Goal: Task Accomplishment & Management: Manage account settings

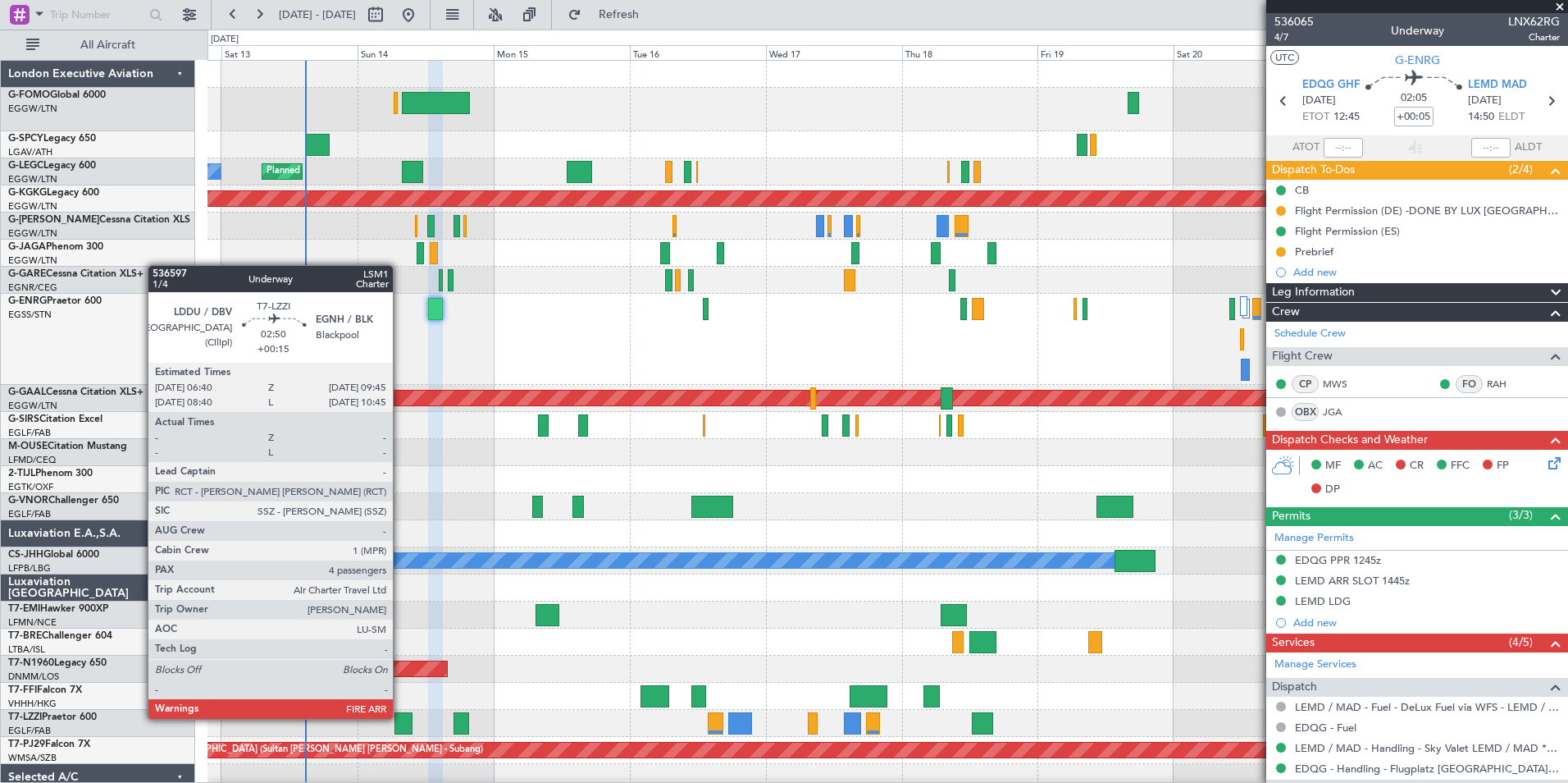
click at [400, 717] on div at bounding box center [404, 723] width 18 height 22
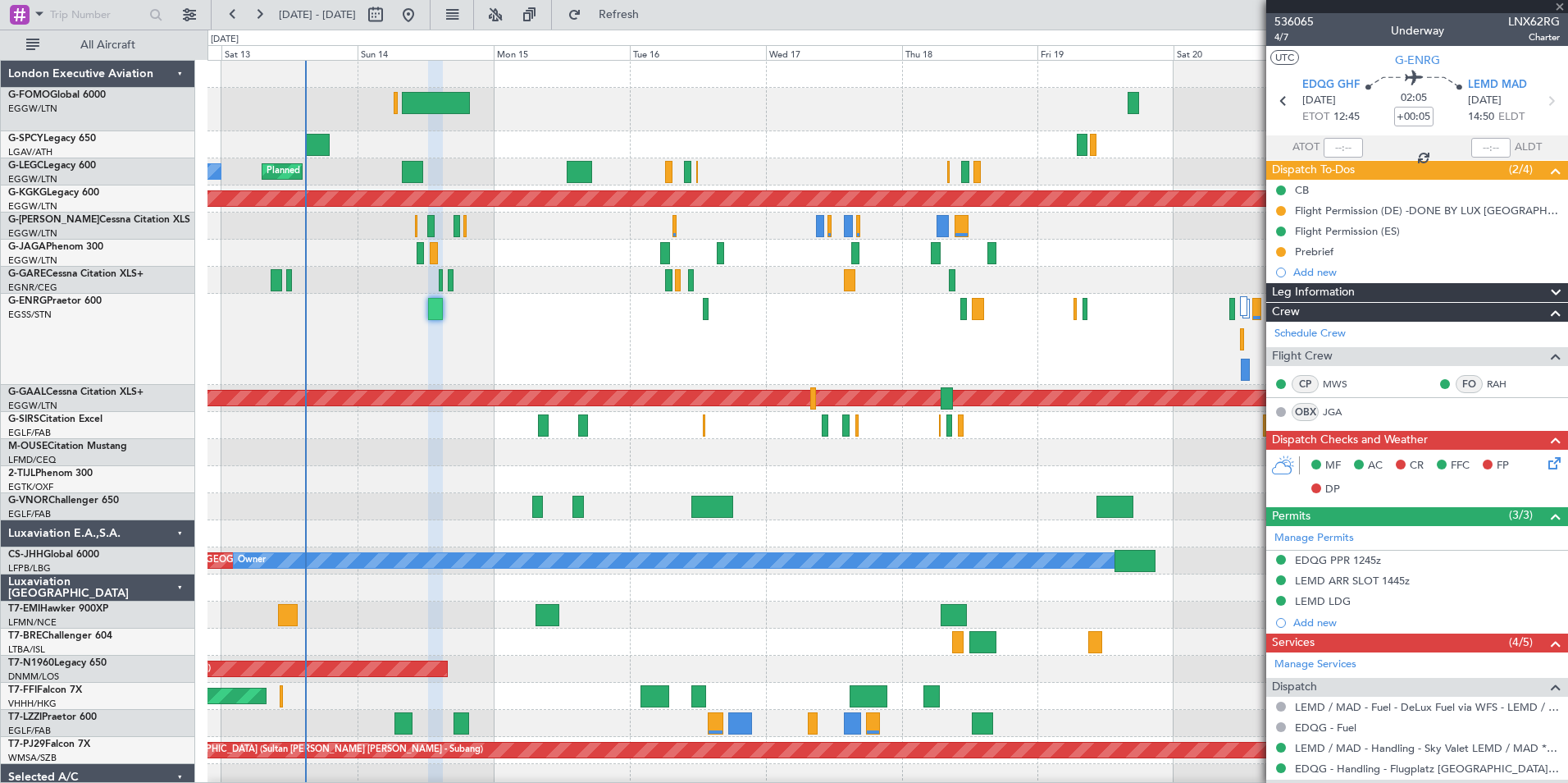
type input "+00:15"
type input "4"
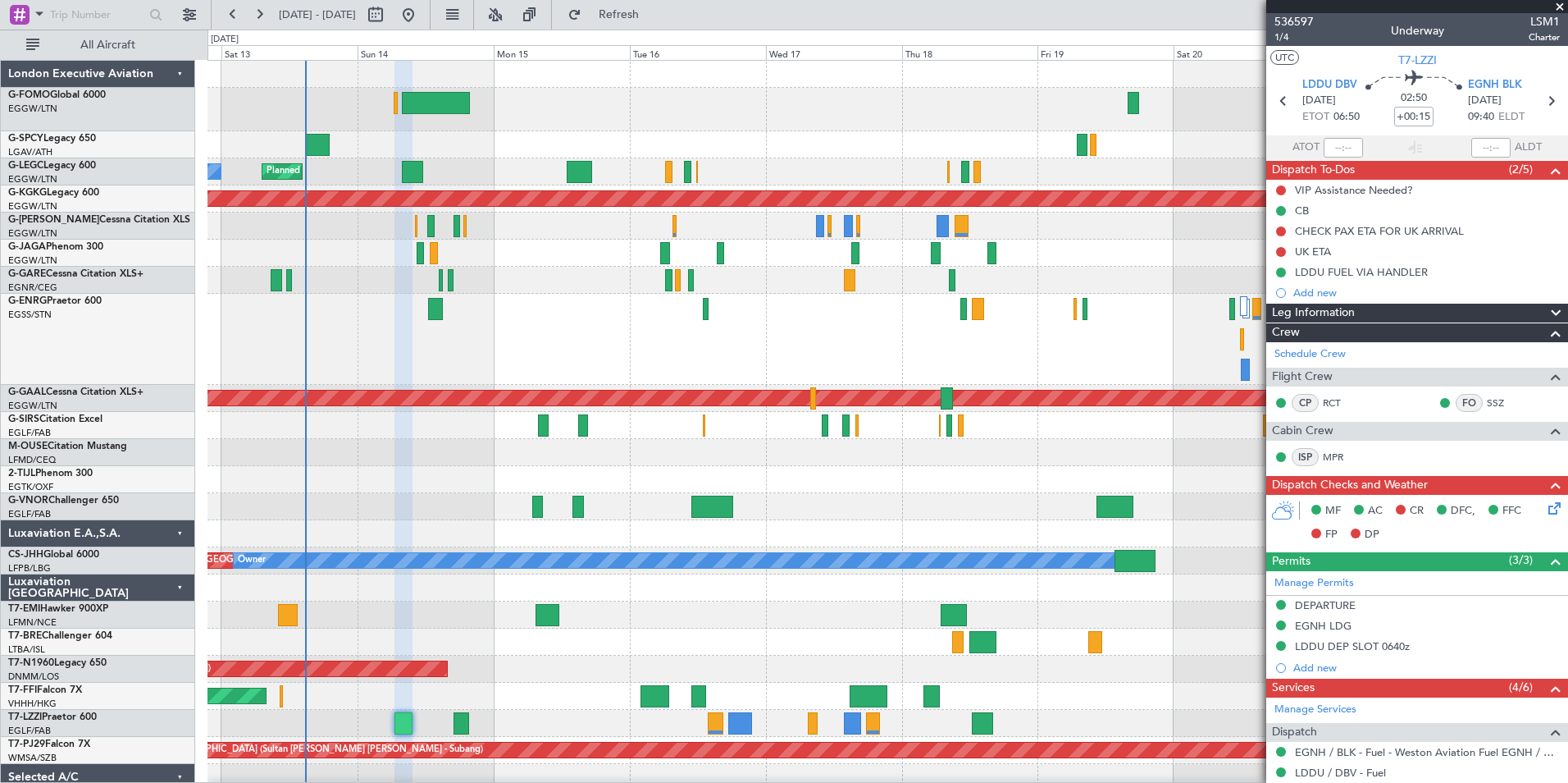
scroll to position [397, 0]
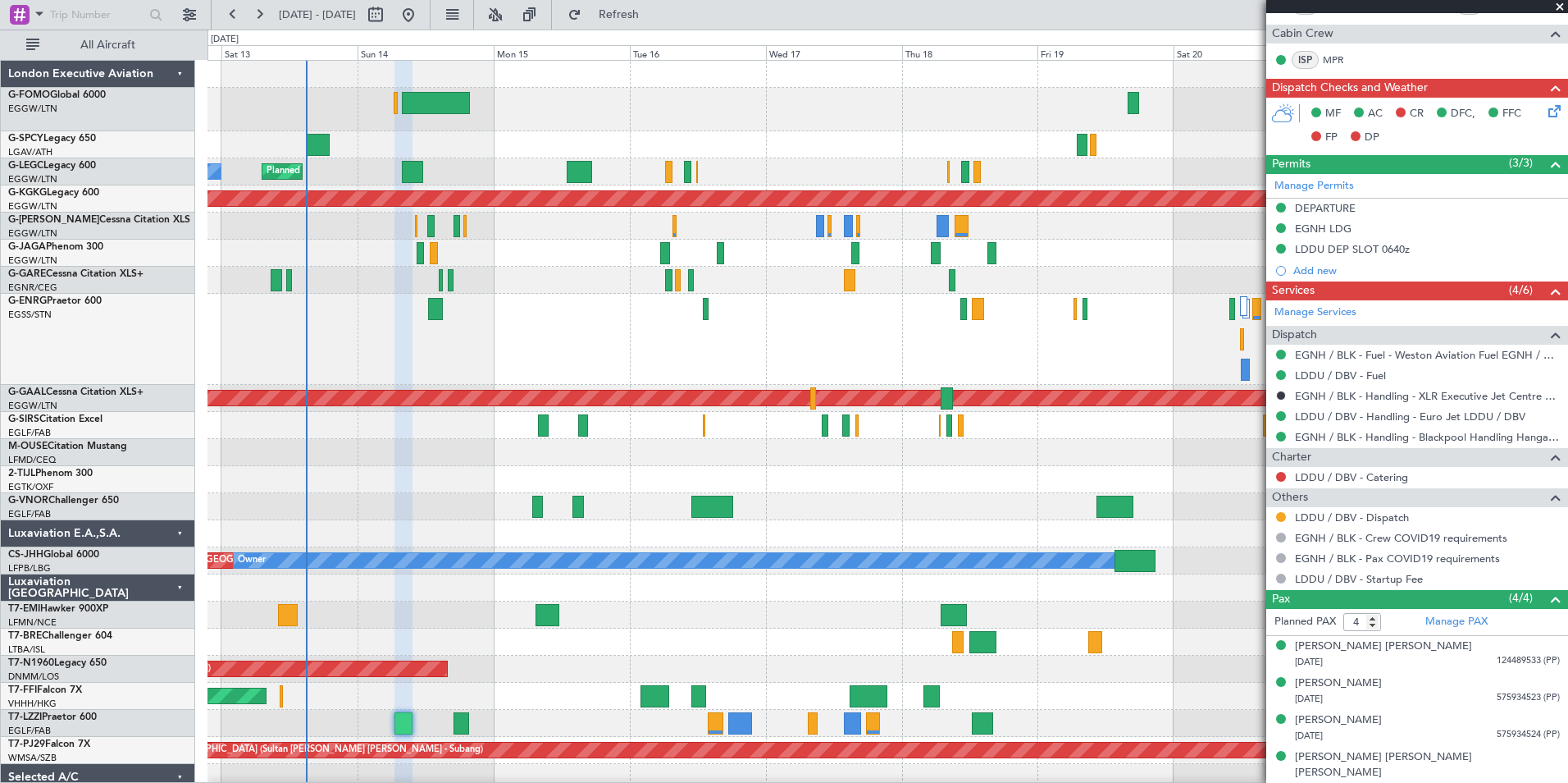
click at [398, 163] on div "Planned Maint London (Luton) Owner A/C Unavailable London (Luton)" at bounding box center [888, 172] width 1360 height 27
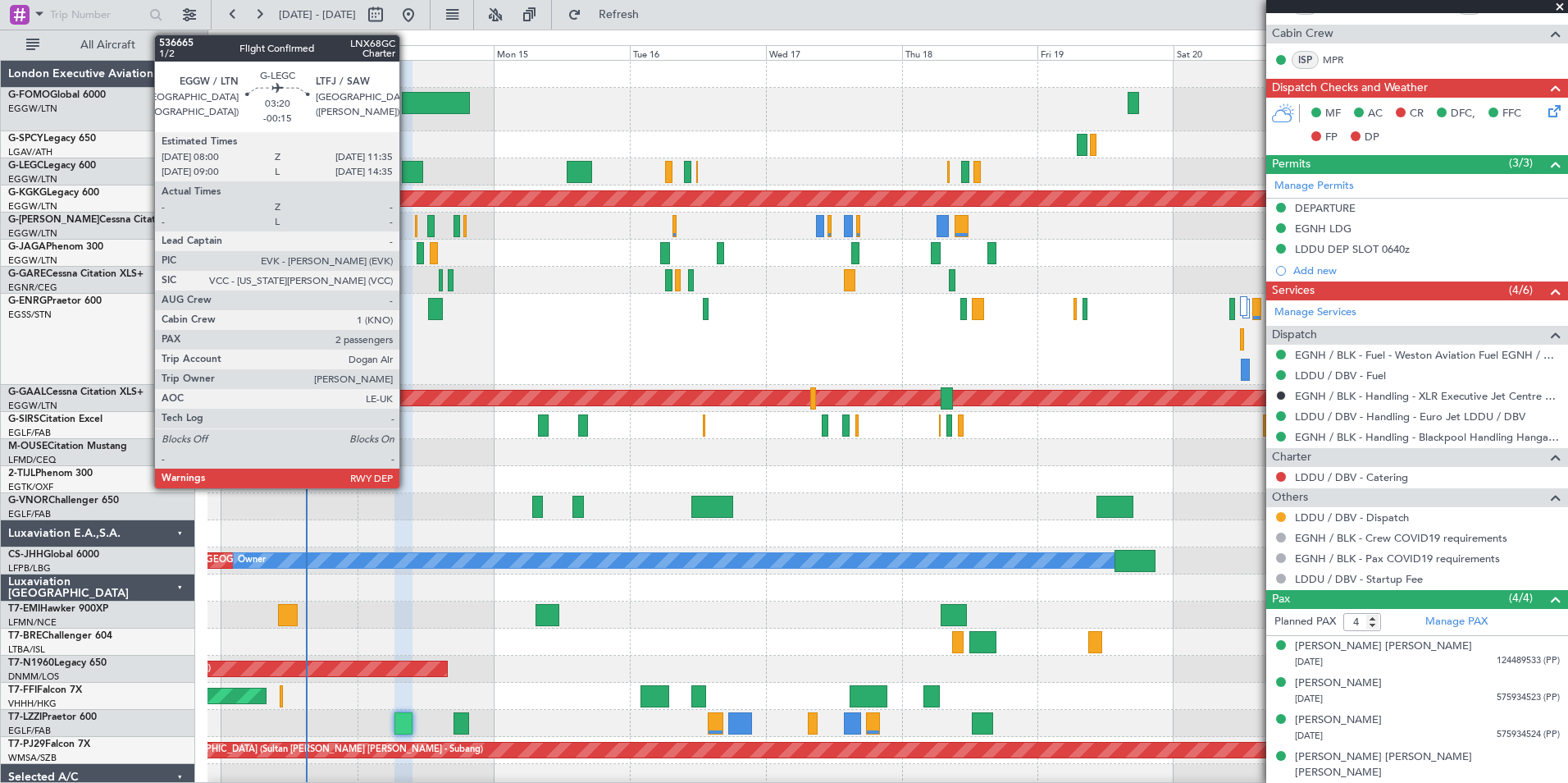
click at [406, 166] on div at bounding box center [412, 172] width 20 height 22
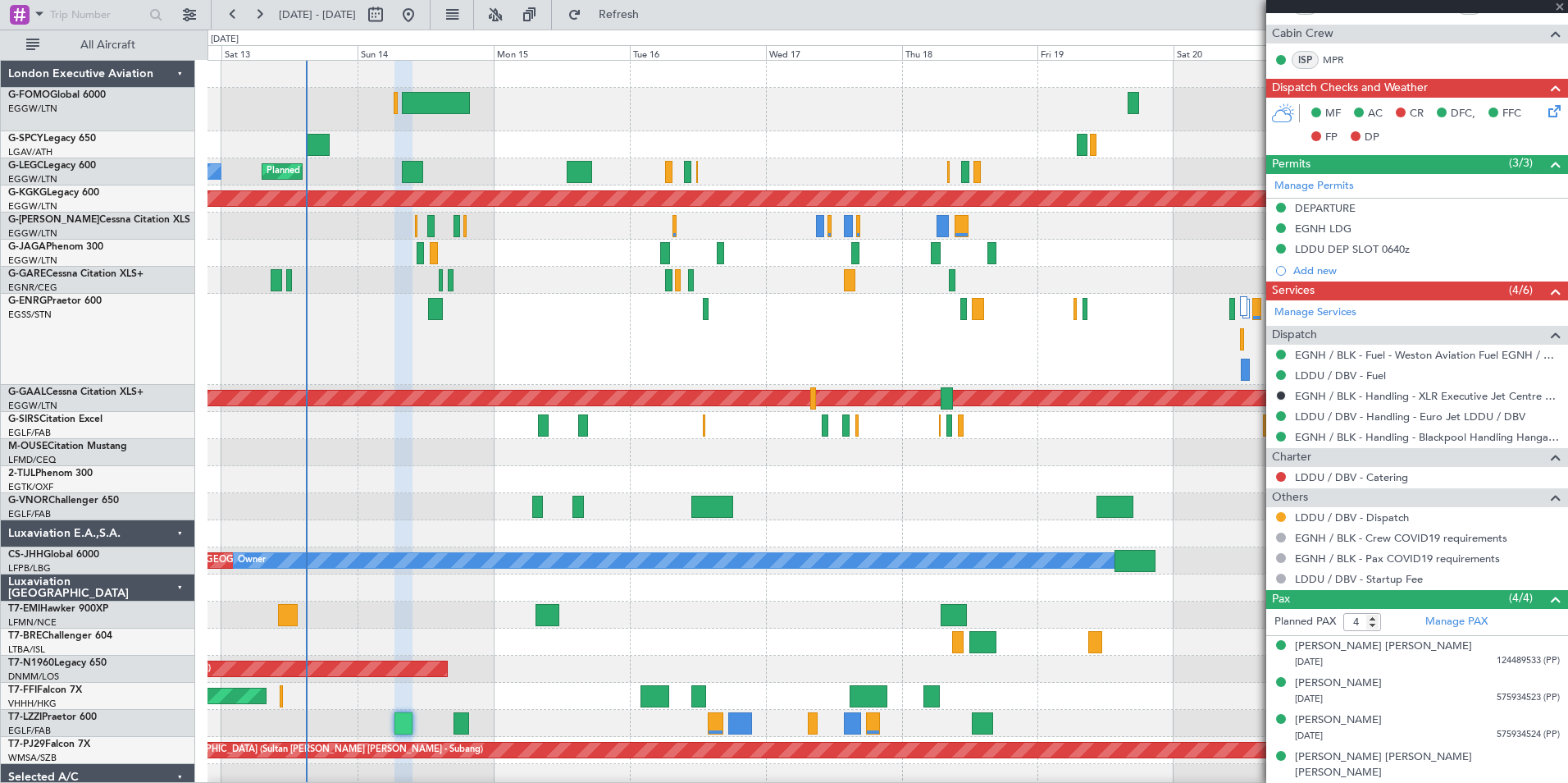
type input "-00:15"
type input "2"
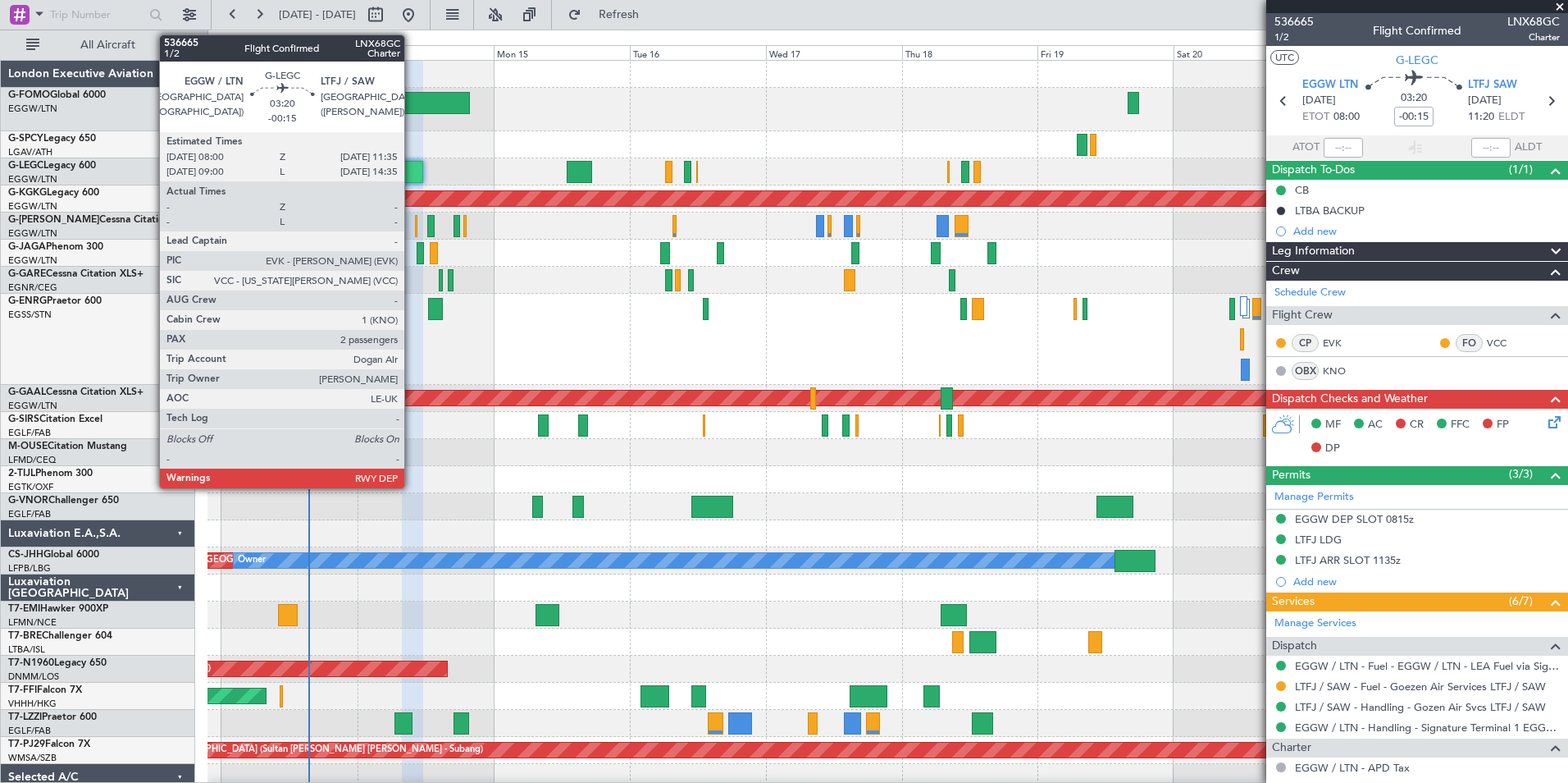
click at [412, 169] on div at bounding box center [412, 172] width 20 height 22
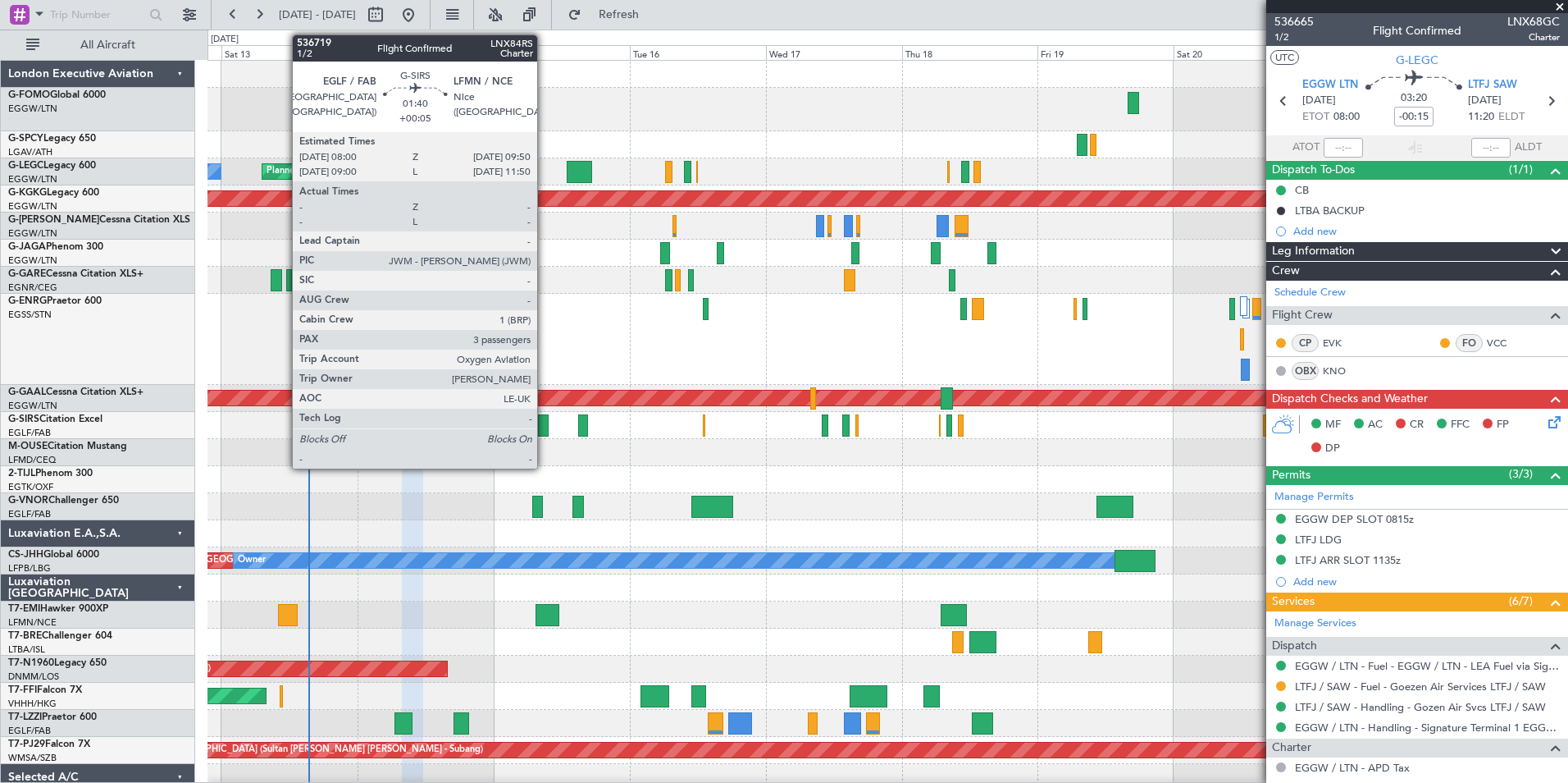
click at [545, 424] on div at bounding box center [544, 426] width 11 height 22
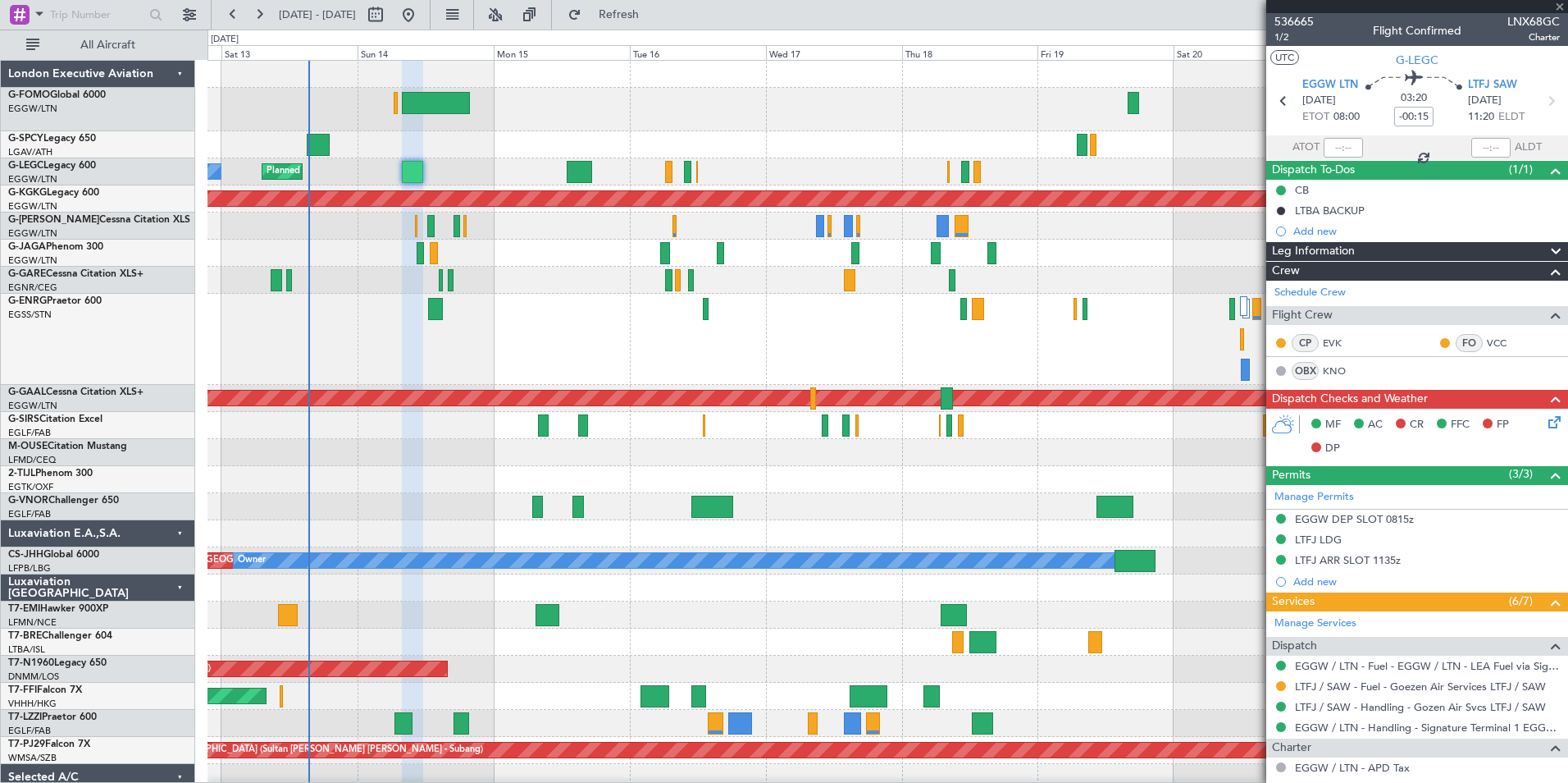
type input "+00:05"
type input "3"
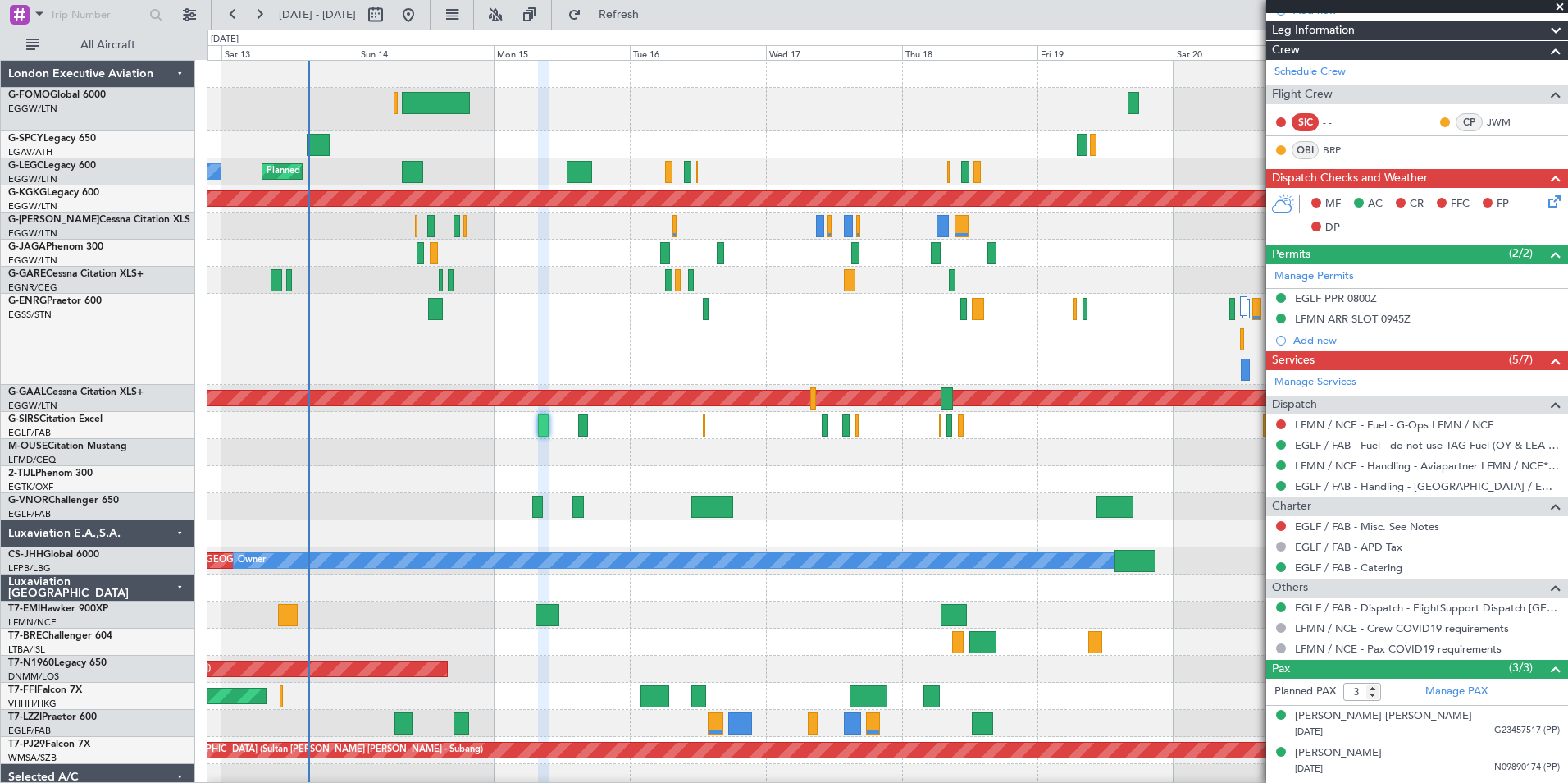
scroll to position [254, 0]
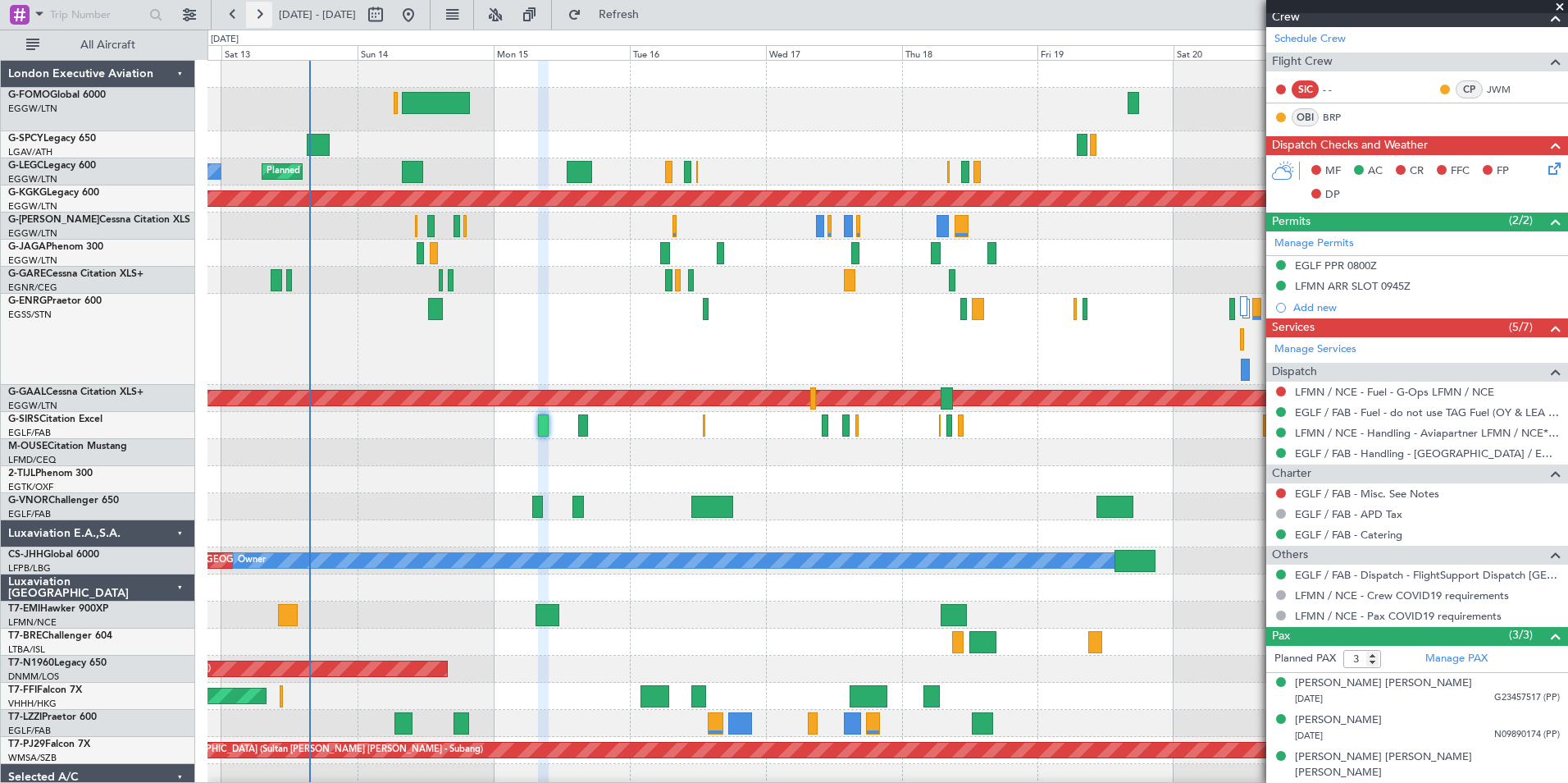
click at [256, 19] on button at bounding box center [259, 15] width 27 height 27
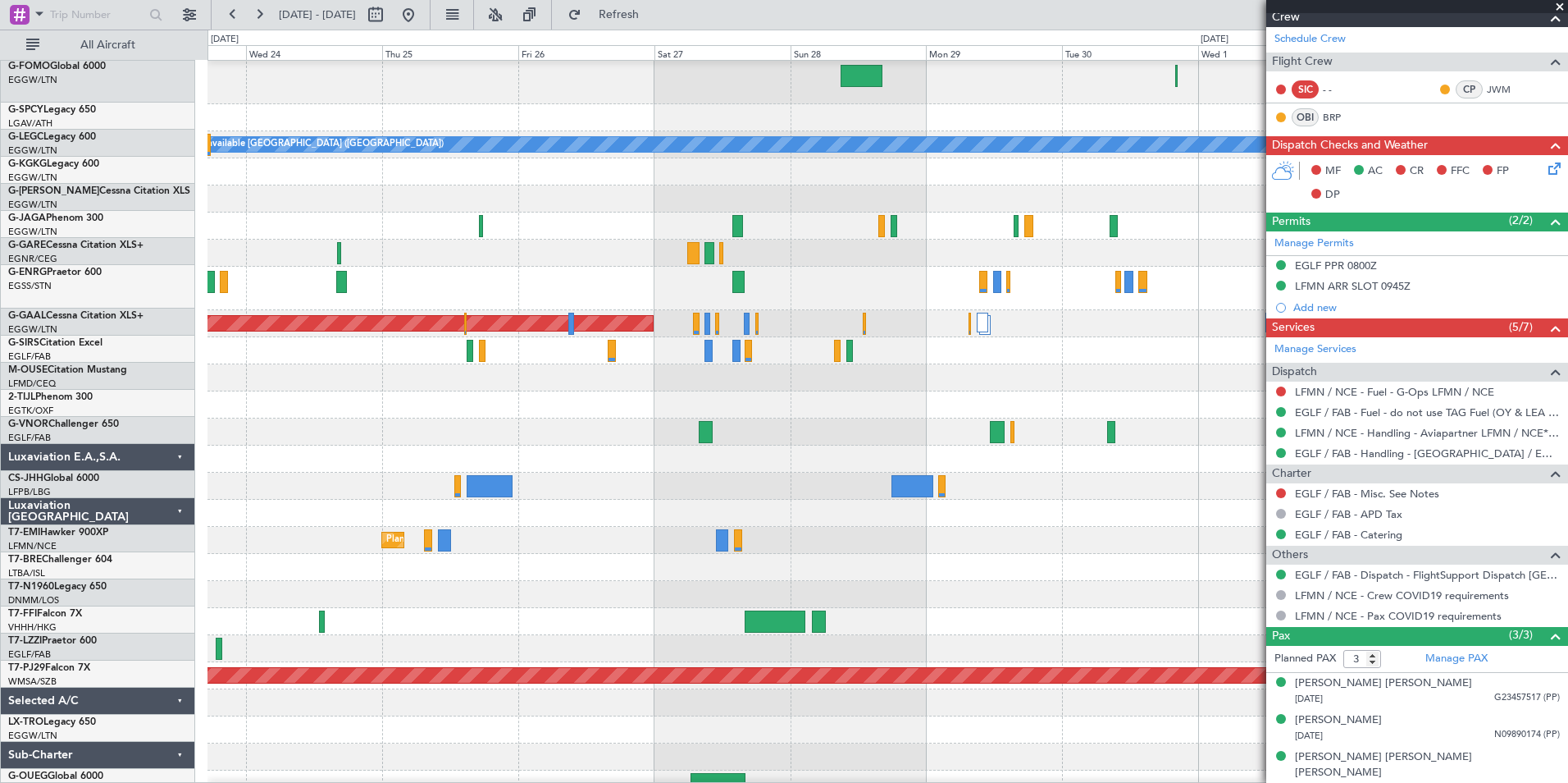
scroll to position [27, 0]
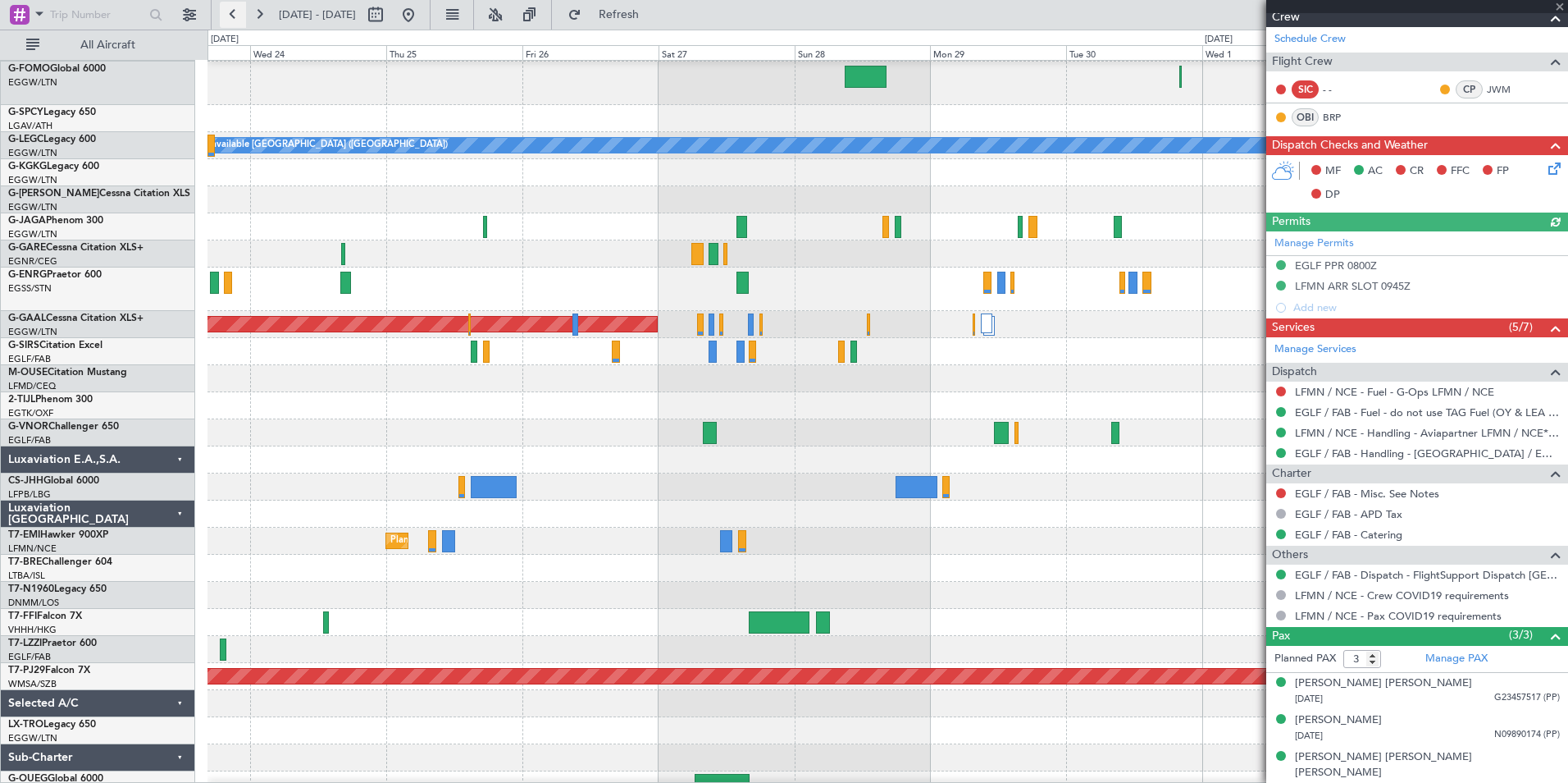
click at [228, 11] on button at bounding box center [232, 15] width 27 height 27
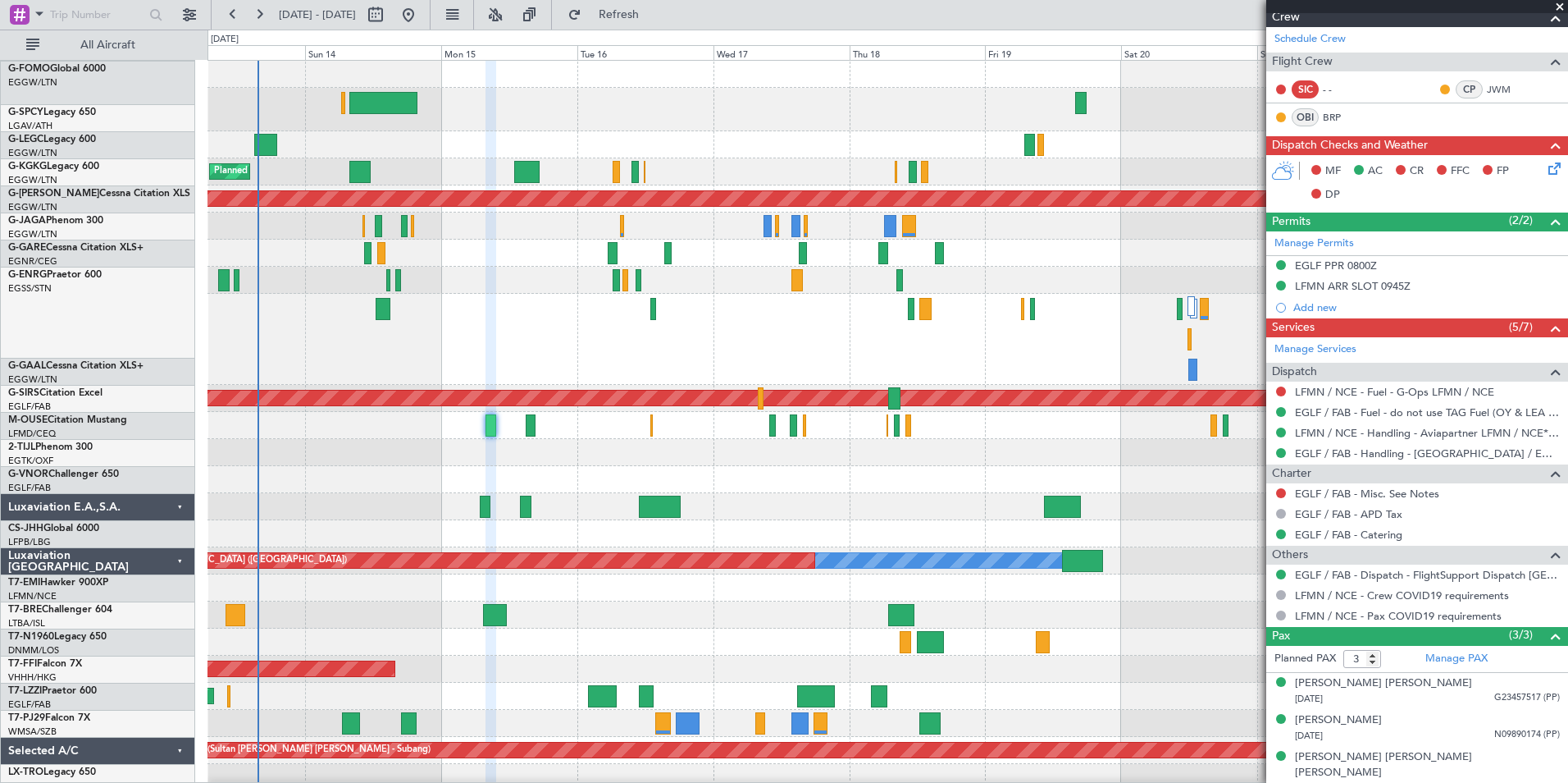
scroll to position [0, 0]
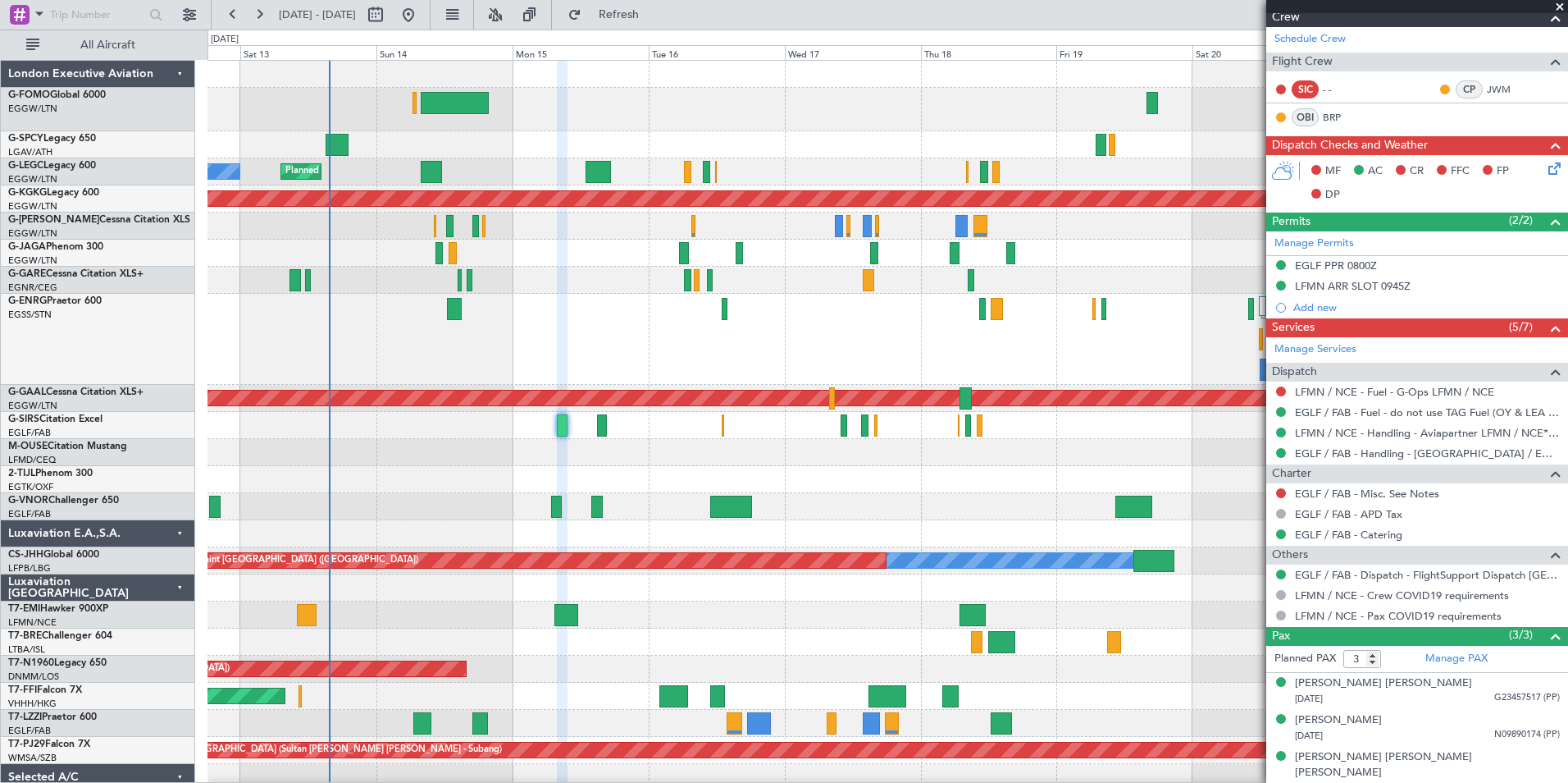
click at [470, 390] on div "Planned Maint London (Luton) Unplanned Maint Athens (Eleftherios Venizelos Intl…" at bounding box center [888, 480] width 1360 height 839
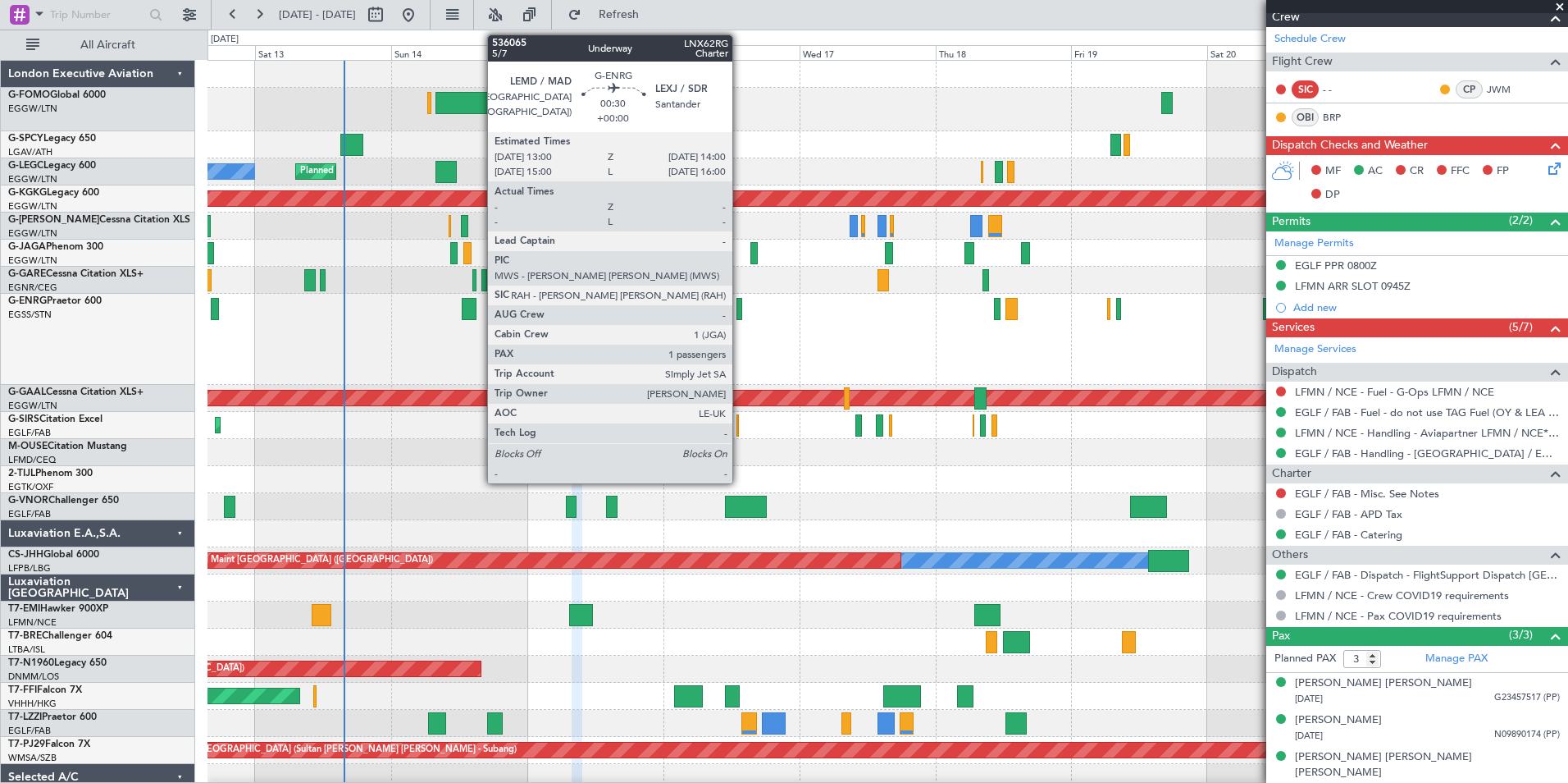
click at [740, 312] on div at bounding box center [740, 309] width 5 height 22
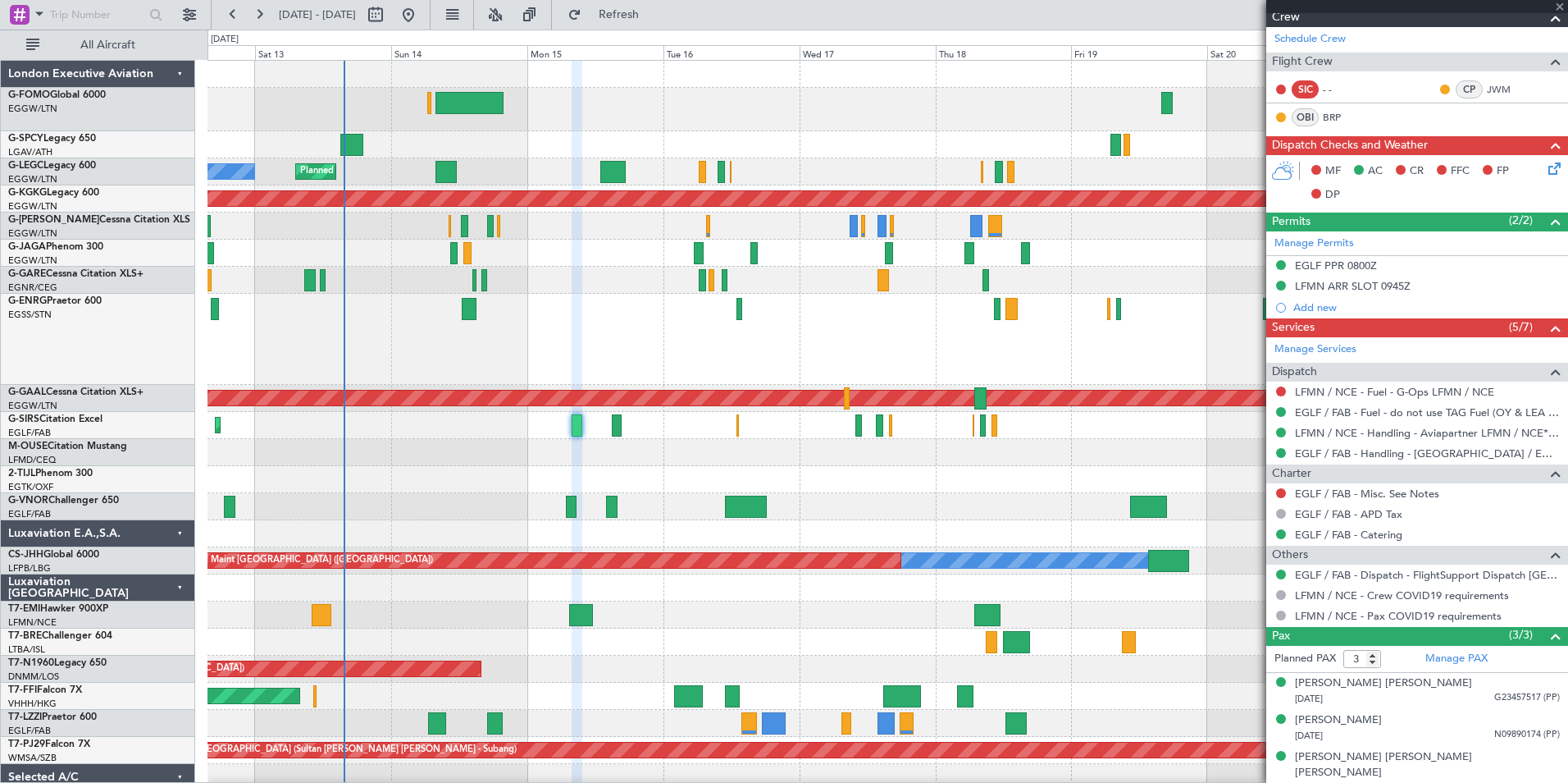
type input "1"
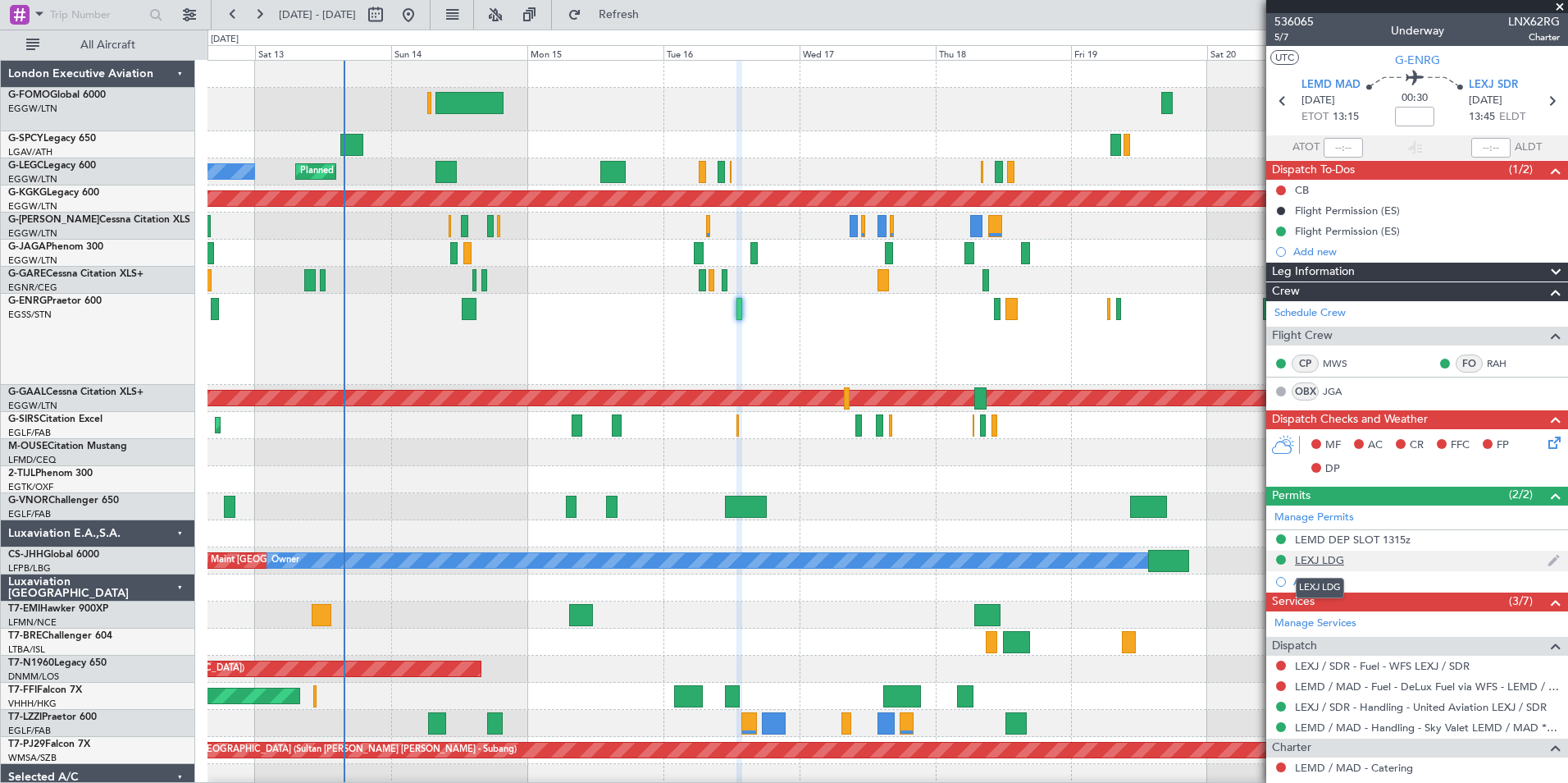
click at [1322, 557] on div "LEXJ LDG" at bounding box center [1320, 560] width 49 height 14
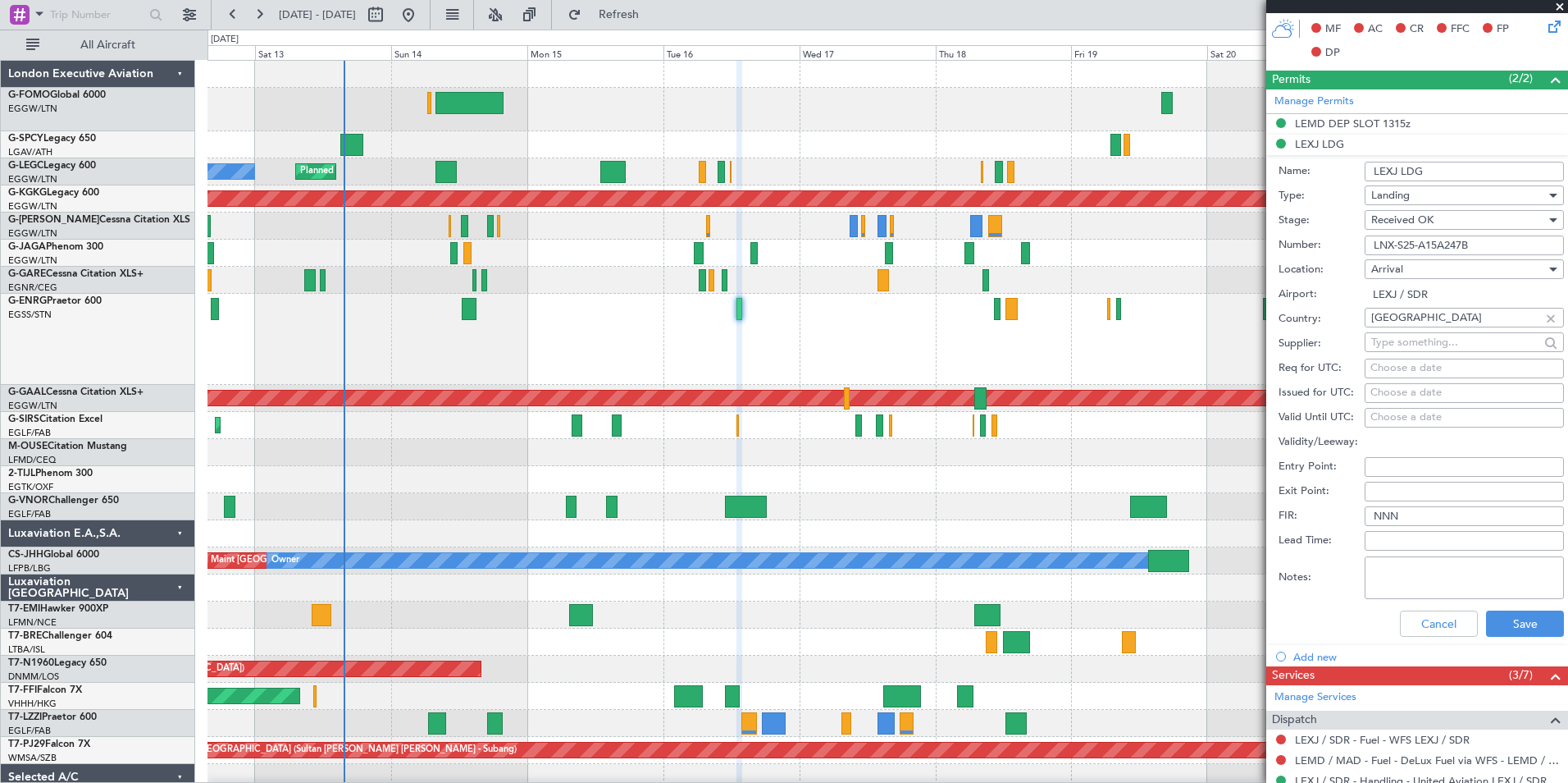
scroll to position [427, 0]
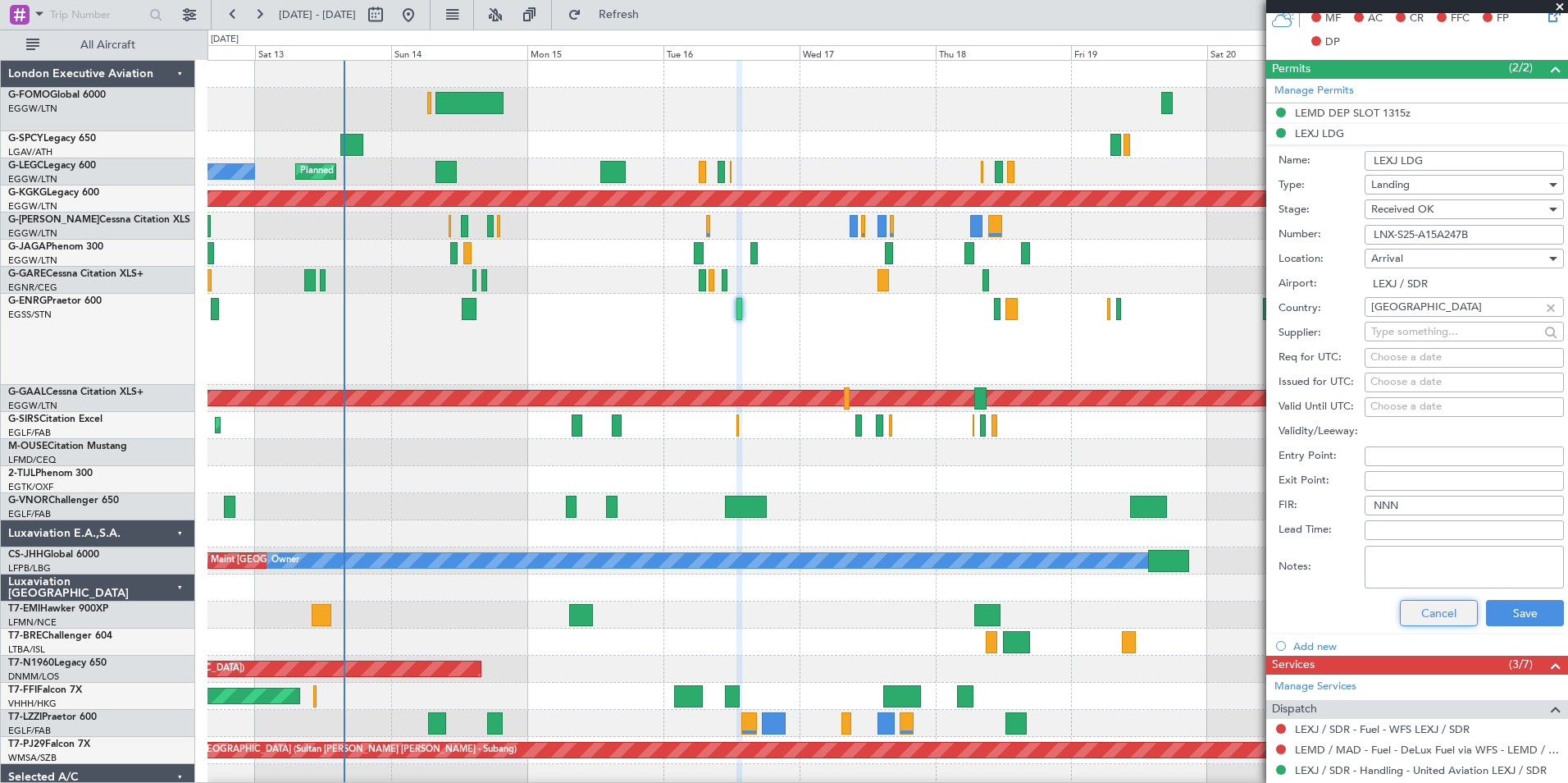
click at [1423, 617] on button "Cancel" at bounding box center [1439, 613] width 78 height 27
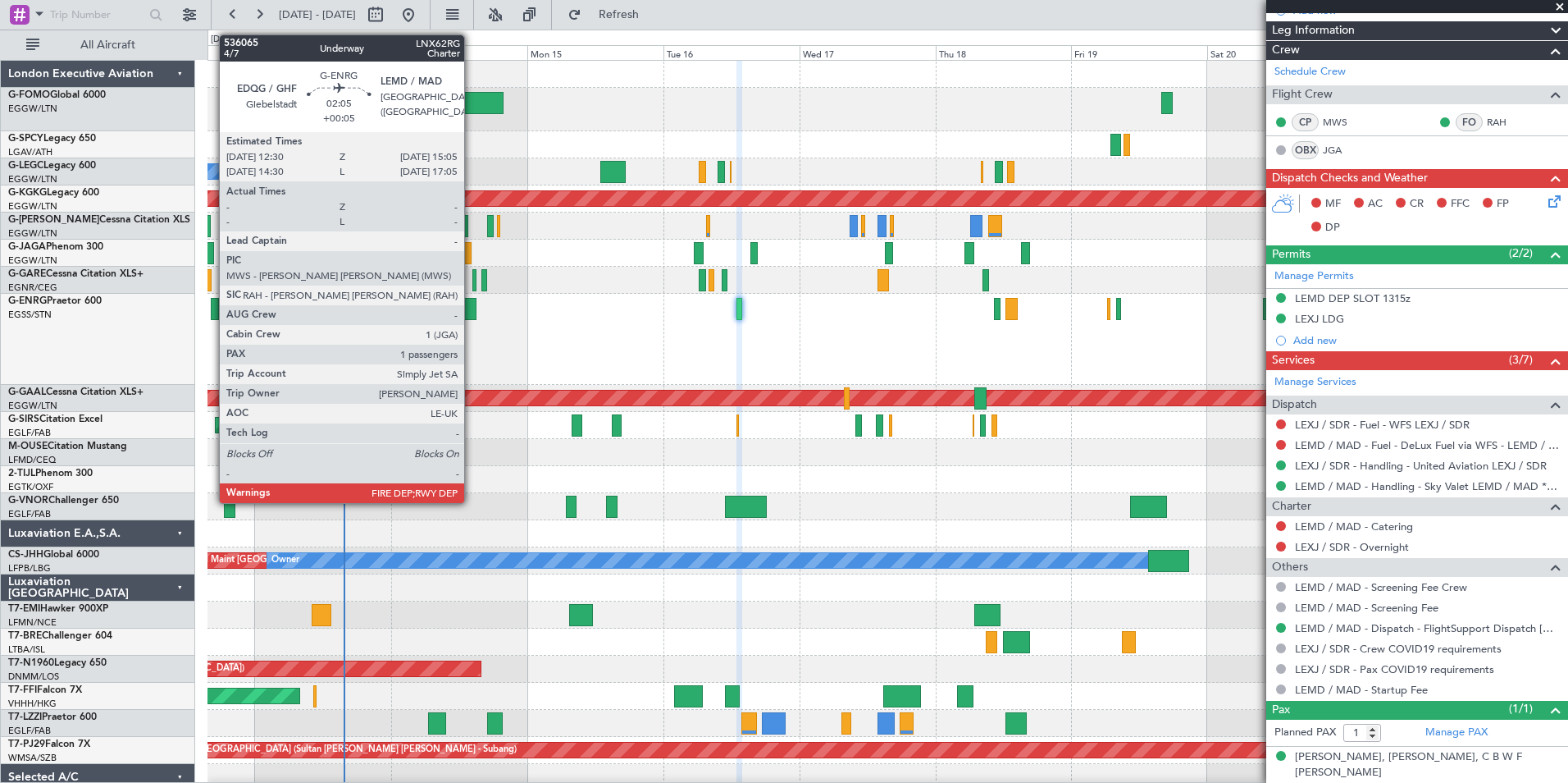
click at [471, 315] on div at bounding box center [469, 309] width 15 height 22
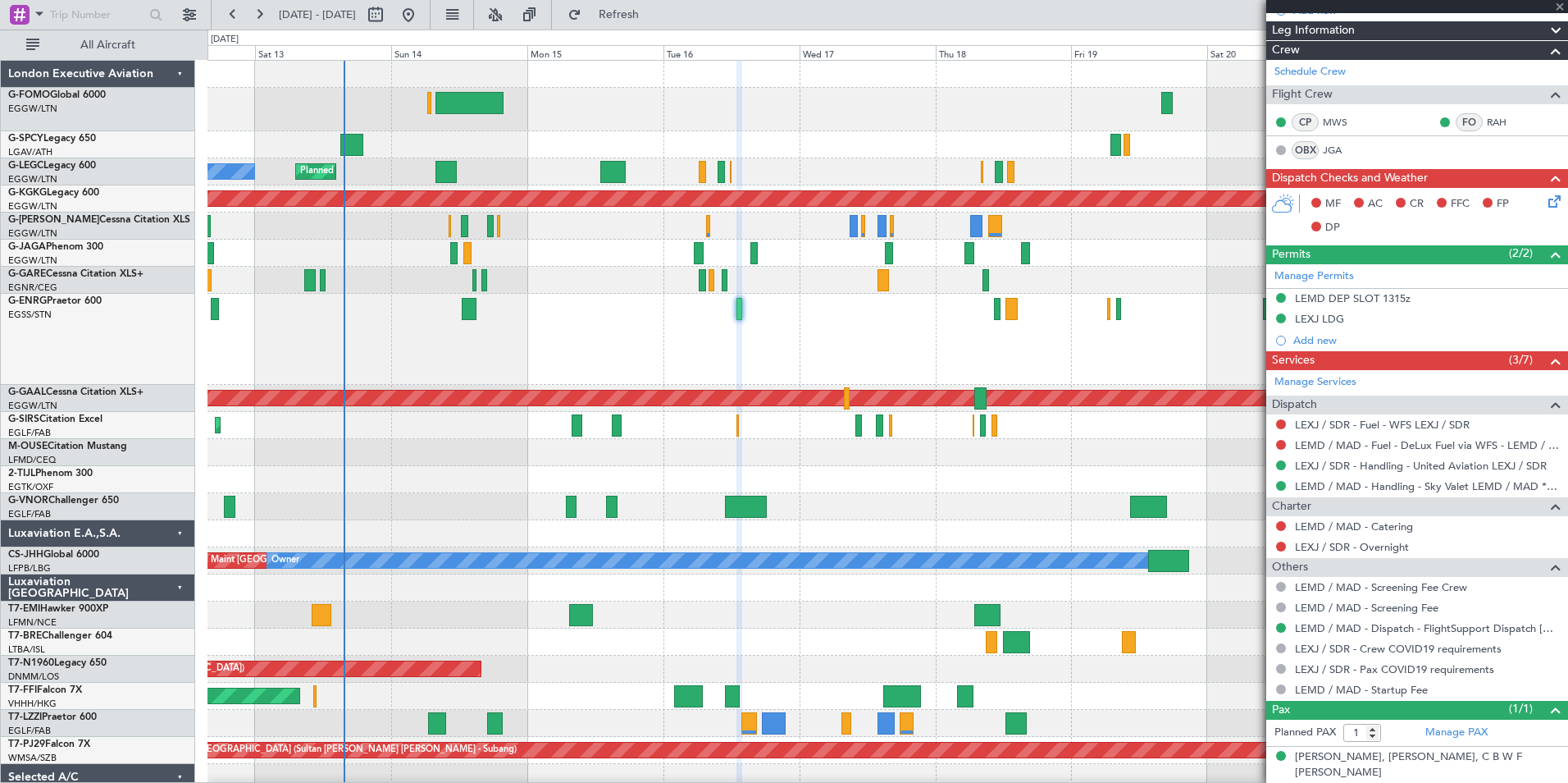
type input "+00:05"
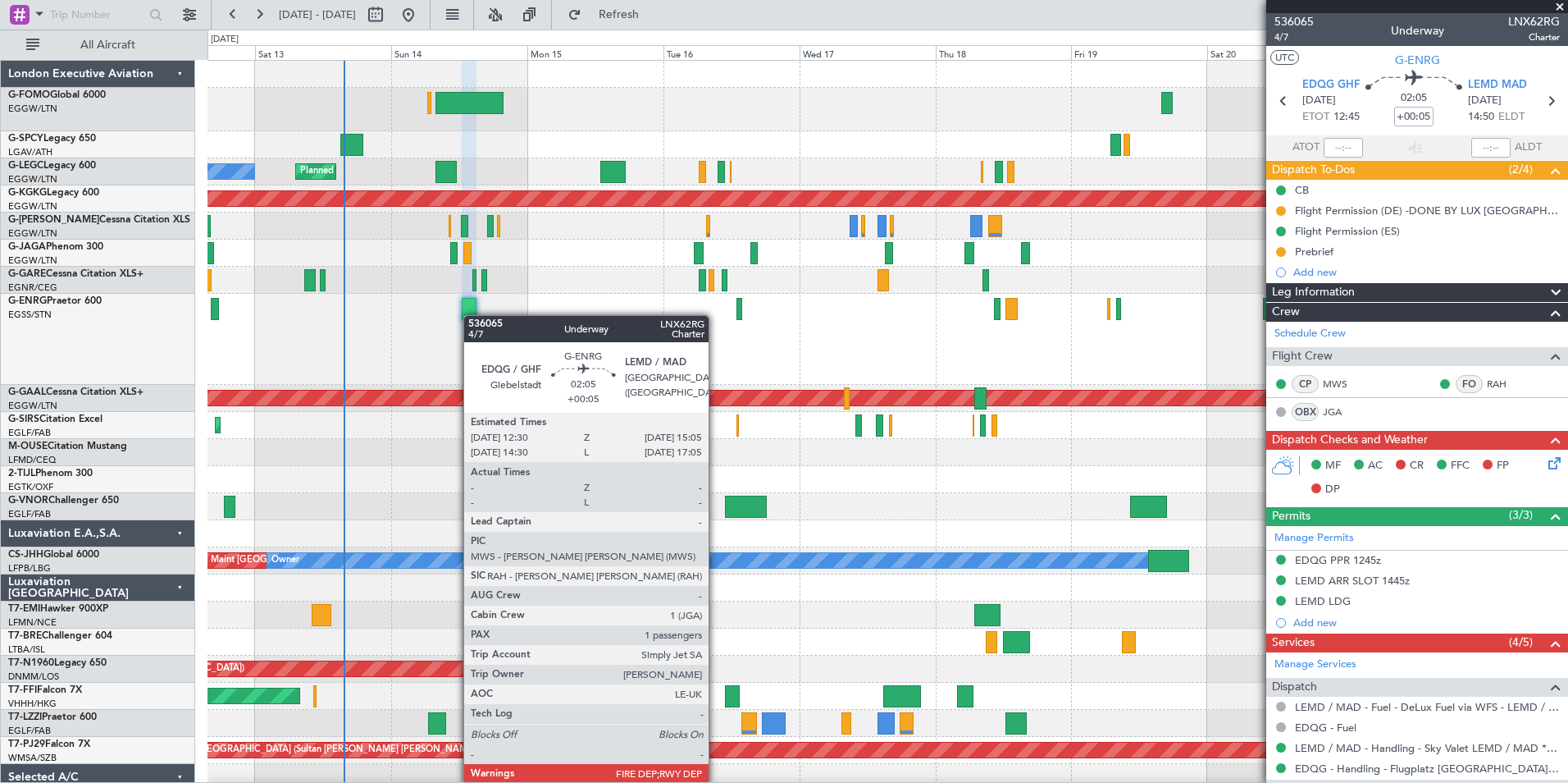
click at [471, 315] on div at bounding box center [469, 309] width 15 height 22
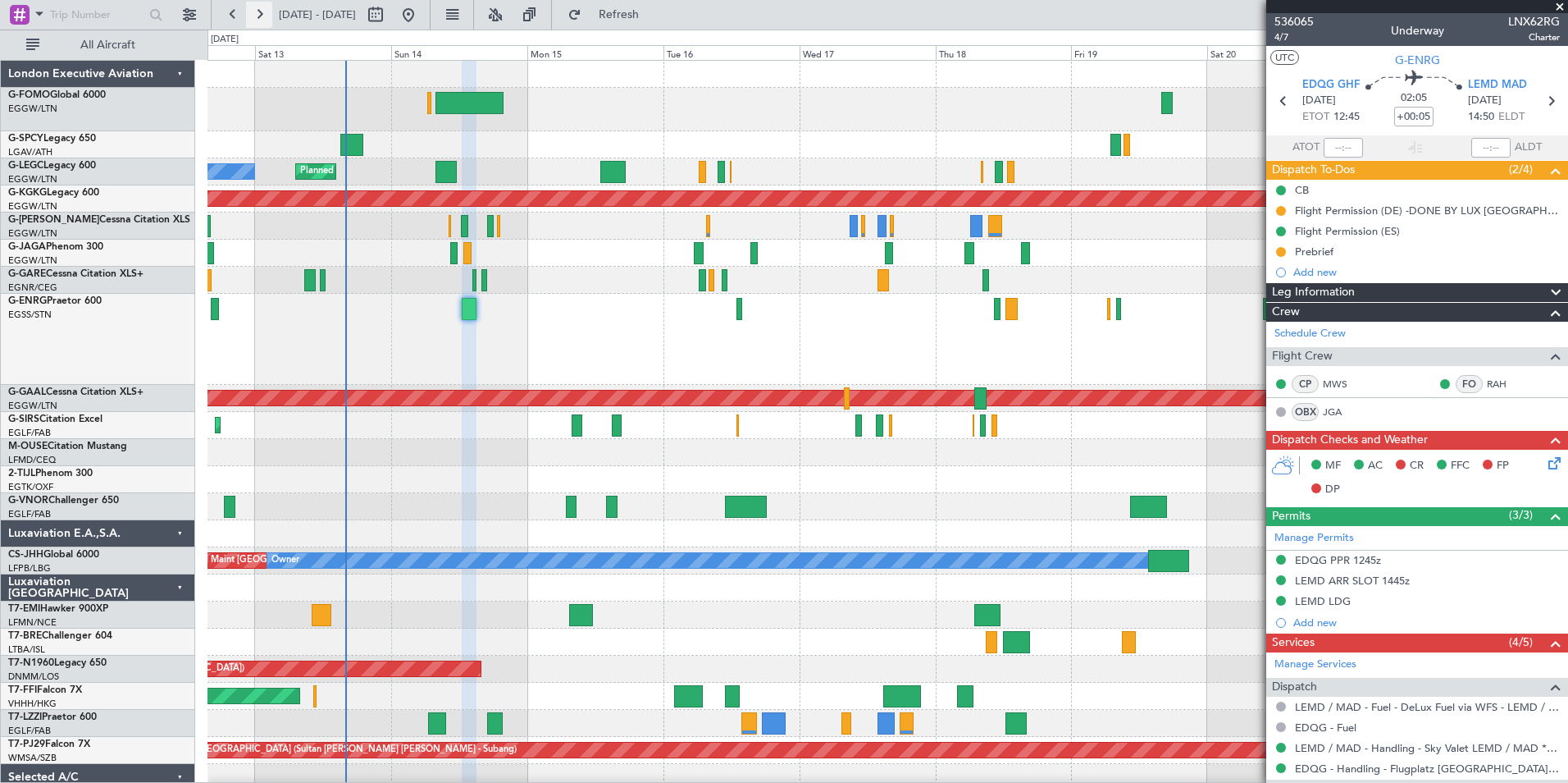
click at [252, 15] on button at bounding box center [259, 15] width 27 height 27
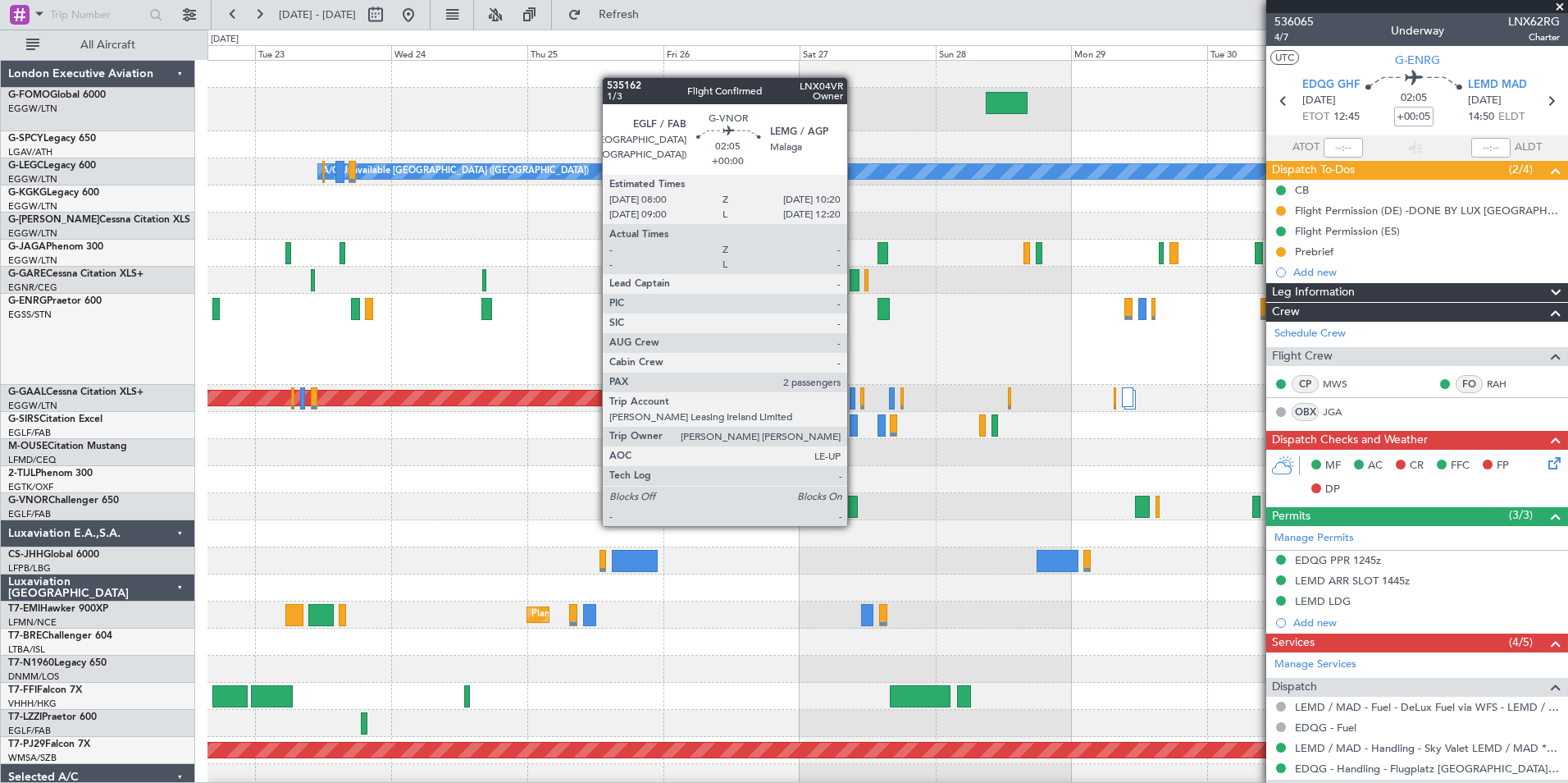
click at [855, 509] on div at bounding box center [850, 506] width 14 height 22
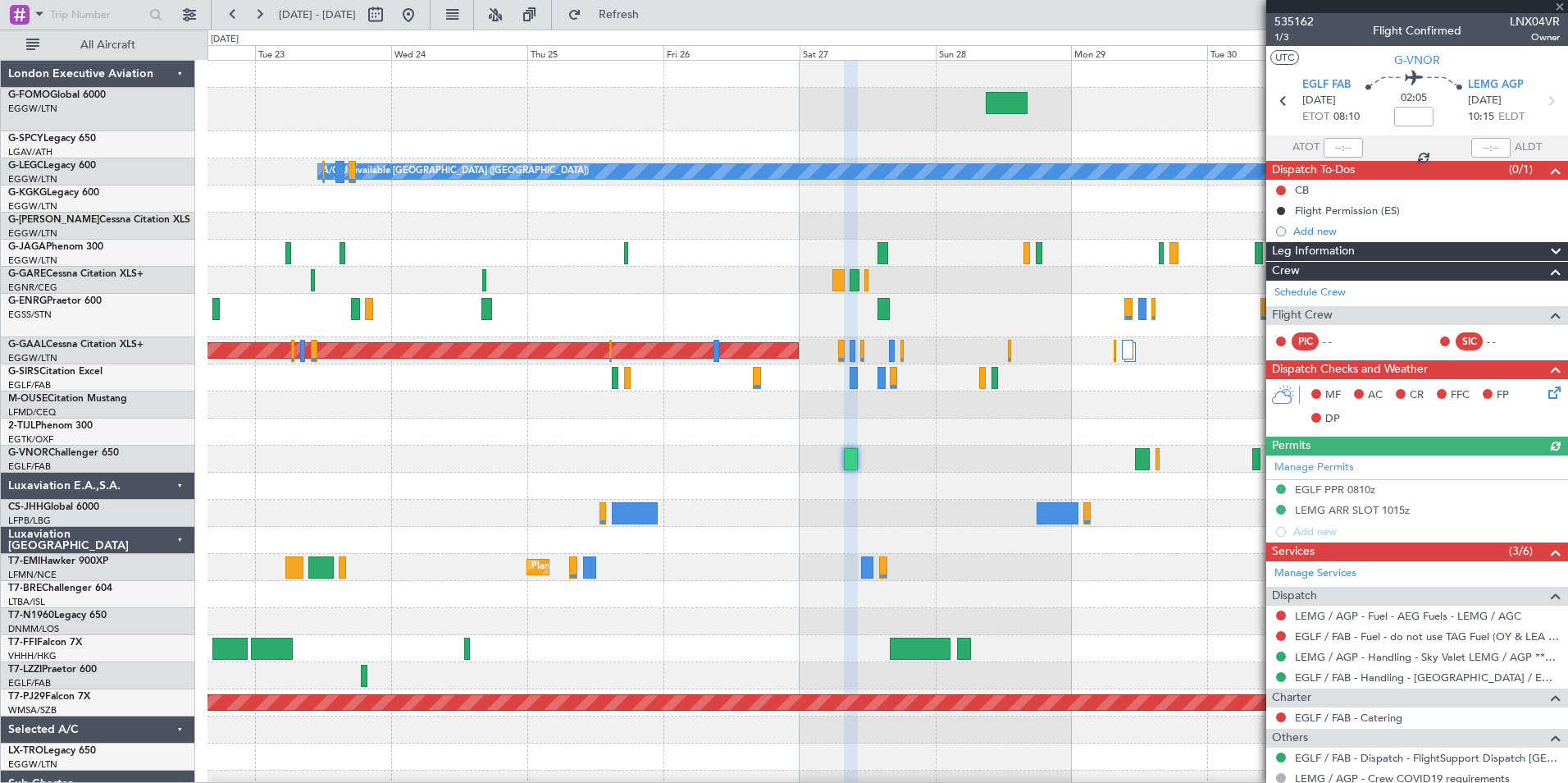
scroll to position [146, 0]
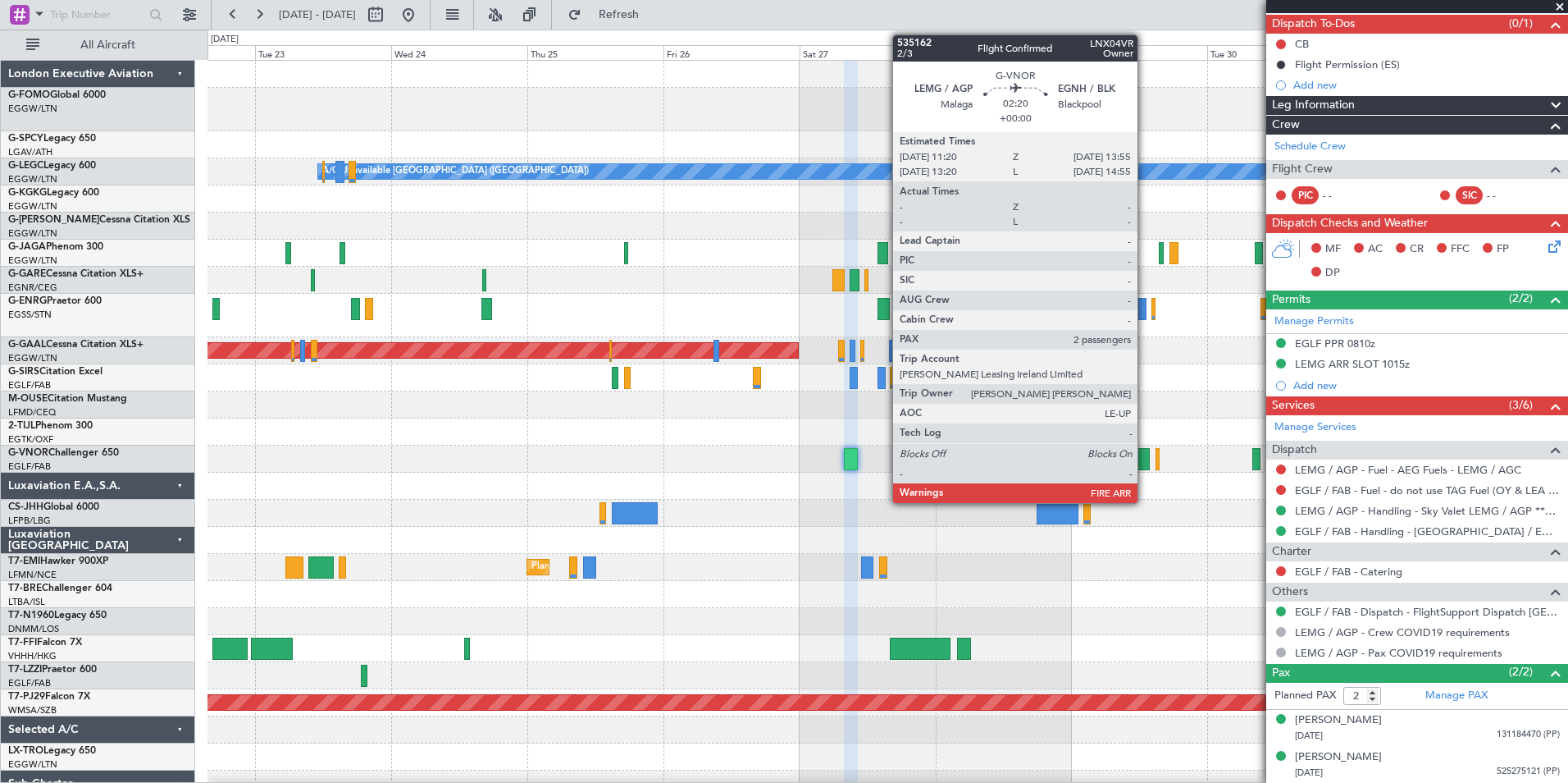
click at [1145, 460] on div at bounding box center [1142, 459] width 15 height 22
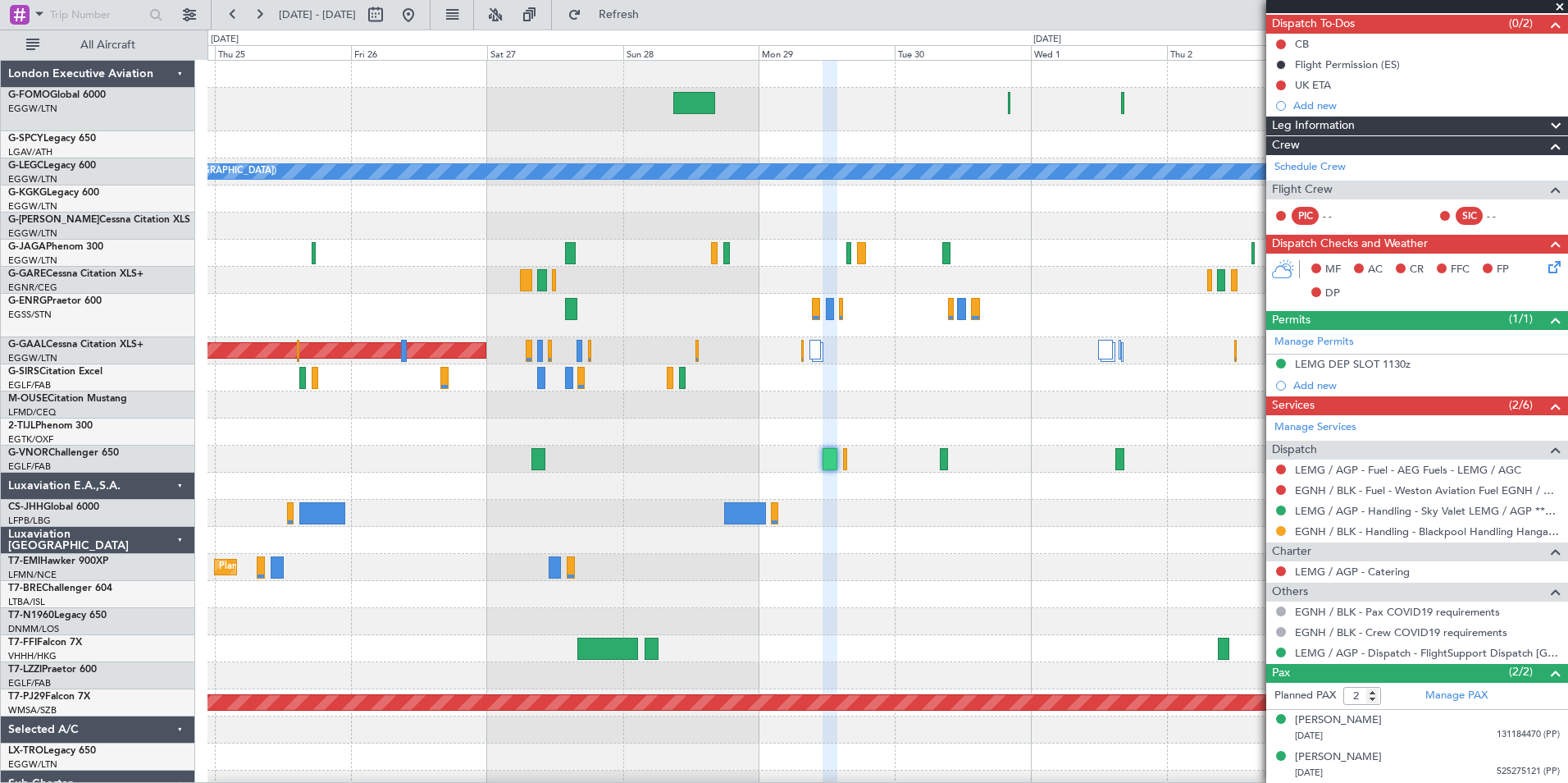
click at [823, 612] on div "A/C Unavailable London (Luton) Planned Maint Dusseldorf Planned Maint Zurich Pl…" at bounding box center [888, 442] width 1360 height 764
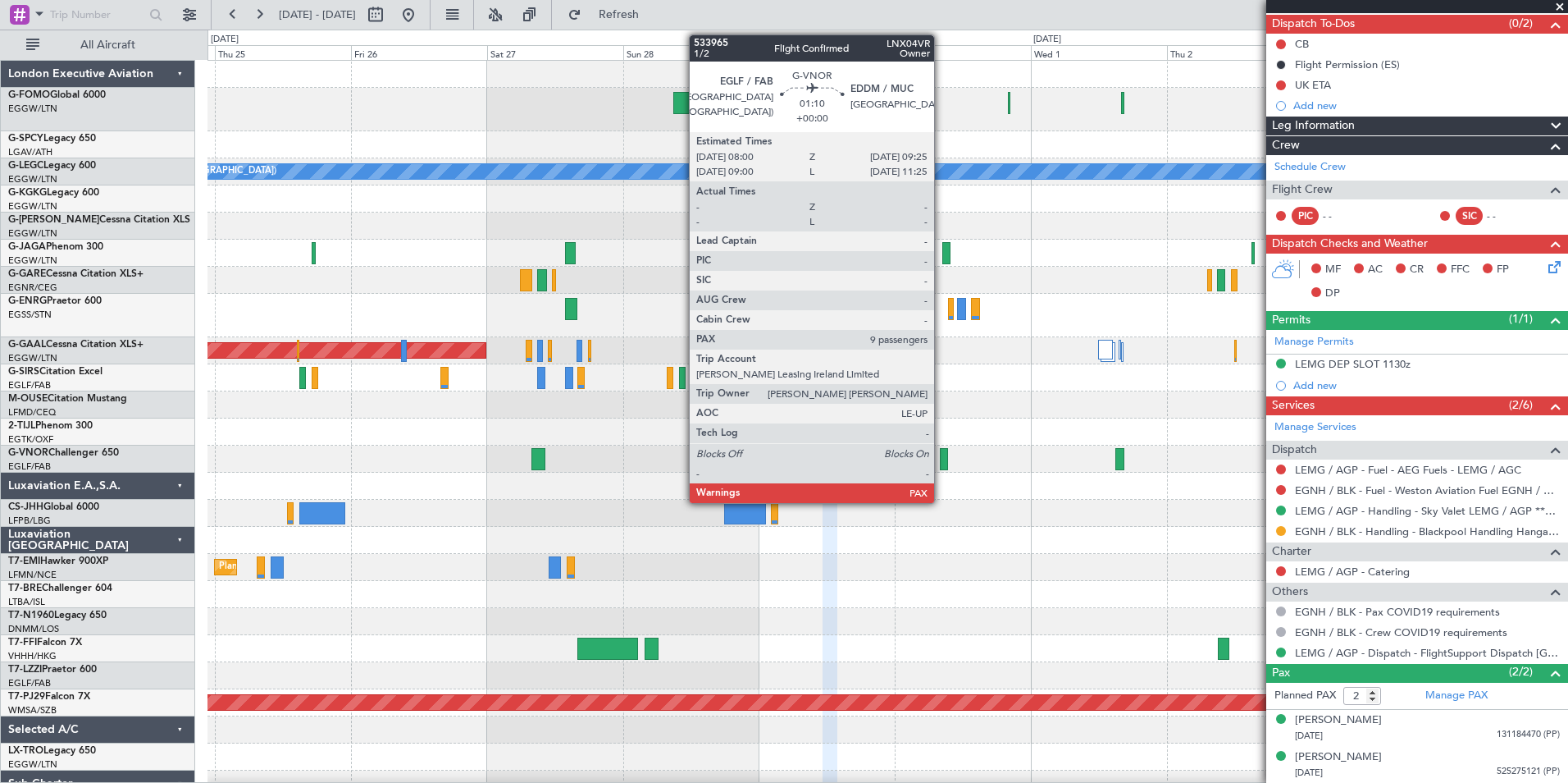
click at [942, 462] on div at bounding box center [944, 459] width 8 height 22
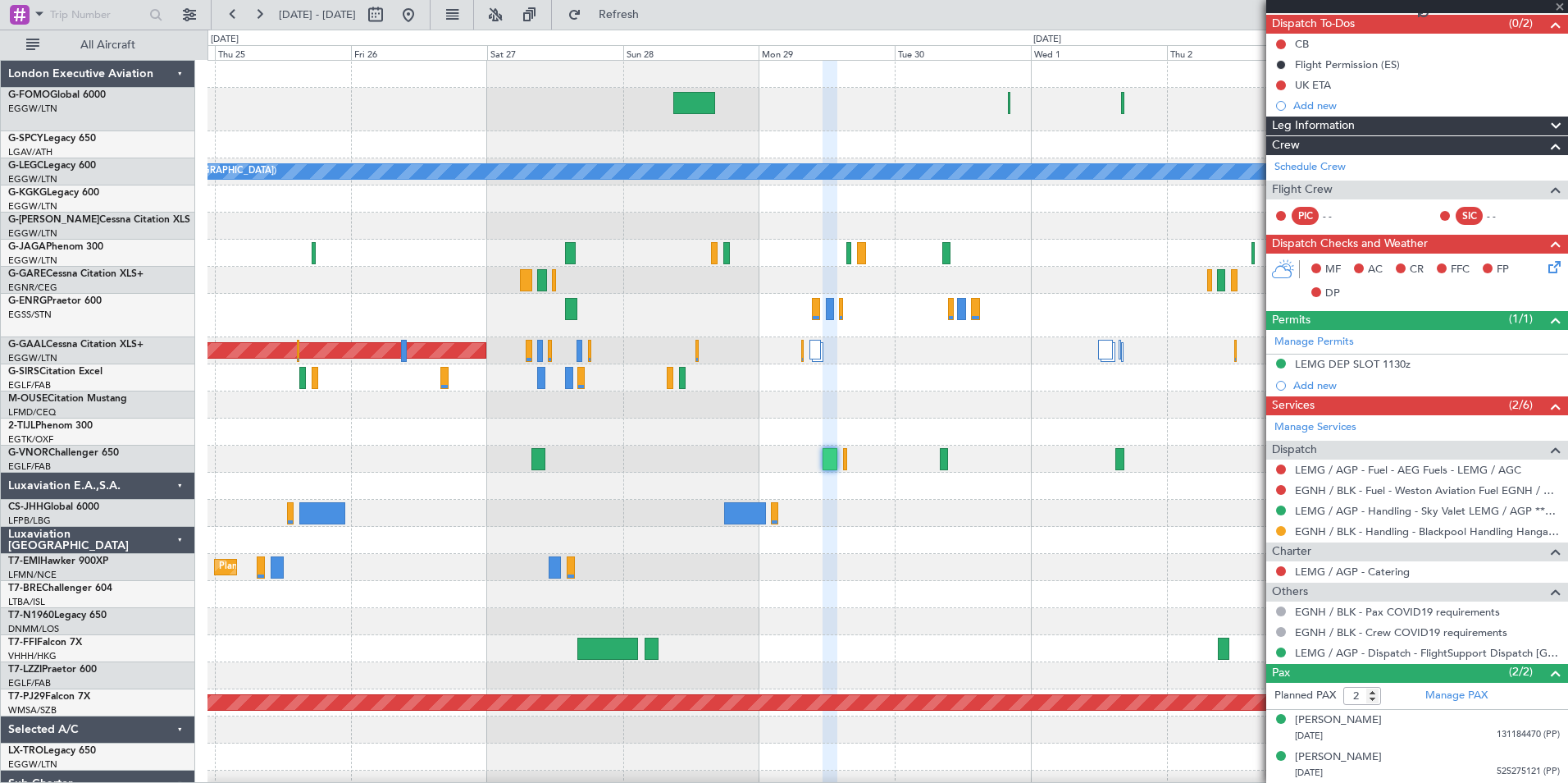
type input "9"
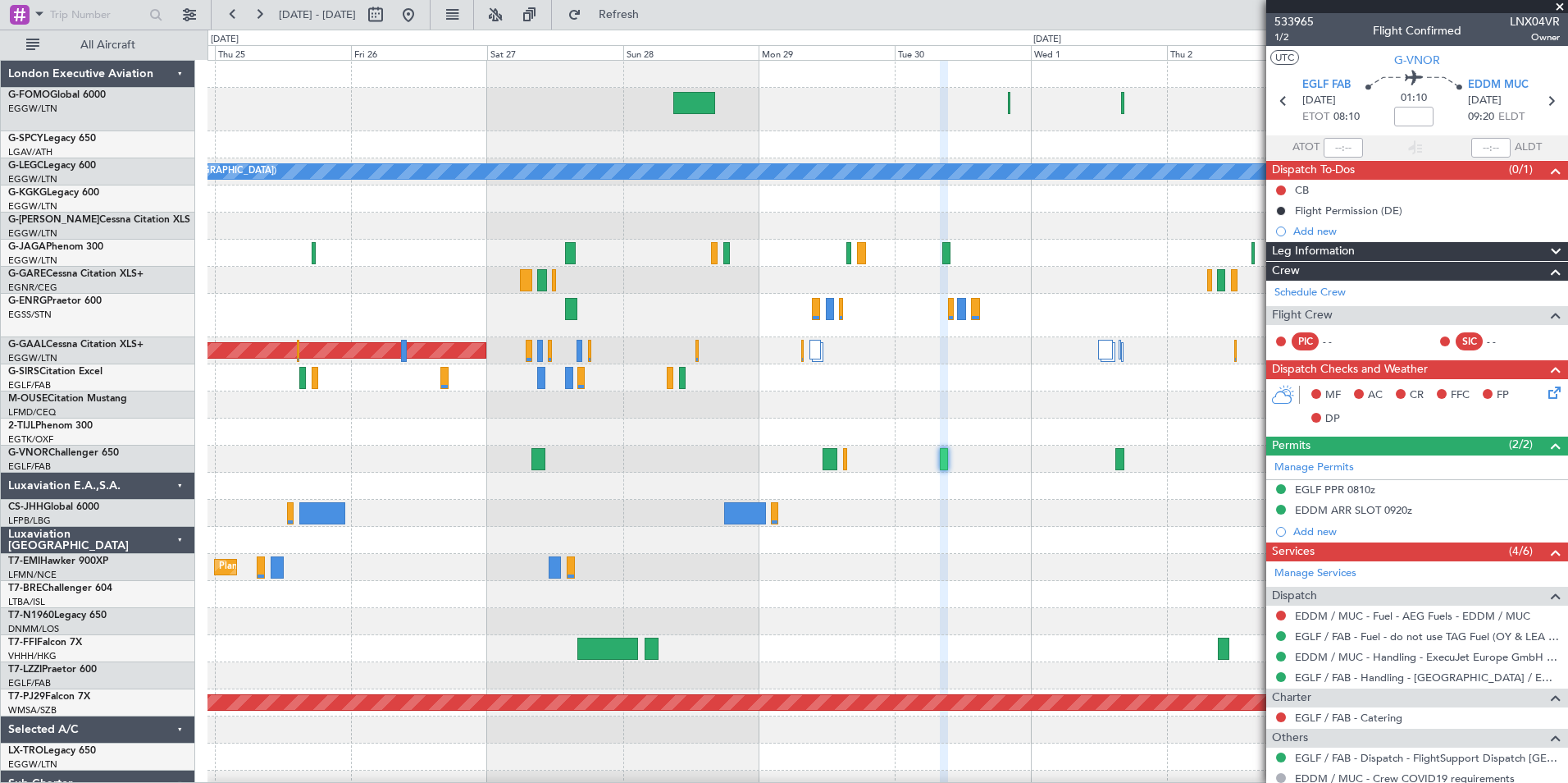
scroll to position [92, 0]
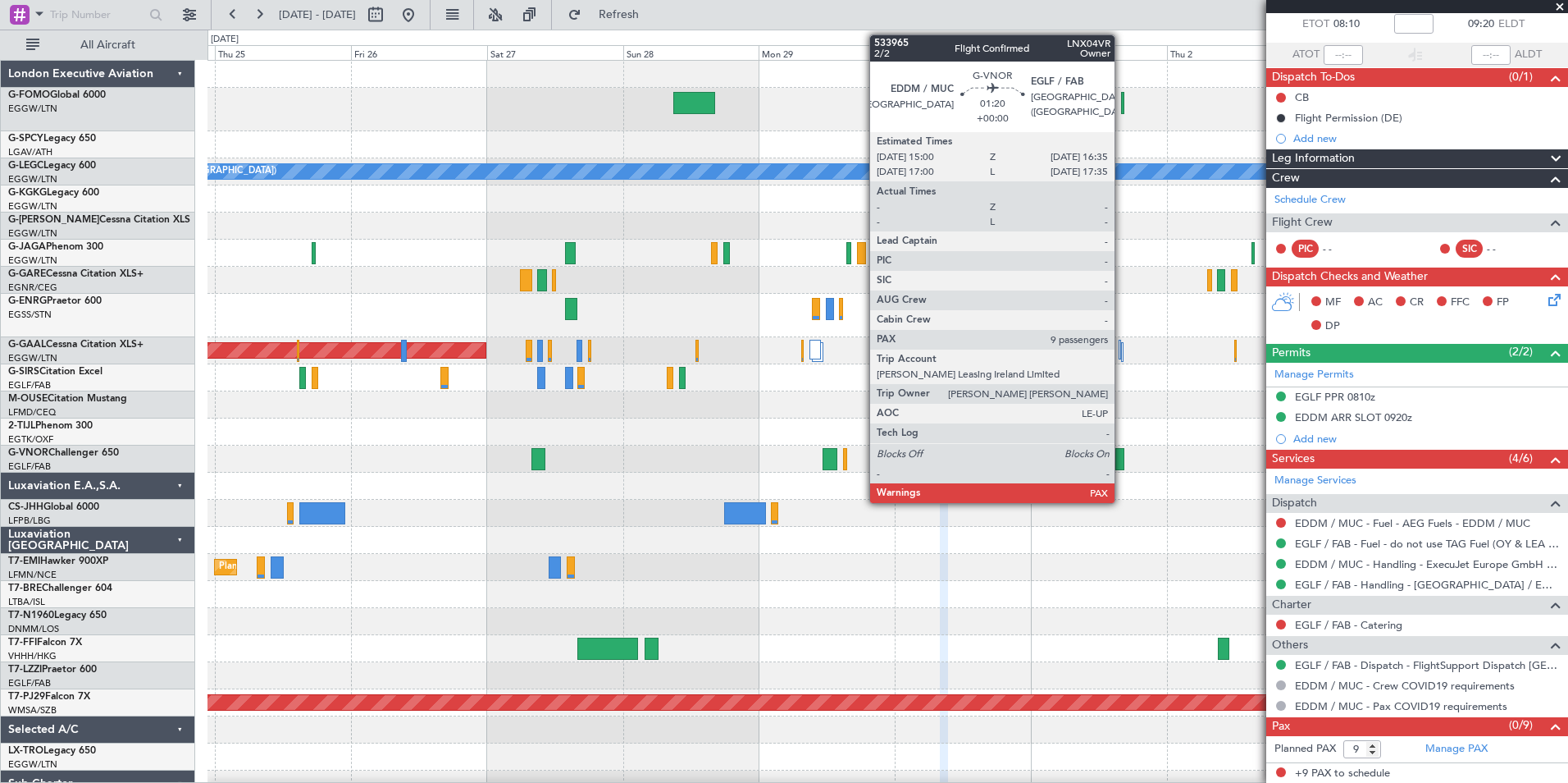
click at [1122, 462] on div at bounding box center [1120, 459] width 9 height 22
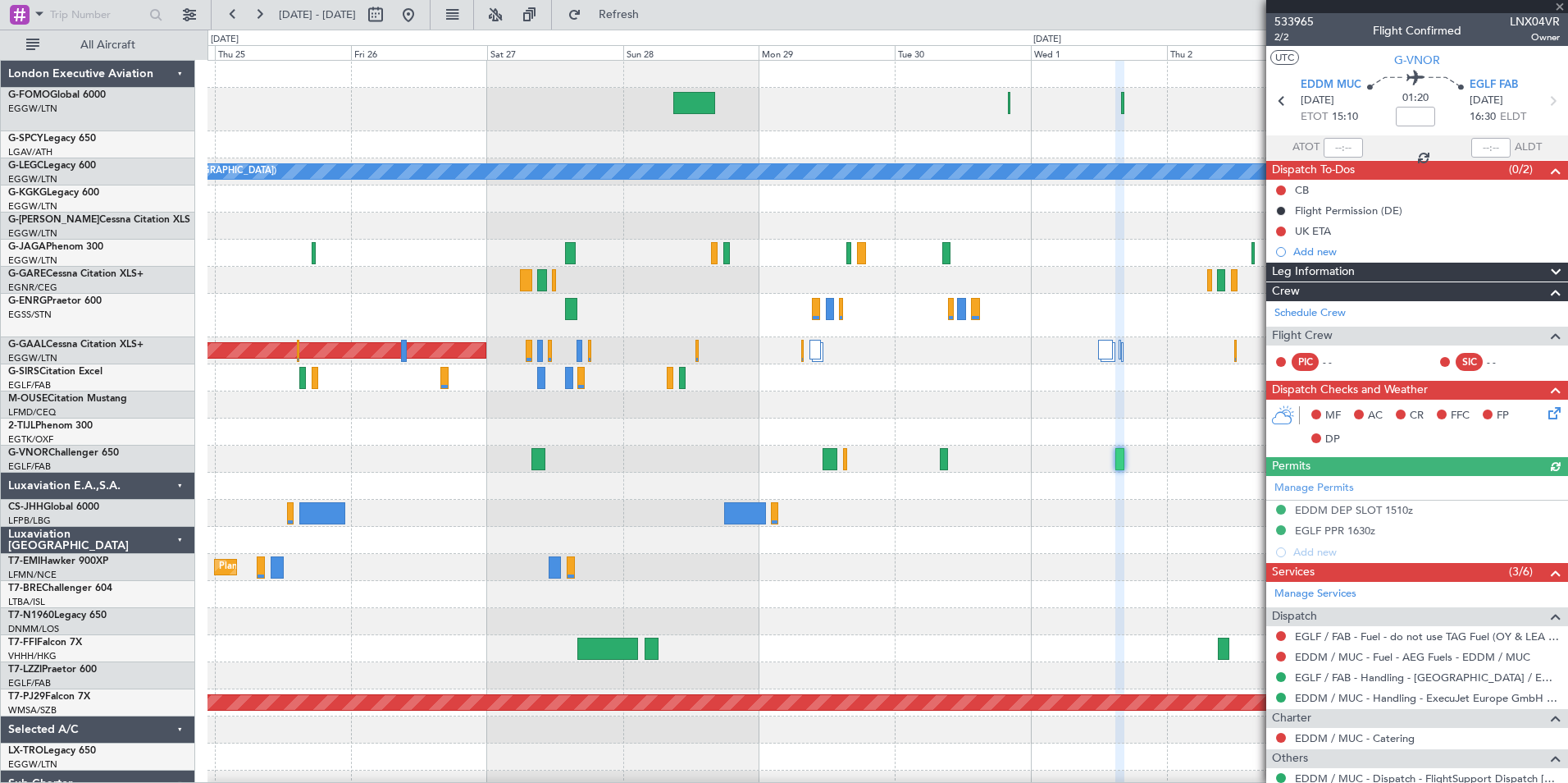
scroll to position [114, 0]
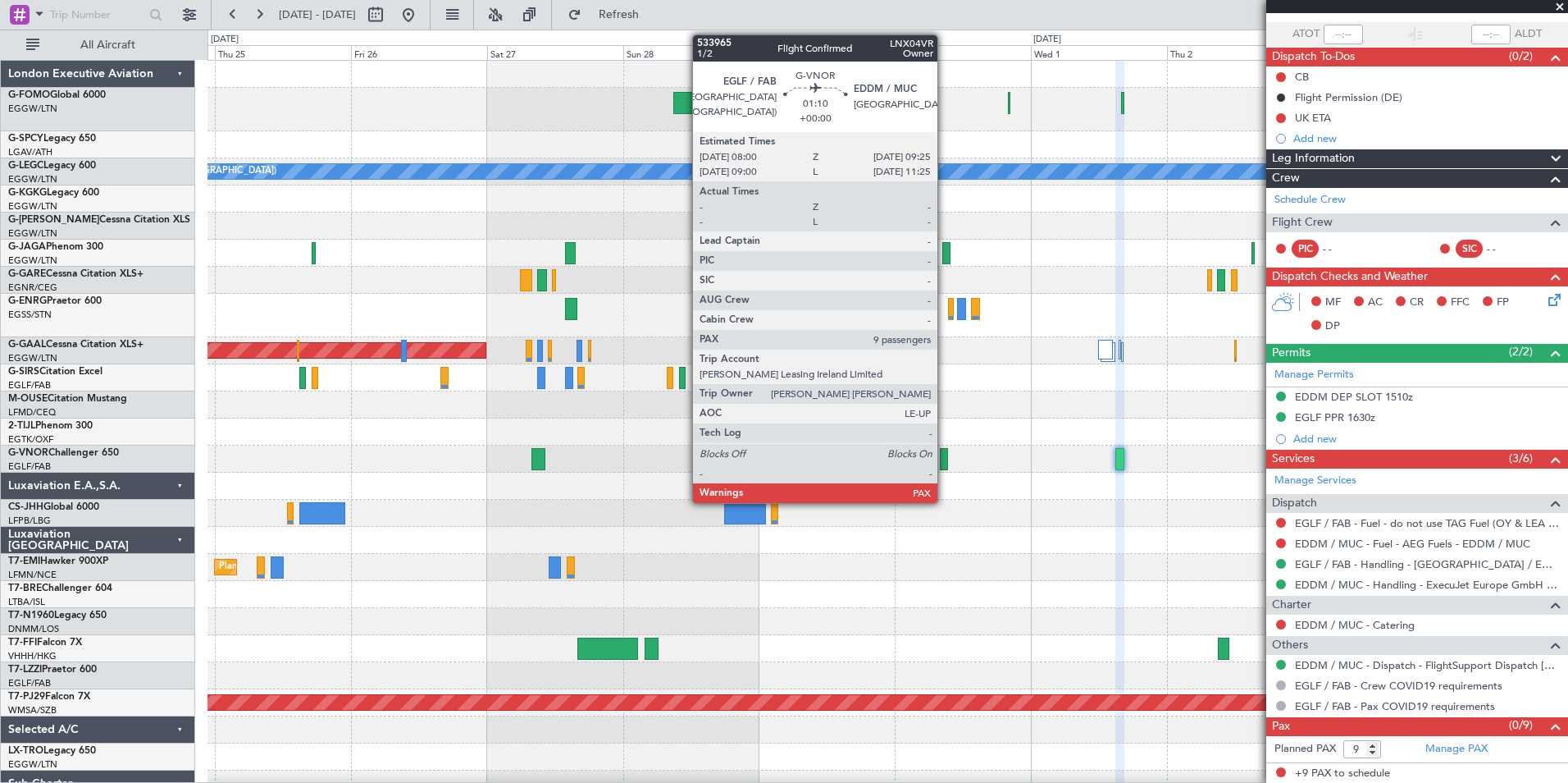
click at [945, 464] on div at bounding box center [944, 459] width 8 height 22
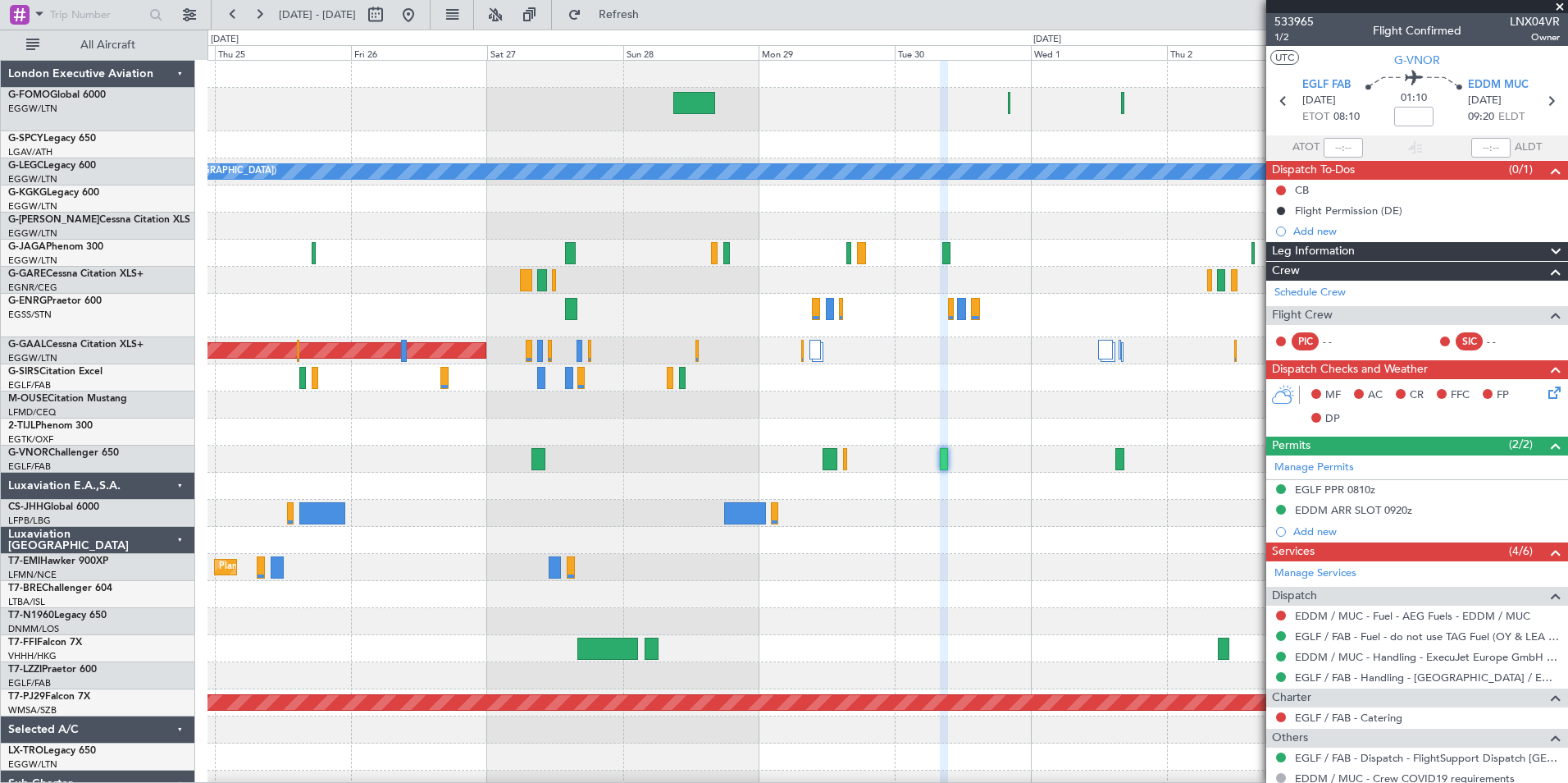
scroll to position [92, 0]
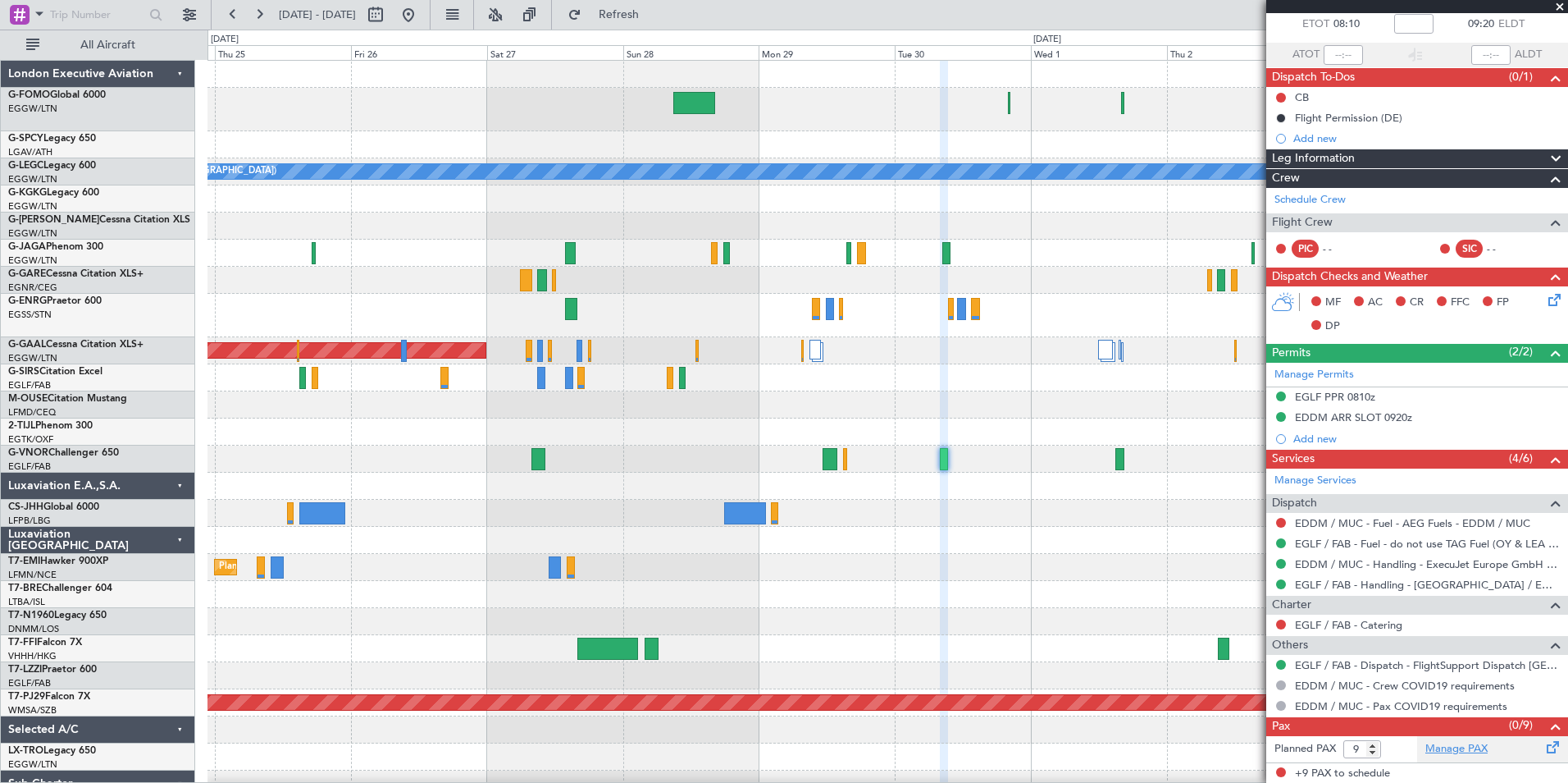
click at [1455, 746] on link "Manage PAX" at bounding box center [1456, 749] width 62 height 16
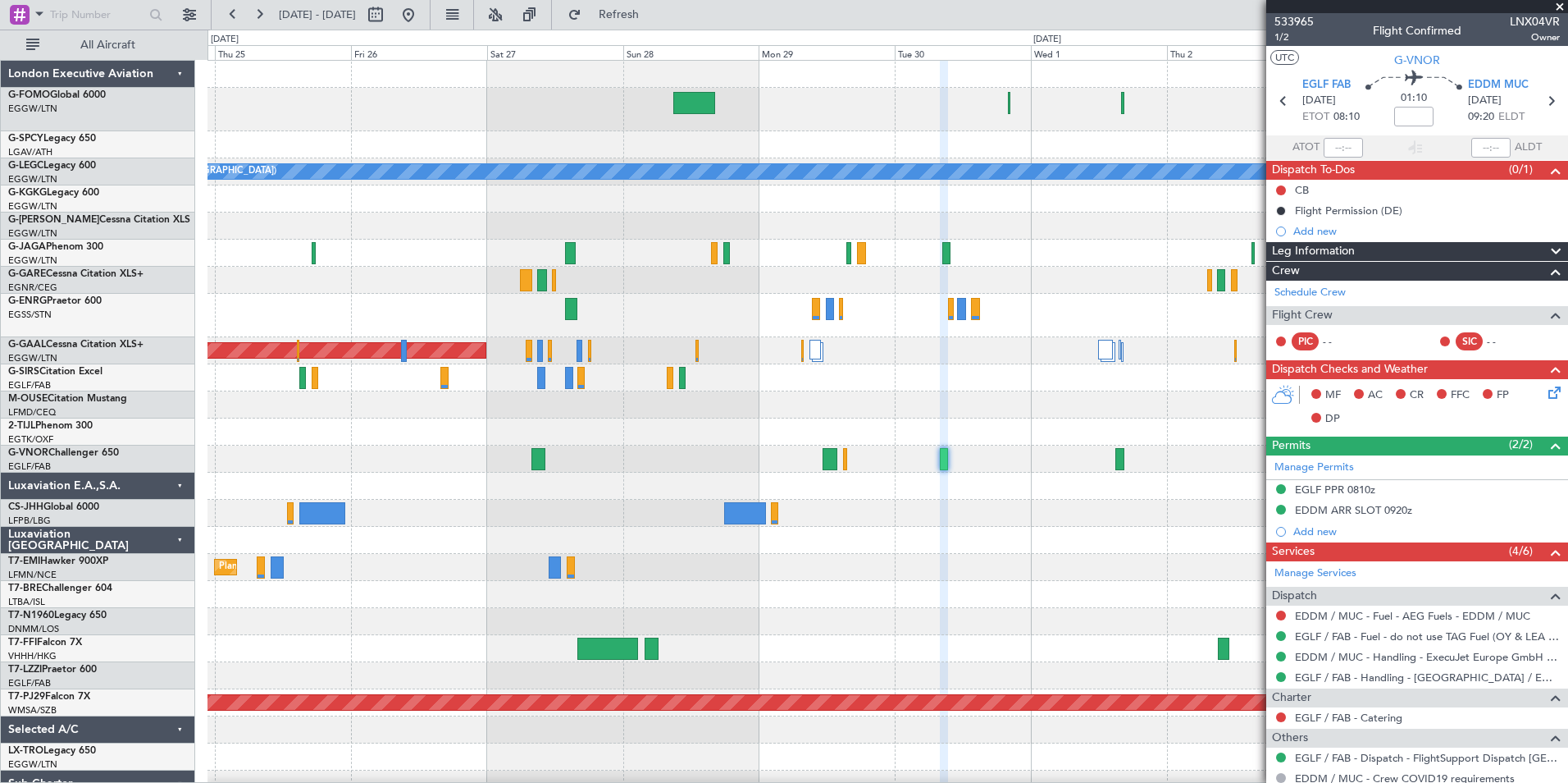
scroll to position [92, 0]
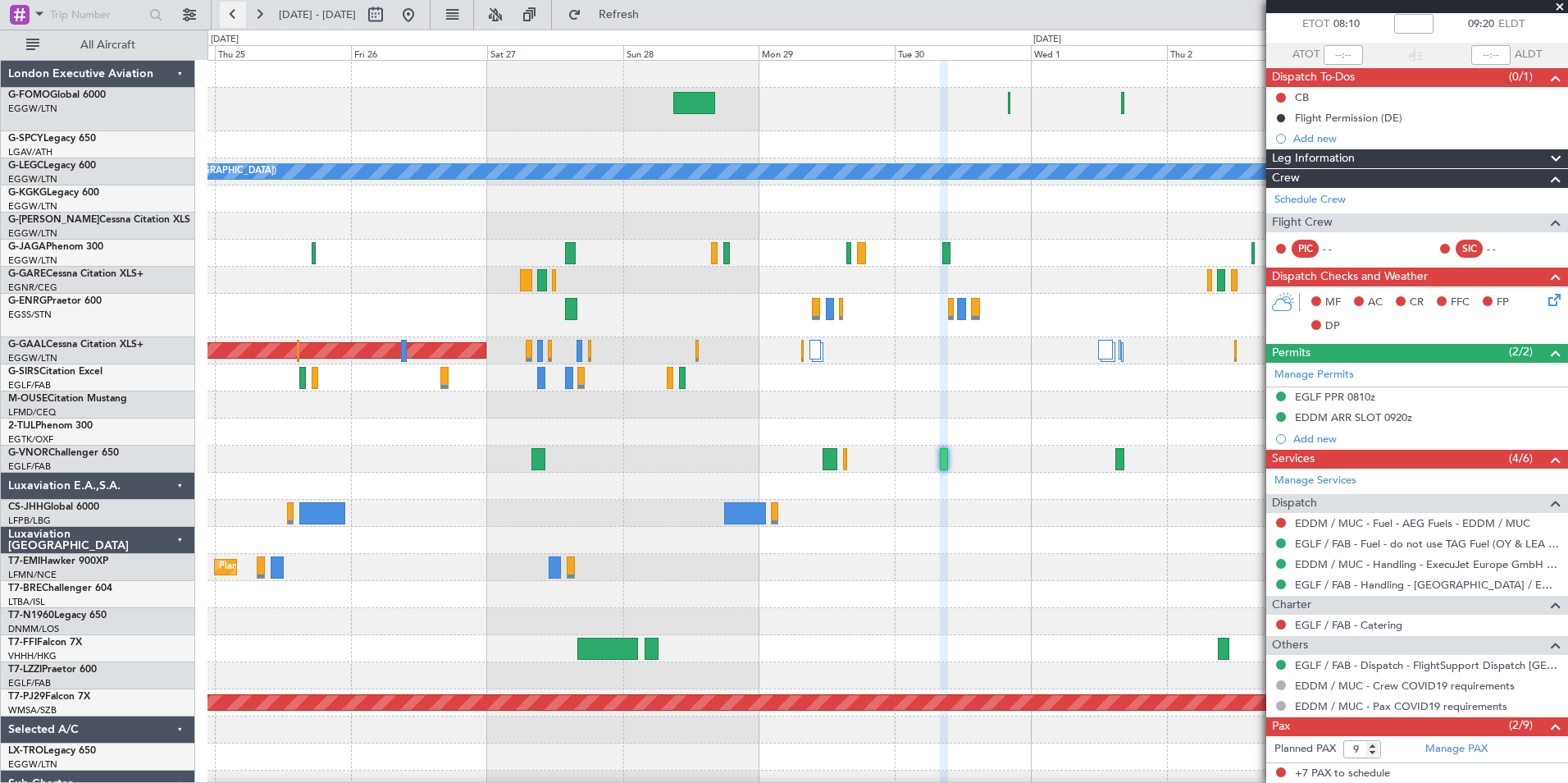
click at [231, 3] on button at bounding box center [232, 15] width 27 height 27
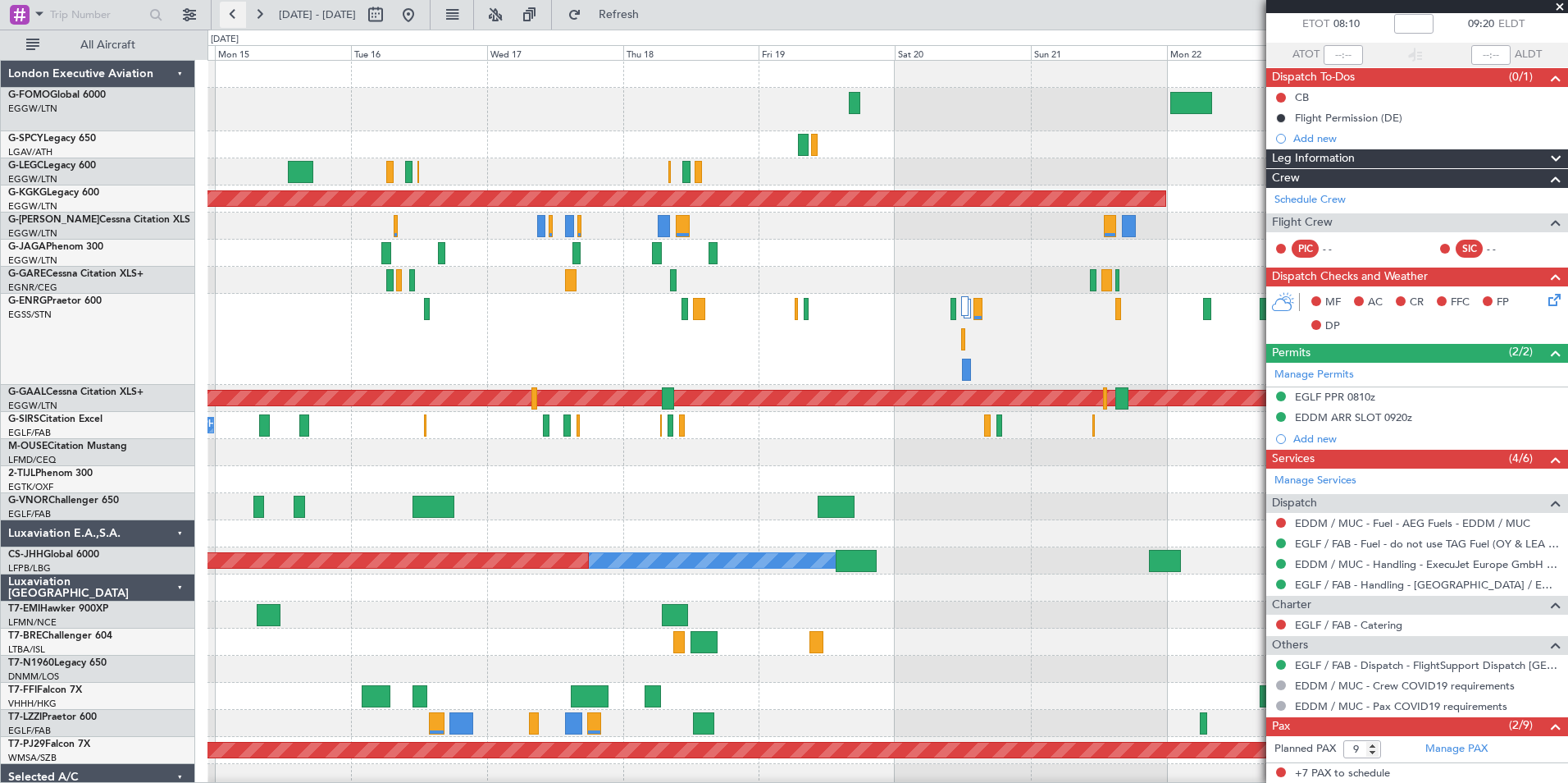
click at [231, 3] on button at bounding box center [232, 15] width 27 height 27
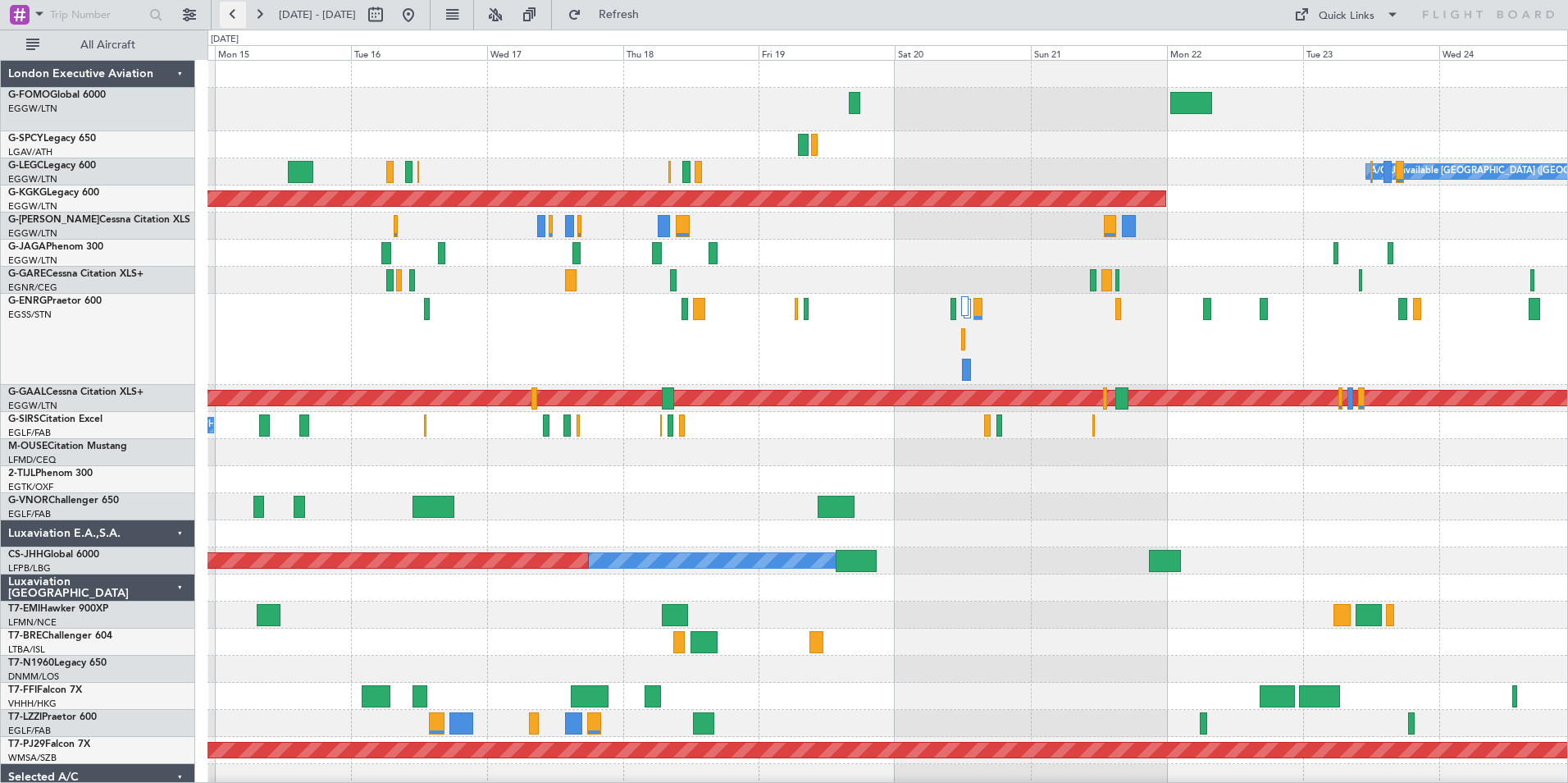
scroll to position [0, 0]
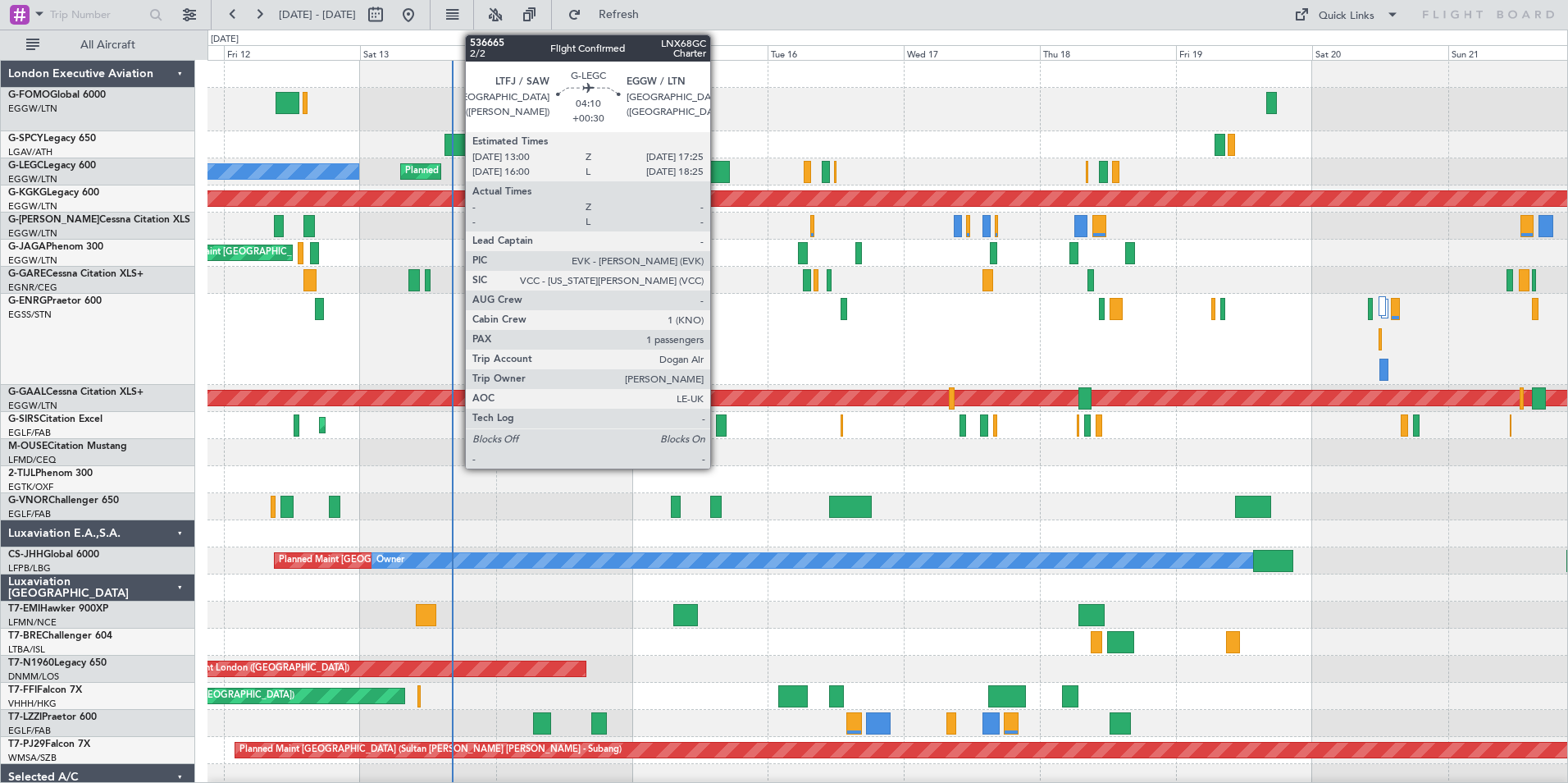
click at [718, 161] on div at bounding box center [718, 172] width 26 height 22
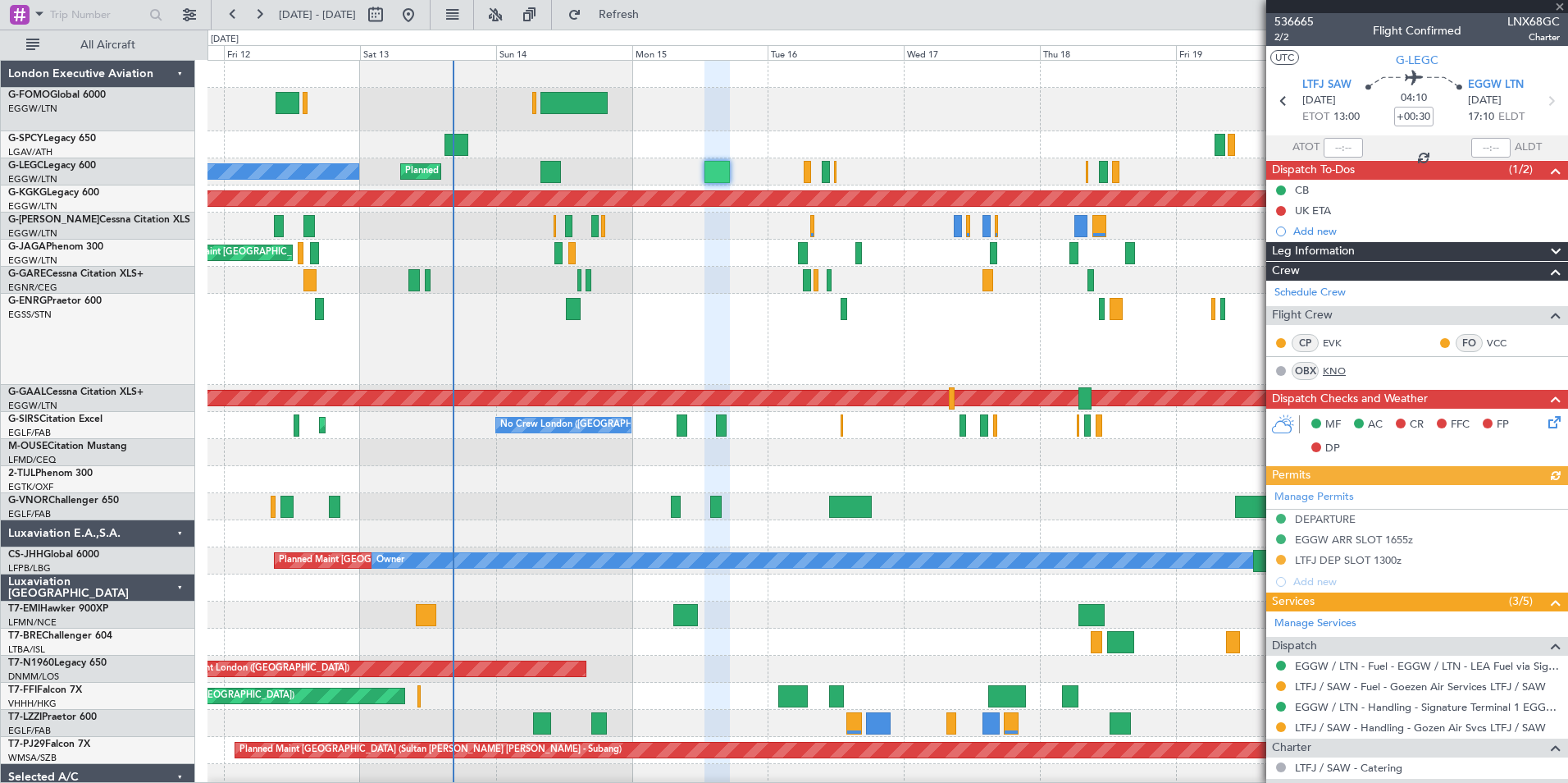
click at [1331, 364] on link "KNO" at bounding box center [1341, 371] width 37 height 15
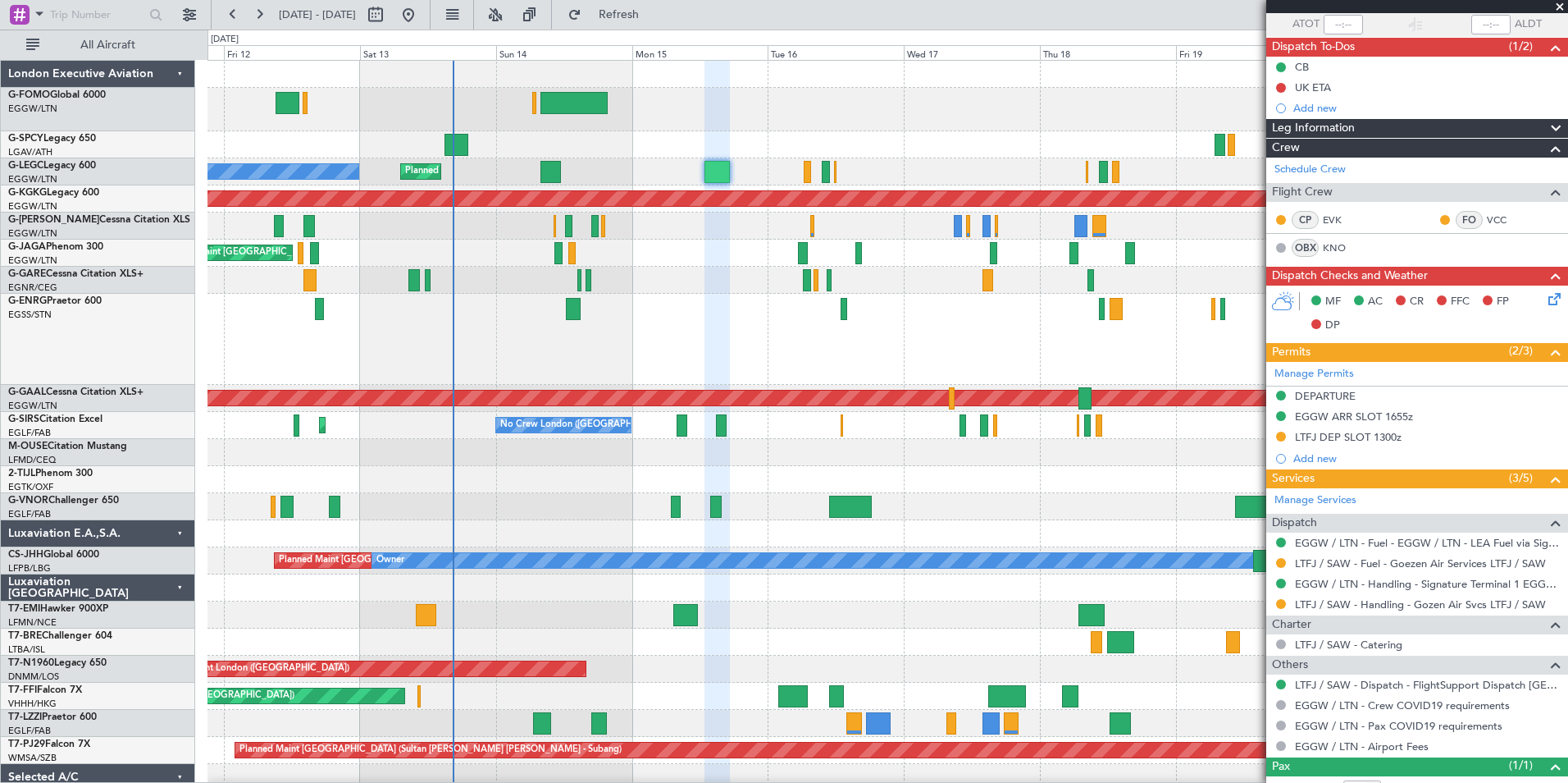
scroll to position [179, 0]
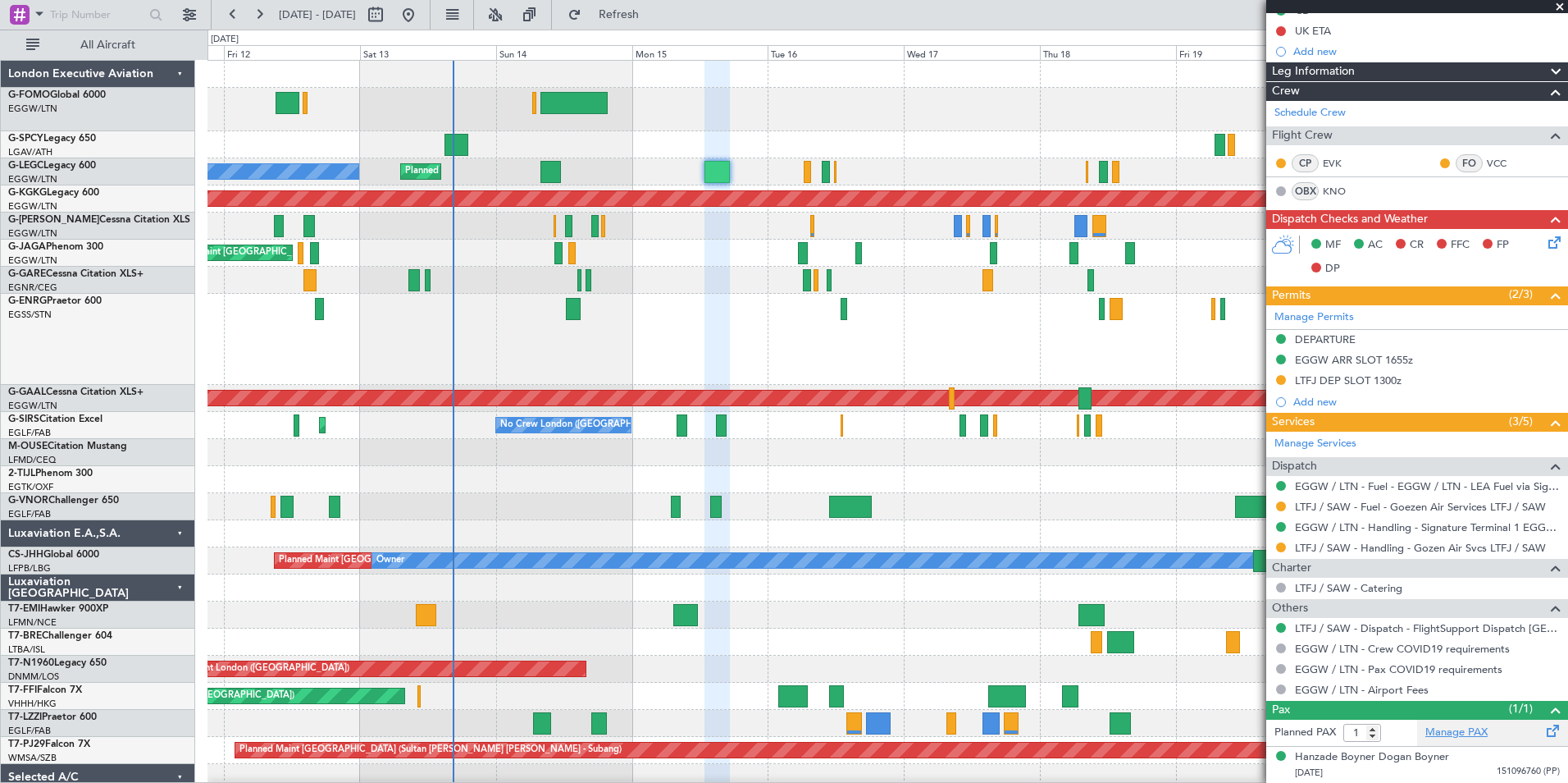
click at [1481, 734] on link "Manage PAX" at bounding box center [1456, 733] width 62 height 16
click at [236, 10] on button at bounding box center [232, 15] width 27 height 27
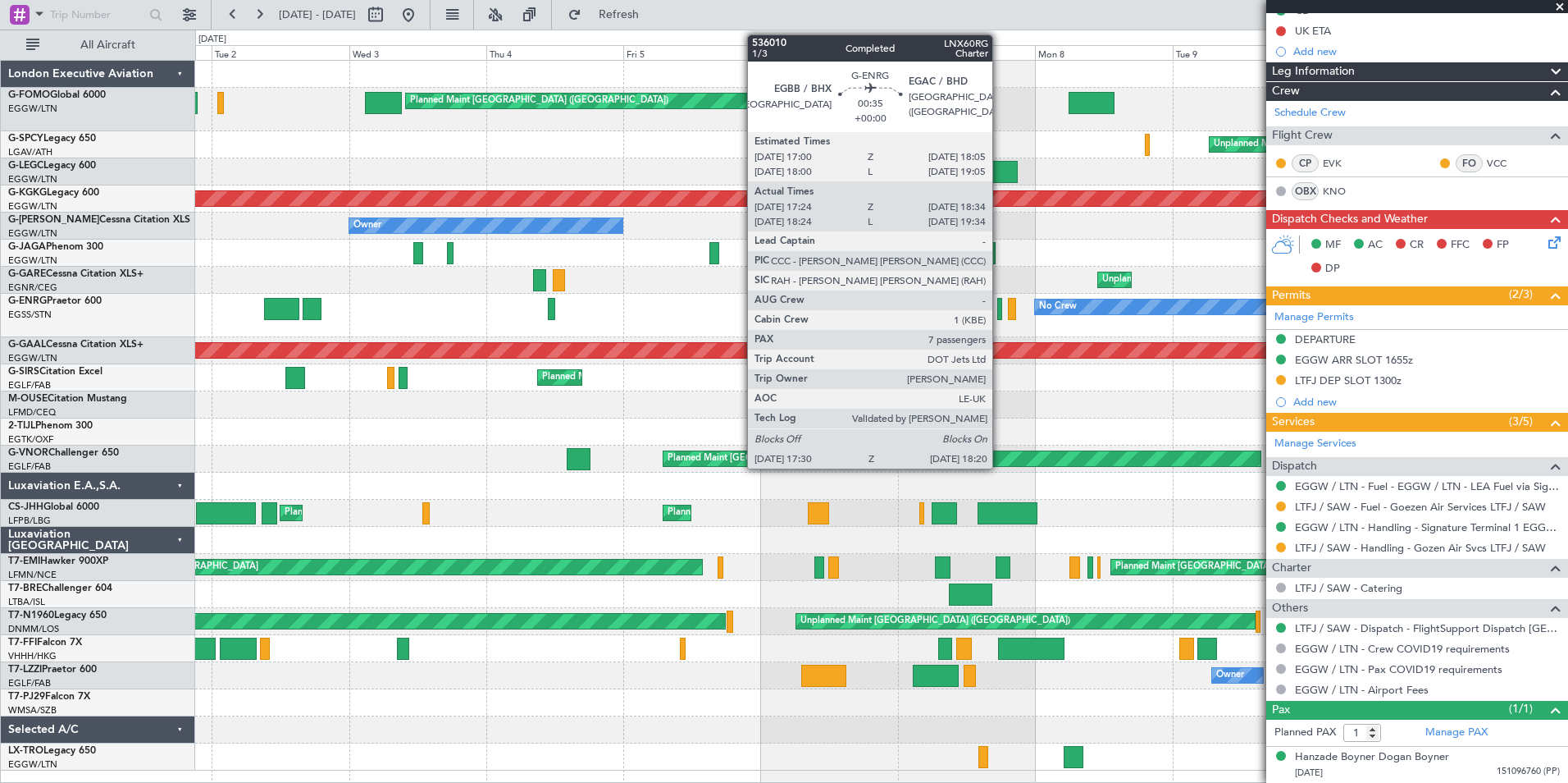
click at [1000, 308] on div at bounding box center [1000, 309] width 5 height 22
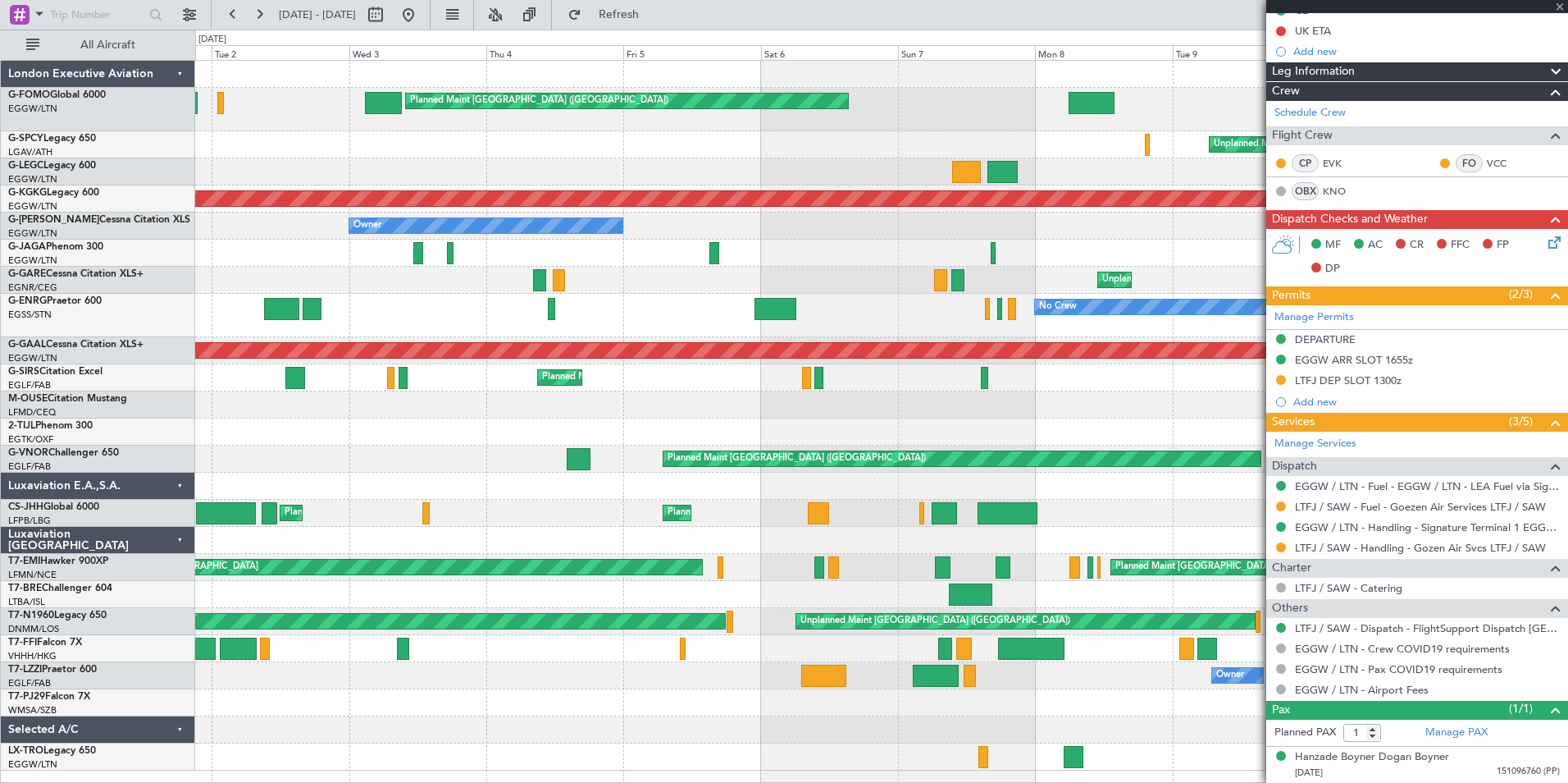
type input "17:39"
type input "18:19"
type input "7"
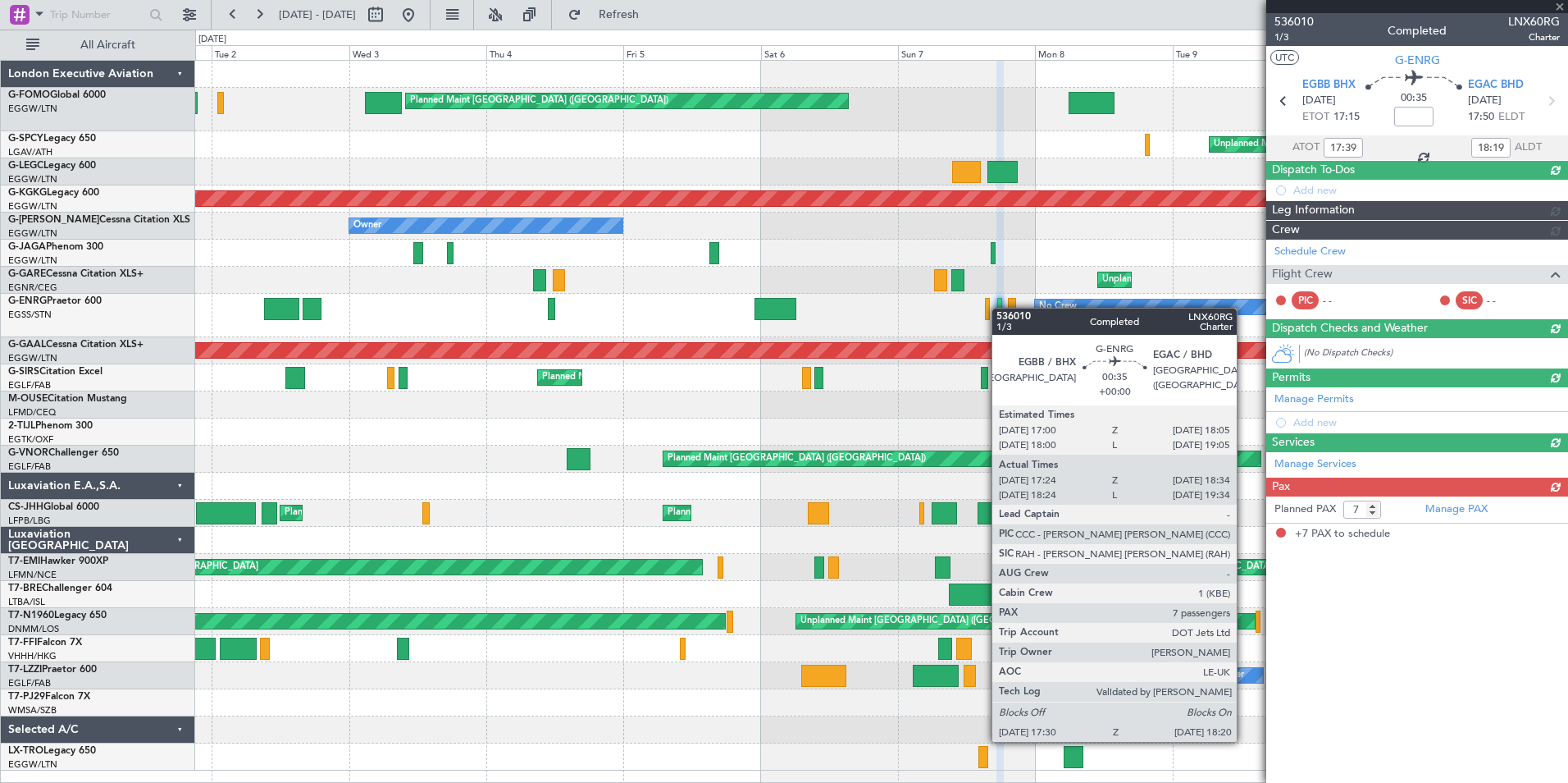
scroll to position [0, 0]
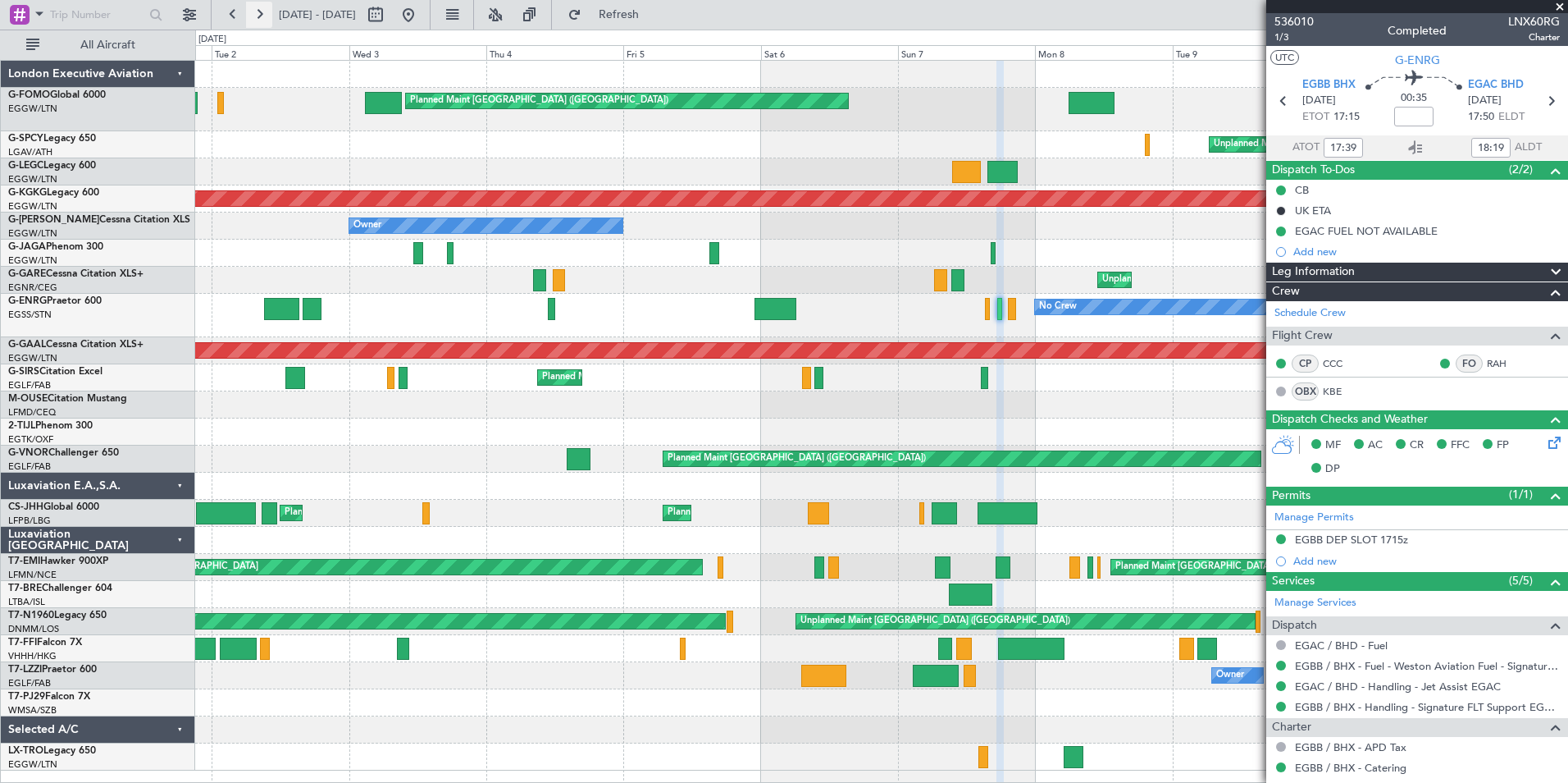
click at [261, 17] on button at bounding box center [259, 15] width 27 height 27
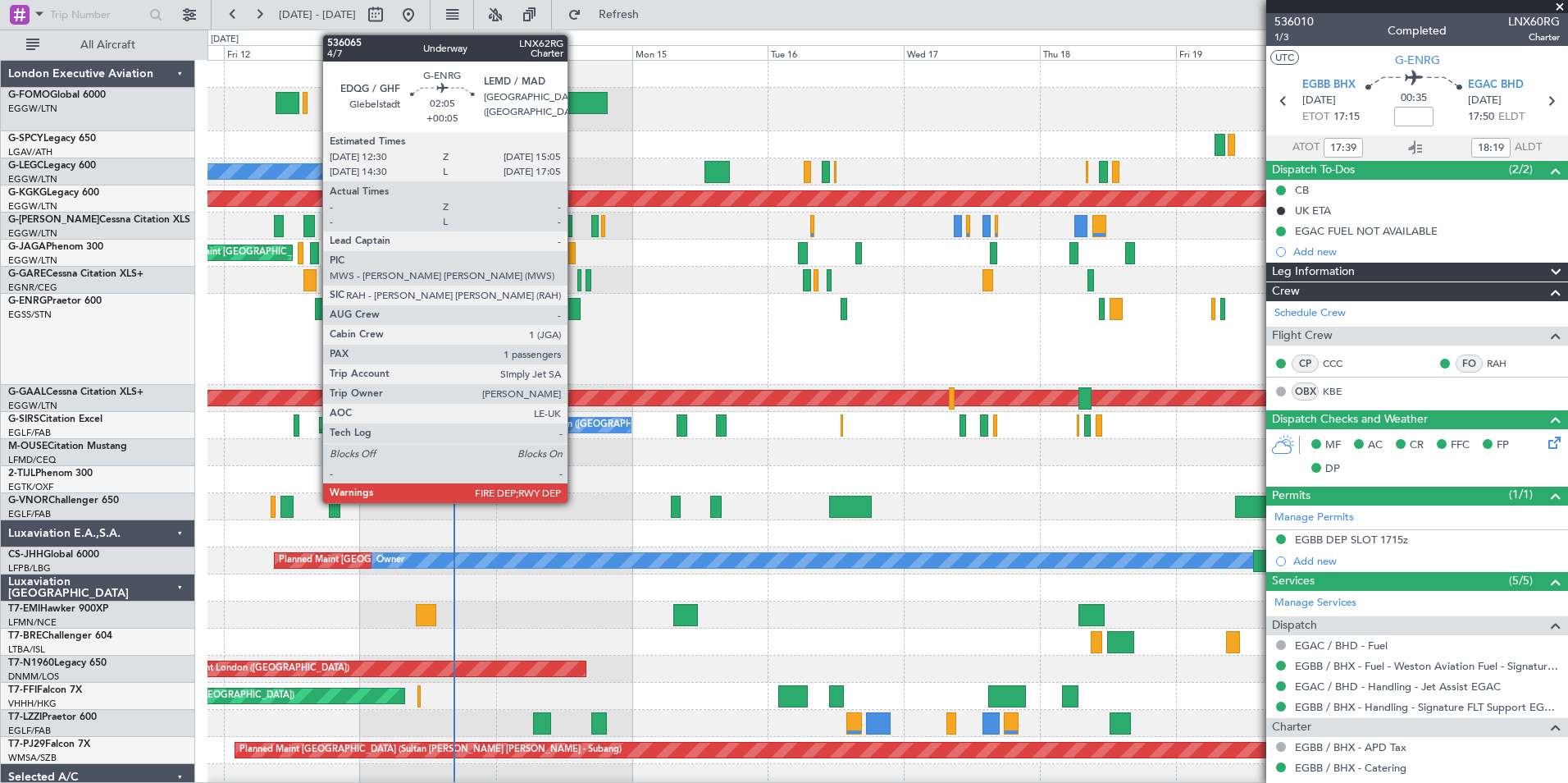
click at [575, 306] on div at bounding box center [573, 309] width 15 height 22
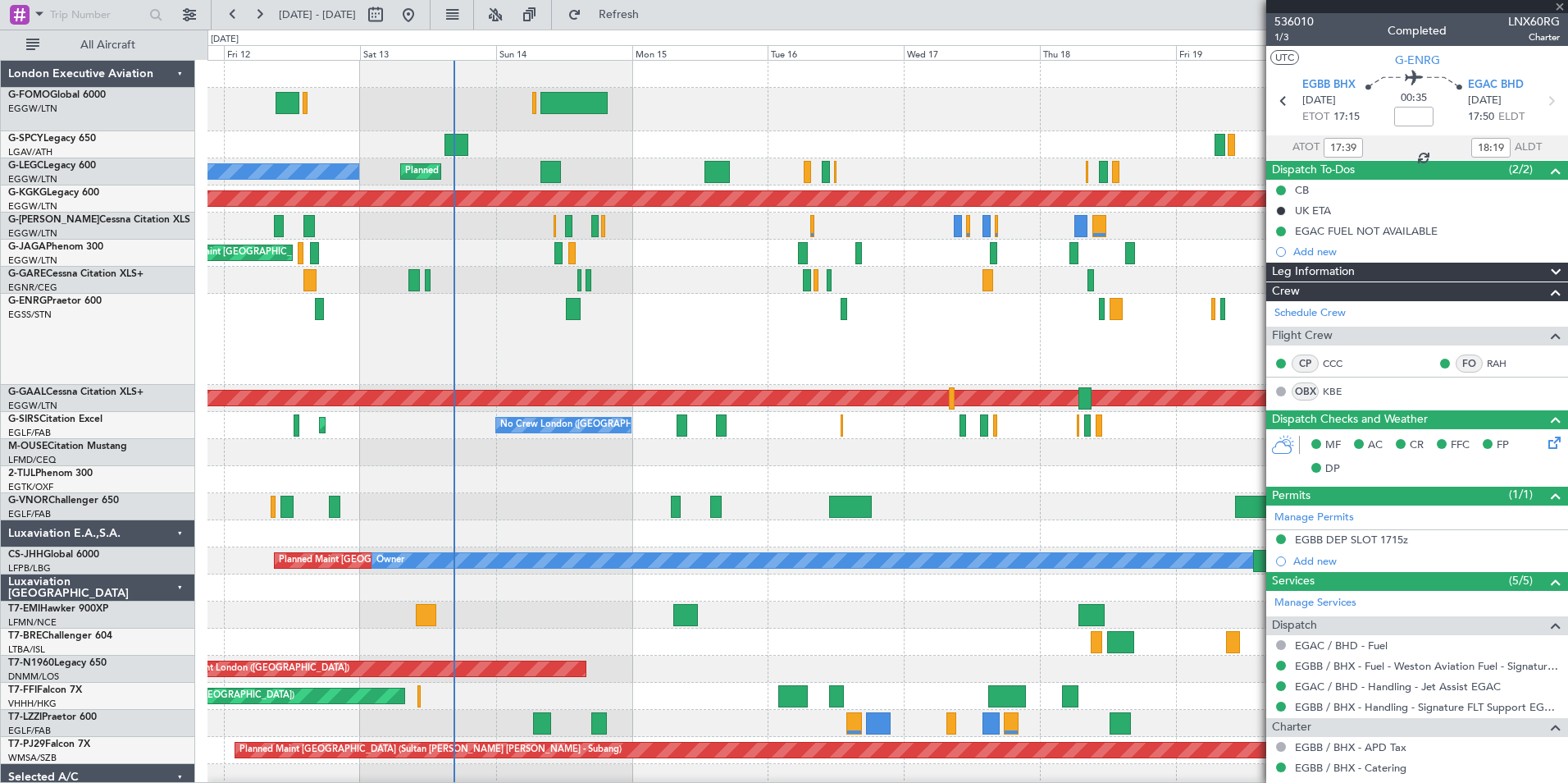
type input "+00:05"
type input "1"
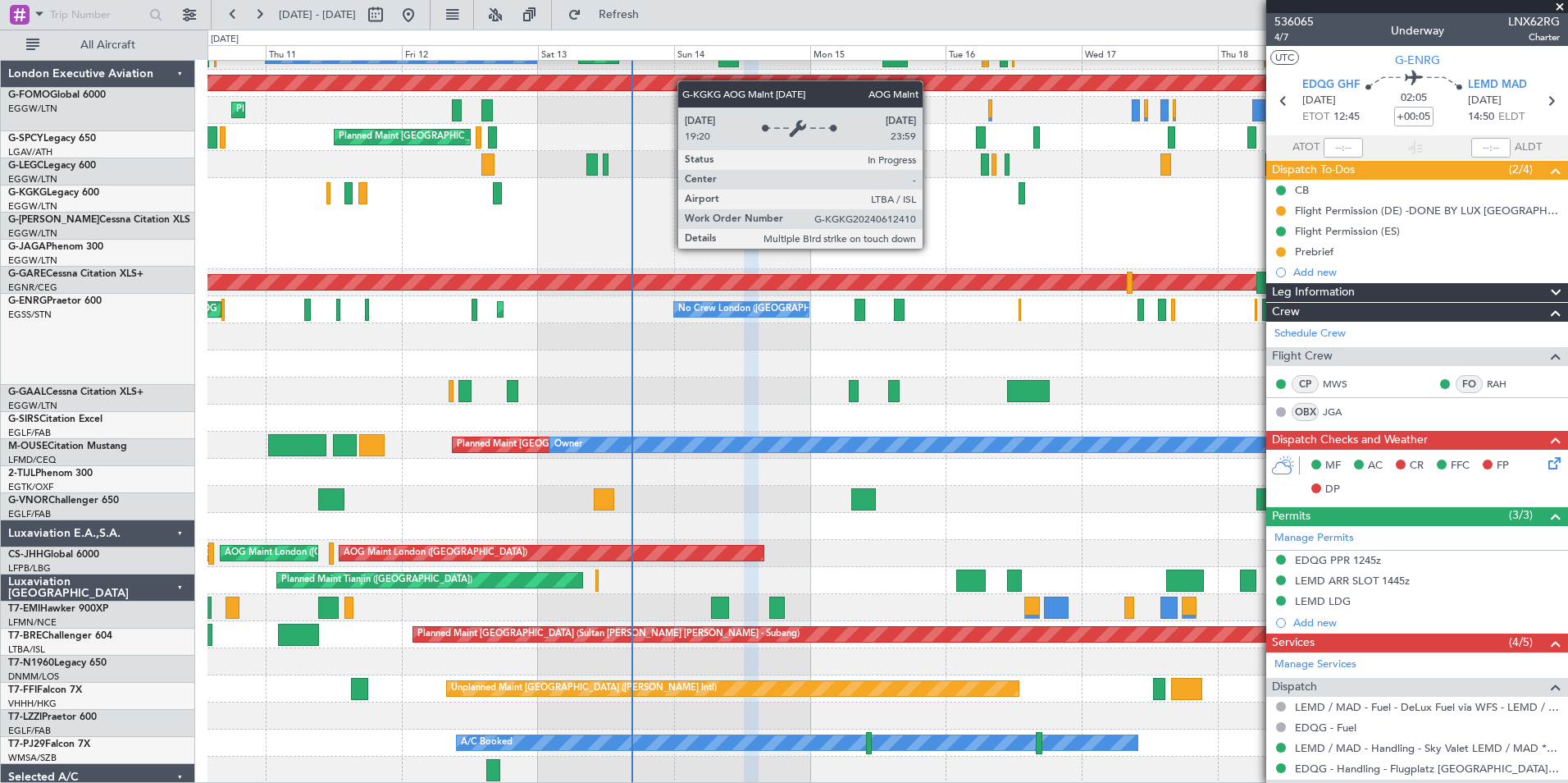
scroll to position [47, 0]
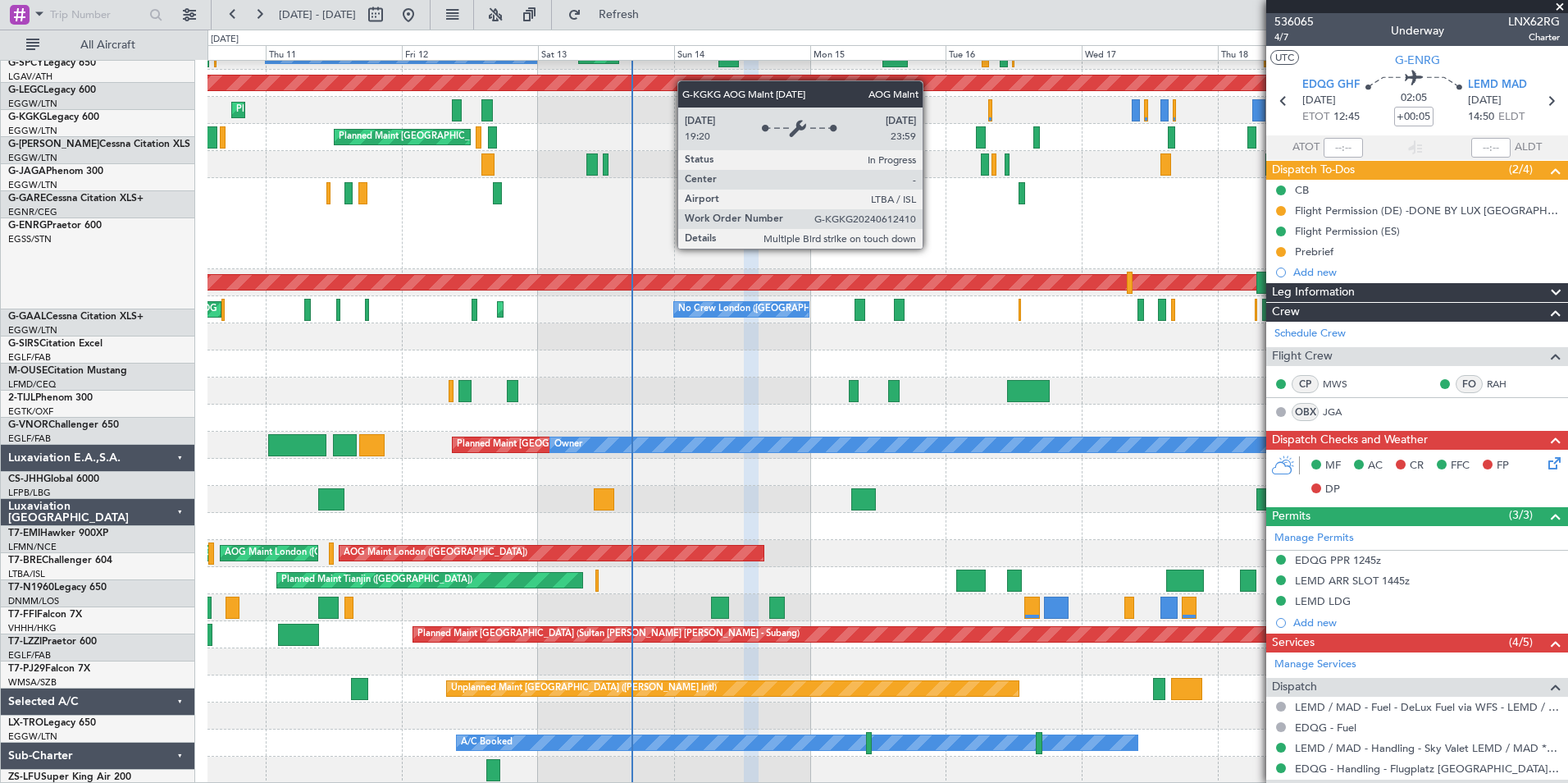
click at [759, 204] on div at bounding box center [752, 193] width 15 height 22
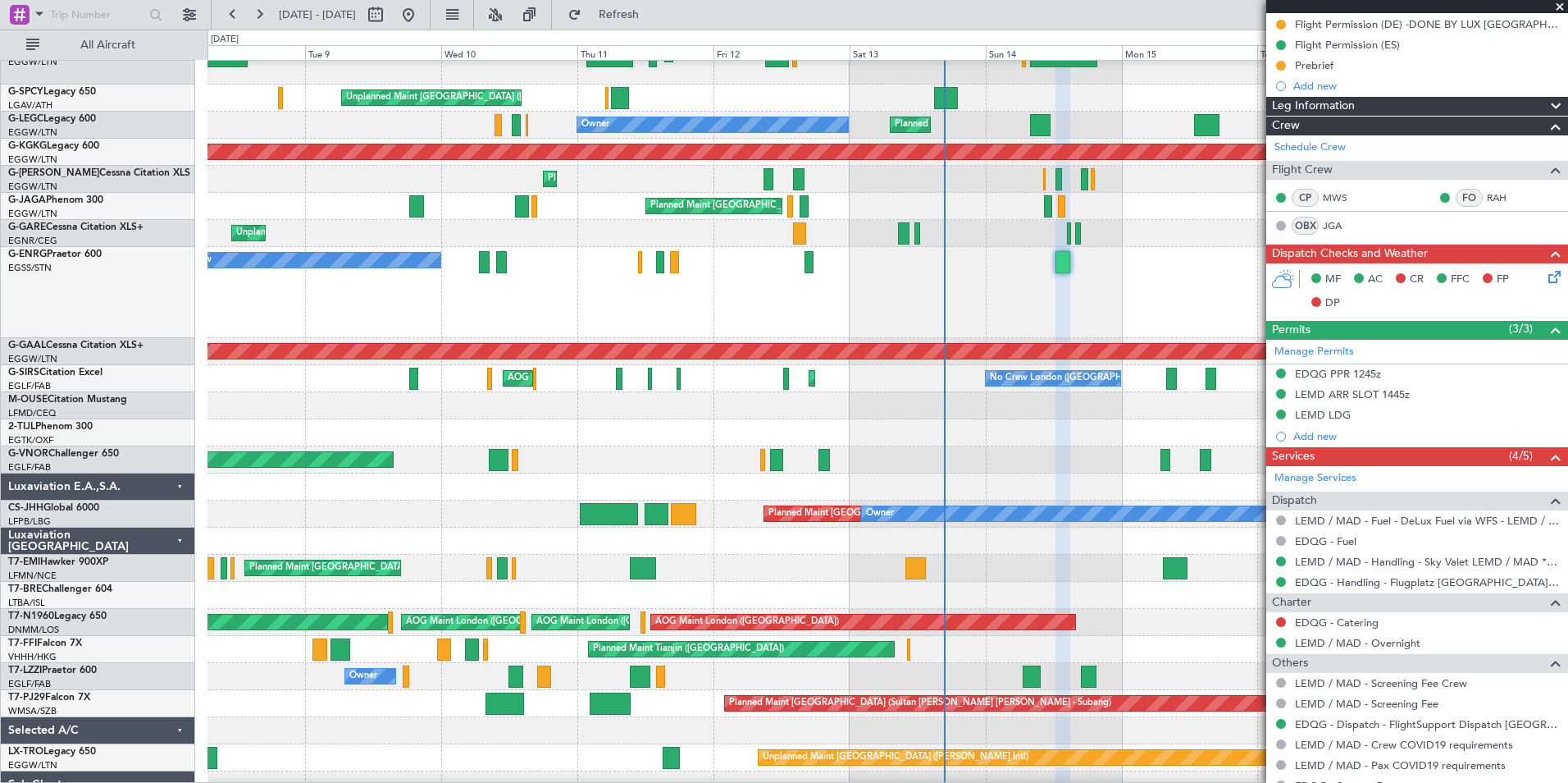
scroll to position [252, 0]
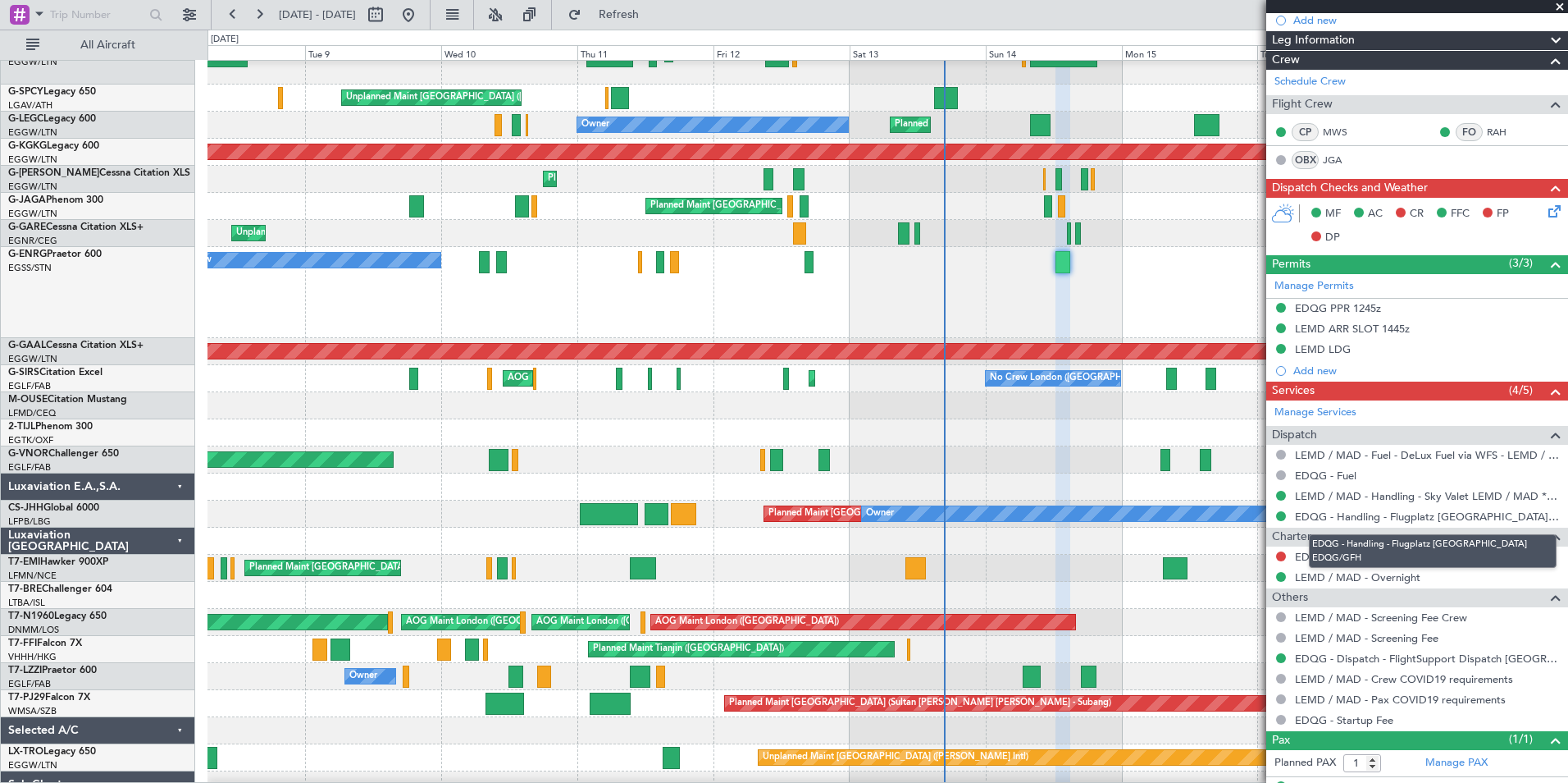
click at [1410, 523] on mat-tooltip-component "EDQG - Handling - Flugplatz [GEOGRAPHIC_DATA] EDQG/GFH" at bounding box center [1433, 551] width 271 height 57
click at [1411, 519] on link "EDQG - Handling - Flugplatz [GEOGRAPHIC_DATA] EDQG/GFH" at bounding box center [1427, 516] width 265 height 14
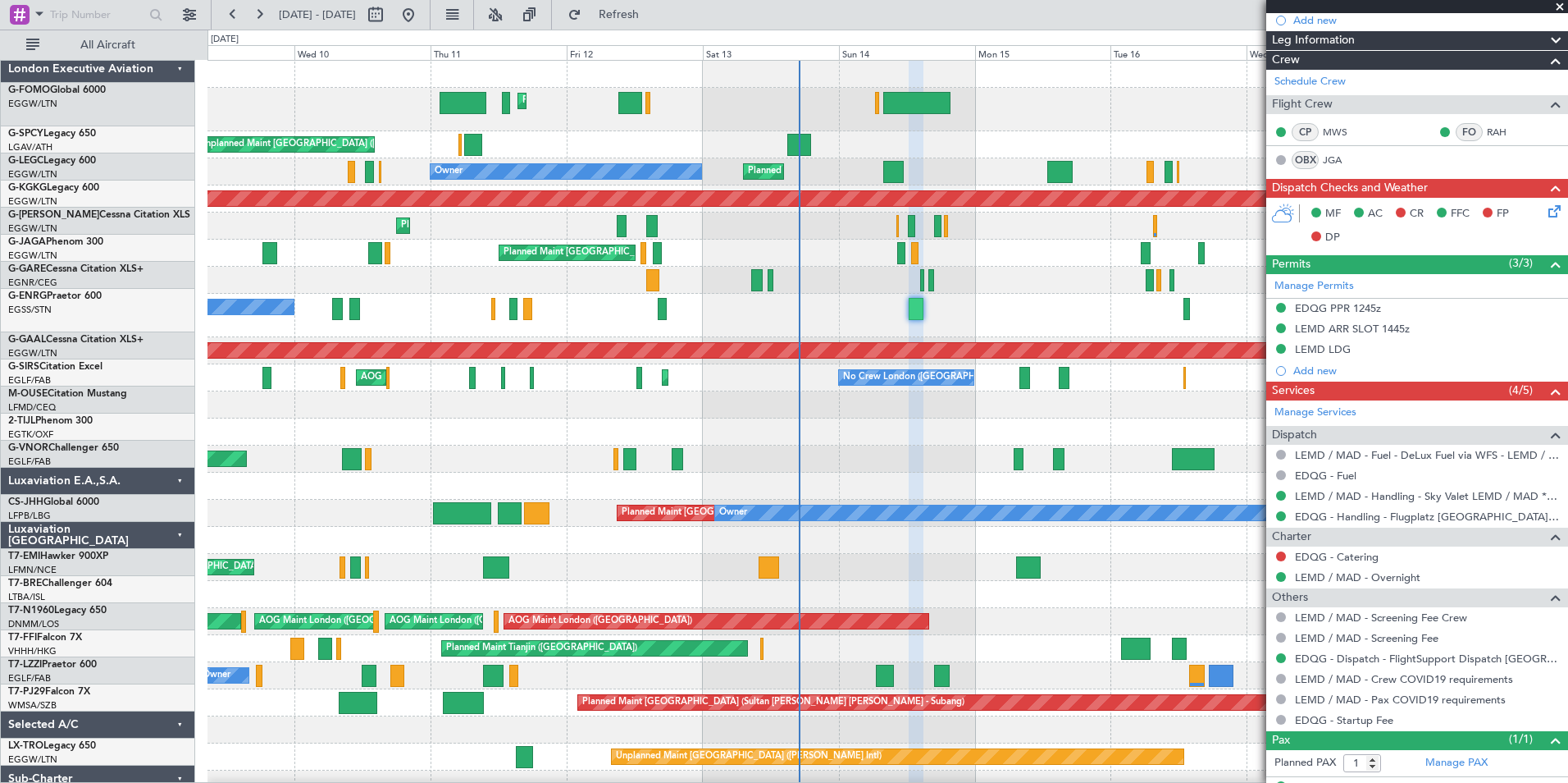
scroll to position [0, 0]
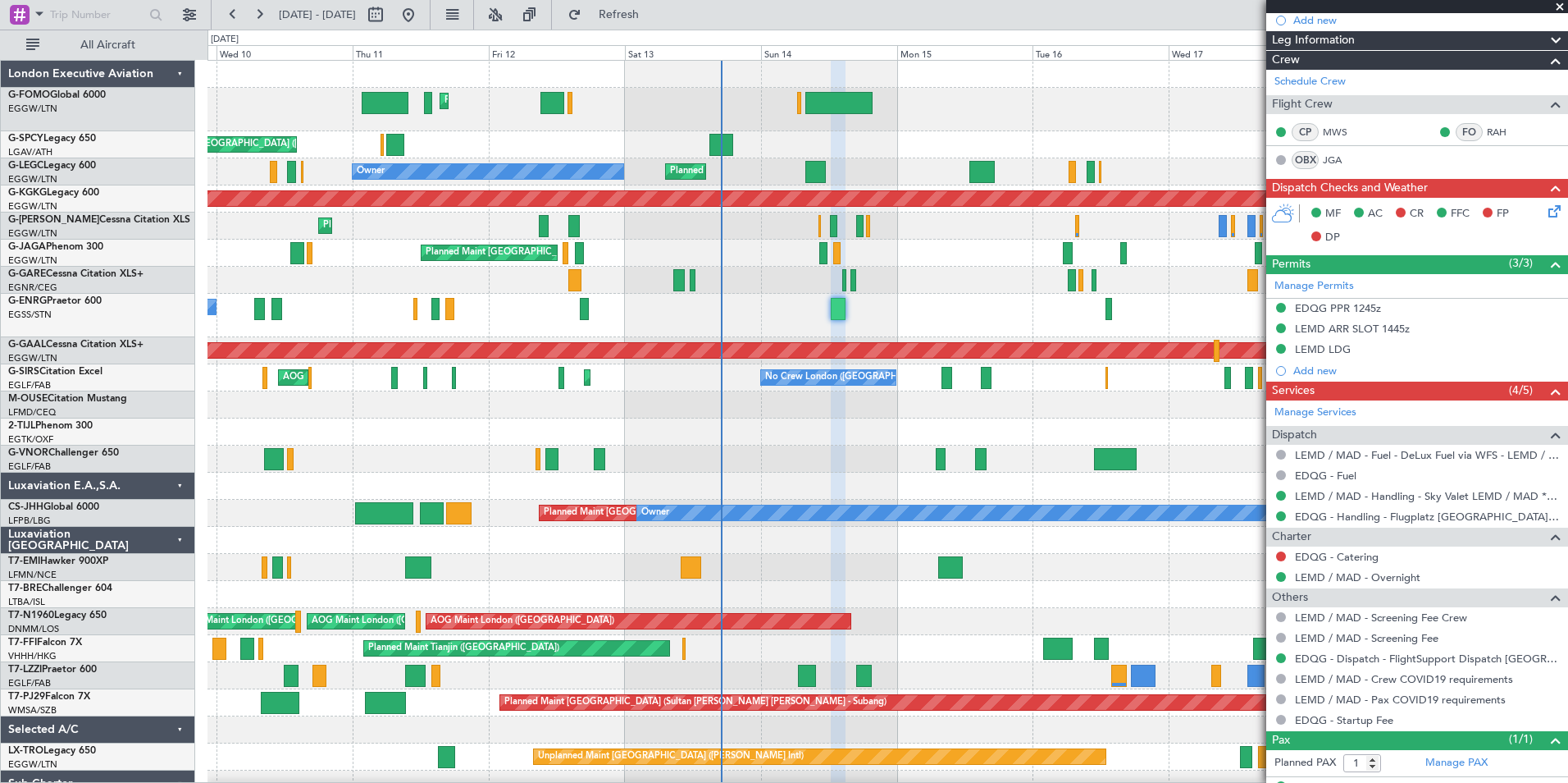
click at [690, 491] on div "Planned Maint London (Luton) Unplanned Maint Athens (Eleftherios Venizelos Intl…" at bounding box center [888, 456] width 1360 height 791
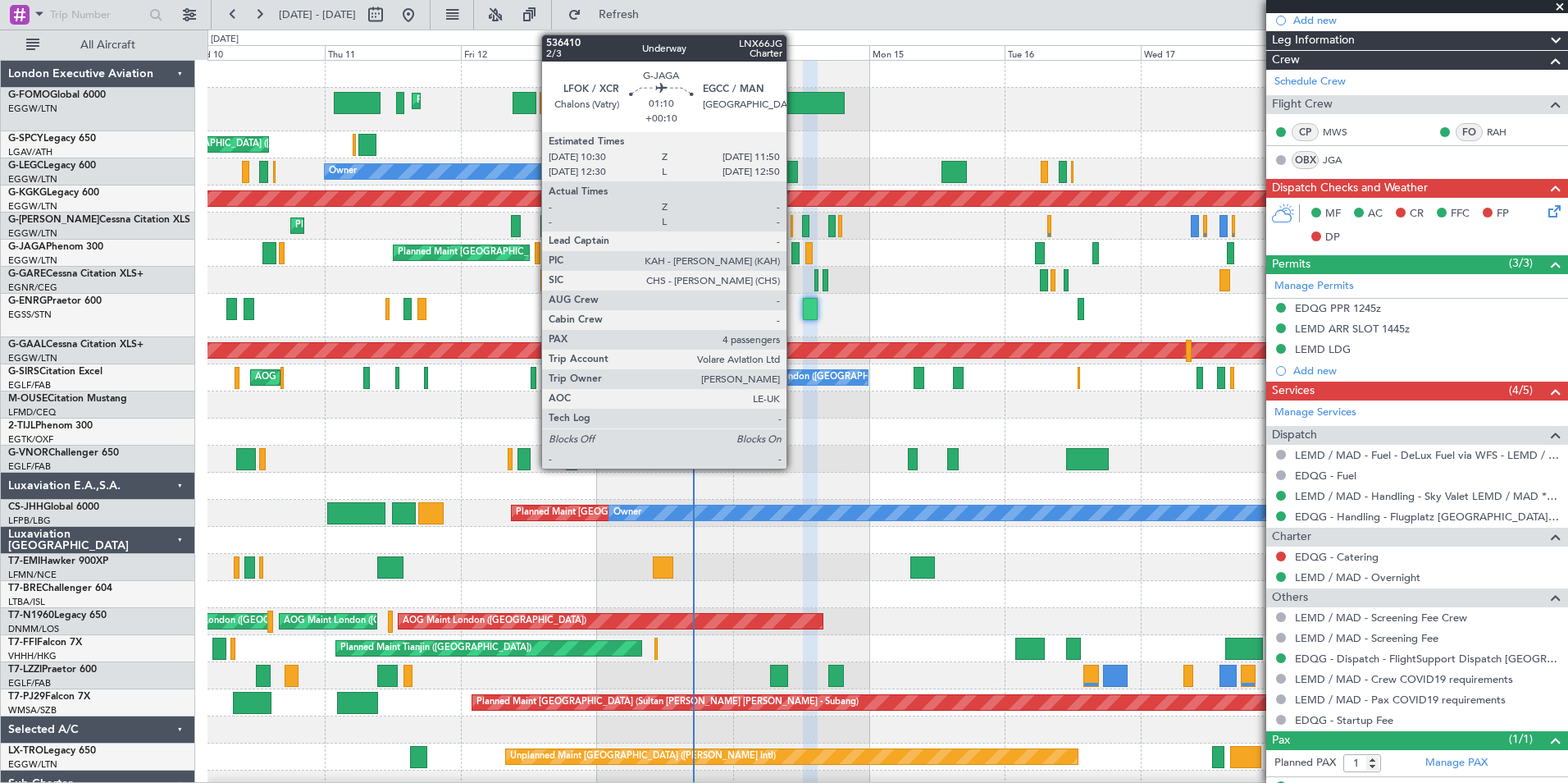
click at [794, 258] on div at bounding box center [795, 253] width 8 height 22
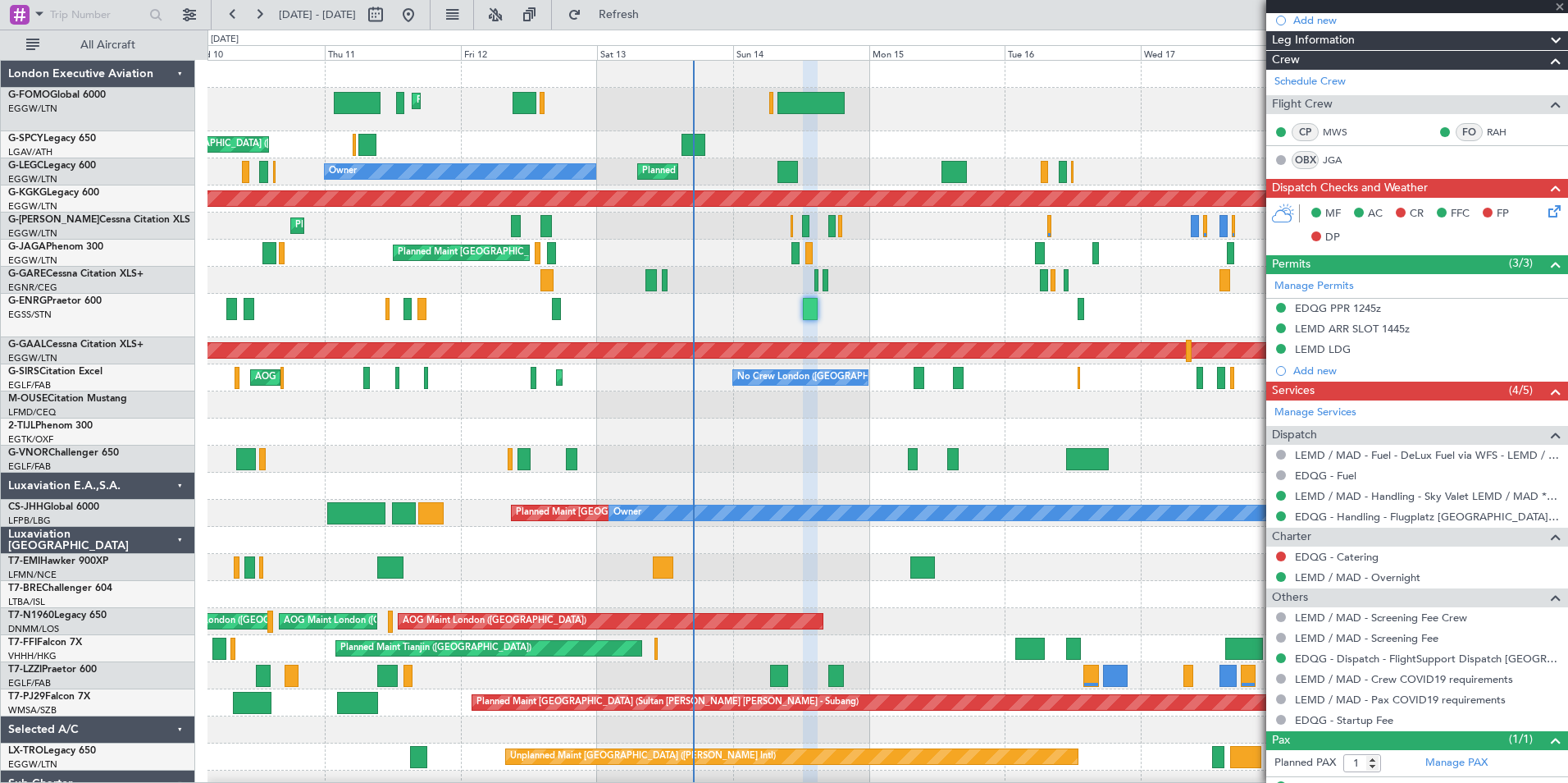
type input "+00:10"
type input "4"
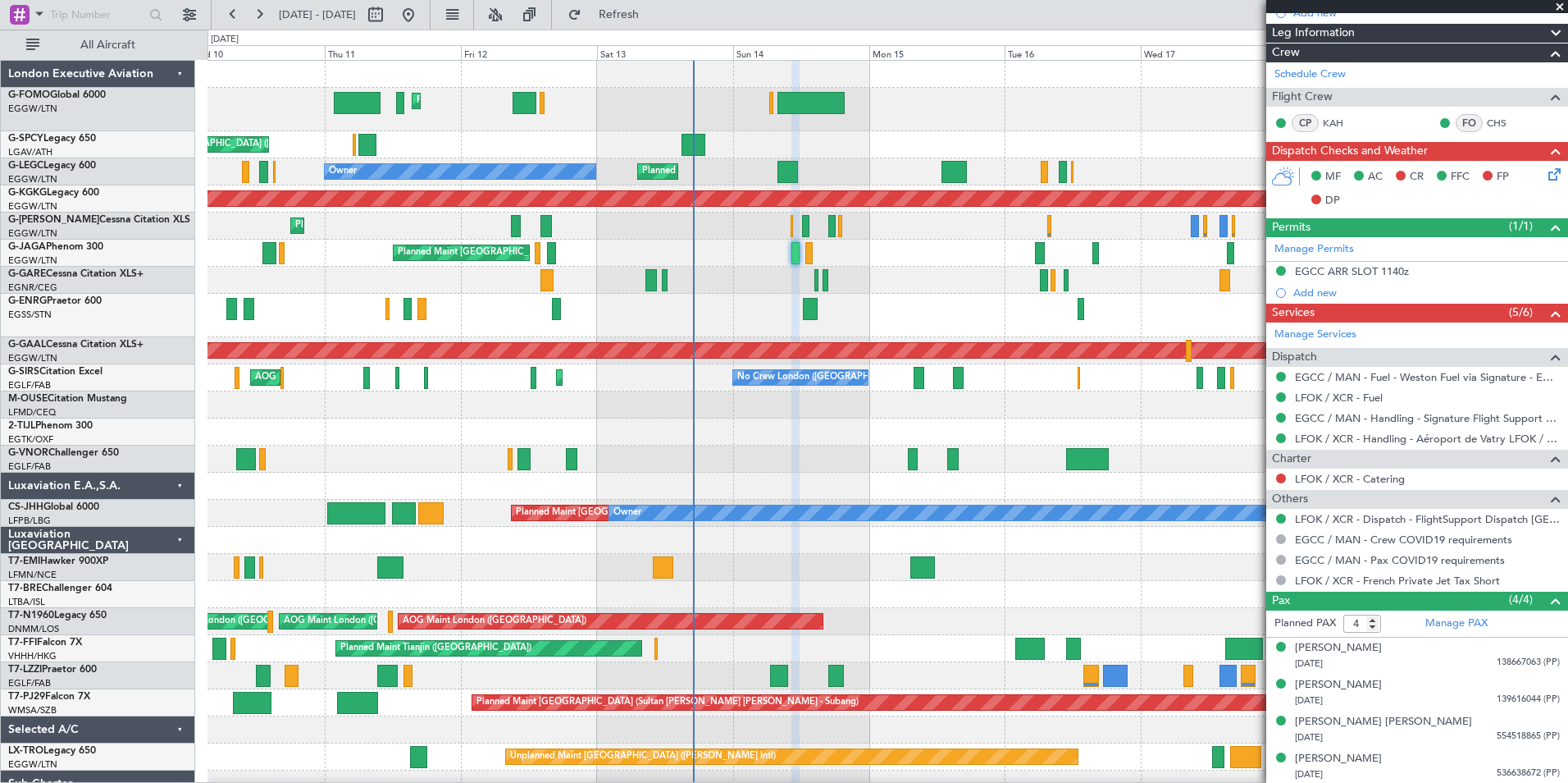
scroll to position [281, 0]
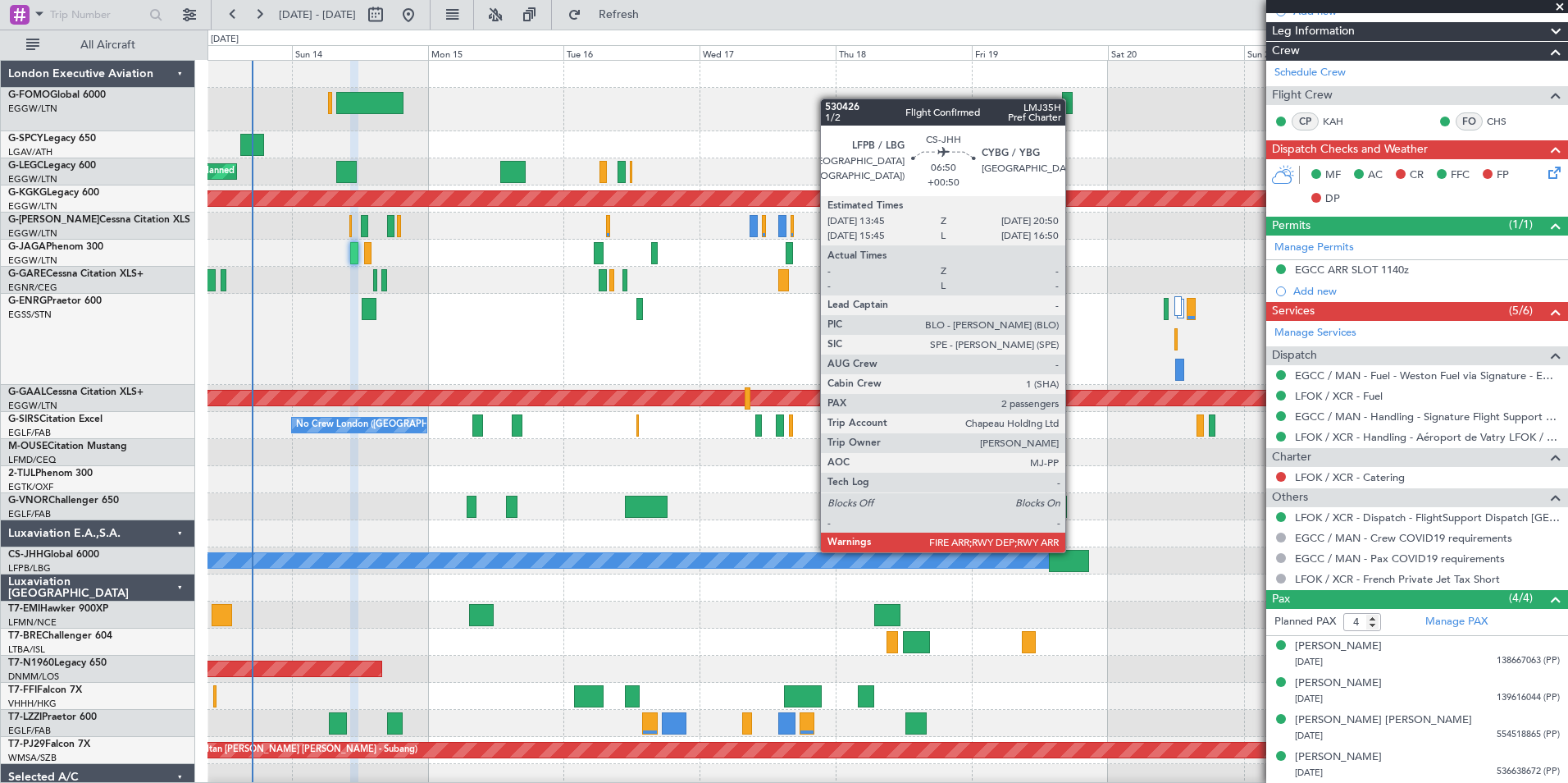
click at [1073, 550] on div at bounding box center [1069, 560] width 40 height 22
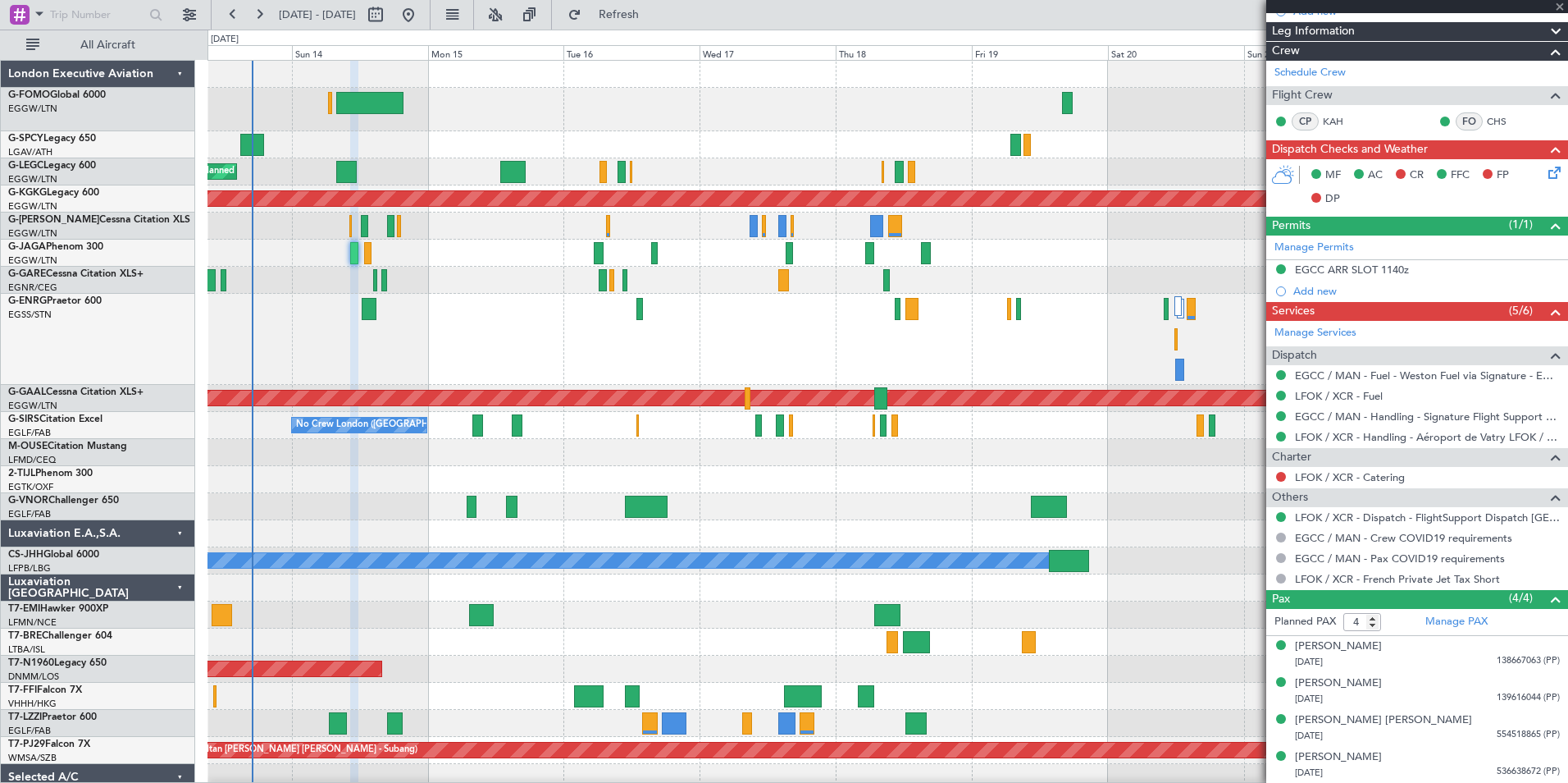
type input "+00:50"
type input "2"
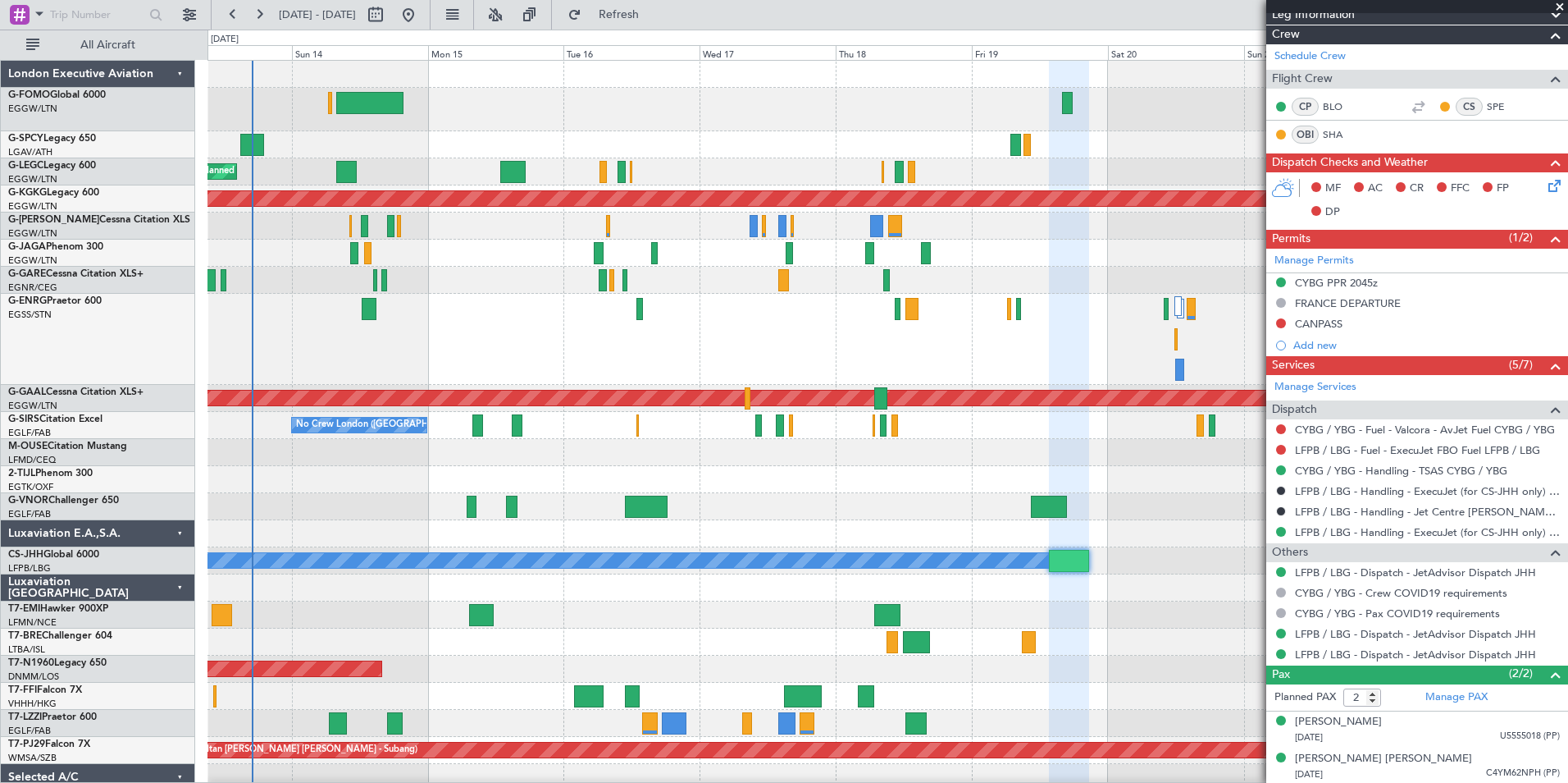
scroll to position [320, 0]
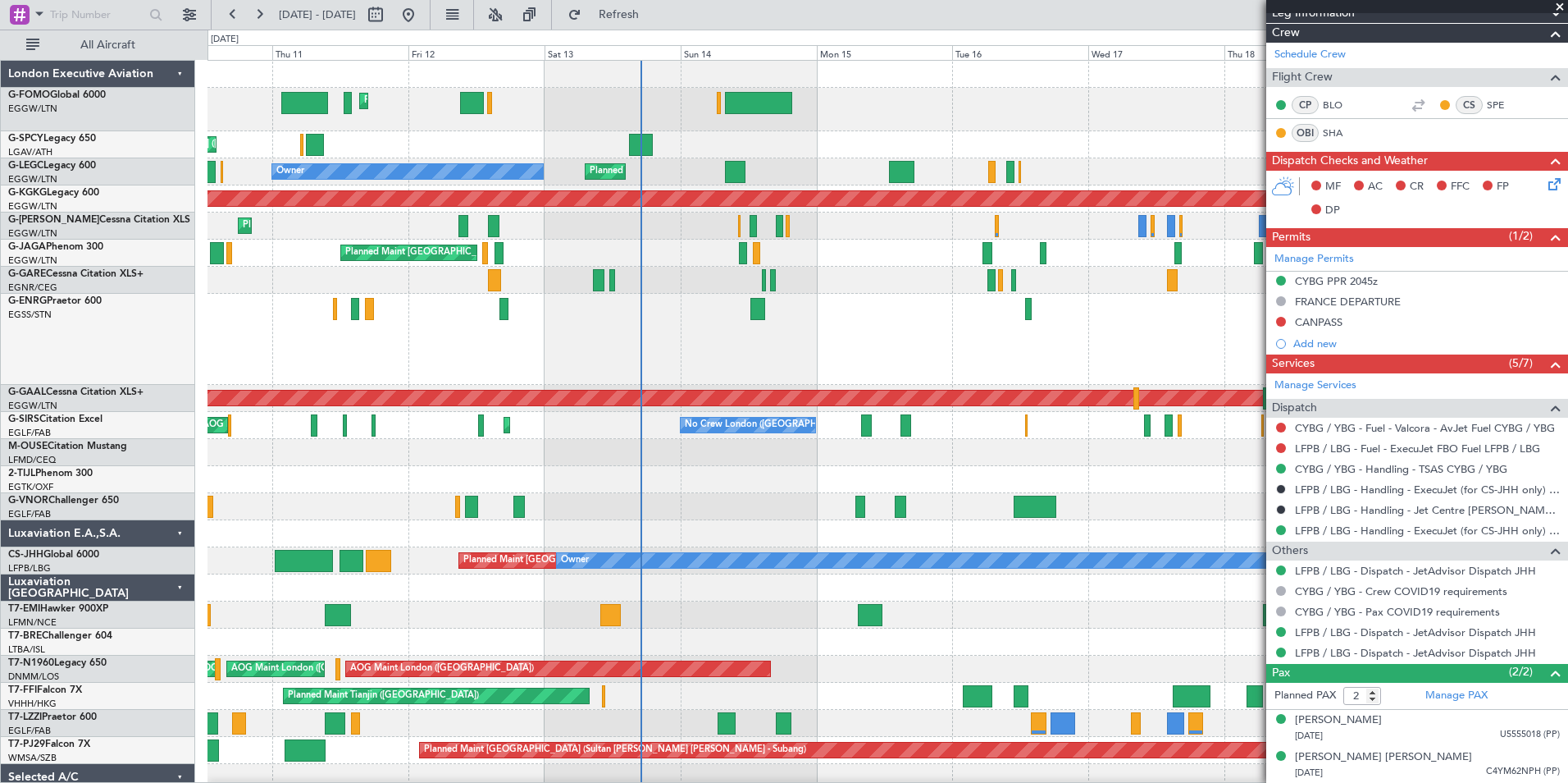
click at [1040, 690] on div "Planned Maint London (Luton) Unplanned Maint Athens (Eleftherios Venizelos Intl…" at bounding box center [888, 480] width 1360 height 839
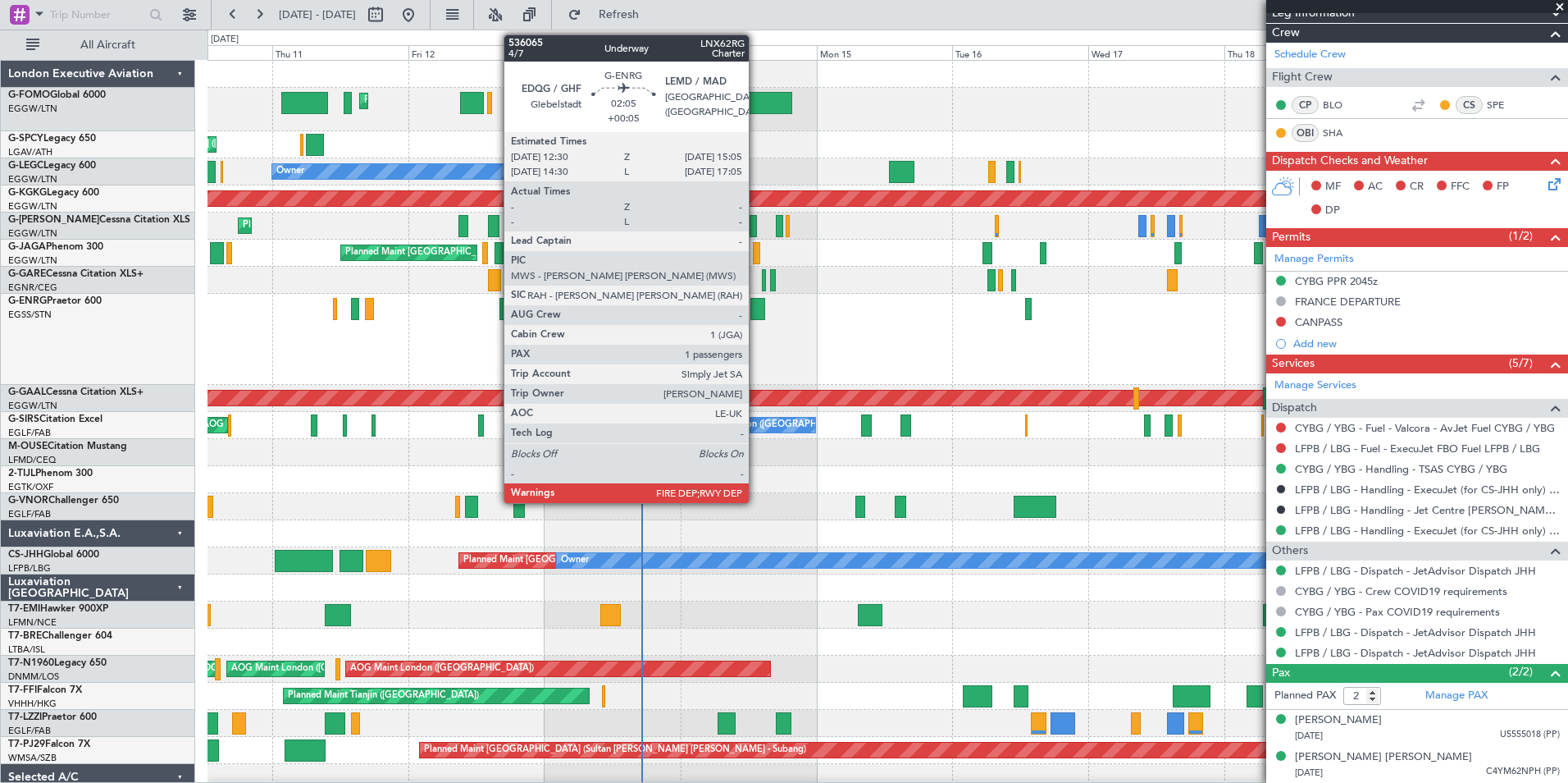
click at [756, 308] on div at bounding box center [758, 309] width 15 height 22
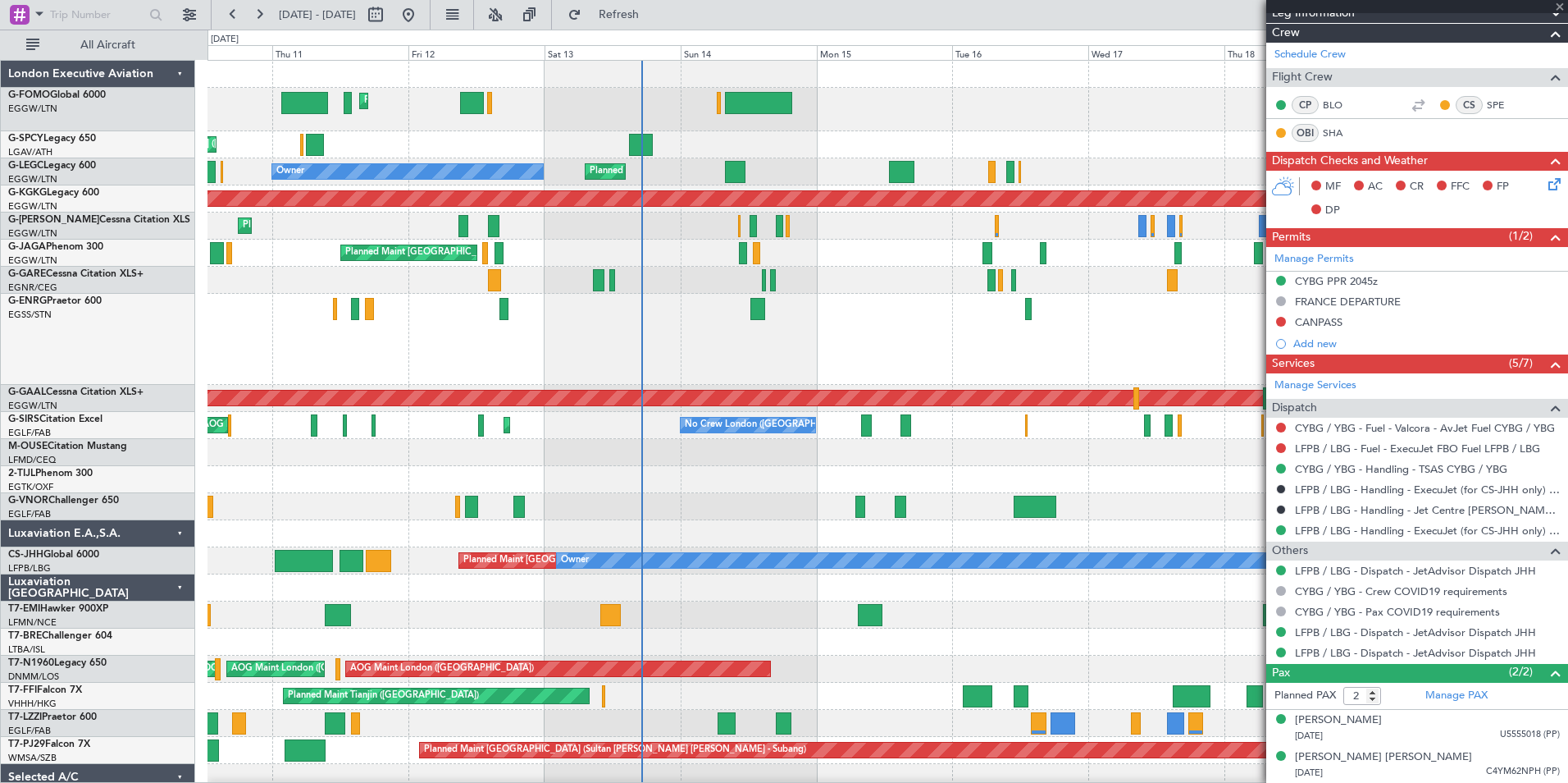
type input "+00:05"
type input "1"
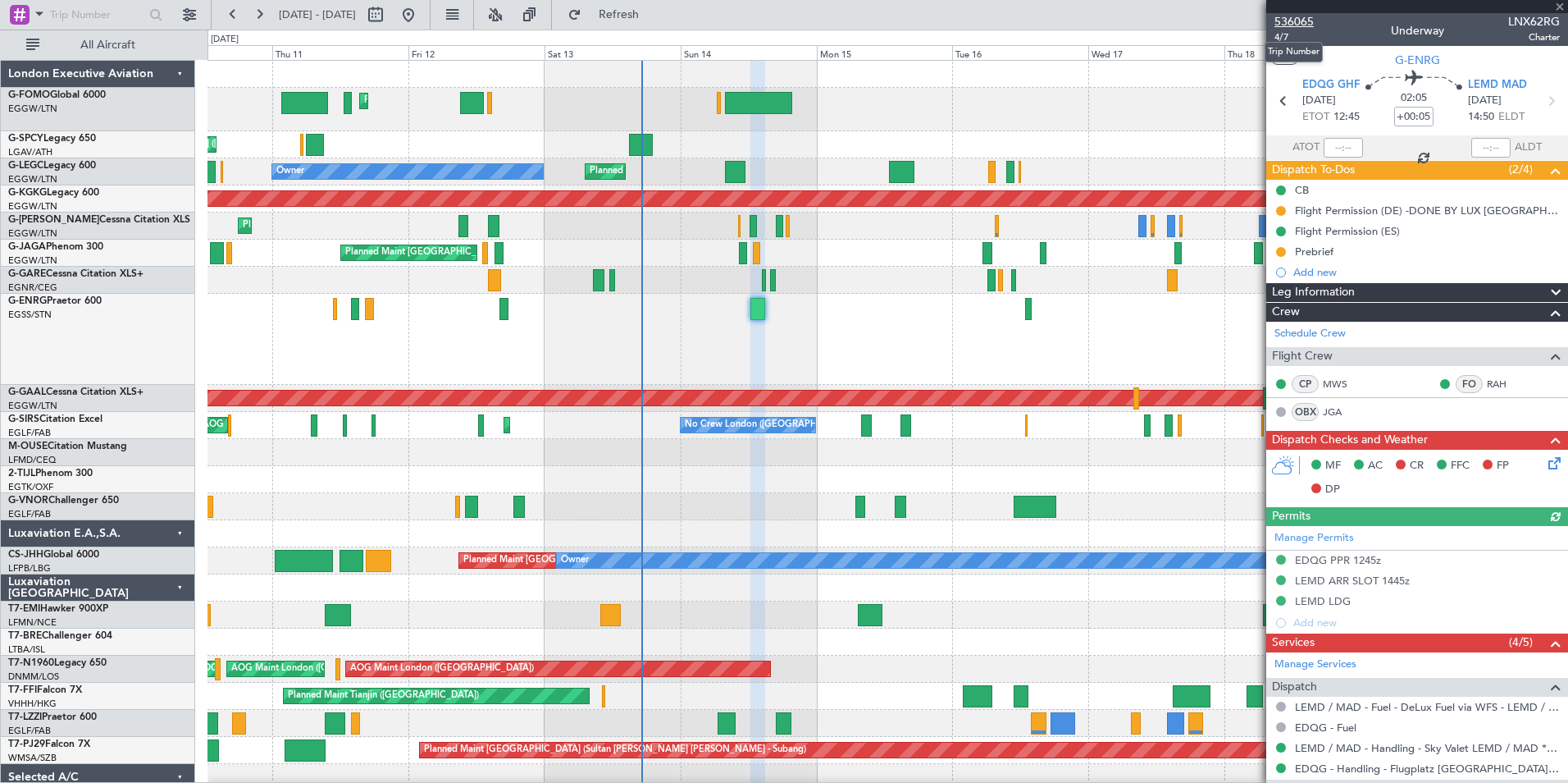
click at [1306, 27] on span "536065" at bounding box center [1293, 21] width 39 height 17
click at [1286, 17] on span "536065" at bounding box center [1293, 21] width 39 height 17
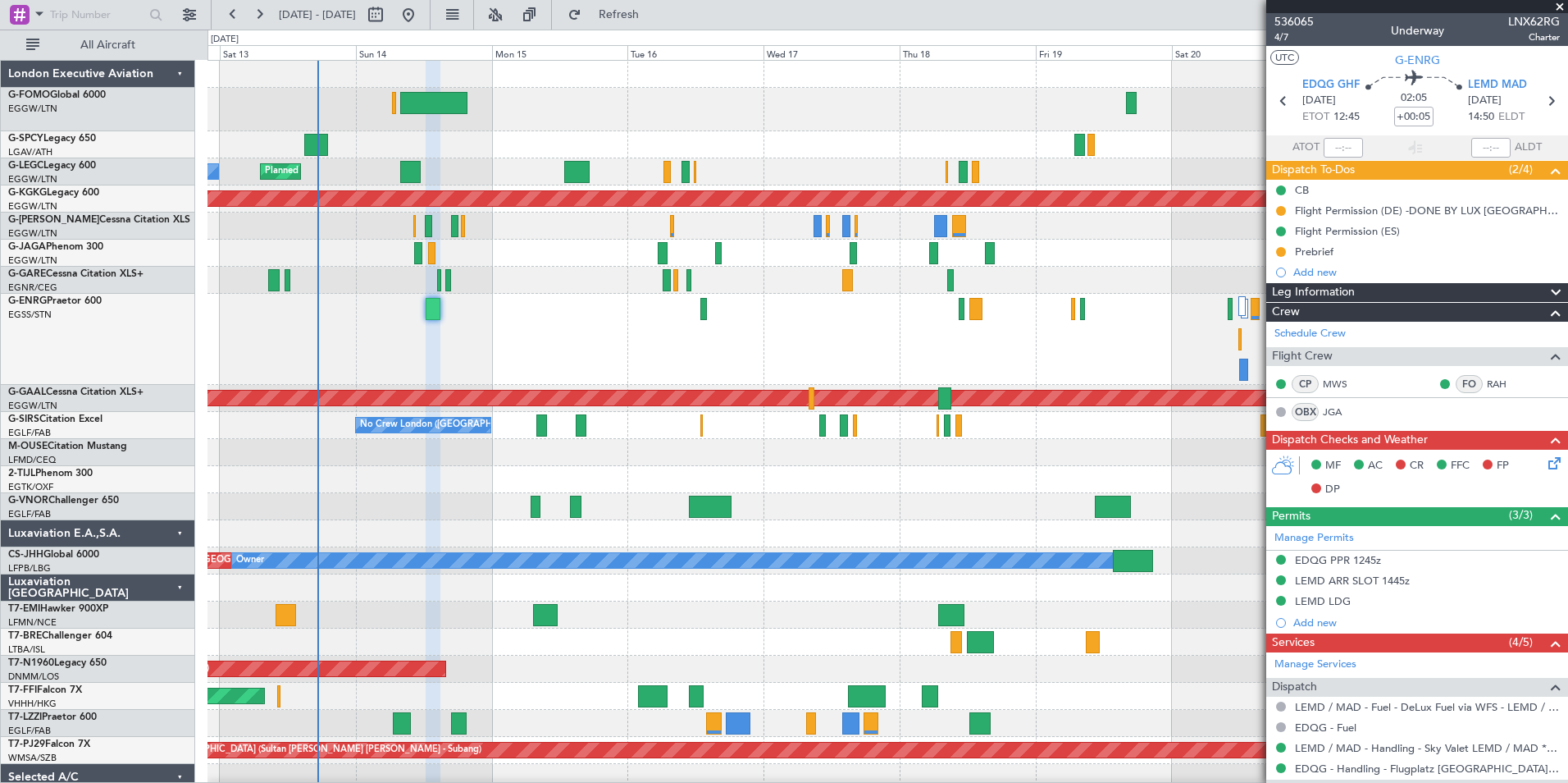
click at [603, 359] on div "Planned Maint London (Luton) Unplanned Maint Athens (Eleftherios Venizelos Intl…" at bounding box center [888, 480] width 1360 height 839
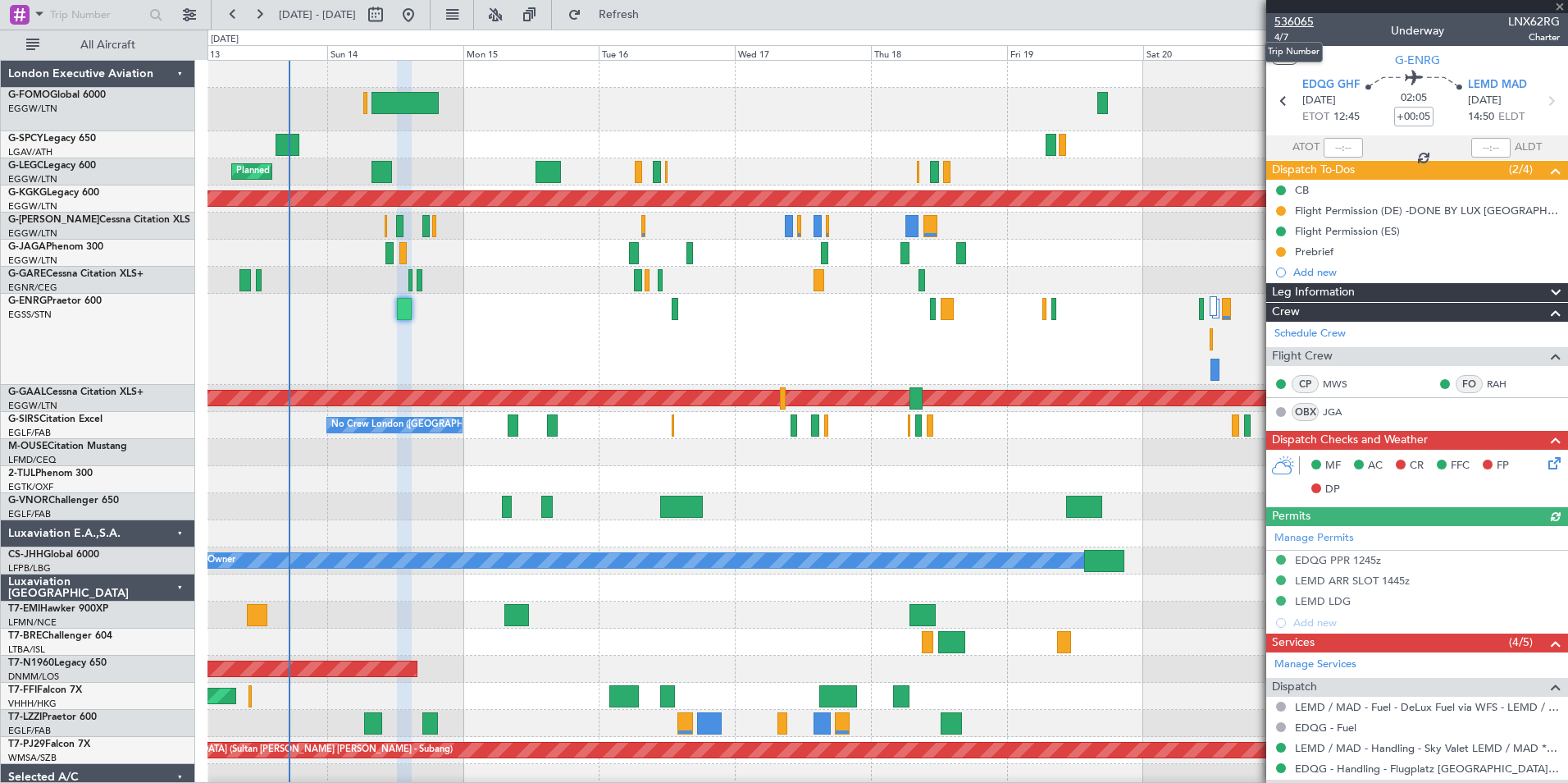
click at [1294, 24] on span "536065" at bounding box center [1293, 21] width 39 height 17
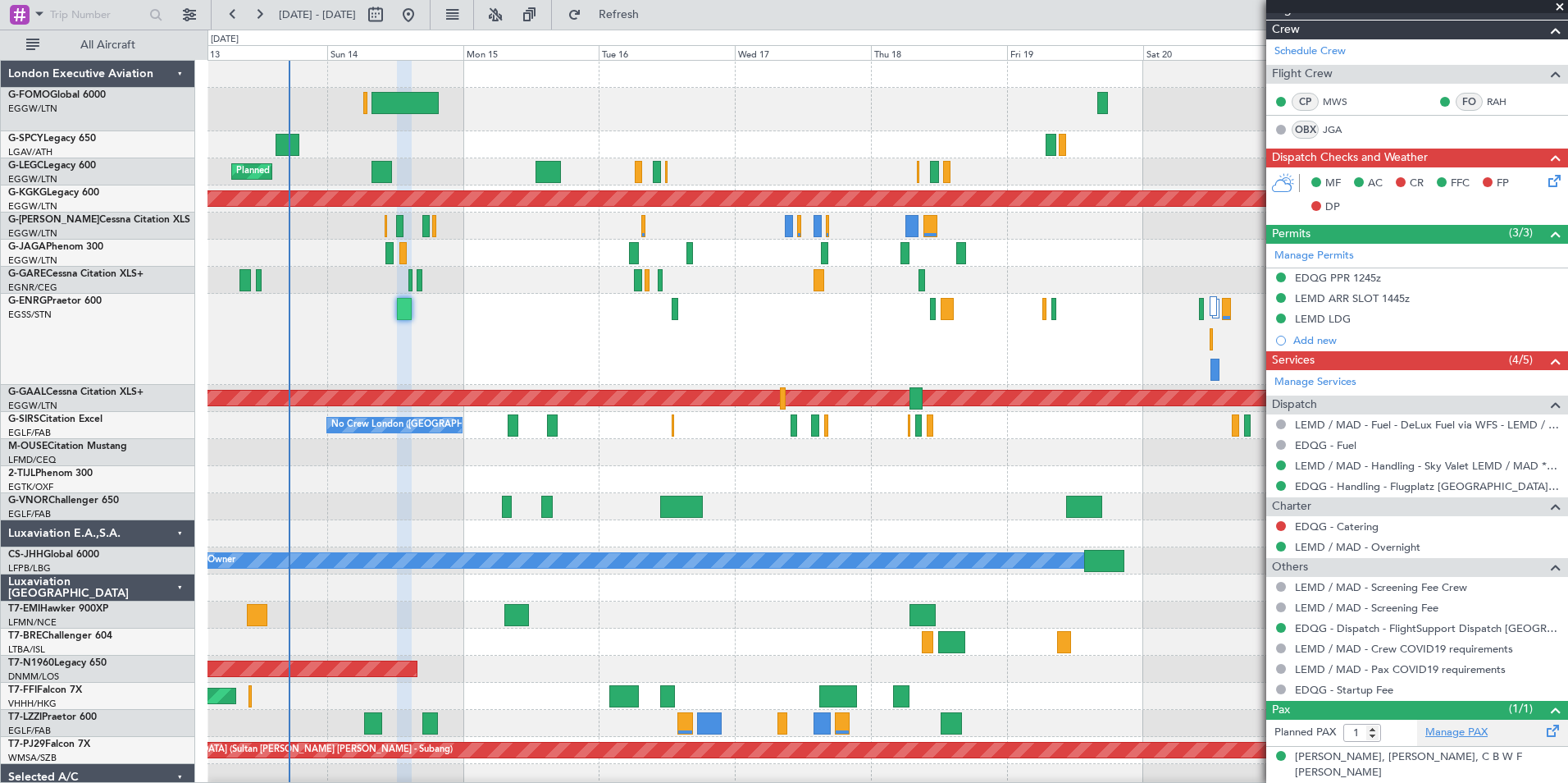
click at [1470, 733] on link "Manage PAX" at bounding box center [1456, 733] width 62 height 16
click at [654, 16] on span "Refresh" at bounding box center [619, 15] width 69 height 12
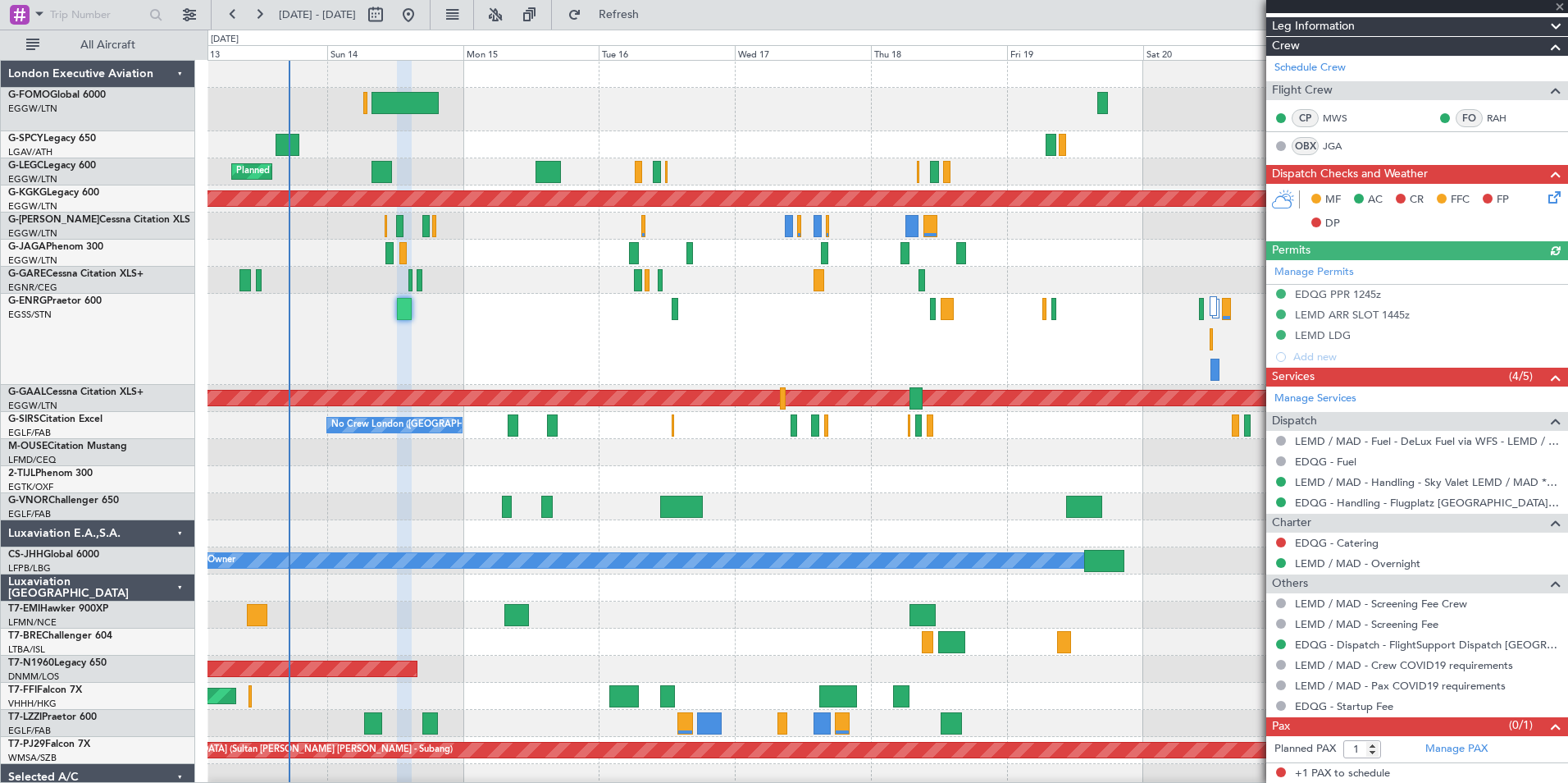
scroll to position [0, 0]
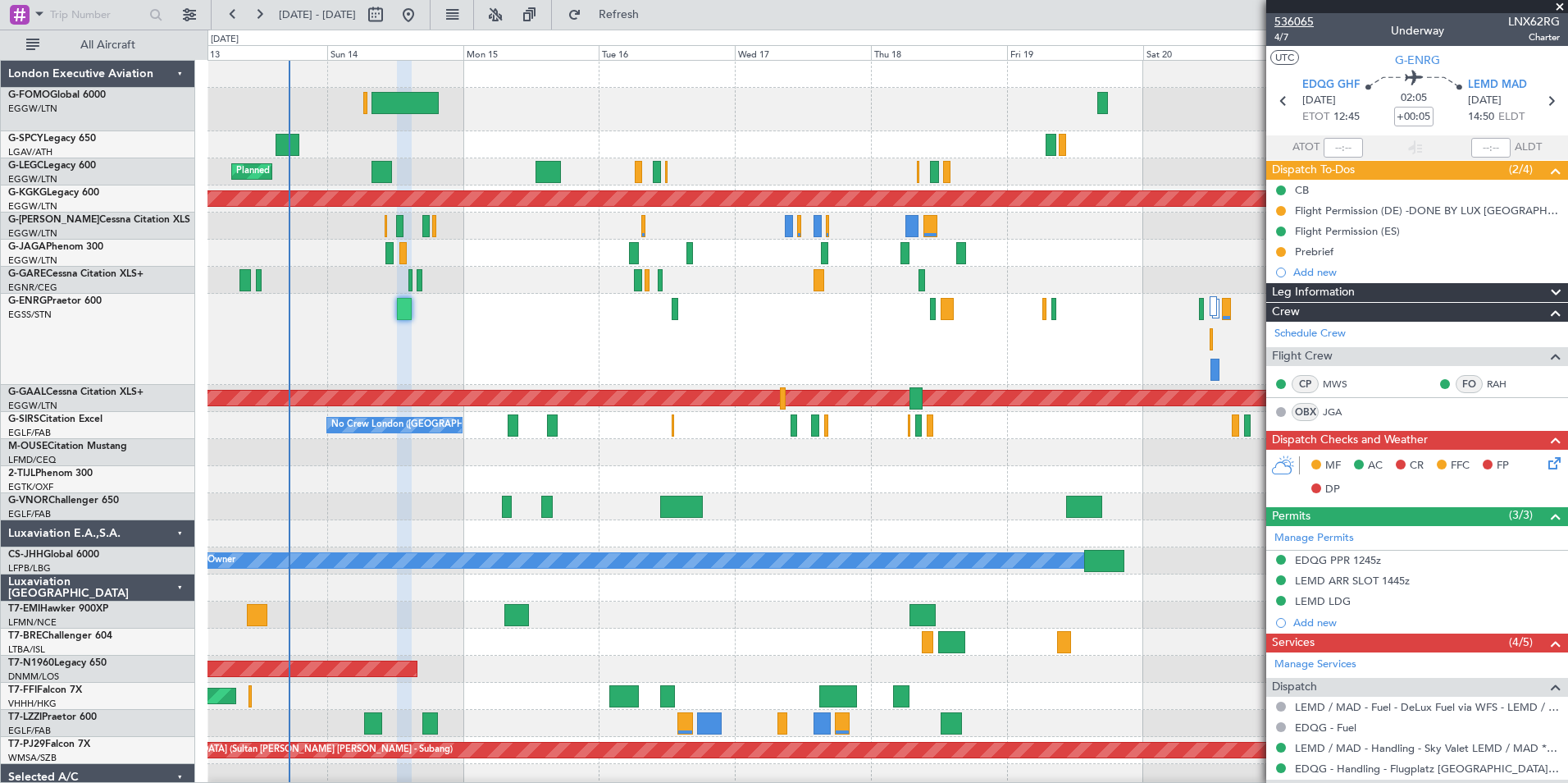
click at [1293, 23] on span "536065" at bounding box center [1293, 21] width 39 height 17
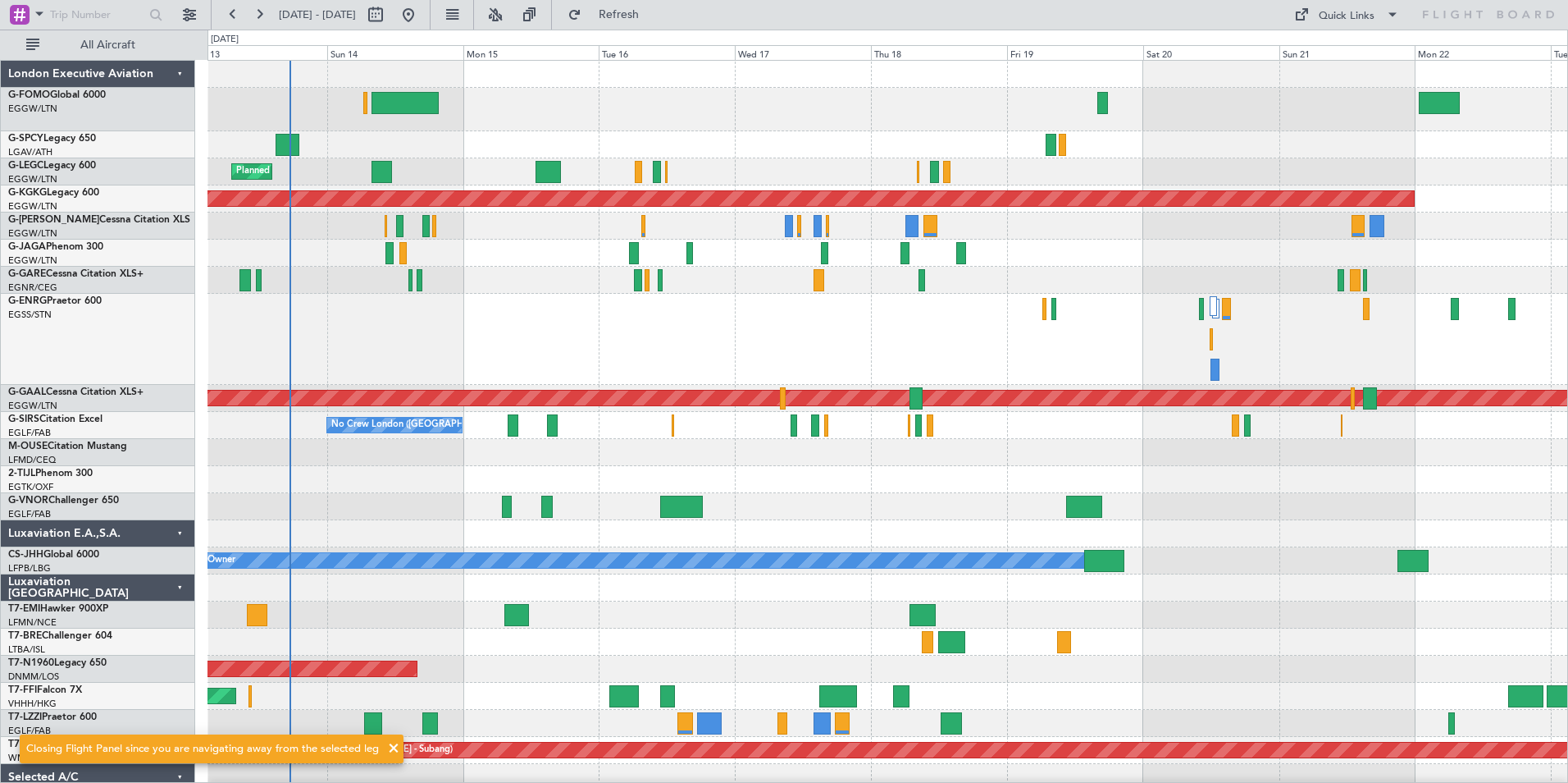
click at [654, 27] on fb-refresh-button "Refresh" at bounding box center [609, 15] width 114 height 29
click at [651, 12] on span "Refresh" at bounding box center [619, 15] width 69 height 12
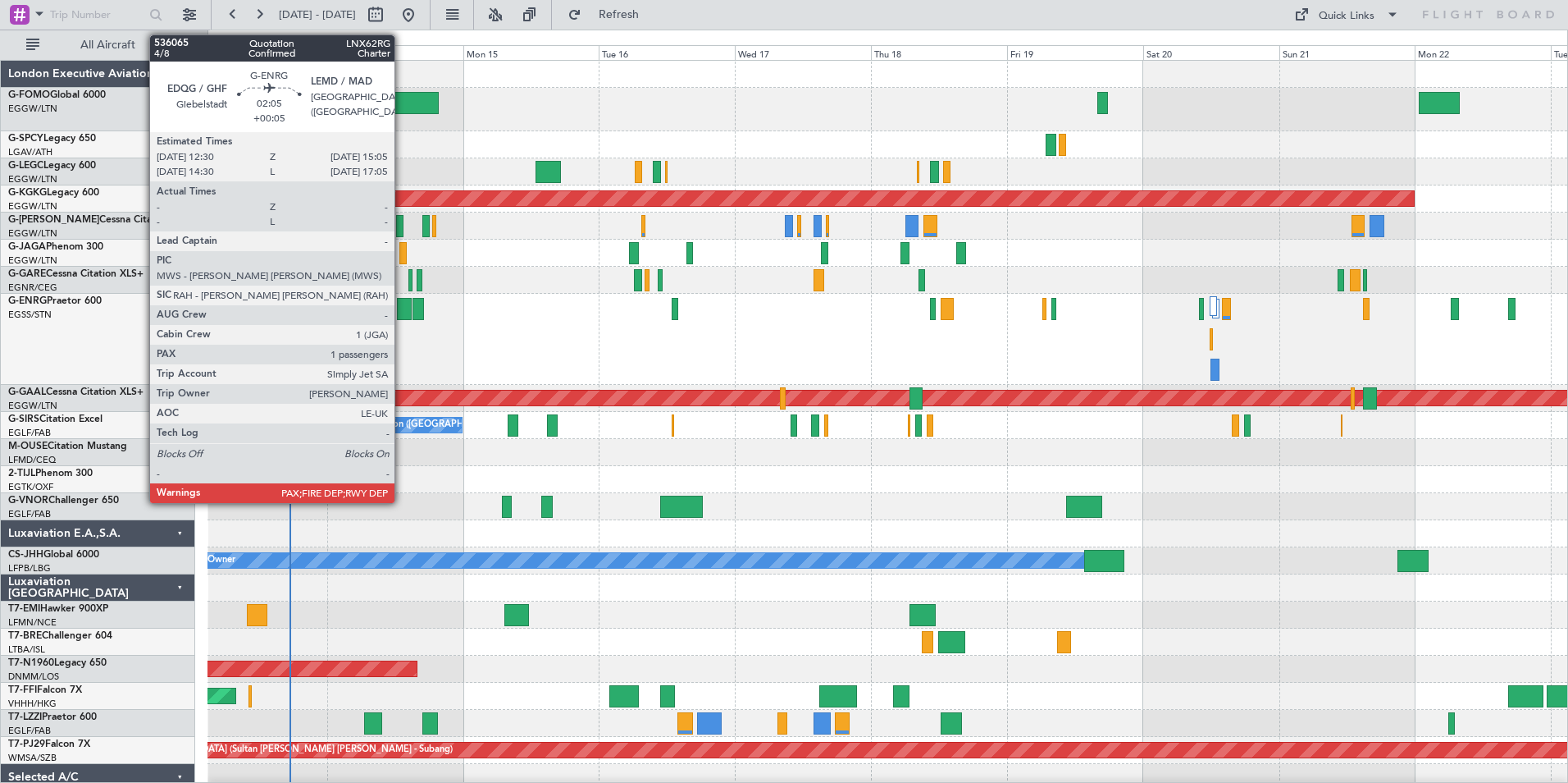
click at [402, 312] on div at bounding box center [405, 309] width 15 height 22
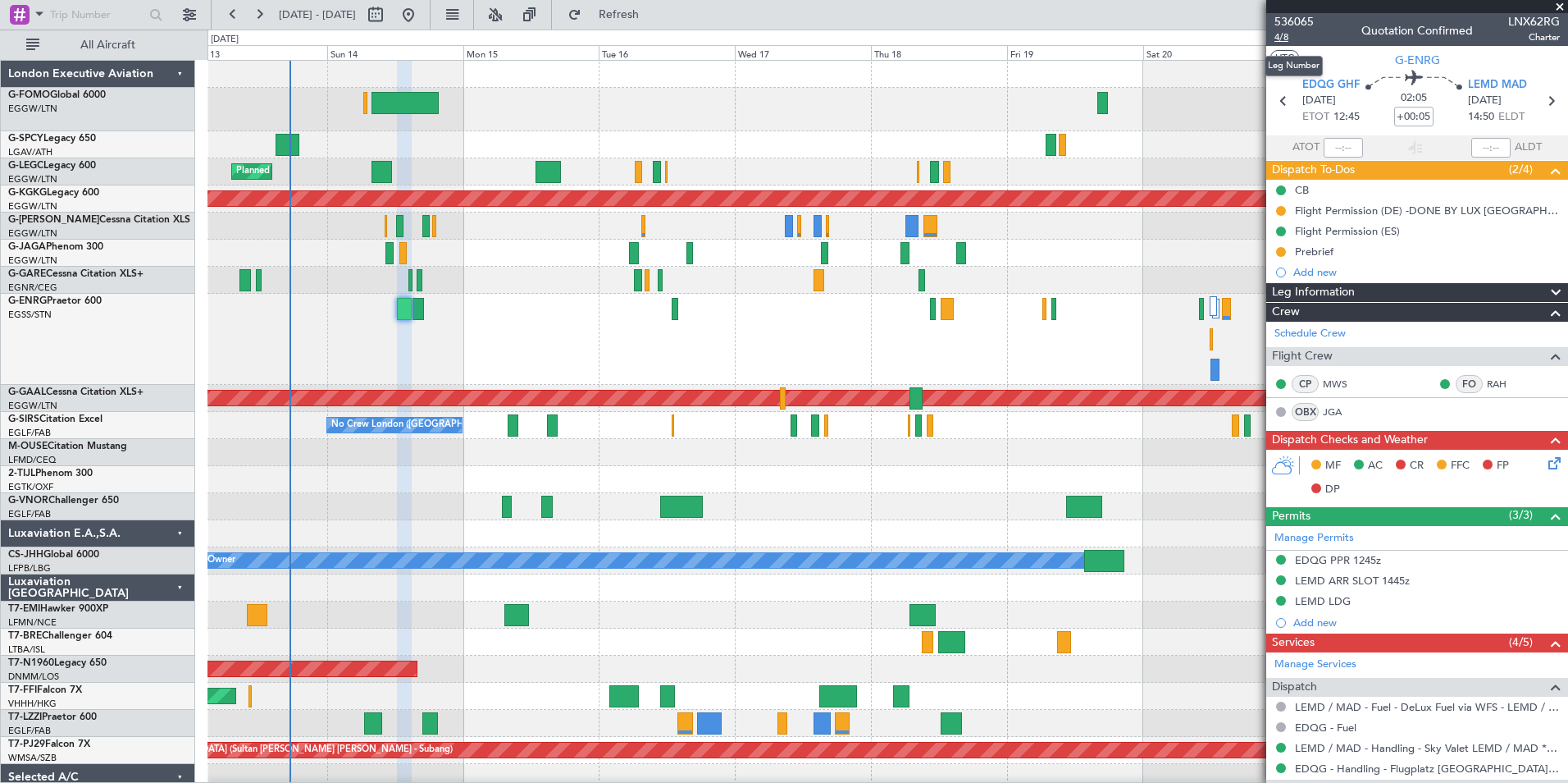
click at [1281, 37] on span "4/8" at bounding box center [1293, 37] width 39 height 14
click at [1280, 43] on span "4/8" at bounding box center [1293, 37] width 39 height 14
click at [1281, 38] on span "4/8" at bounding box center [1293, 37] width 39 height 14
click at [1306, 24] on span "536065" at bounding box center [1293, 21] width 39 height 17
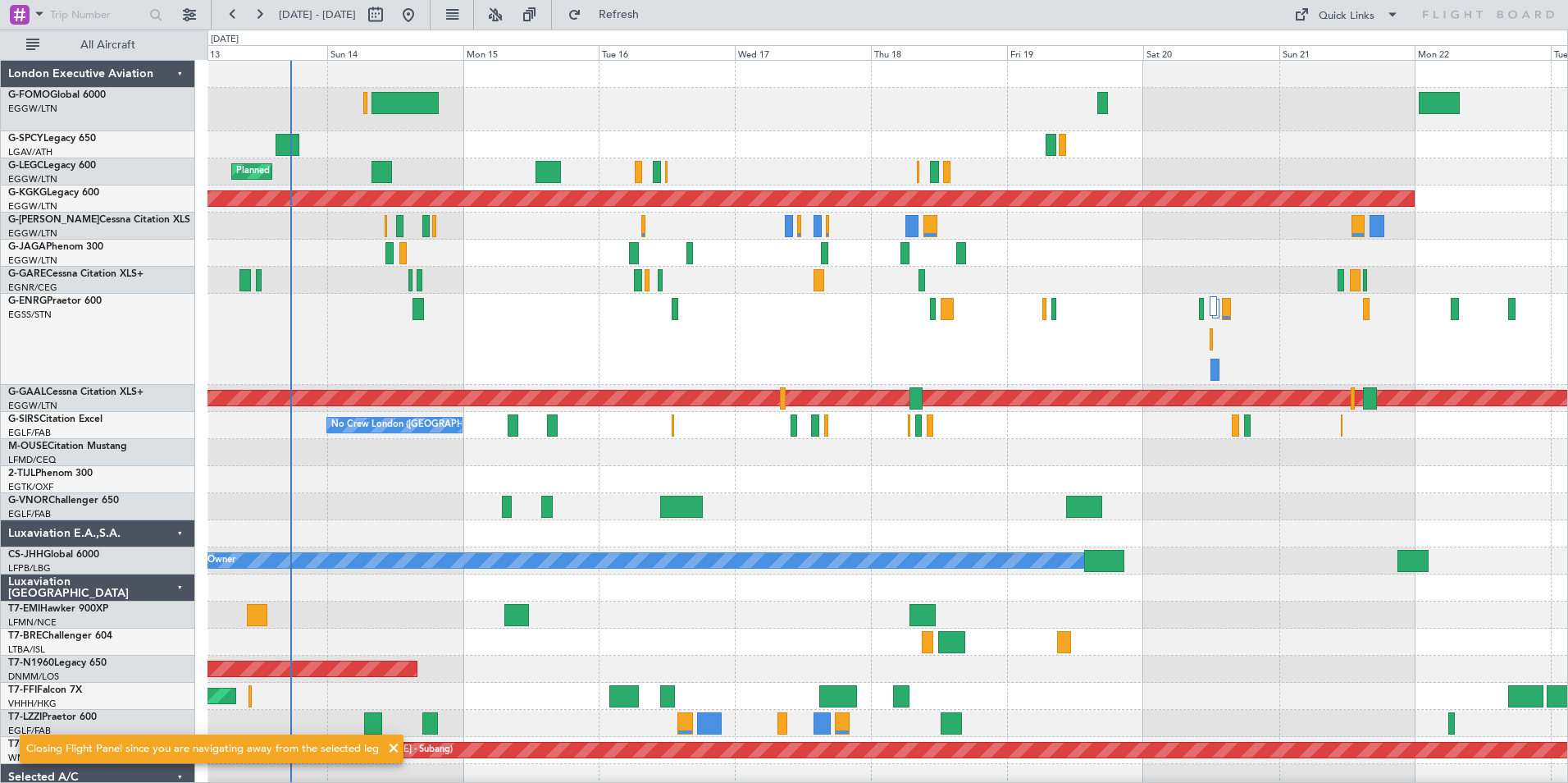
click at [666, 27] on fb-refresh-button "Refresh" at bounding box center [609, 15] width 114 height 29
click at [654, 16] on span "Refresh" at bounding box center [619, 15] width 69 height 12
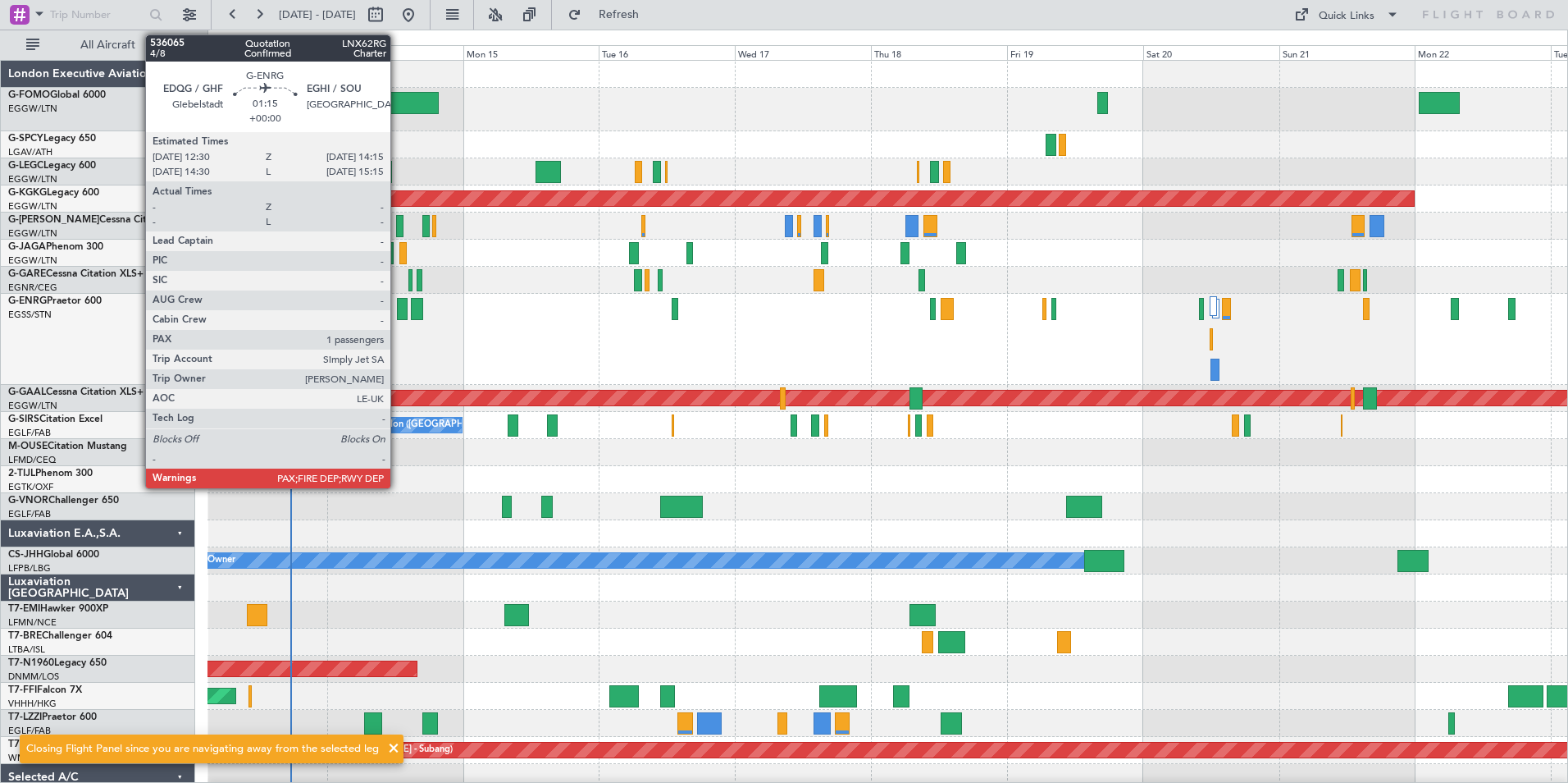
click at [398, 306] on div at bounding box center [403, 309] width 11 height 22
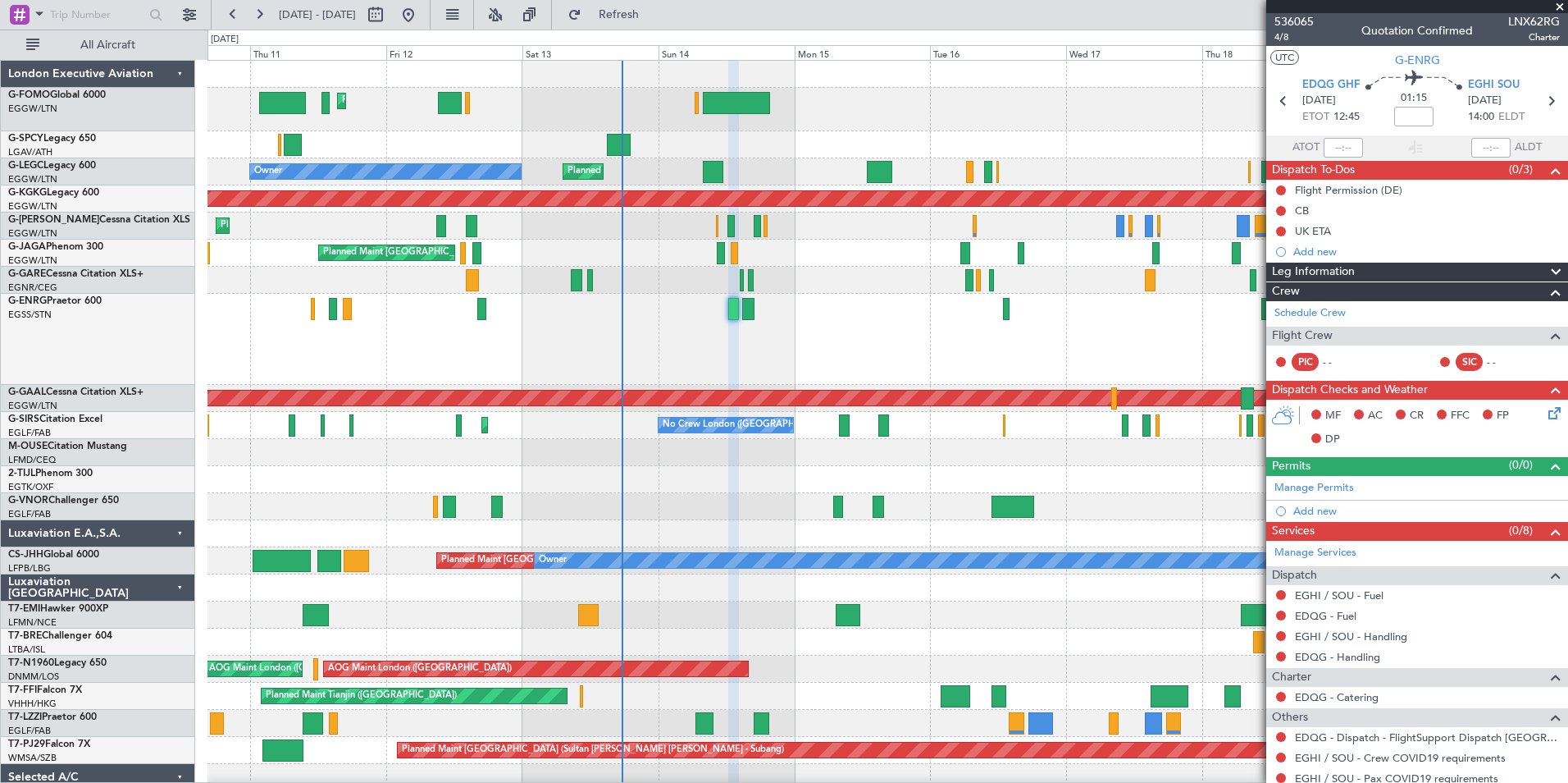
click at [700, 361] on div "Planned Maint London (Stansted) No Crew" at bounding box center [888, 339] width 1360 height 91
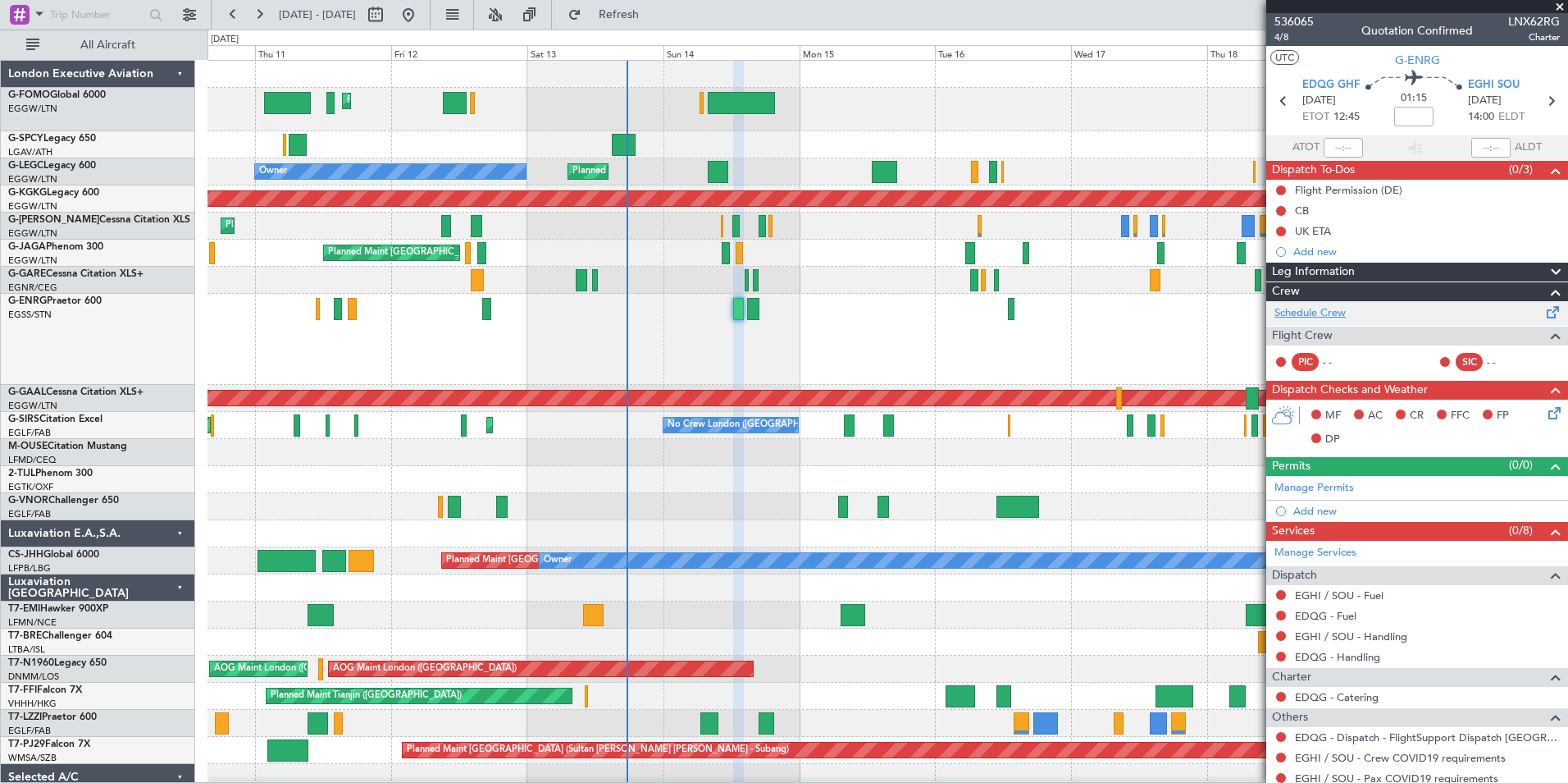
click at [1325, 310] on link "Schedule Crew" at bounding box center [1310, 313] width 71 height 16
click at [636, 5] on button "Refresh" at bounding box center [610, 15] width 99 height 27
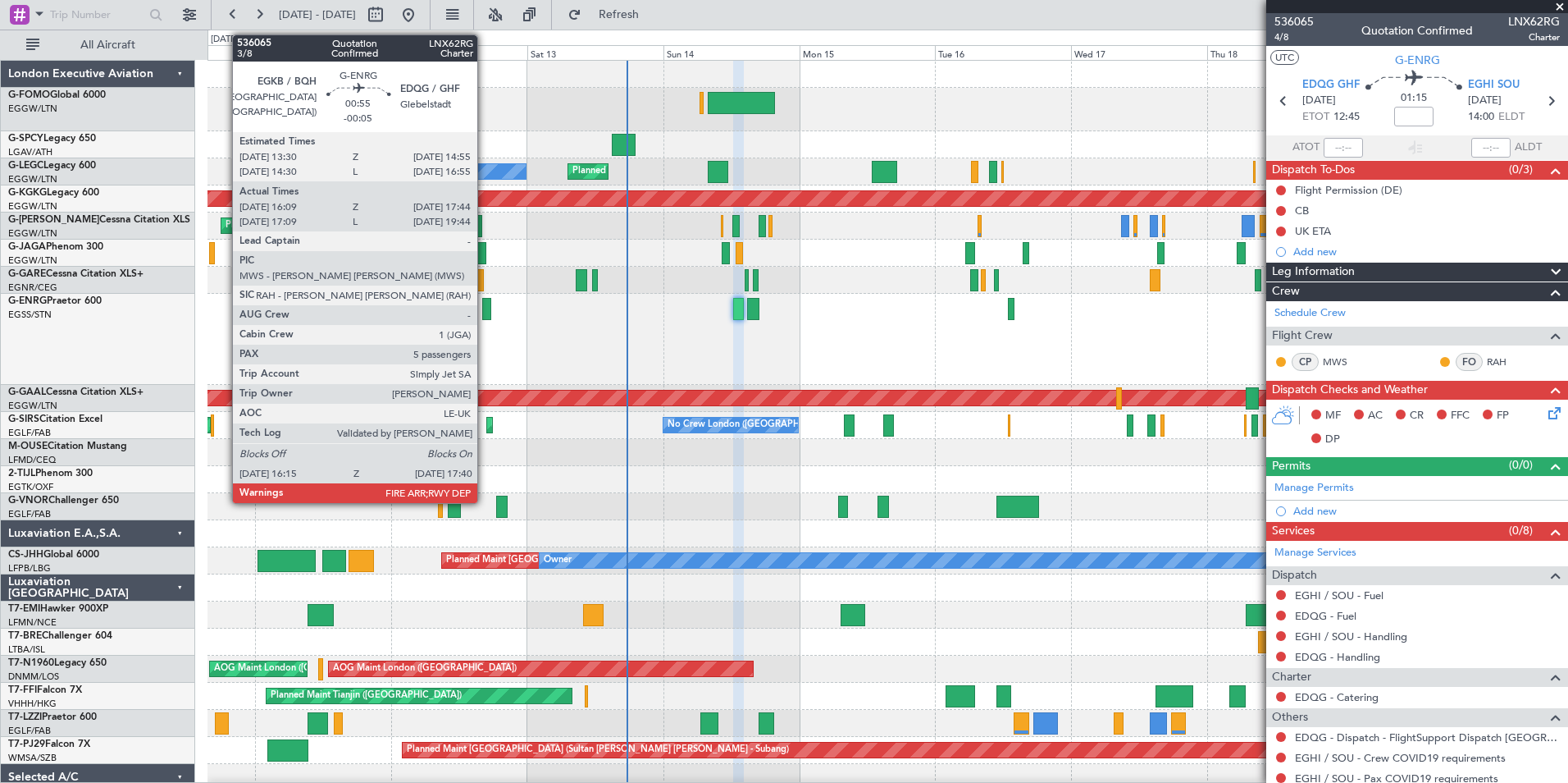
click at [485, 308] on div at bounding box center [486, 309] width 8 height 22
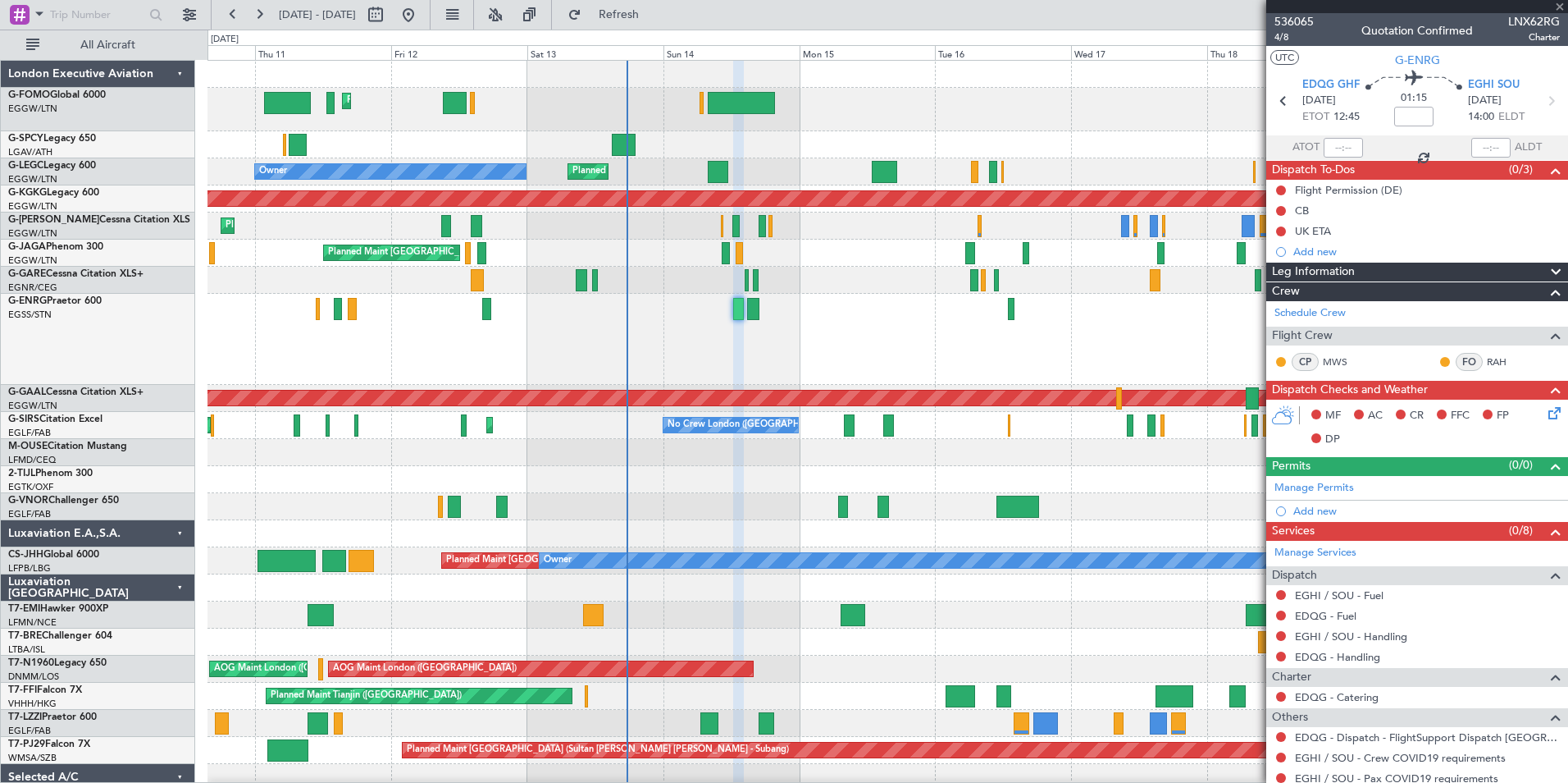
type input "-00:05"
type input "16:24"
type input "17:29"
type input "5"
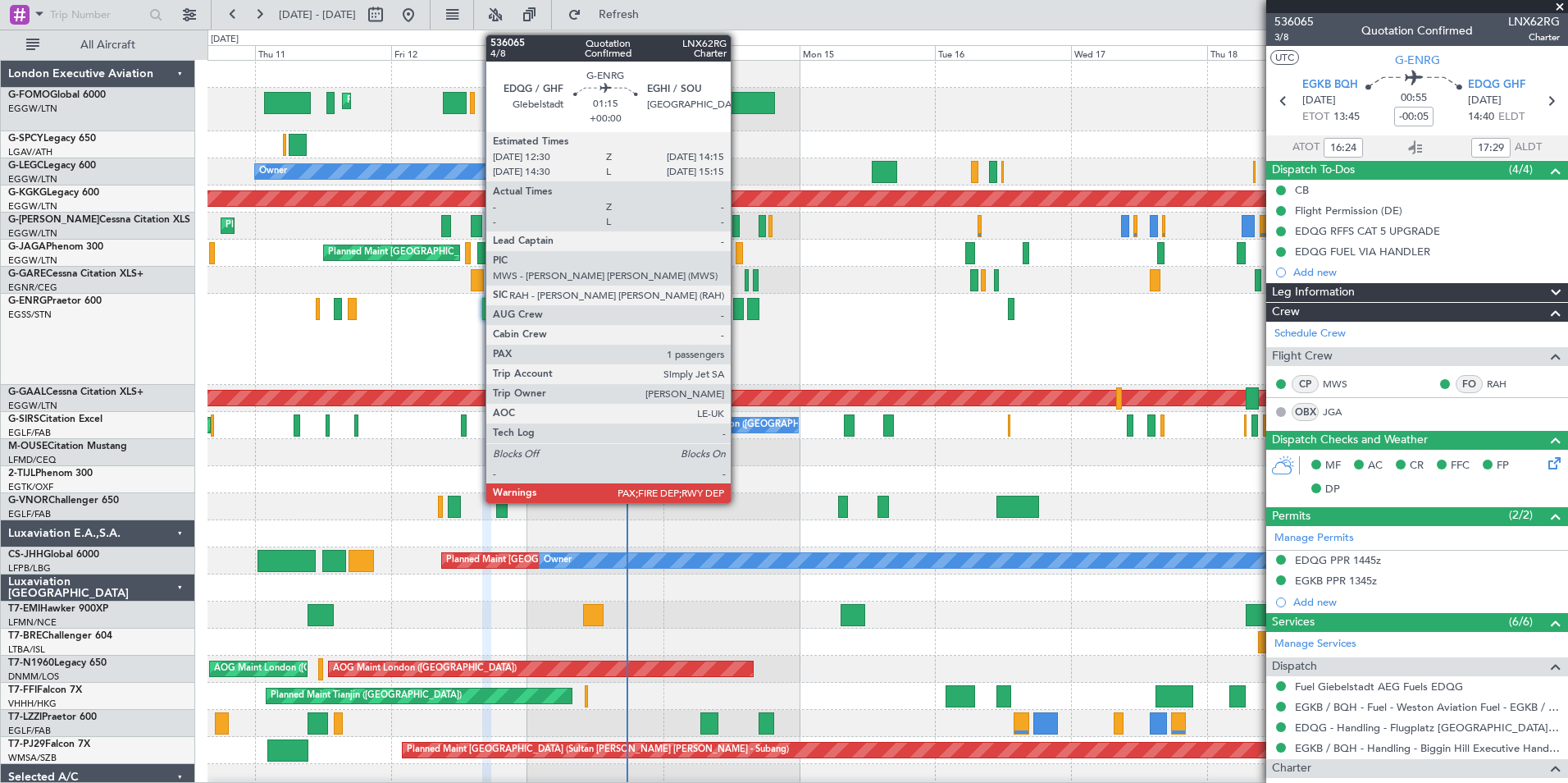
click at [738, 305] on div at bounding box center [739, 309] width 11 height 22
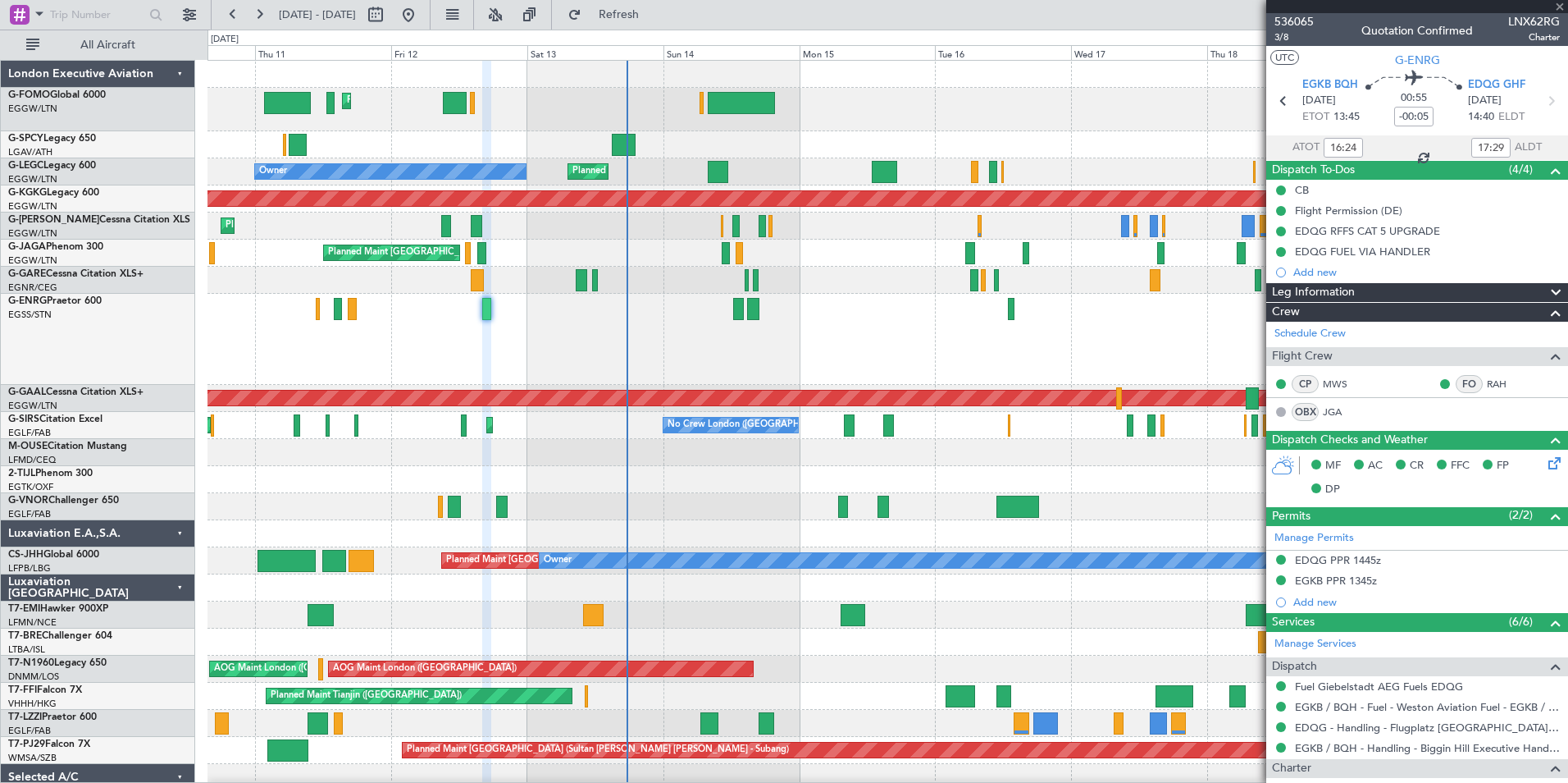
type input "1"
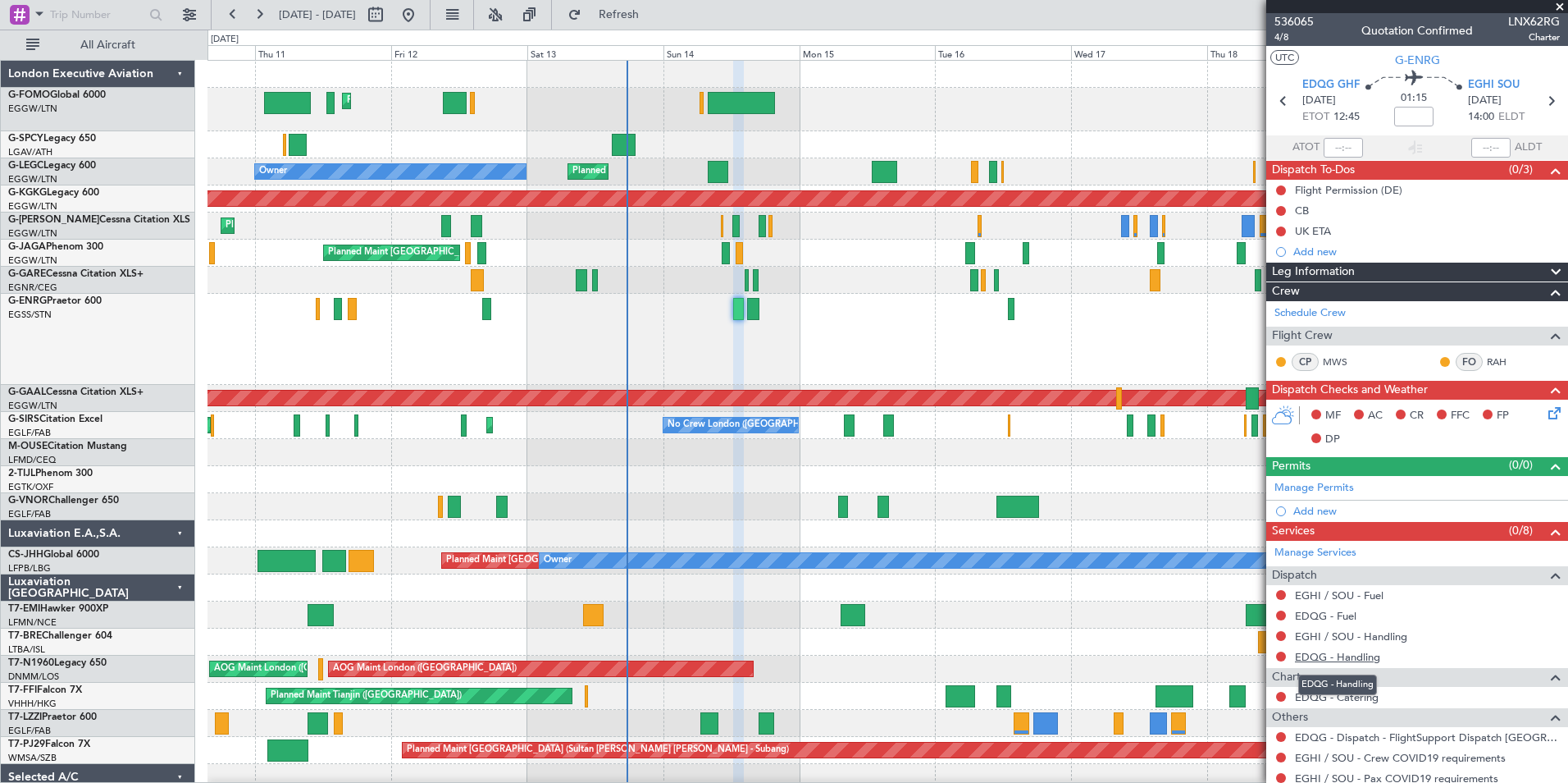
click at [1329, 658] on link "EDQG - Handling" at bounding box center [1337, 657] width 85 height 14
click at [654, 14] on span "Refresh" at bounding box center [619, 15] width 69 height 12
click at [1348, 629] on link "EGHI / SOU - Handling" at bounding box center [1351, 636] width 113 height 14
click at [654, 10] on span "Refresh" at bounding box center [619, 15] width 69 height 12
click at [1339, 616] on link "EDQG - Fuel" at bounding box center [1325, 615] width 61 height 14
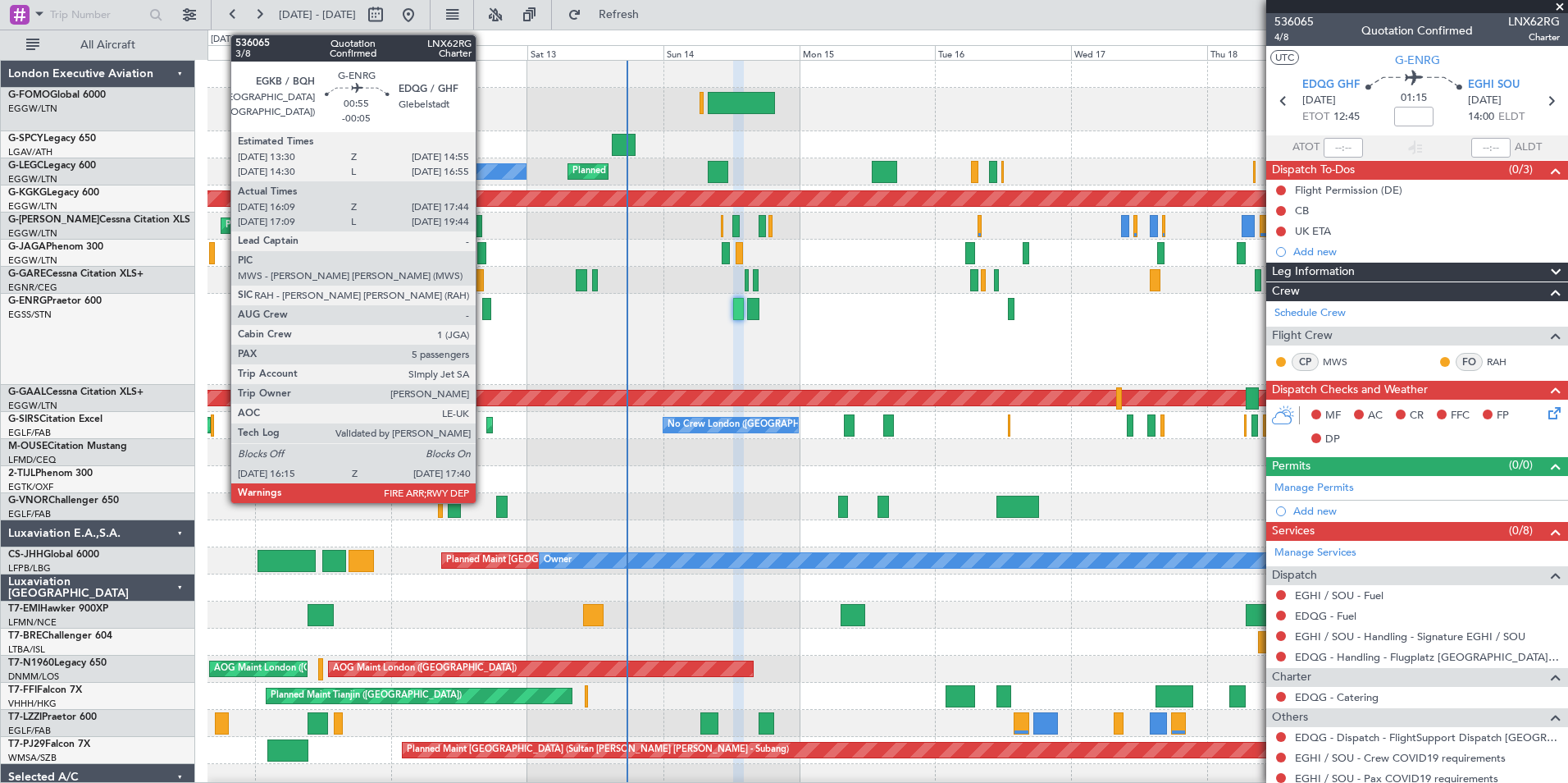
click at [483, 317] on div at bounding box center [486, 309] width 8 height 22
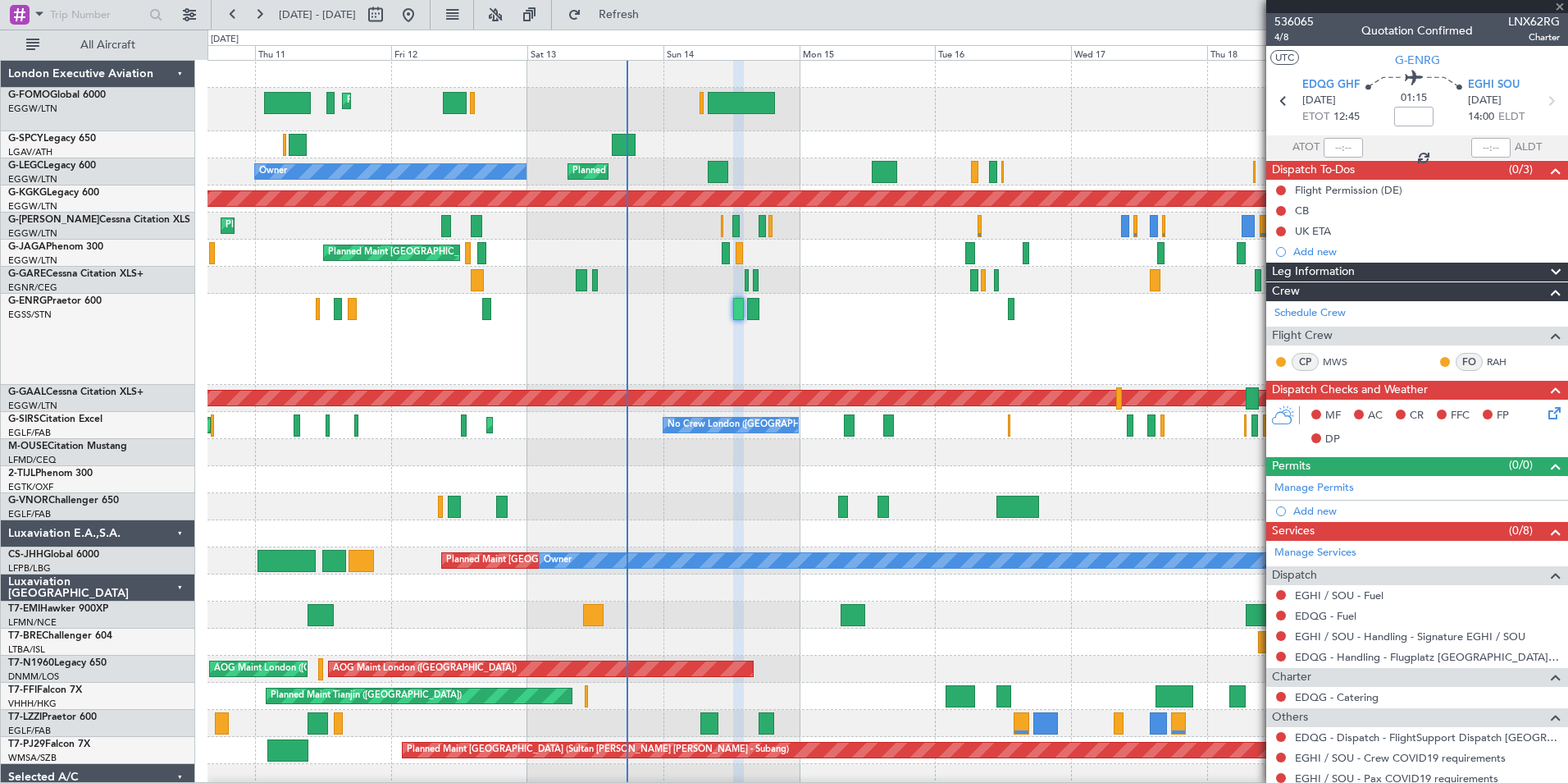
type input "-00:05"
type input "16:24"
type input "17:29"
type input "5"
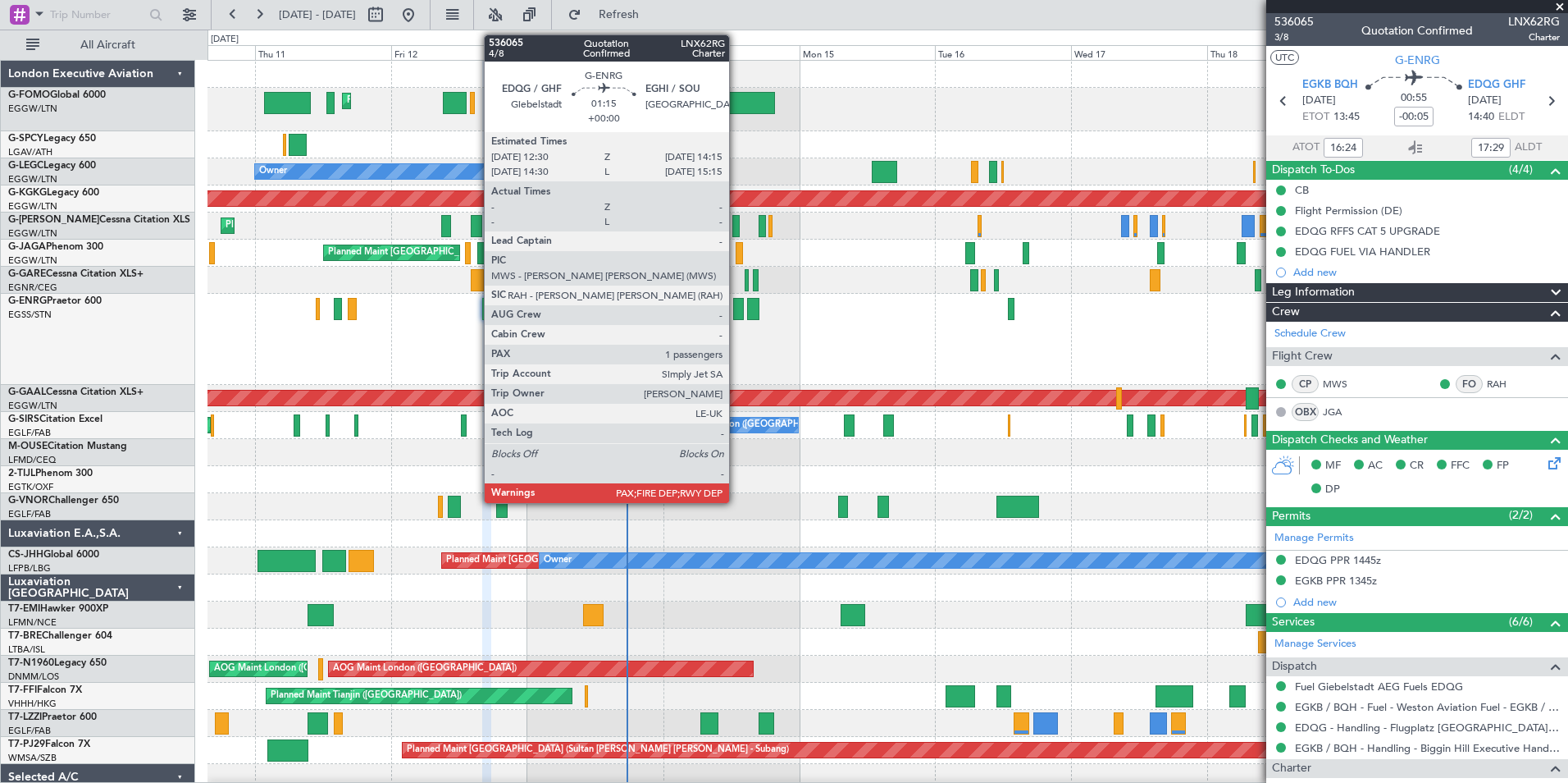
click at [737, 310] on div at bounding box center [739, 309] width 11 height 22
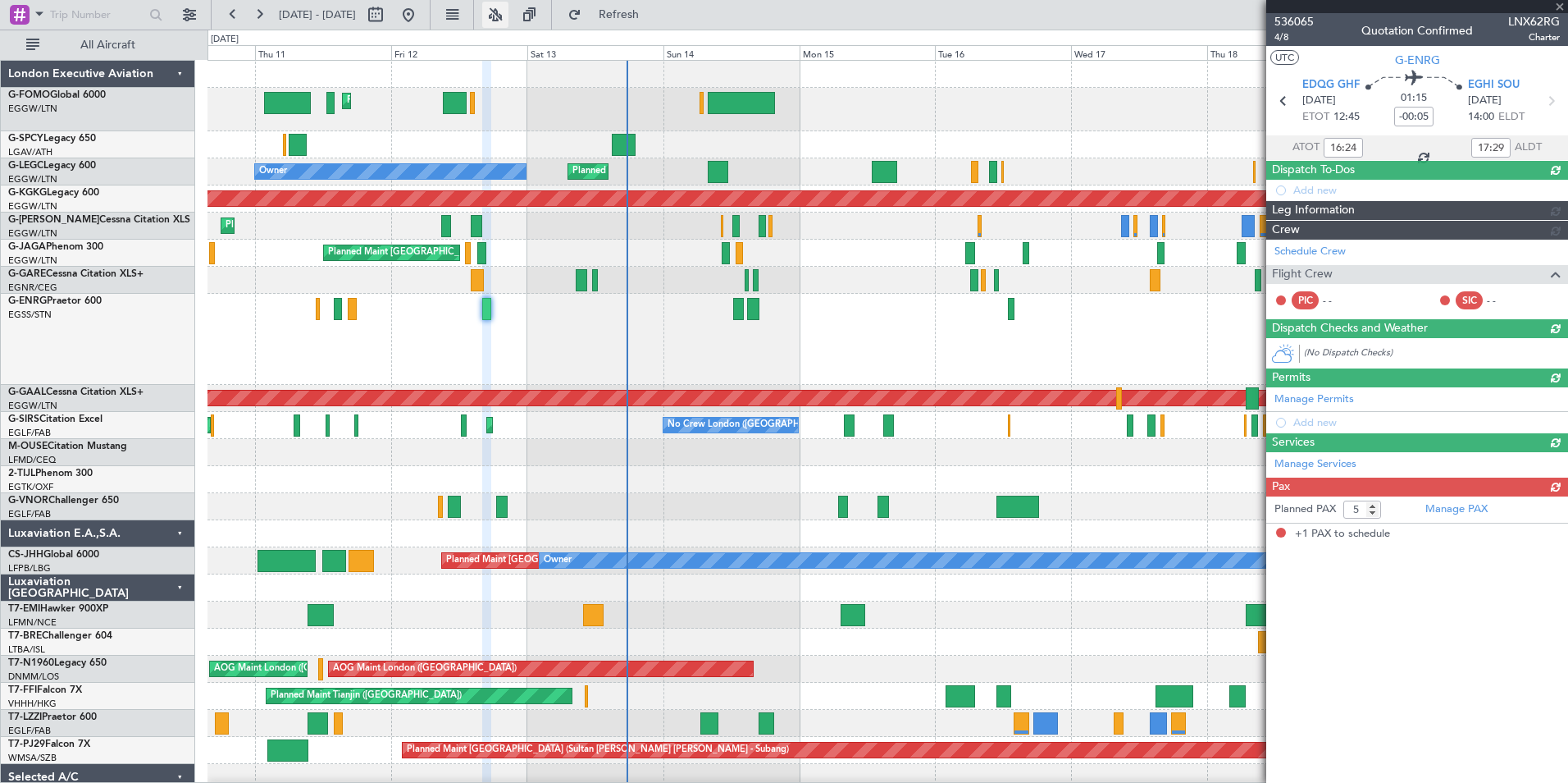
type input "1"
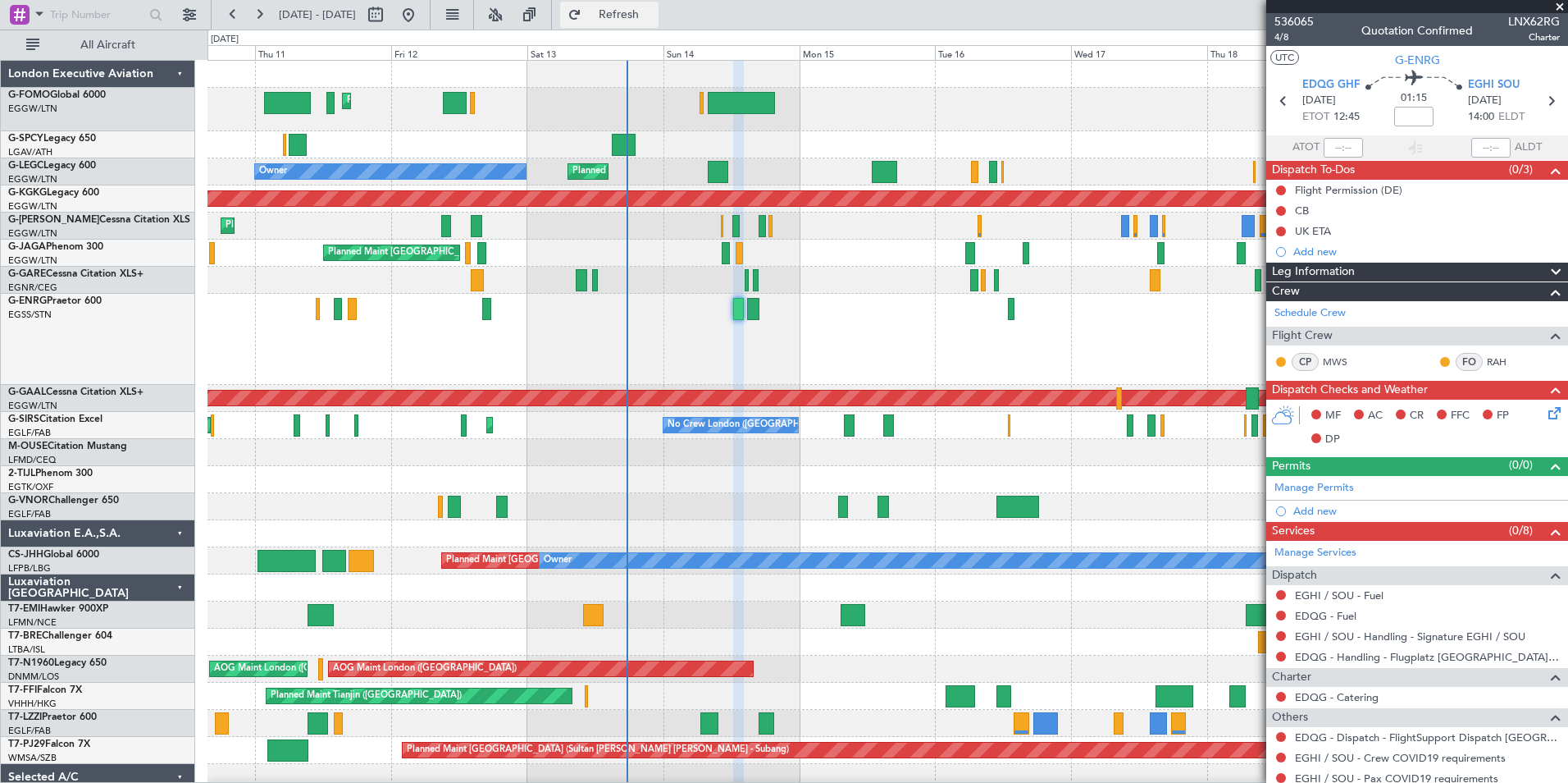
click at [637, 19] on span "Refresh" at bounding box center [619, 15] width 69 height 12
click at [1373, 594] on link "EGHI / SOU - Fuel" at bounding box center [1339, 594] width 89 height 14
click at [646, 20] on button "Refresh" at bounding box center [610, 15] width 99 height 27
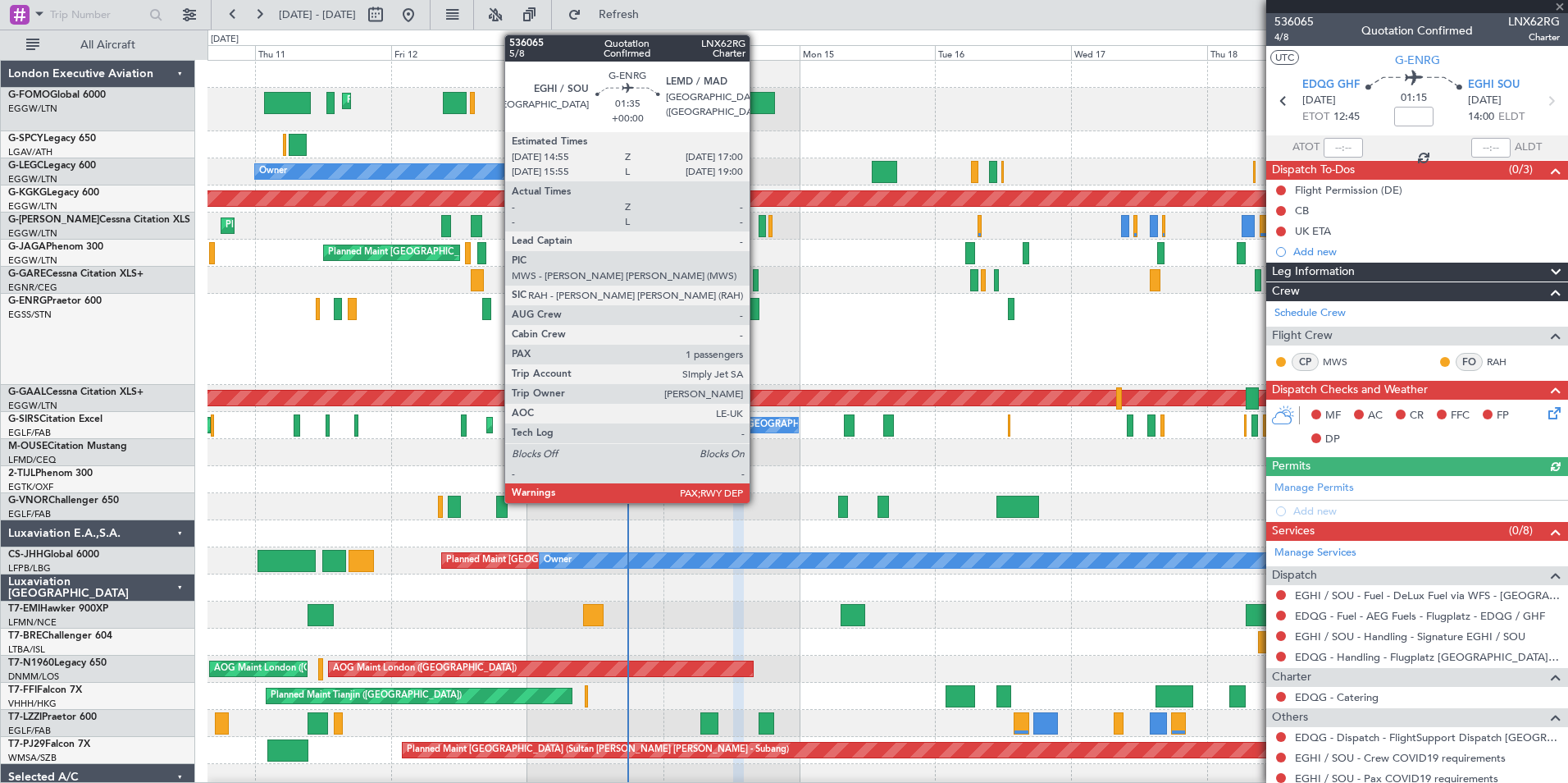
click at [757, 305] on div at bounding box center [752, 309] width 12 height 22
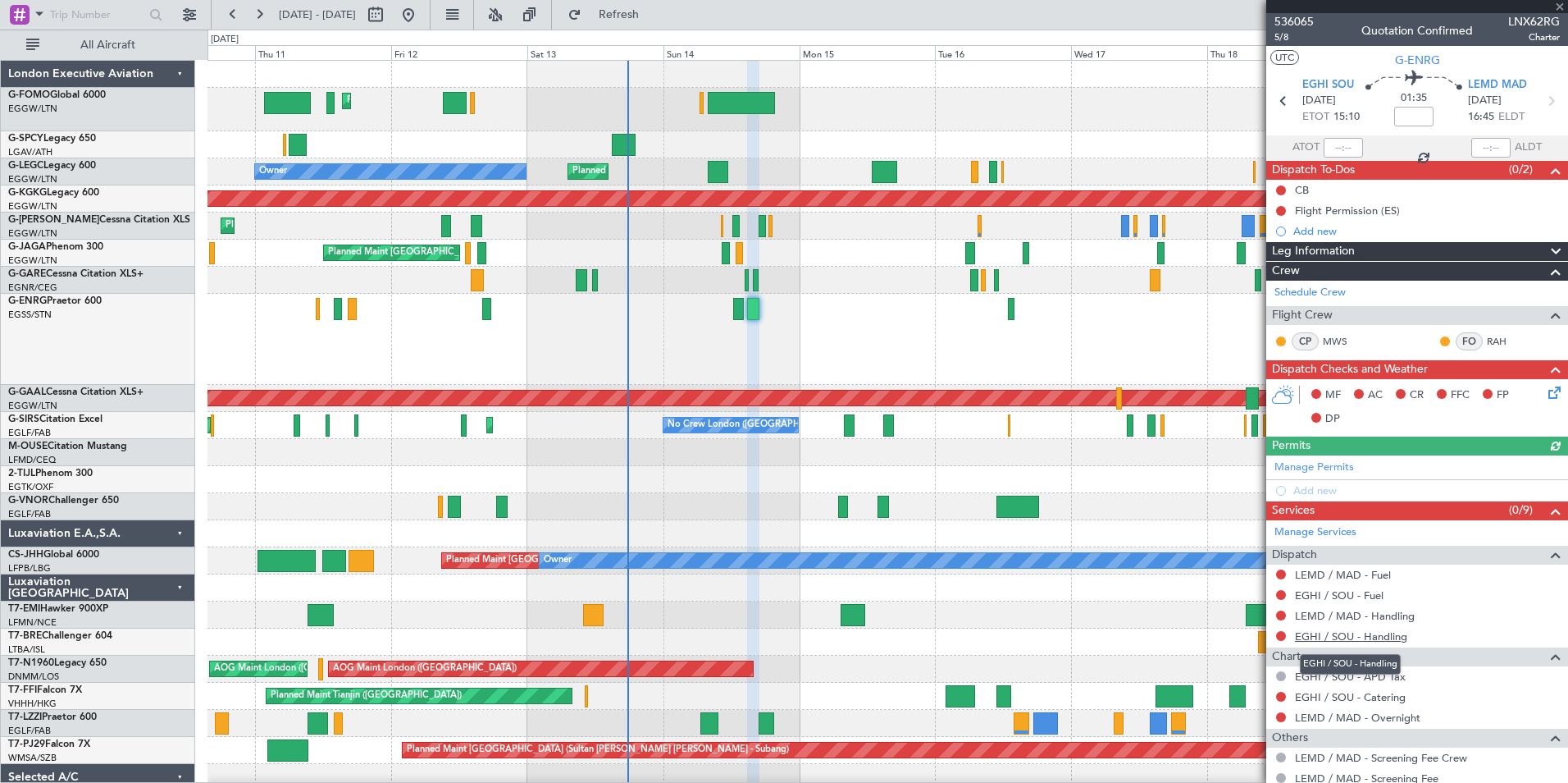
click at [1386, 641] on link "EGHI / SOU - Handling" at bounding box center [1351, 636] width 113 height 14
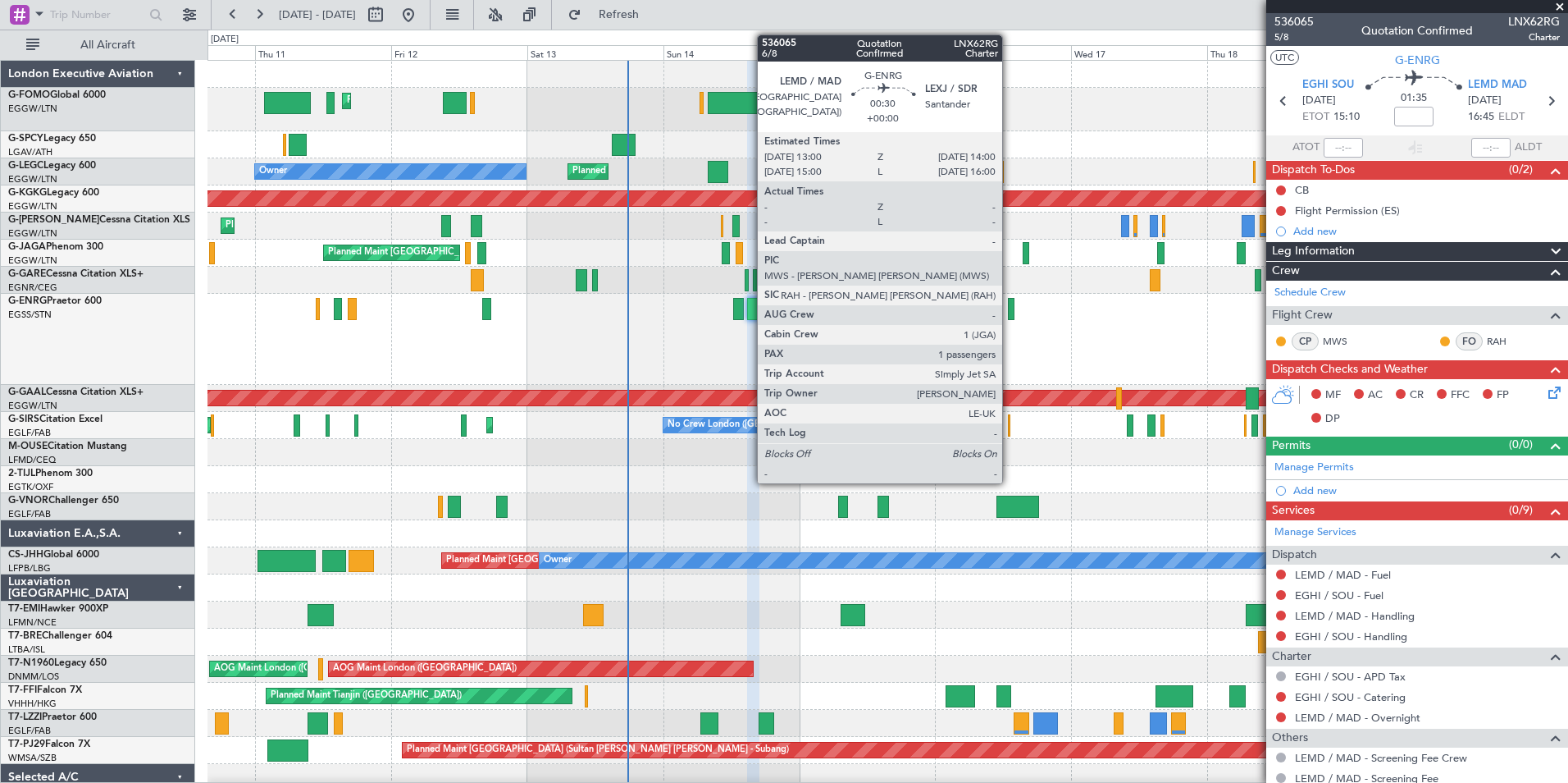
click at [1010, 304] on div at bounding box center [1011, 309] width 5 height 22
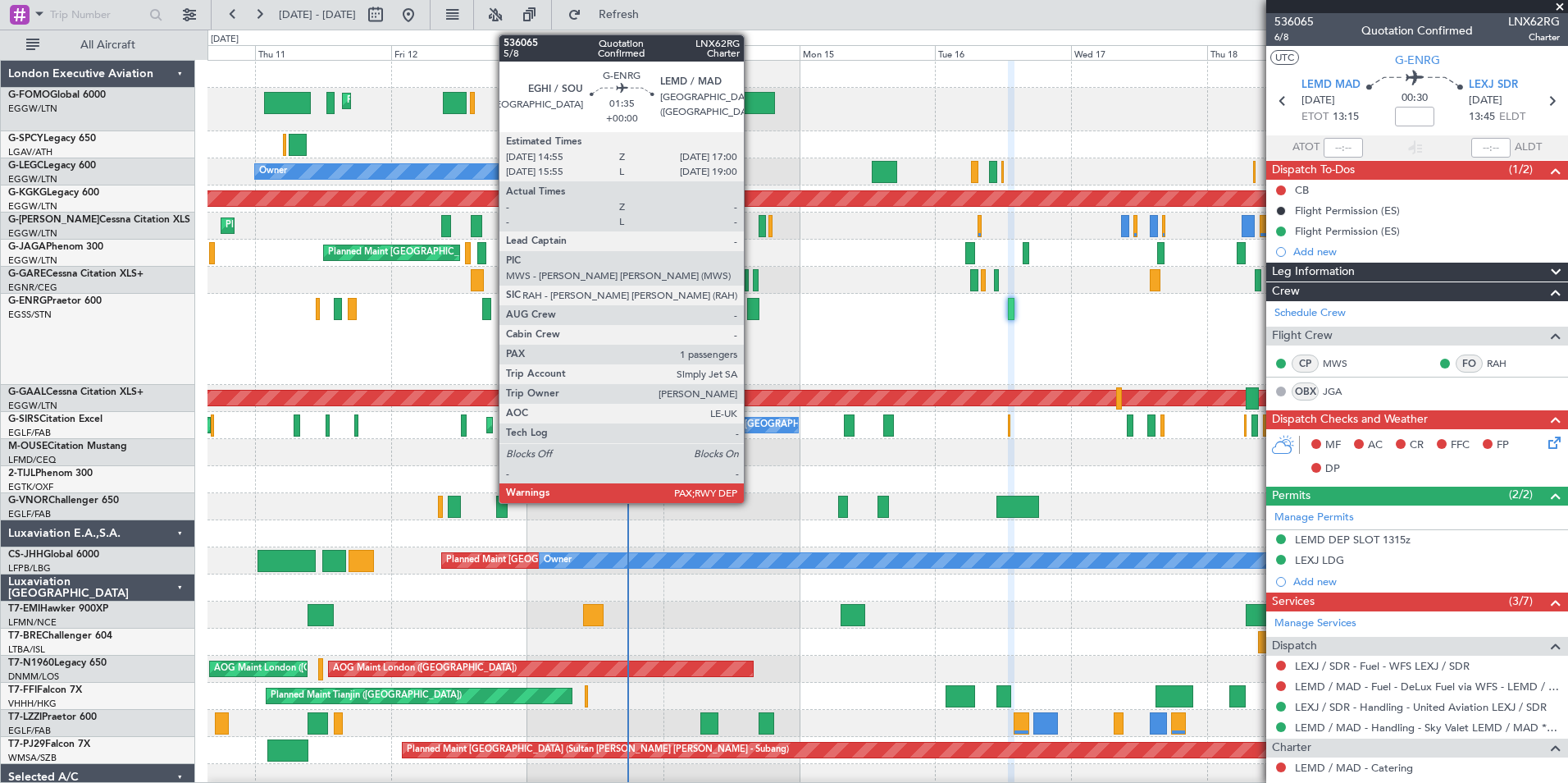
click at [752, 317] on div at bounding box center [752, 309] width 12 height 22
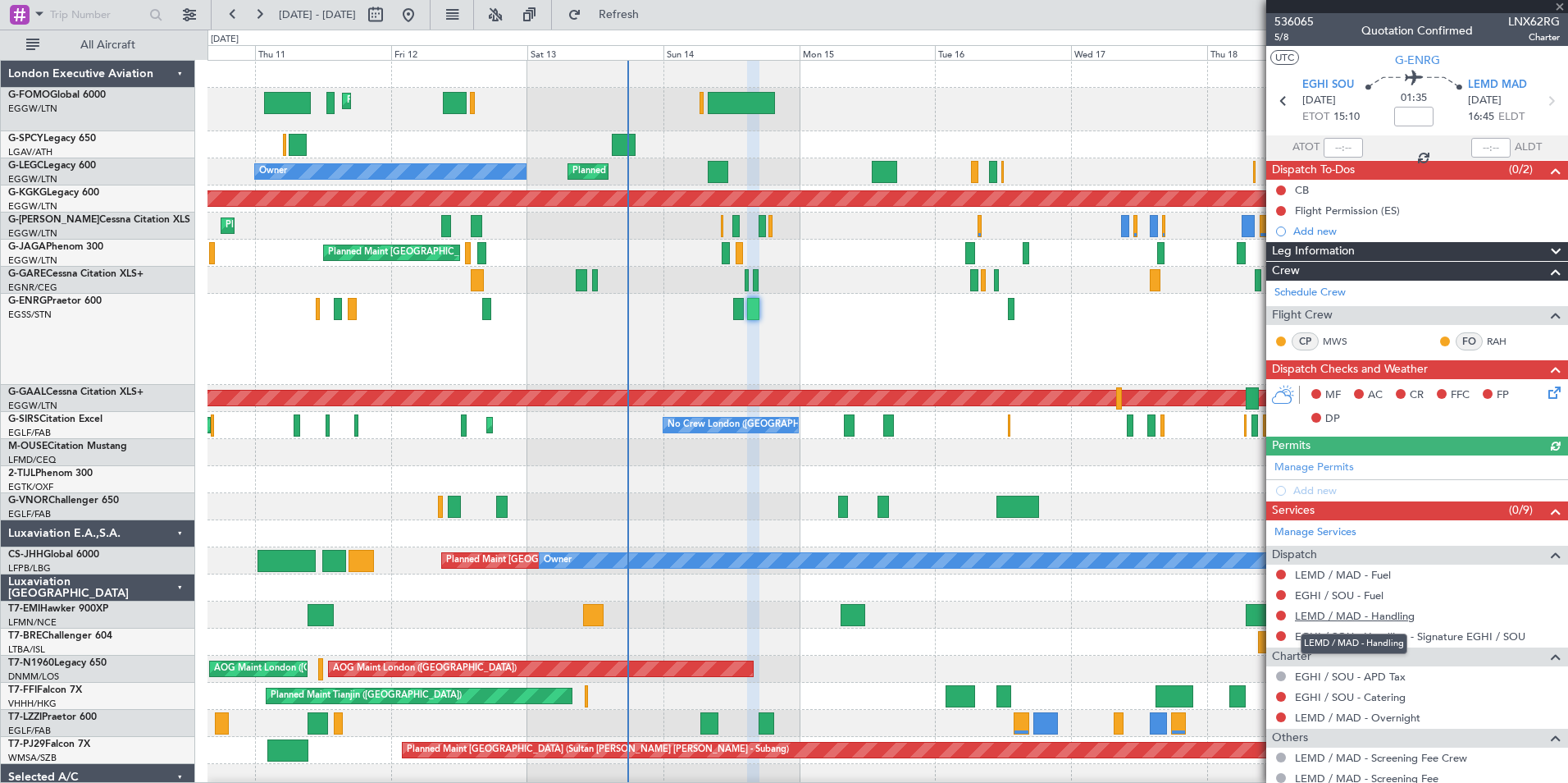
click at [1360, 610] on link "LEMD / MAD - Handling" at bounding box center [1355, 615] width 120 height 14
click at [643, 27] on button "Refresh" at bounding box center [610, 15] width 99 height 27
click at [1343, 597] on link "EGHI / SOU - Fuel" at bounding box center [1339, 594] width 89 height 14
click at [654, 12] on span "Refresh" at bounding box center [619, 15] width 69 height 12
click at [1369, 576] on link "LEMD / MAD - Fuel" at bounding box center [1343, 574] width 96 height 14
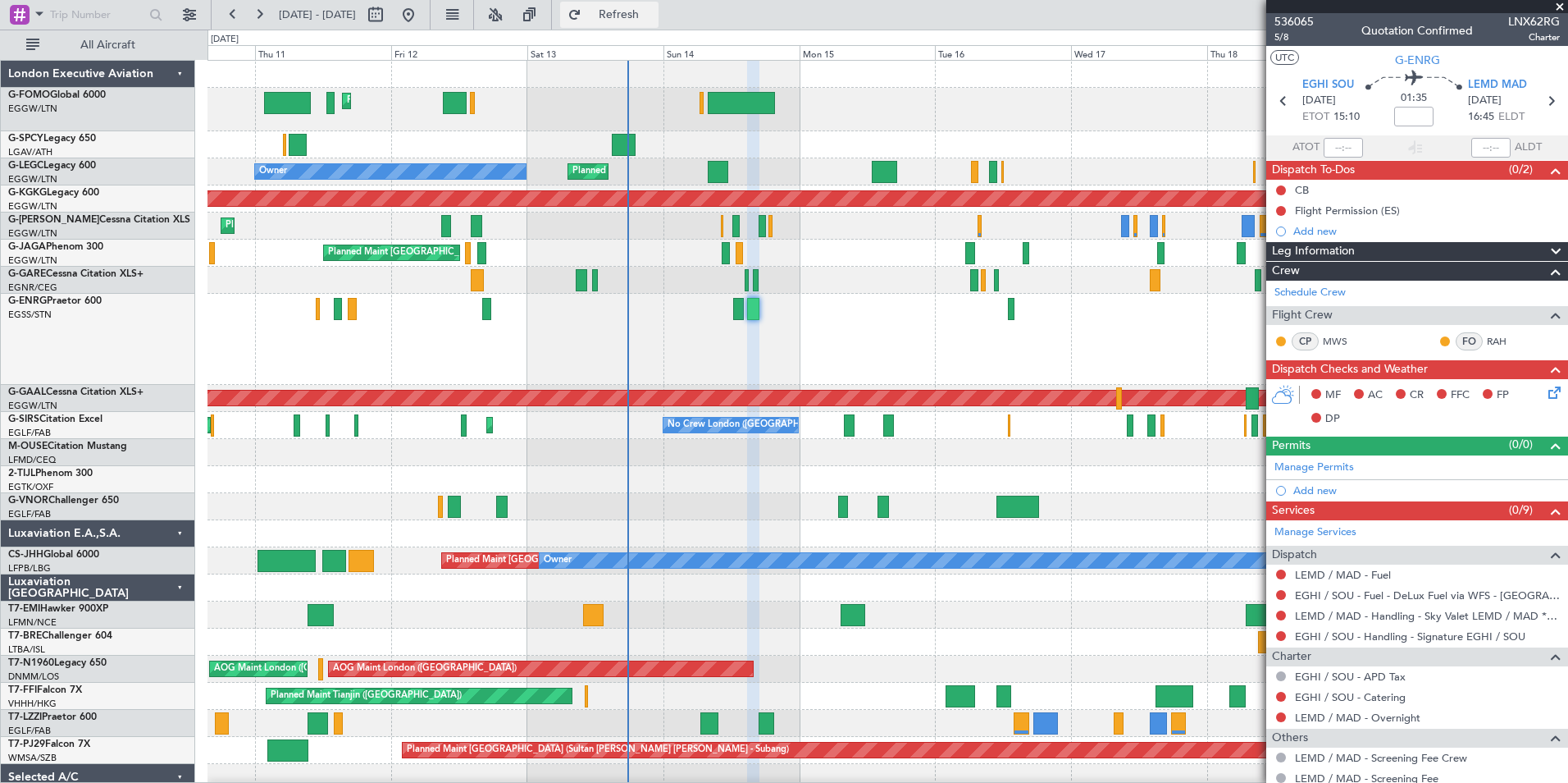
click at [632, 12] on button "Refresh" at bounding box center [610, 15] width 99 height 27
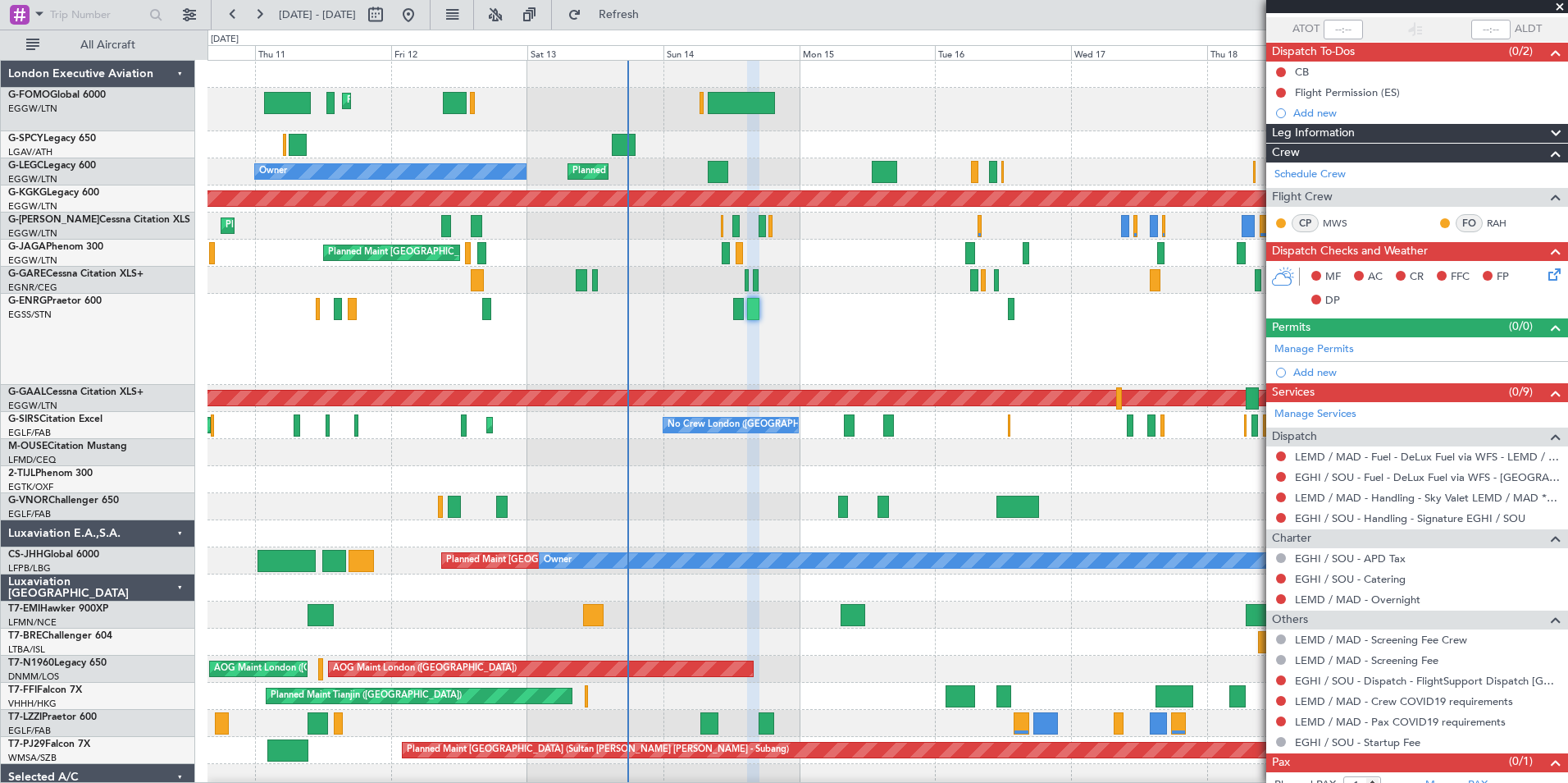
scroll to position [154, 0]
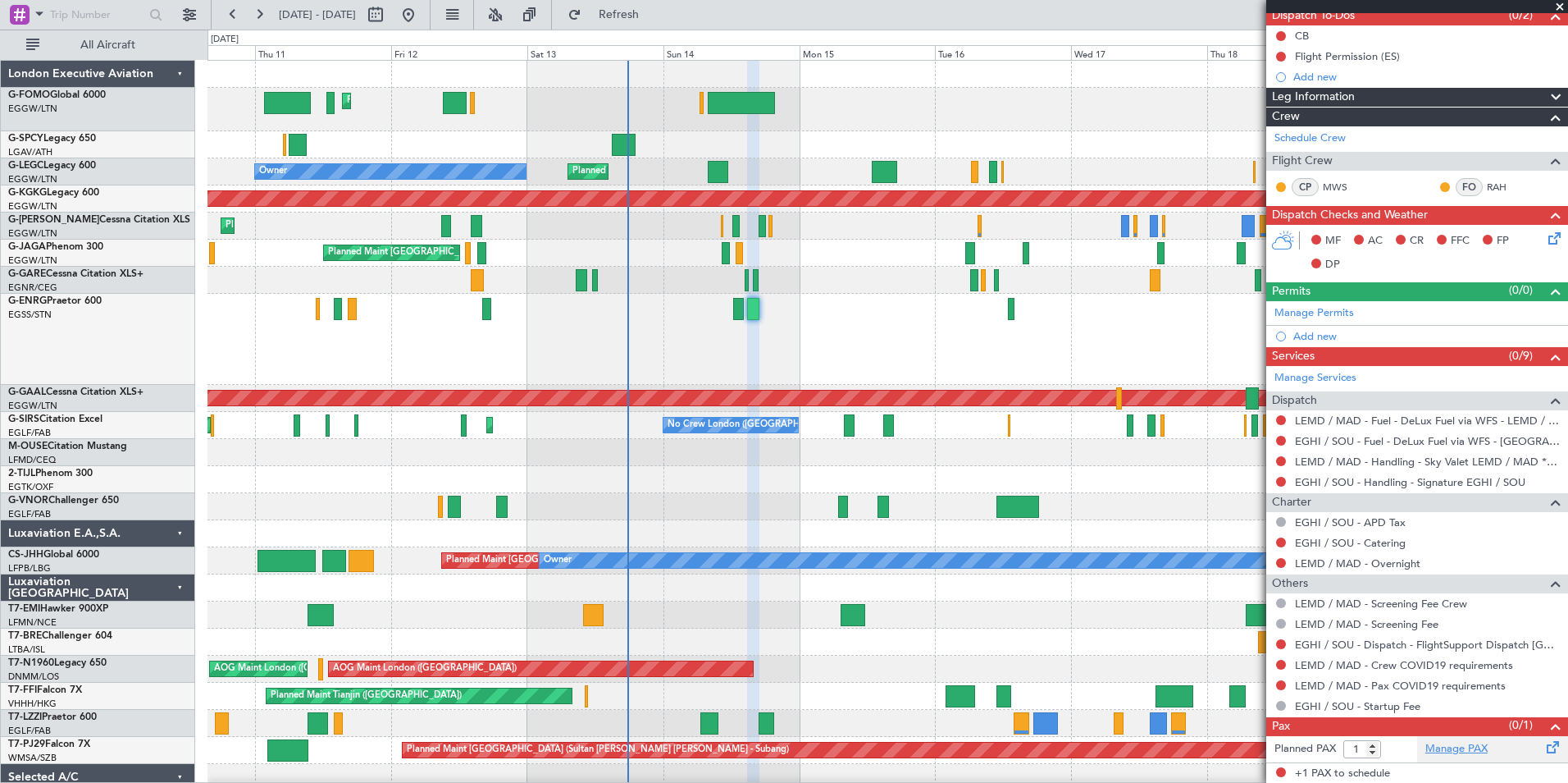
click at [1472, 755] on link "Manage PAX" at bounding box center [1456, 749] width 62 height 16
click at [654, 16] on span "Refresh" at bounding box center [619, 15] width 69 height 12
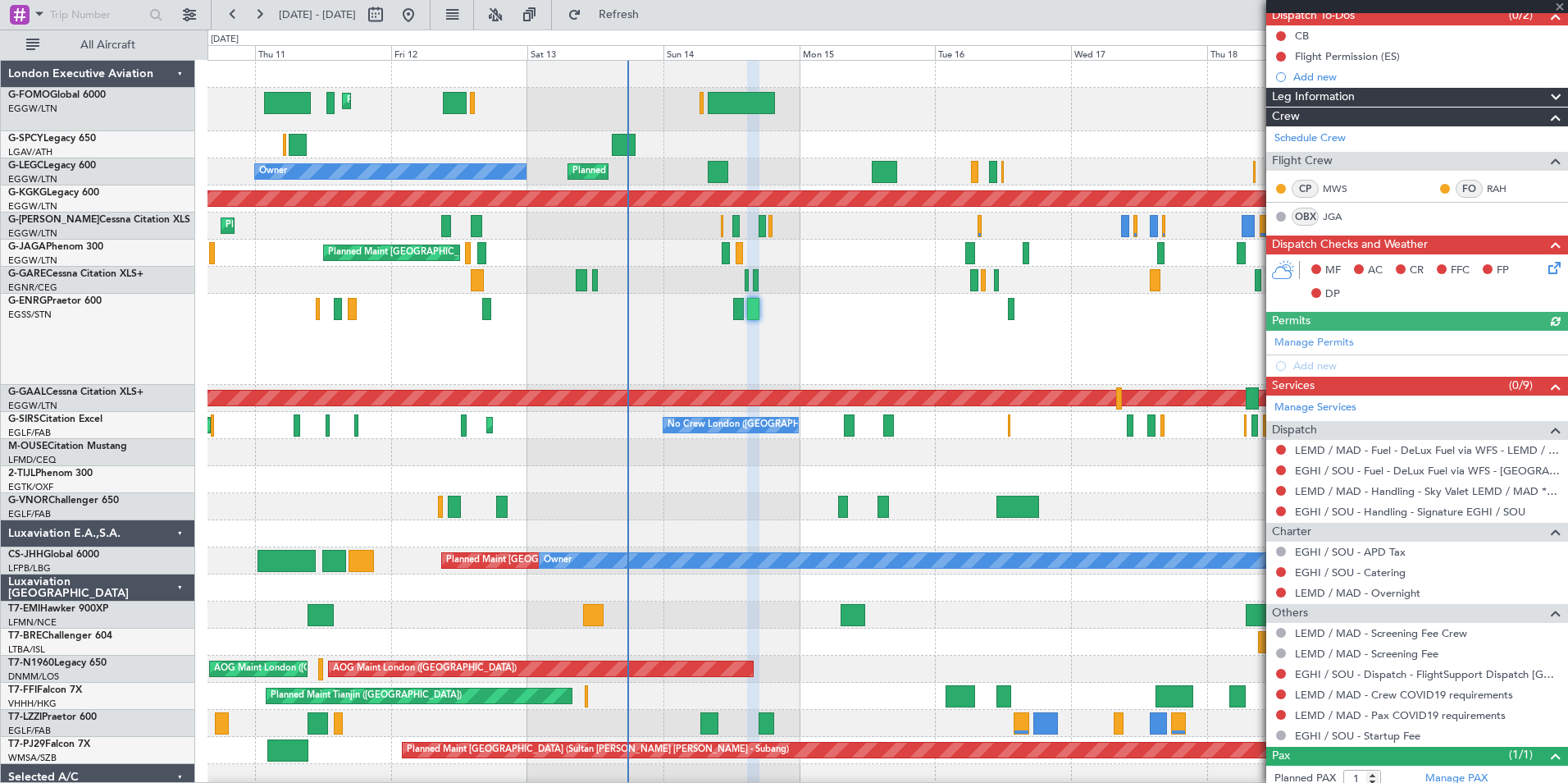
scroll to position [201, 0]
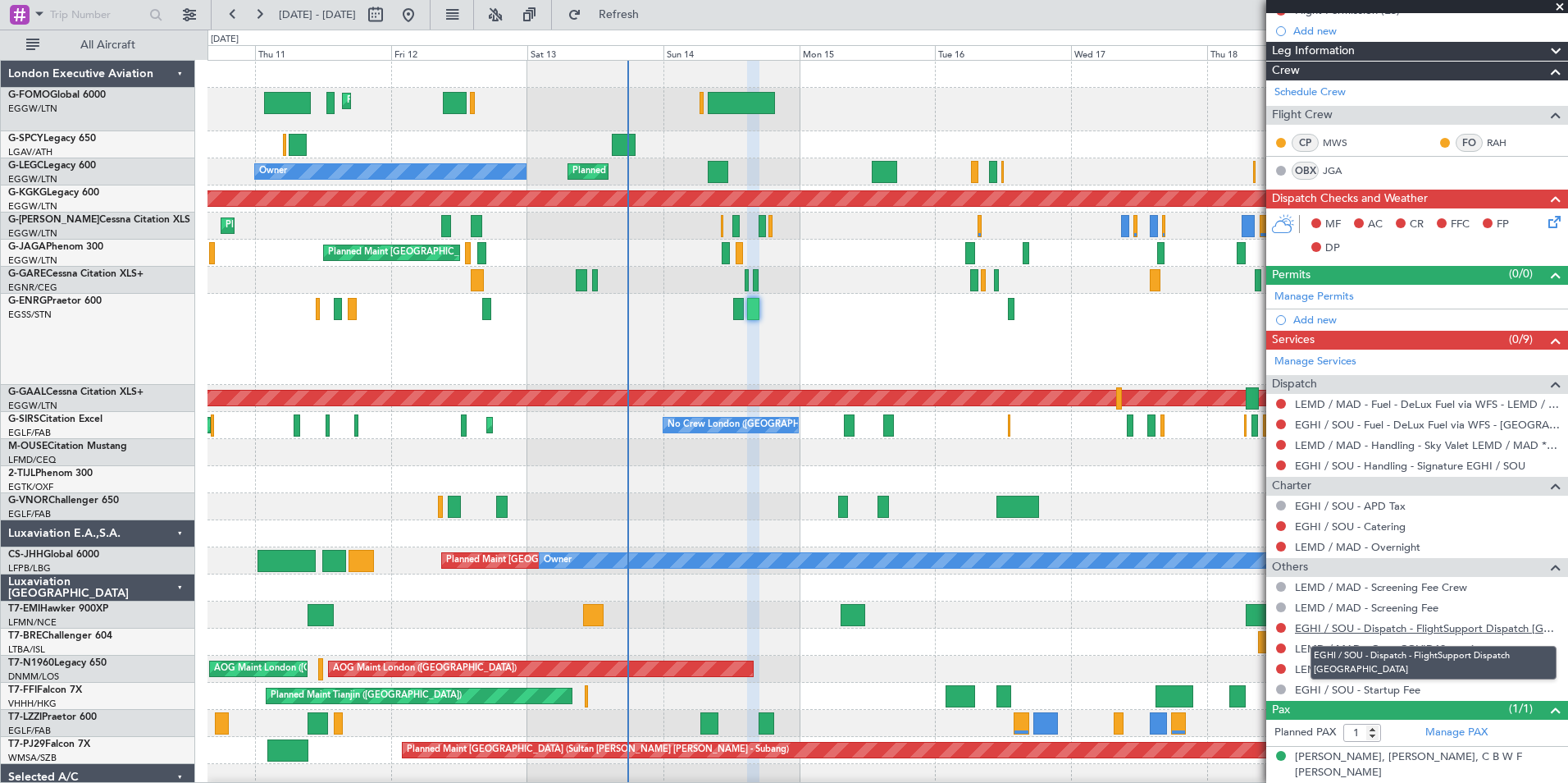
click at [1505, 631] on link "EGHI / SOU - Dispatch - FlightSupport Dispatch [GEOGRAPHIC_DATA]" at bounding box center [1427, 627] width 265 height 14
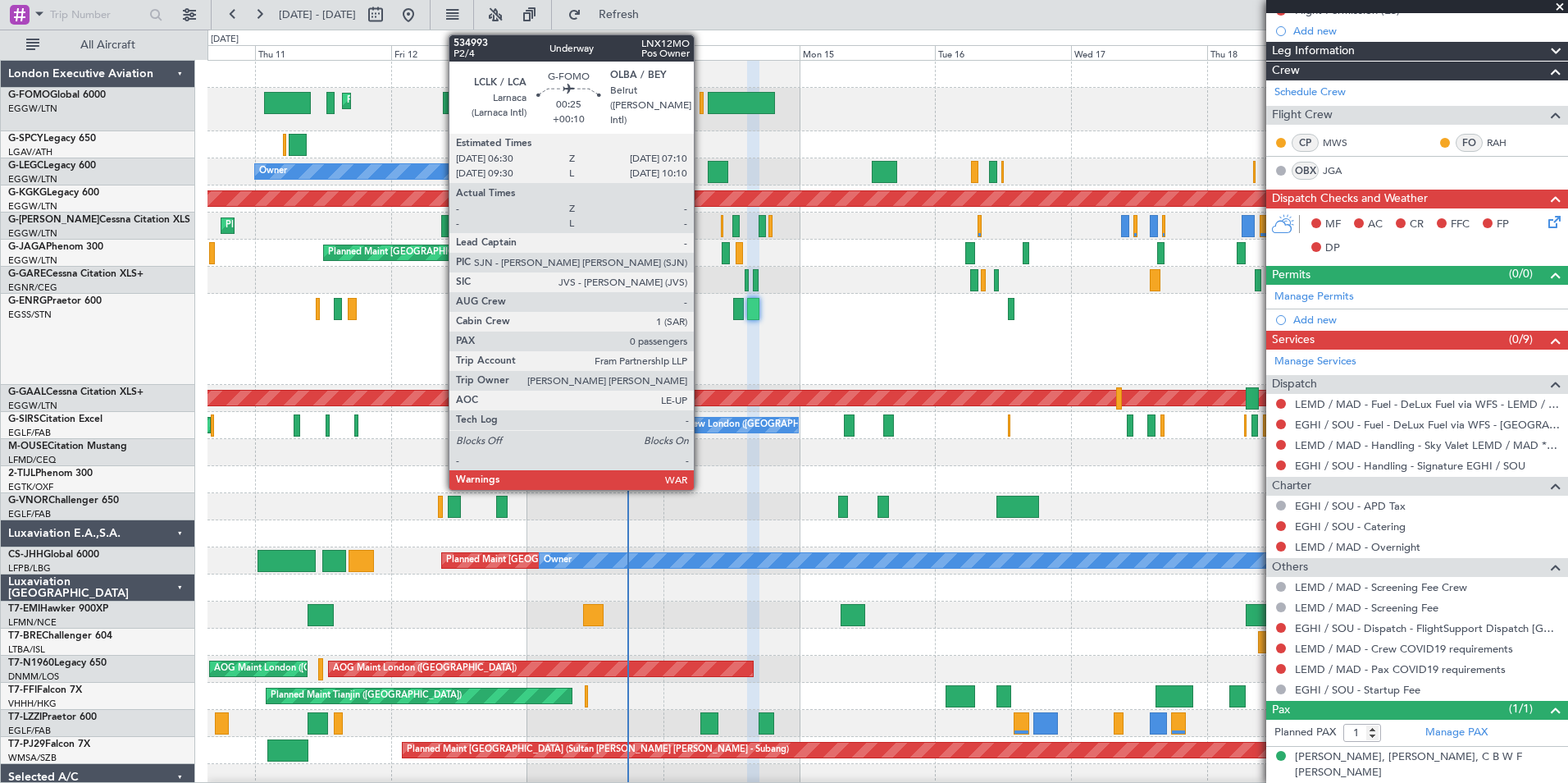
click at [701, 109] on div at bounding box center [701, 103] width 4 height 22
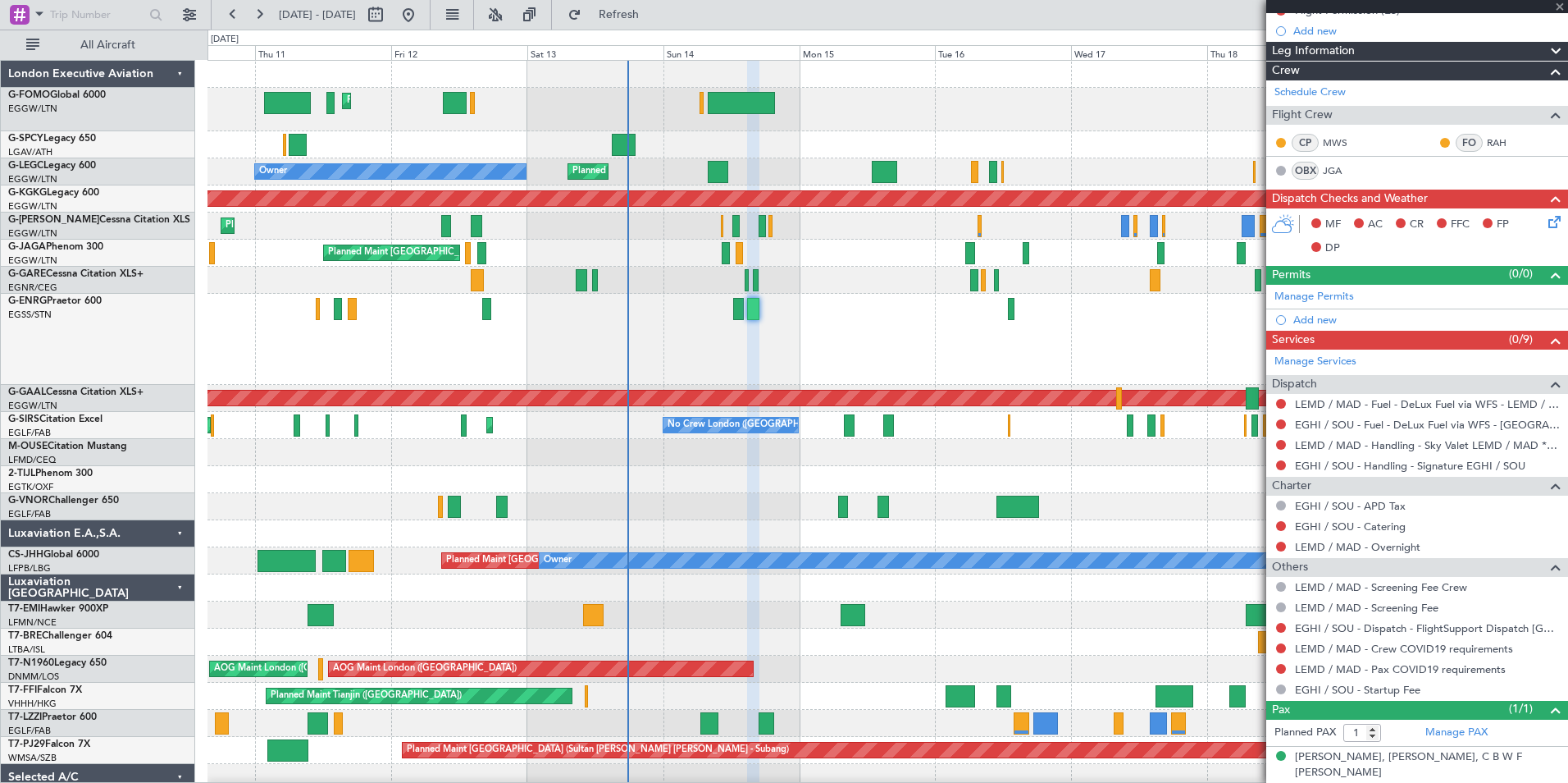
type input "+00:10"
type input "0"
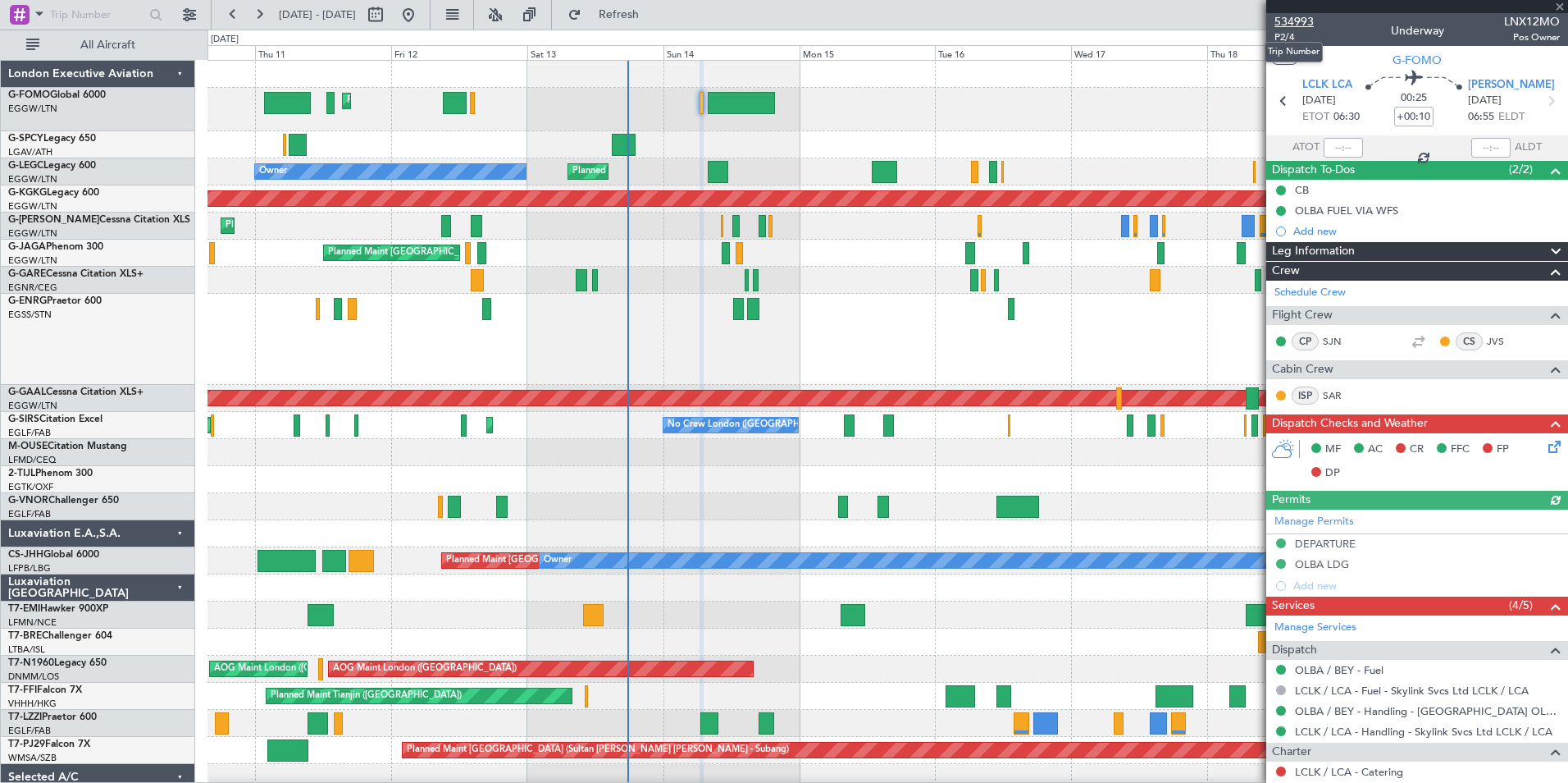
click at [1304, 26] on span "534993" at bounding box center [1293, 21] width 39 height 17
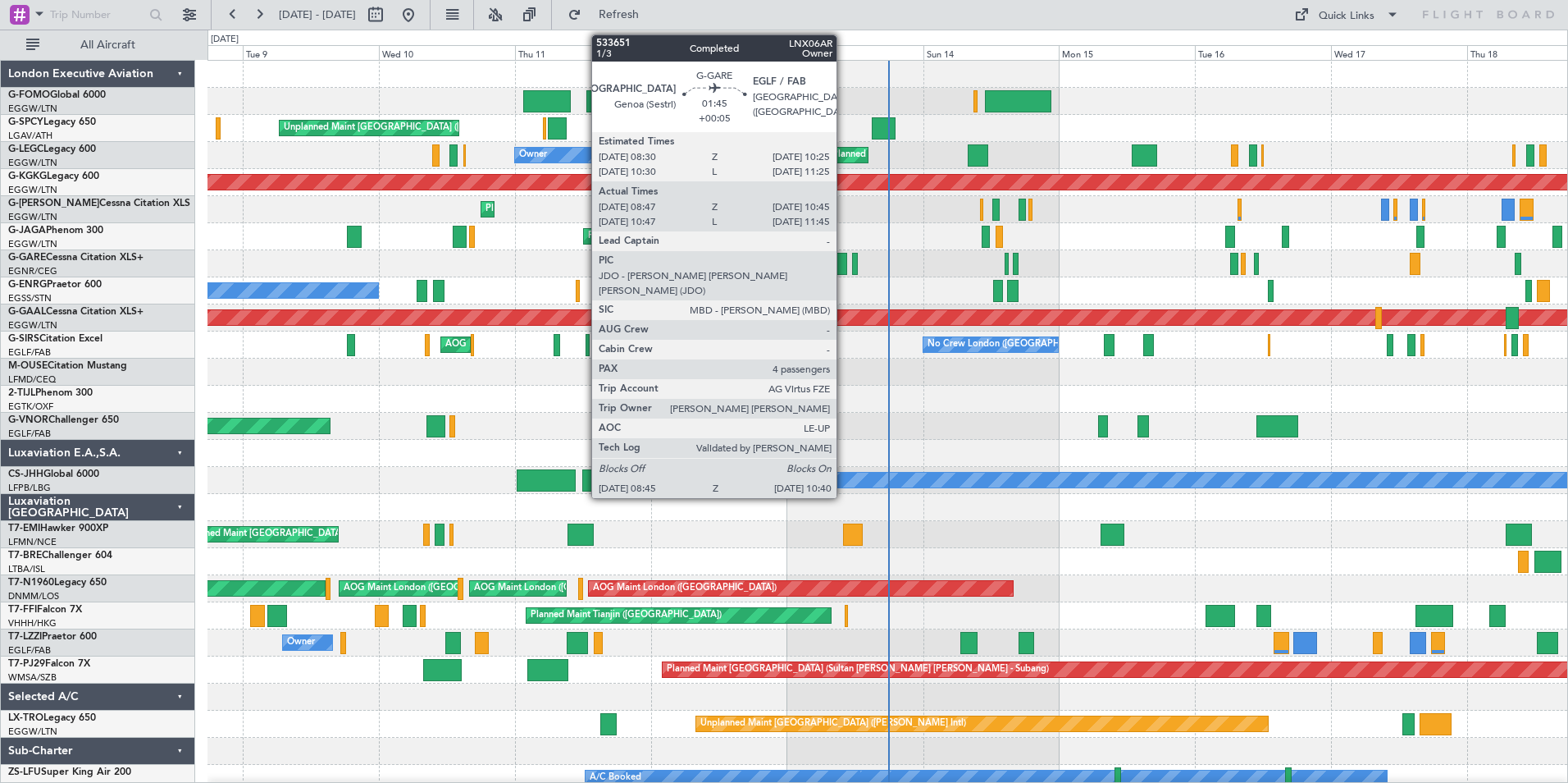
click at [844, 265] on div at bounding box center [841, 264] width 12 height 22
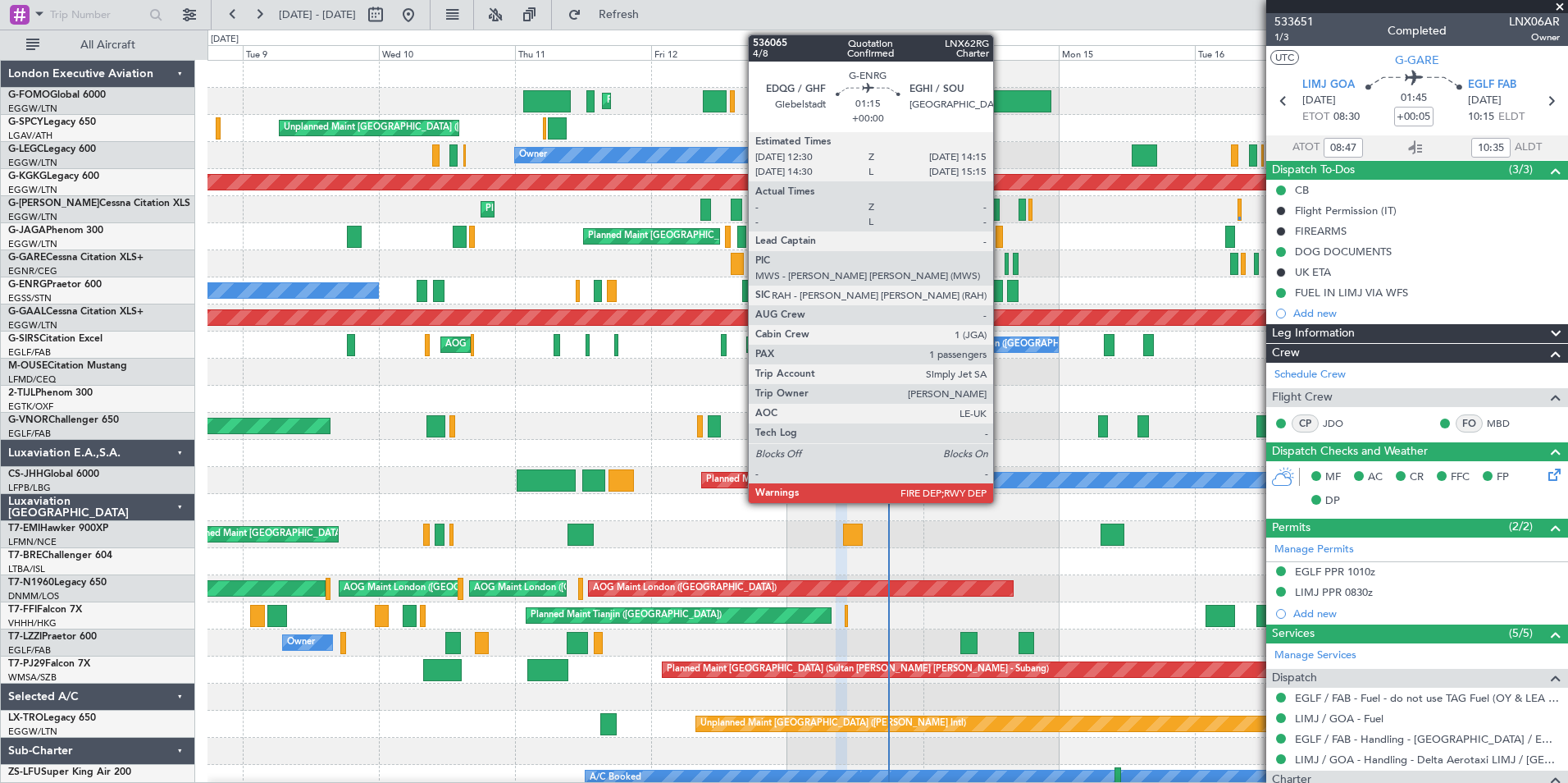
click at [1000, 293] on div at bounding box center [999, 291] width 11 height 22
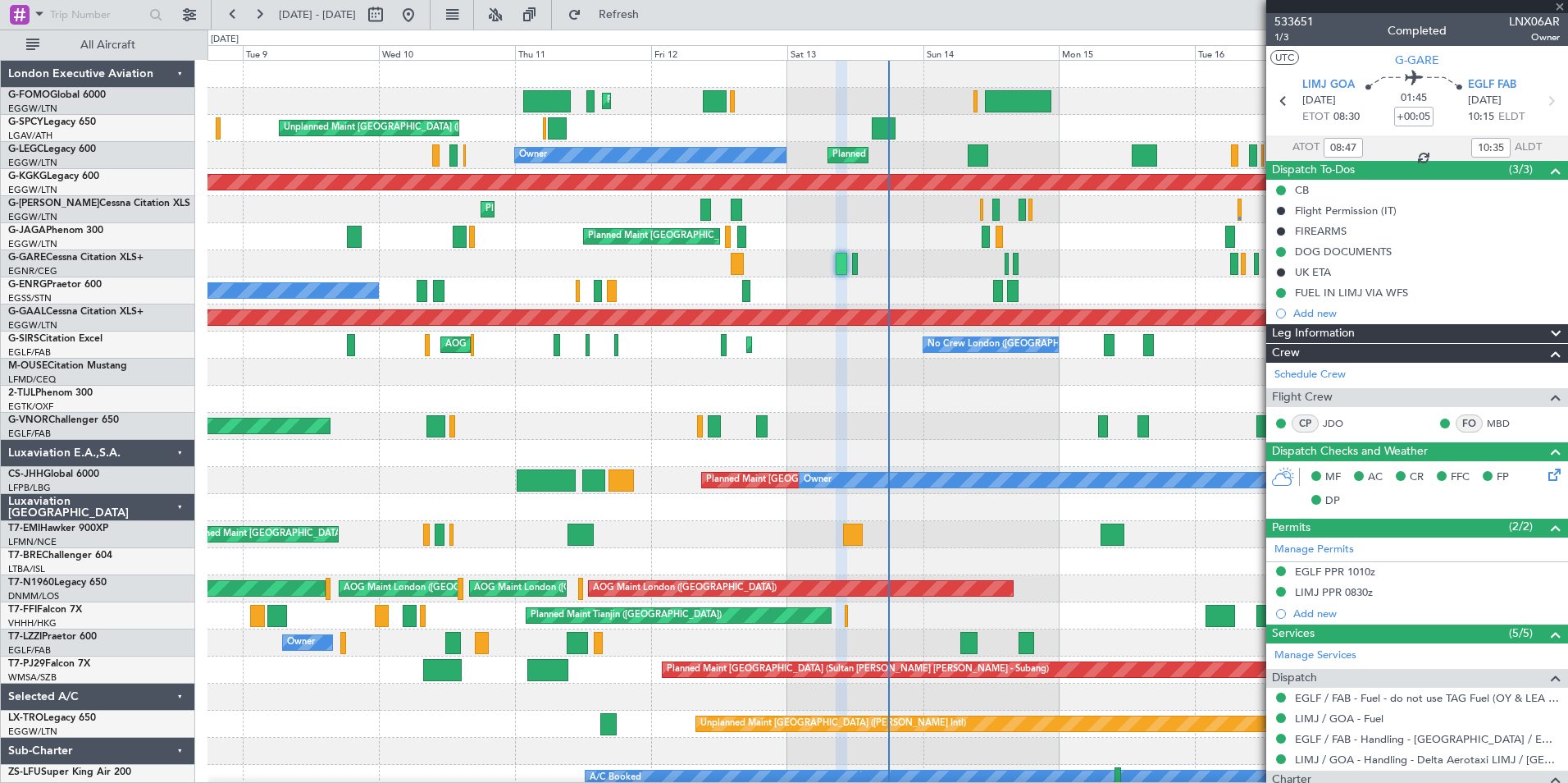
type input "1"
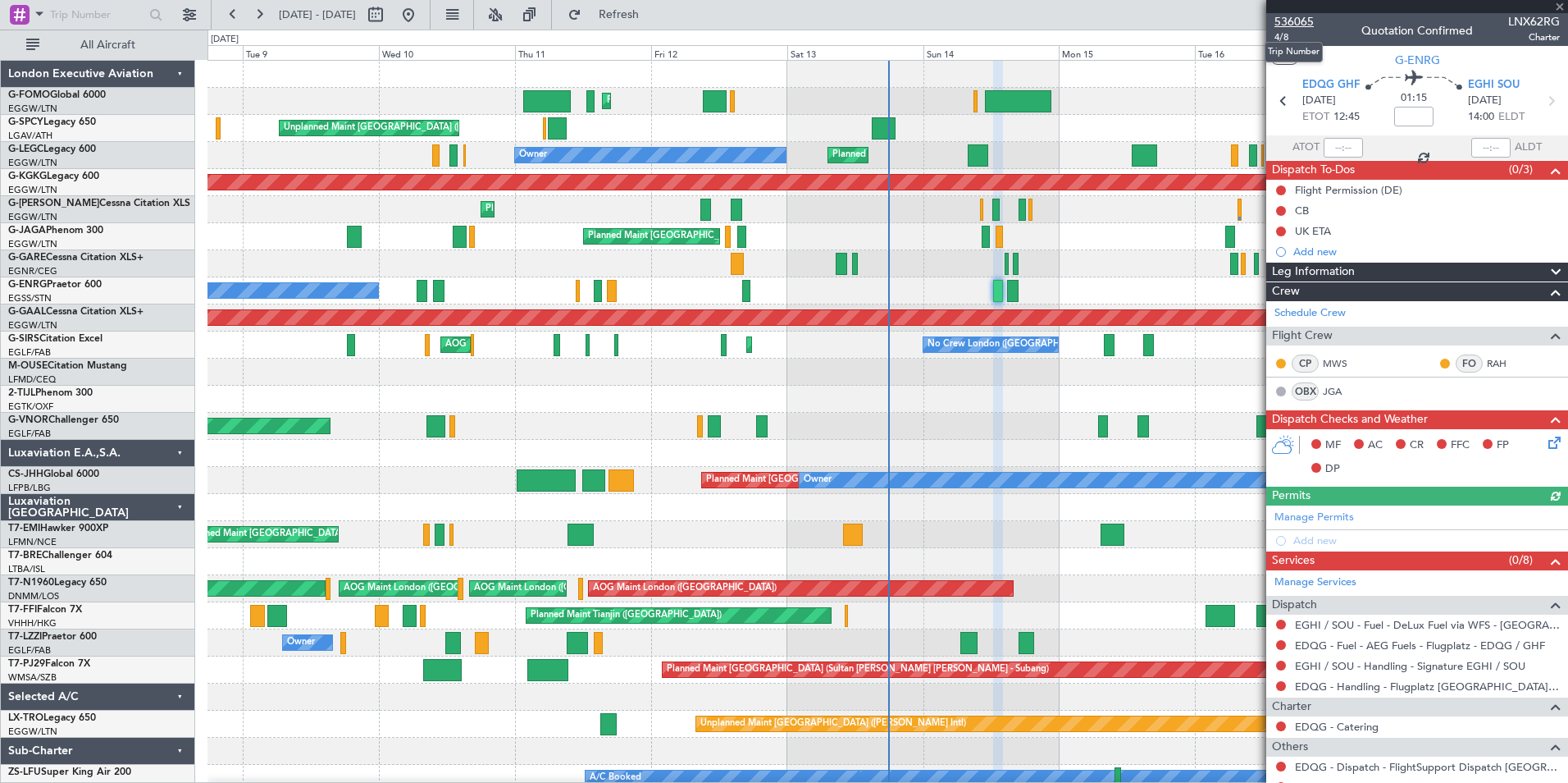
click at [1300, 22] on span "536065" at bounding box center [1293, 21] width 39 height 17
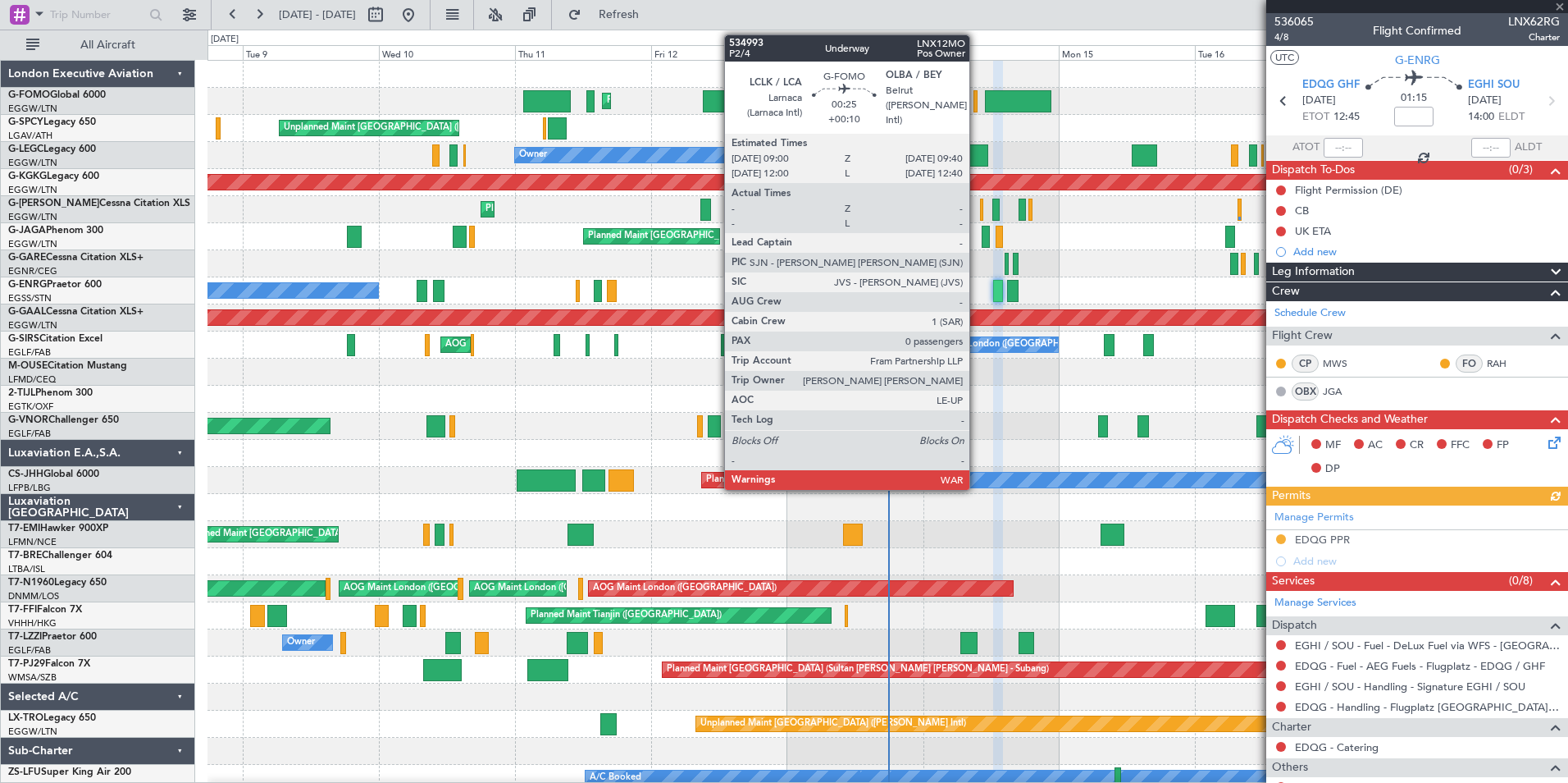
click at [977, 106] on div at bounding box center [976, 102] width 4 height 22
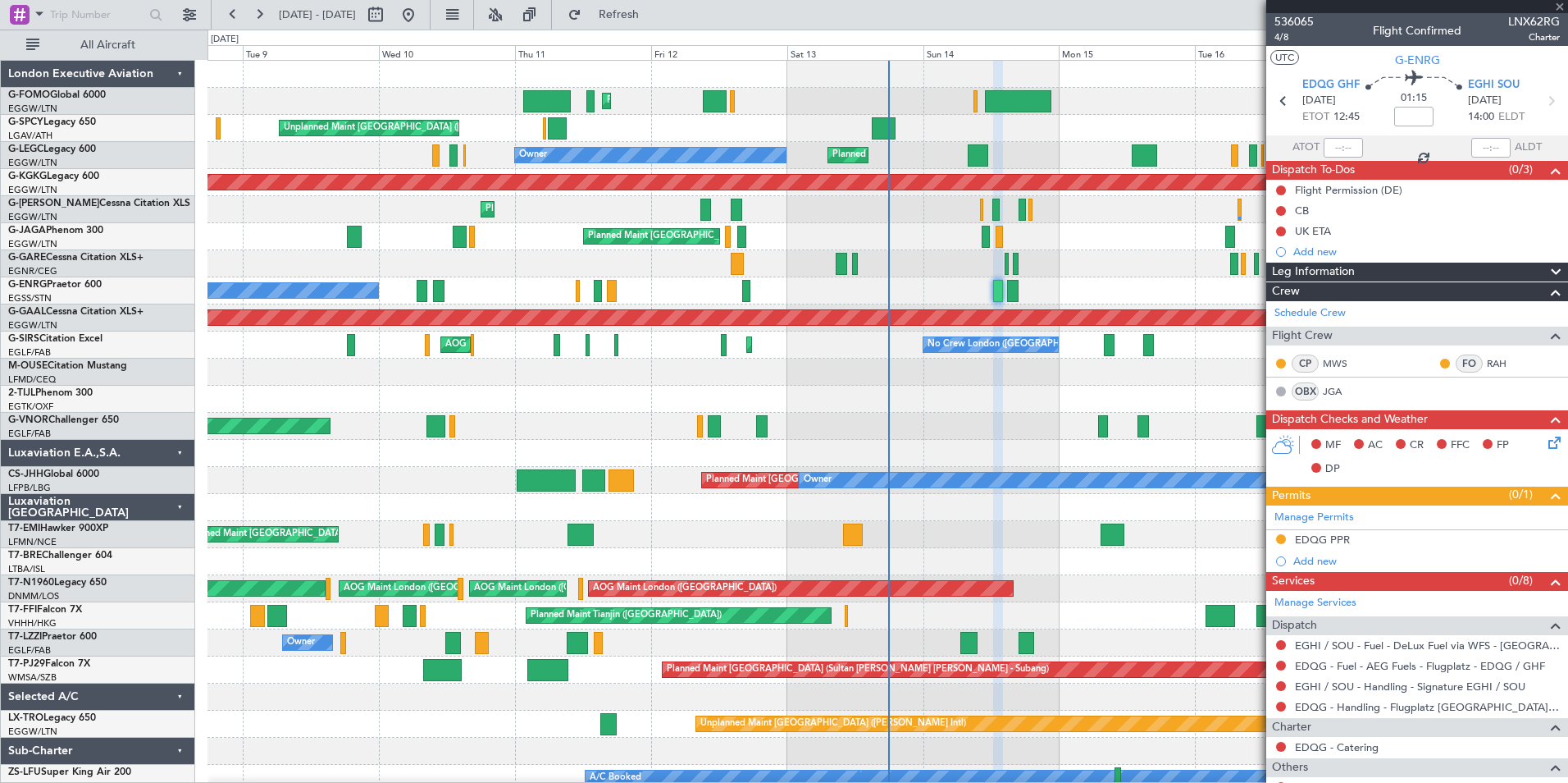
type input "+00:10"
type input "0"
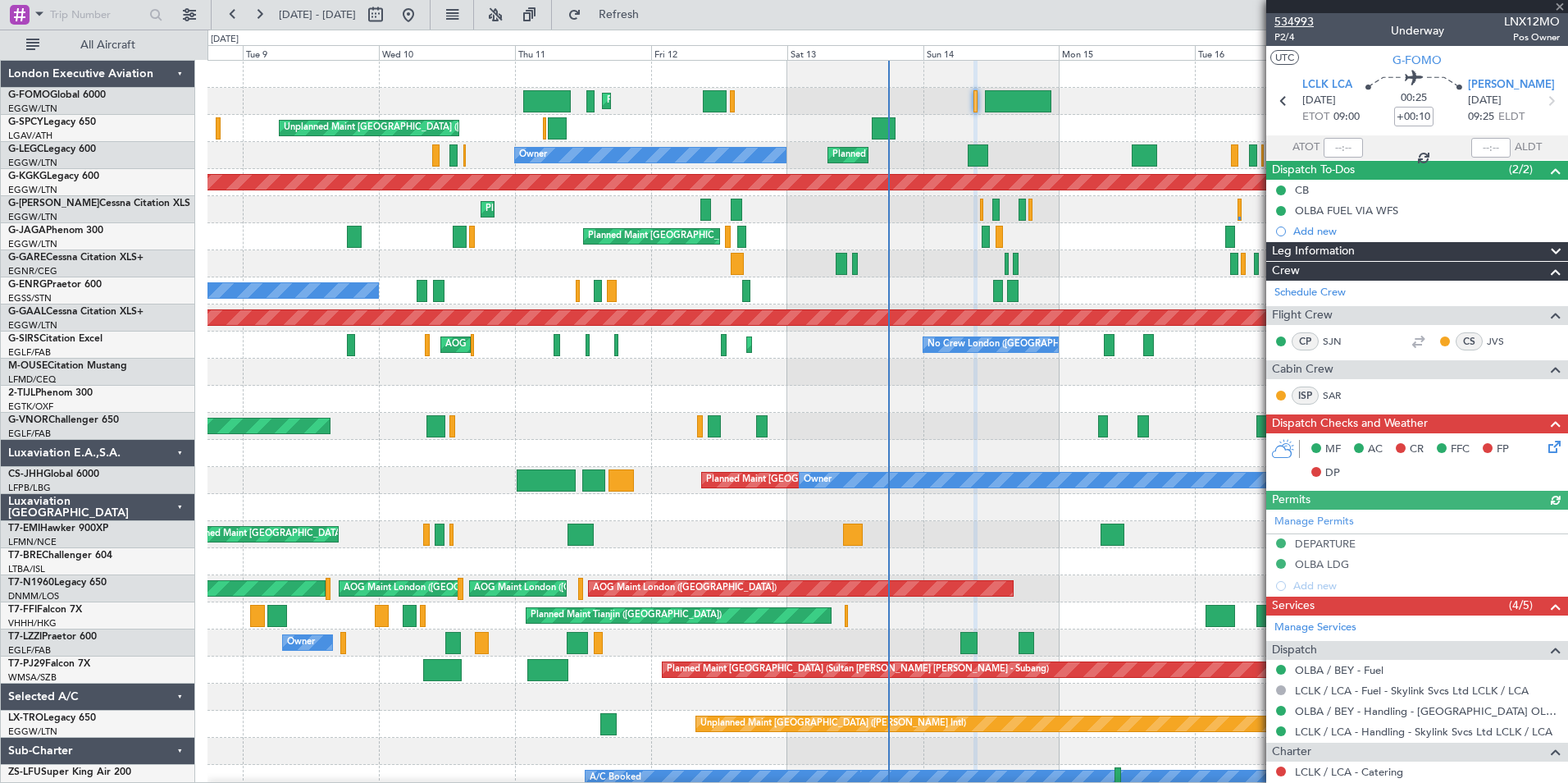
click at [1292, 24] on span "534993" at bounding box center [1293, 21] width 39 height 17
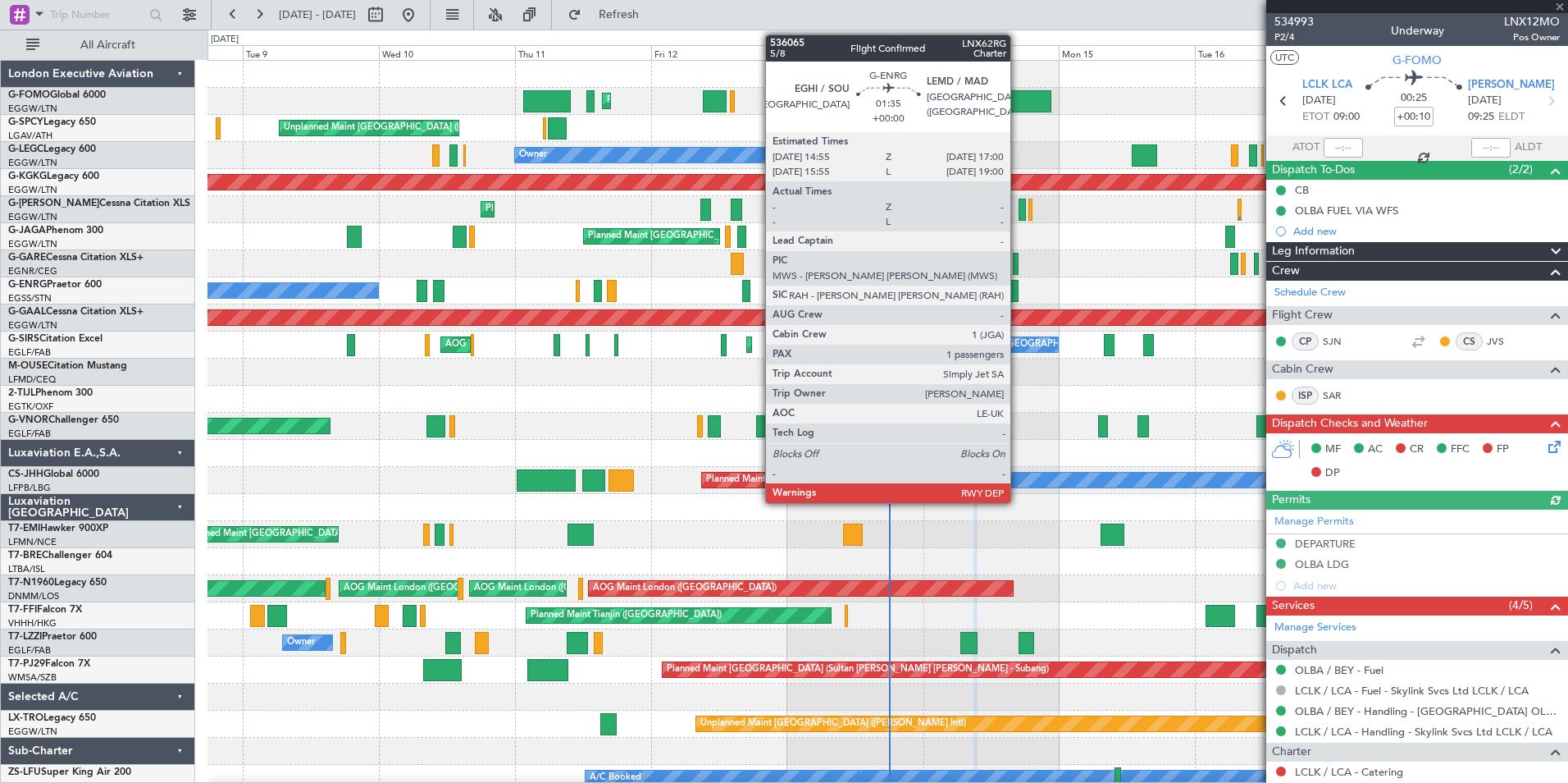
click at [1018, 284] on div at bounding box center [1012, 291] width 12 height 22
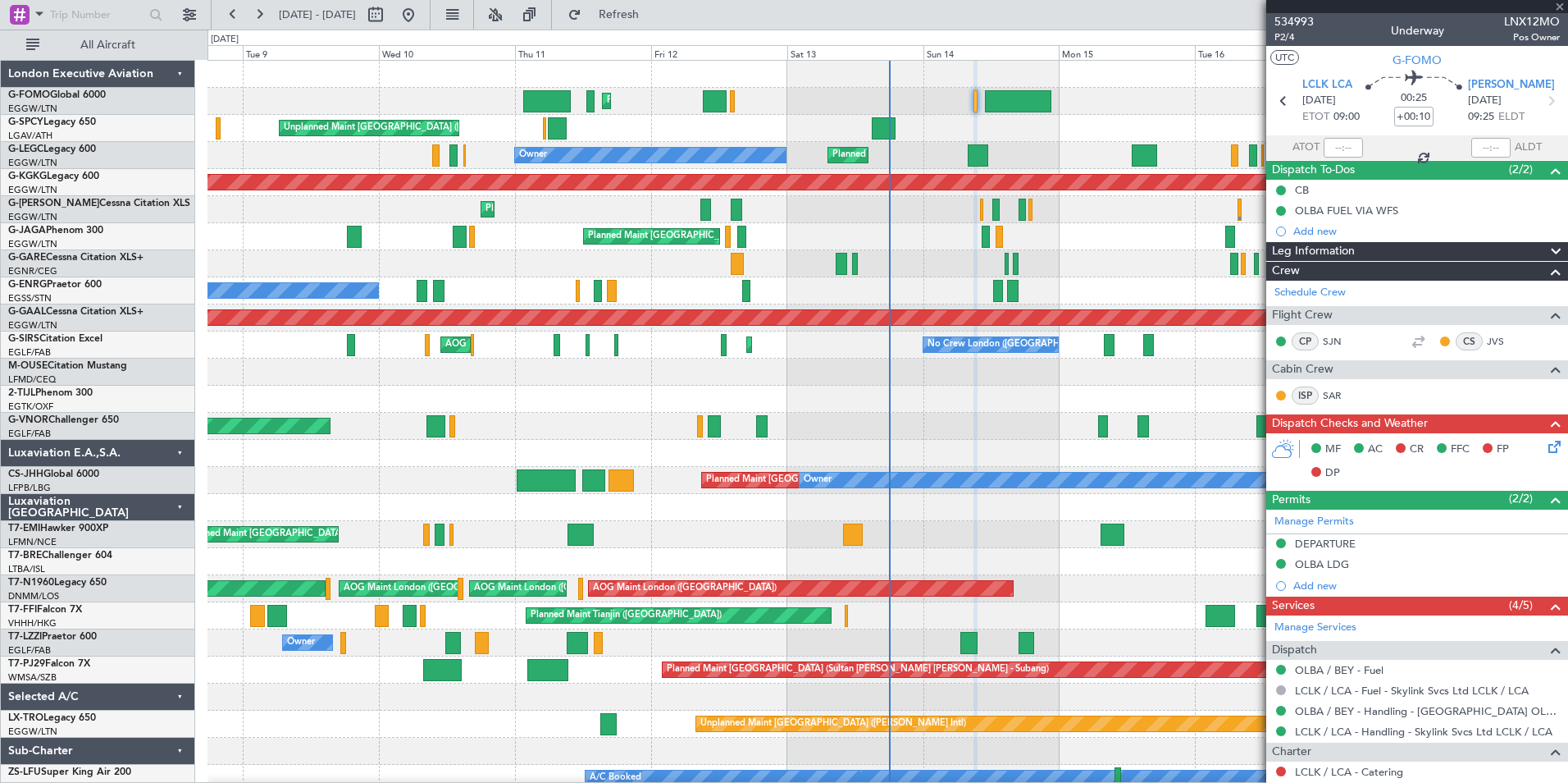
type input "1"
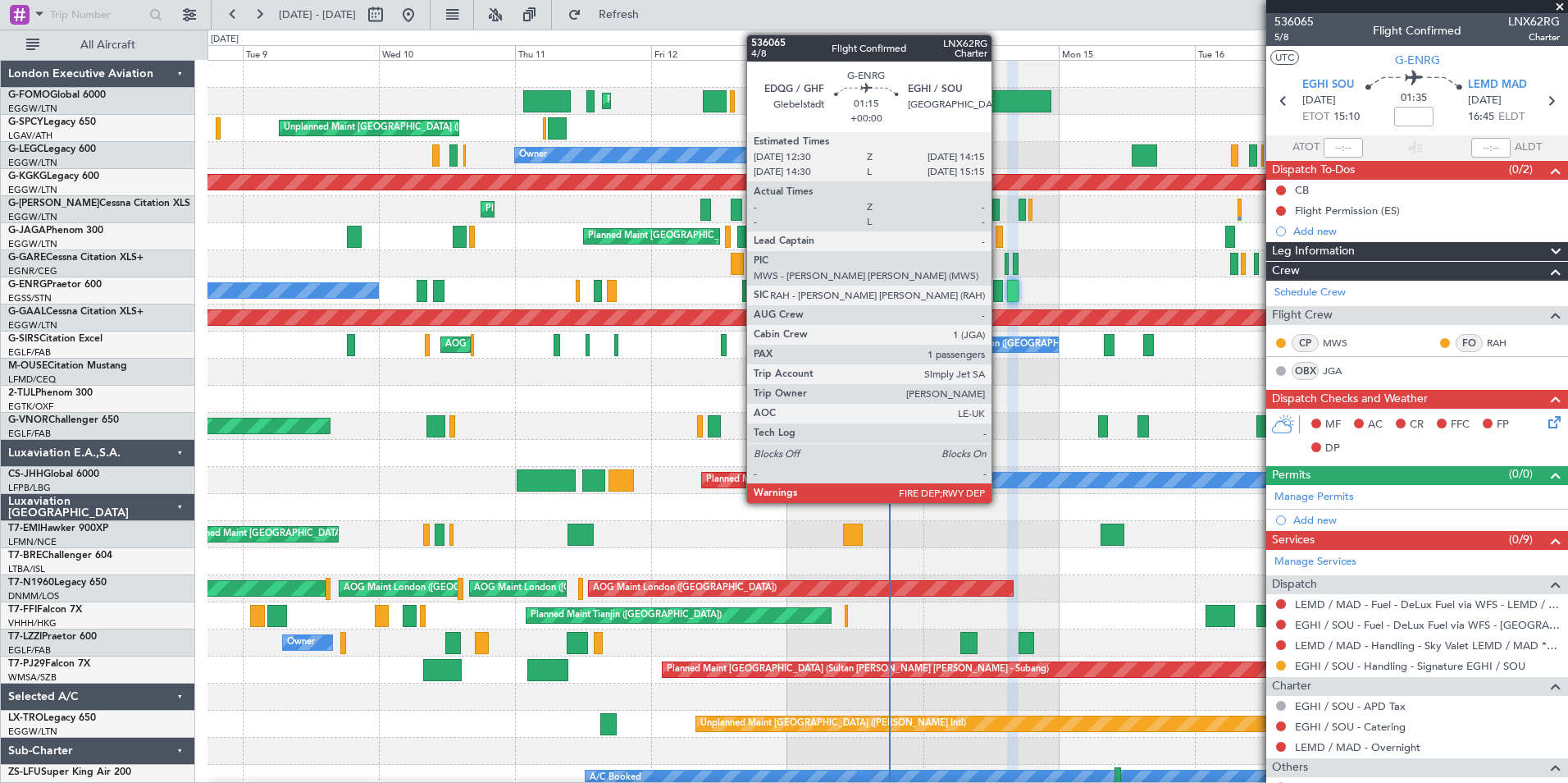
click at [999, 288] on div at bounding box center [999, 291] width 11 height 22
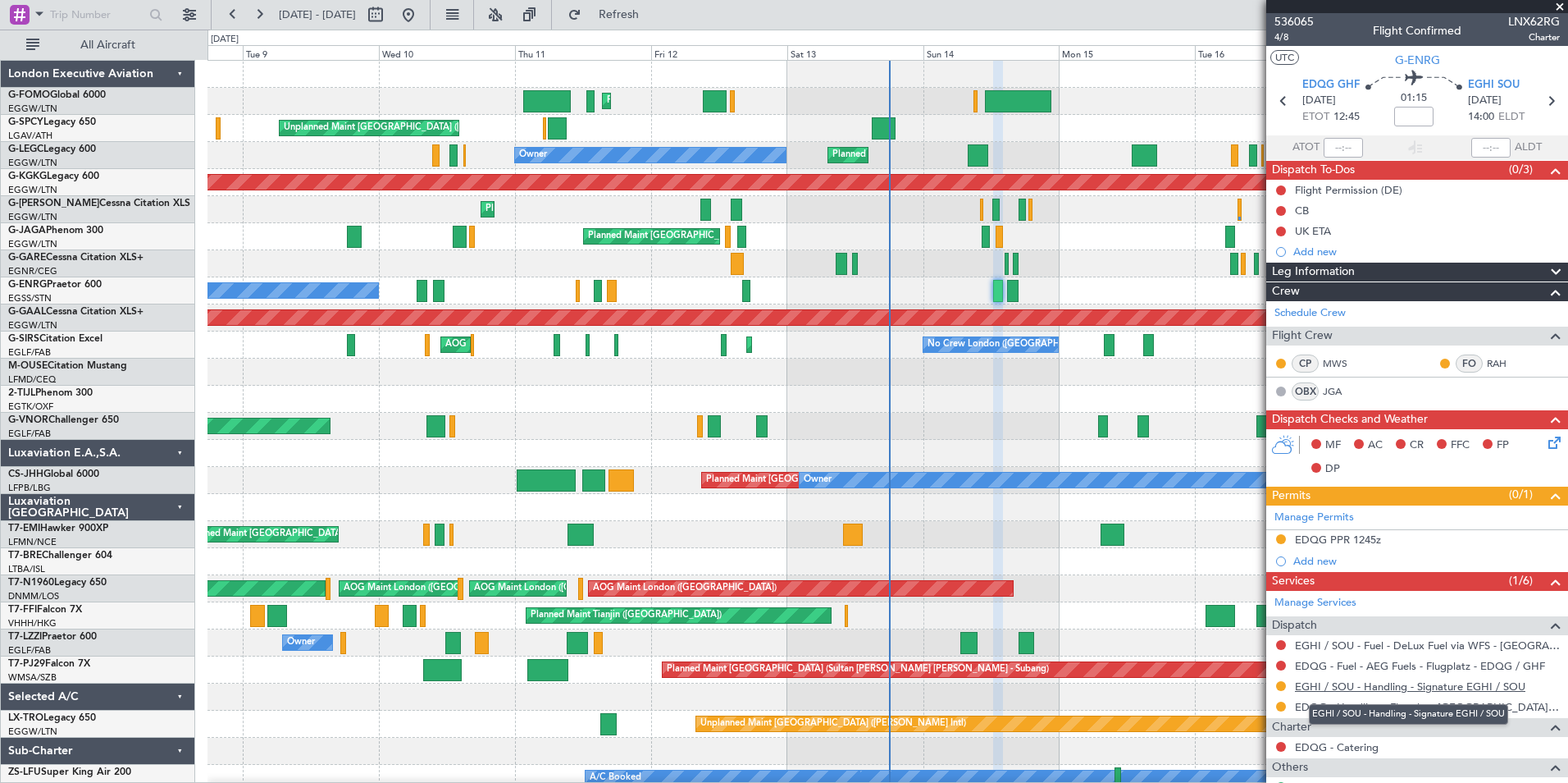
click at [1483, 690] on link "EGHI / SOU - Handling - Signature EGHI / SOU" at bounding box center [1411, 686] width 231 height 14
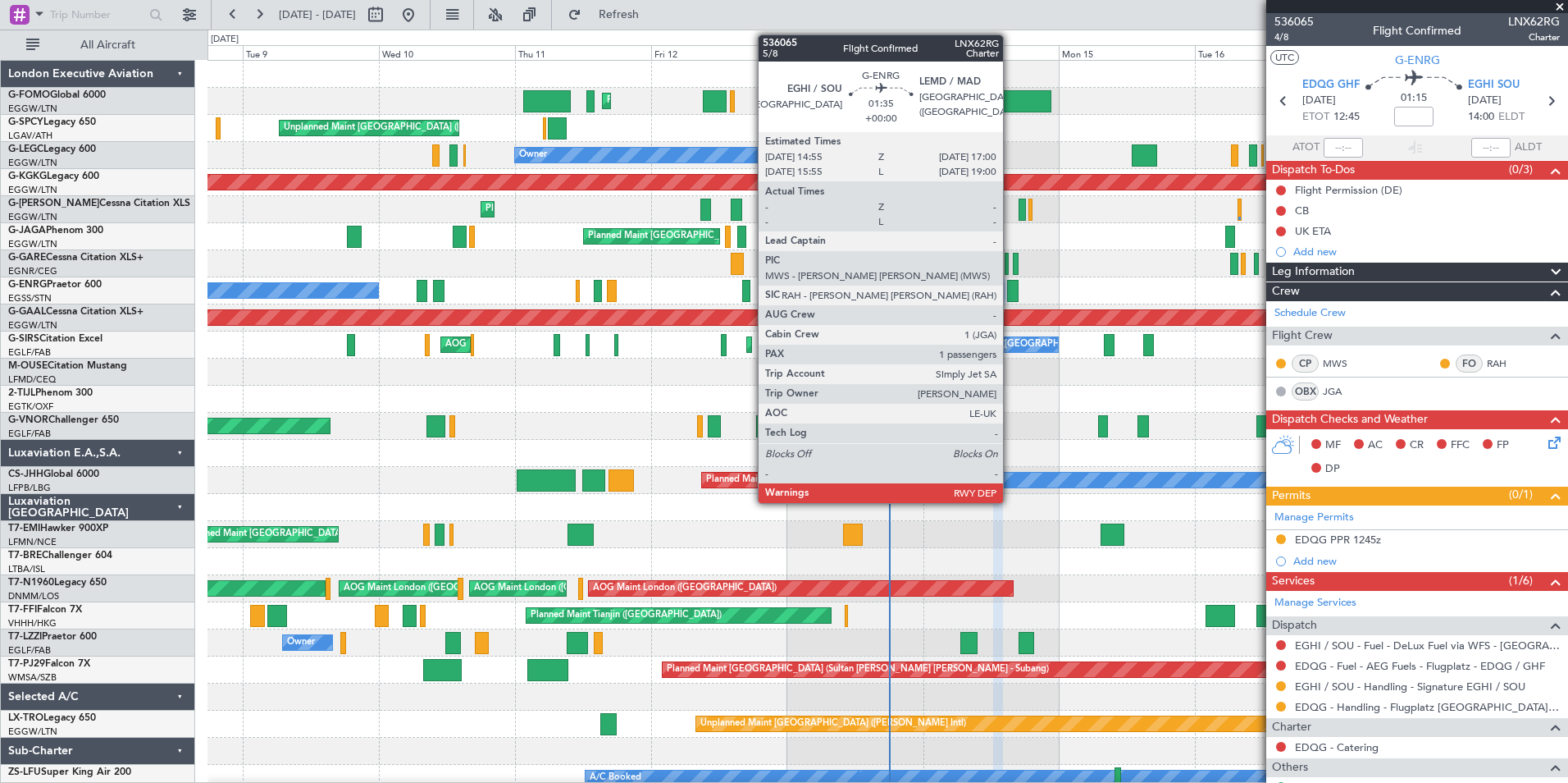
click at [1011, 290] on div at bounding box center [1012, 291] width 12 height 22
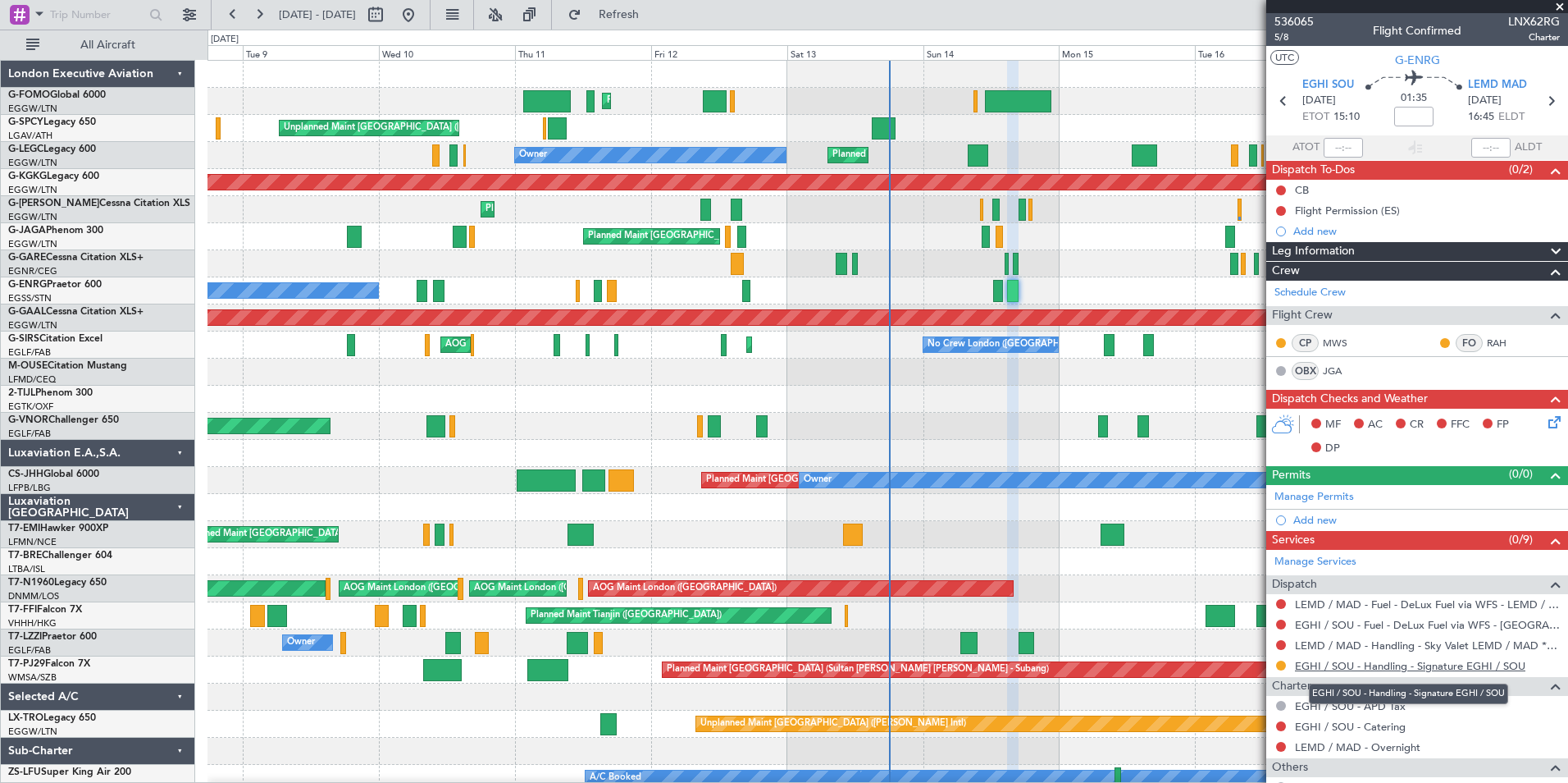
click at [1368, 669] on link "EGHI / SOU - Handling - Signature EGHI / SOU" at bounding box center [1411, 666] width 231 height 14
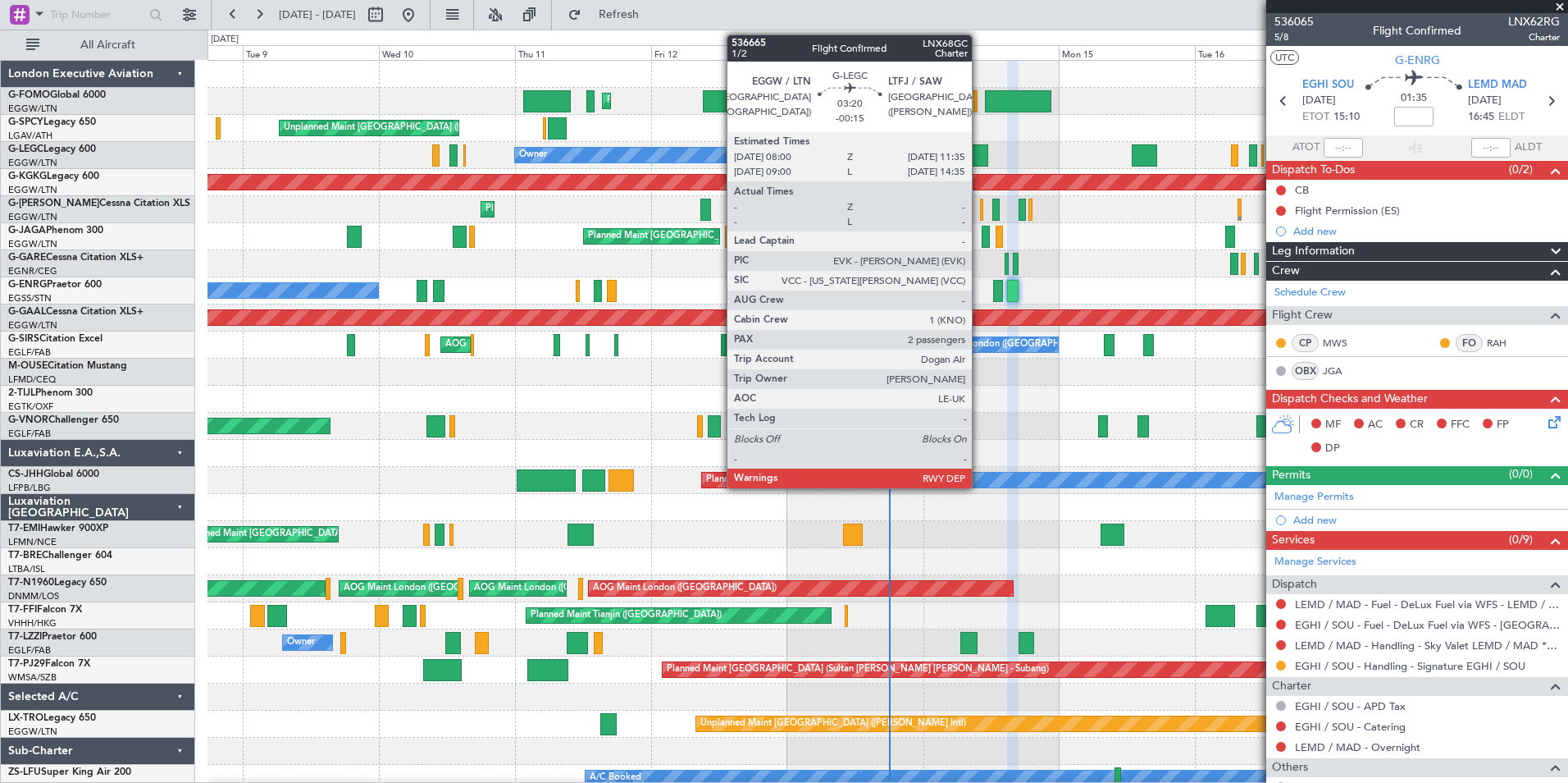
click at [979, 151] on div at bounding box center [978, 156] width 20 height 22
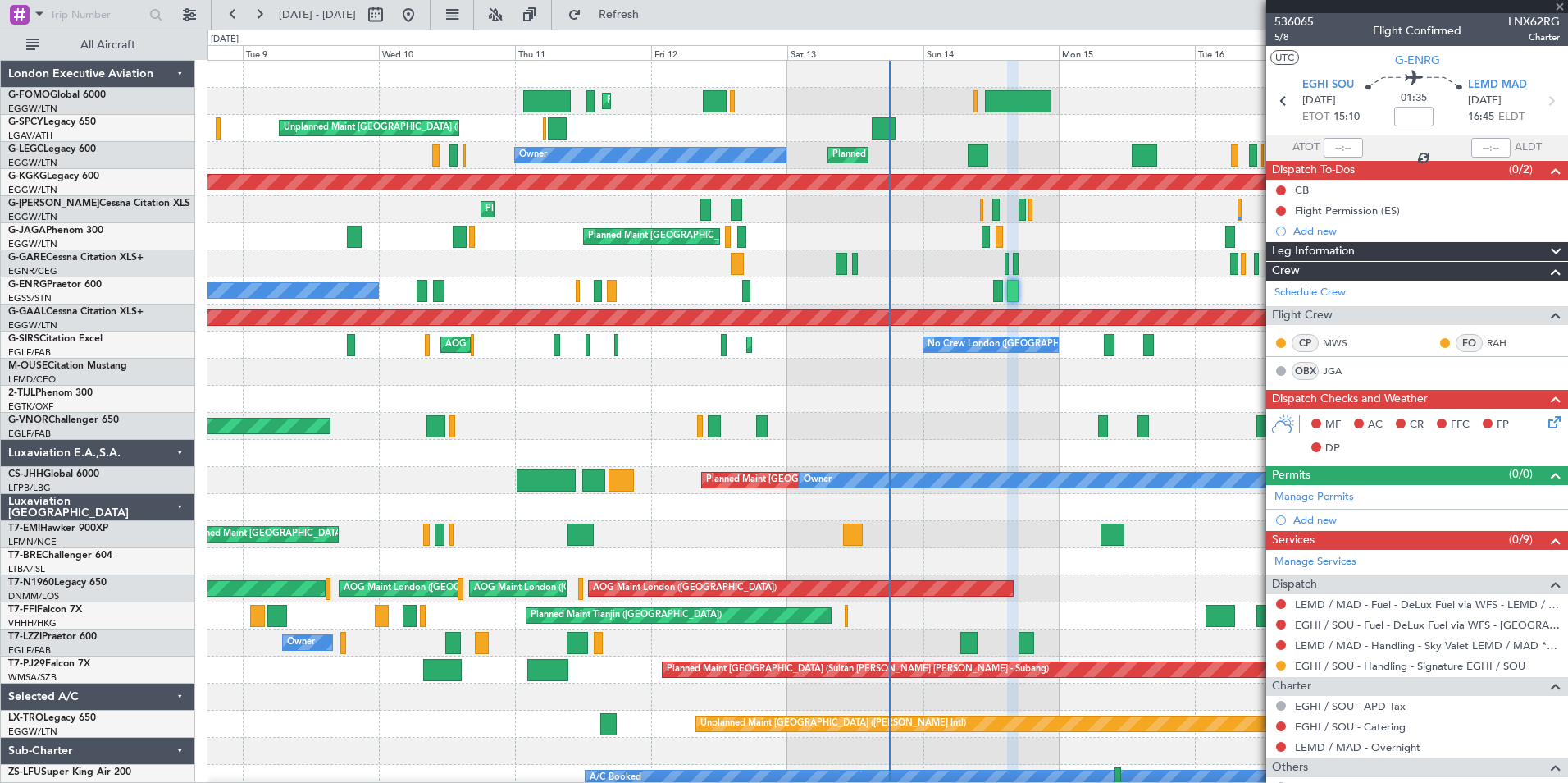
type input "-00:15"
type input "2"
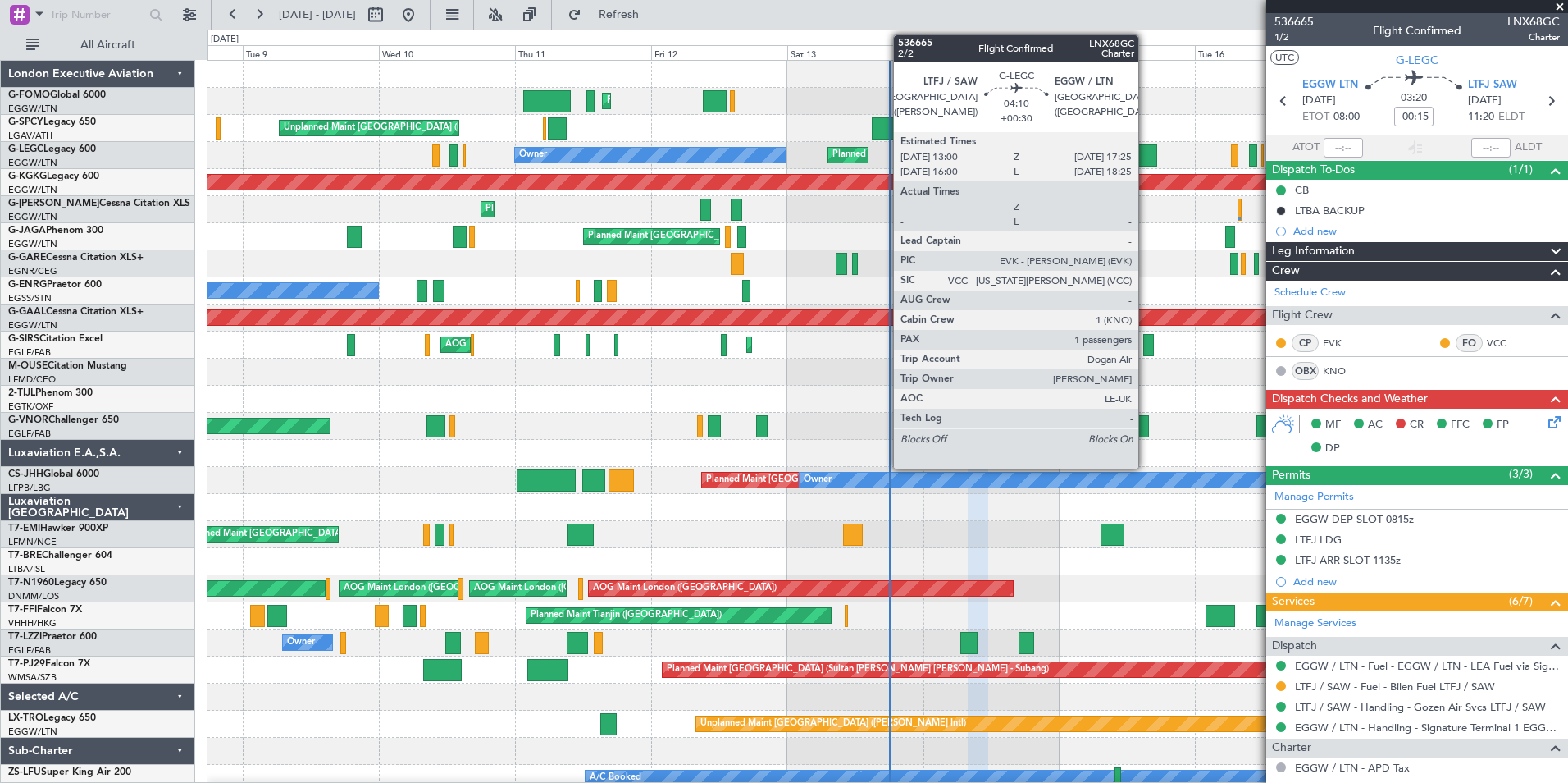
click at [1146, 161] on div at bounding box center [1145, 156] width 26 height 22
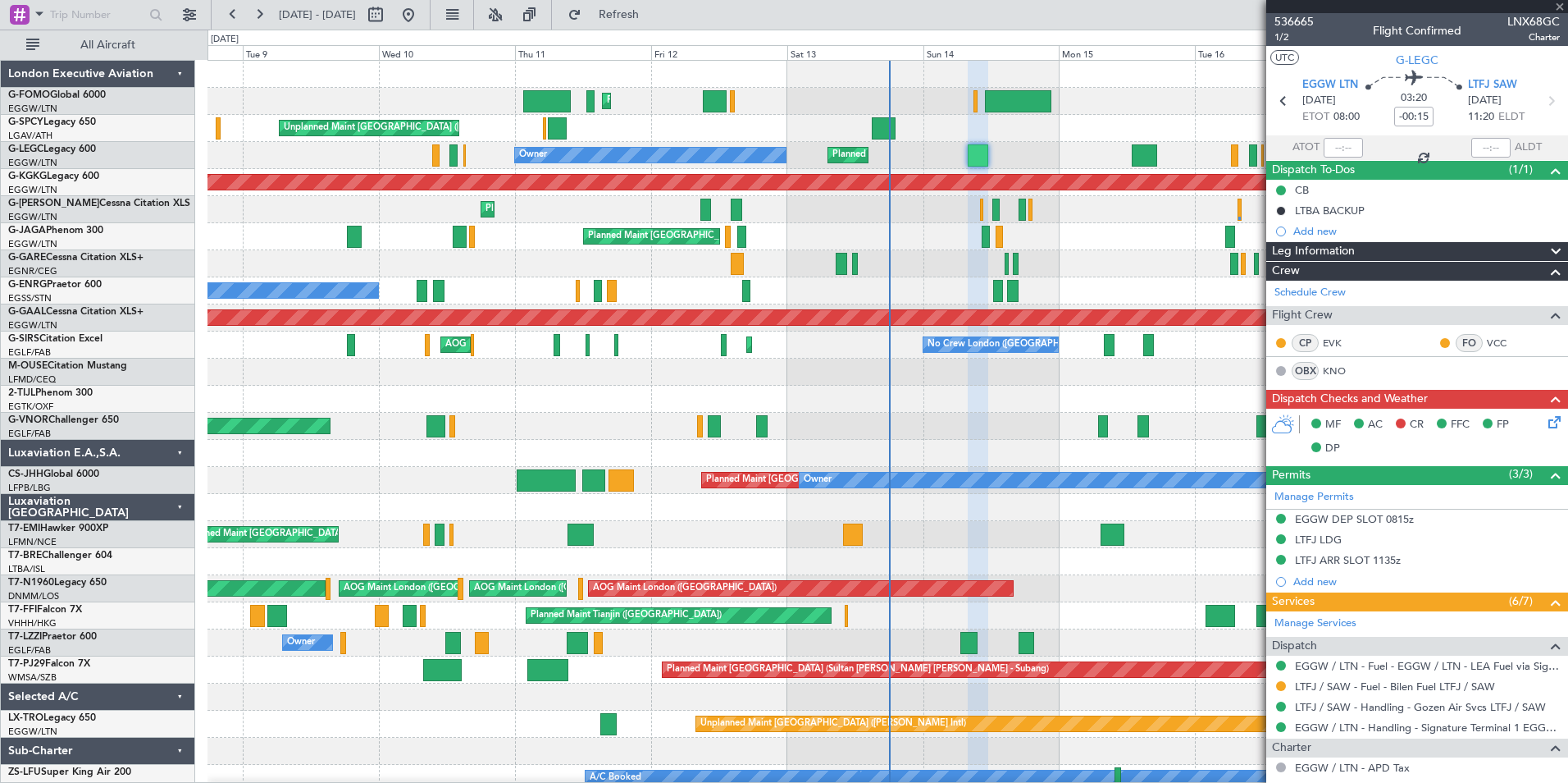
type input "+00:30"
type input "1"
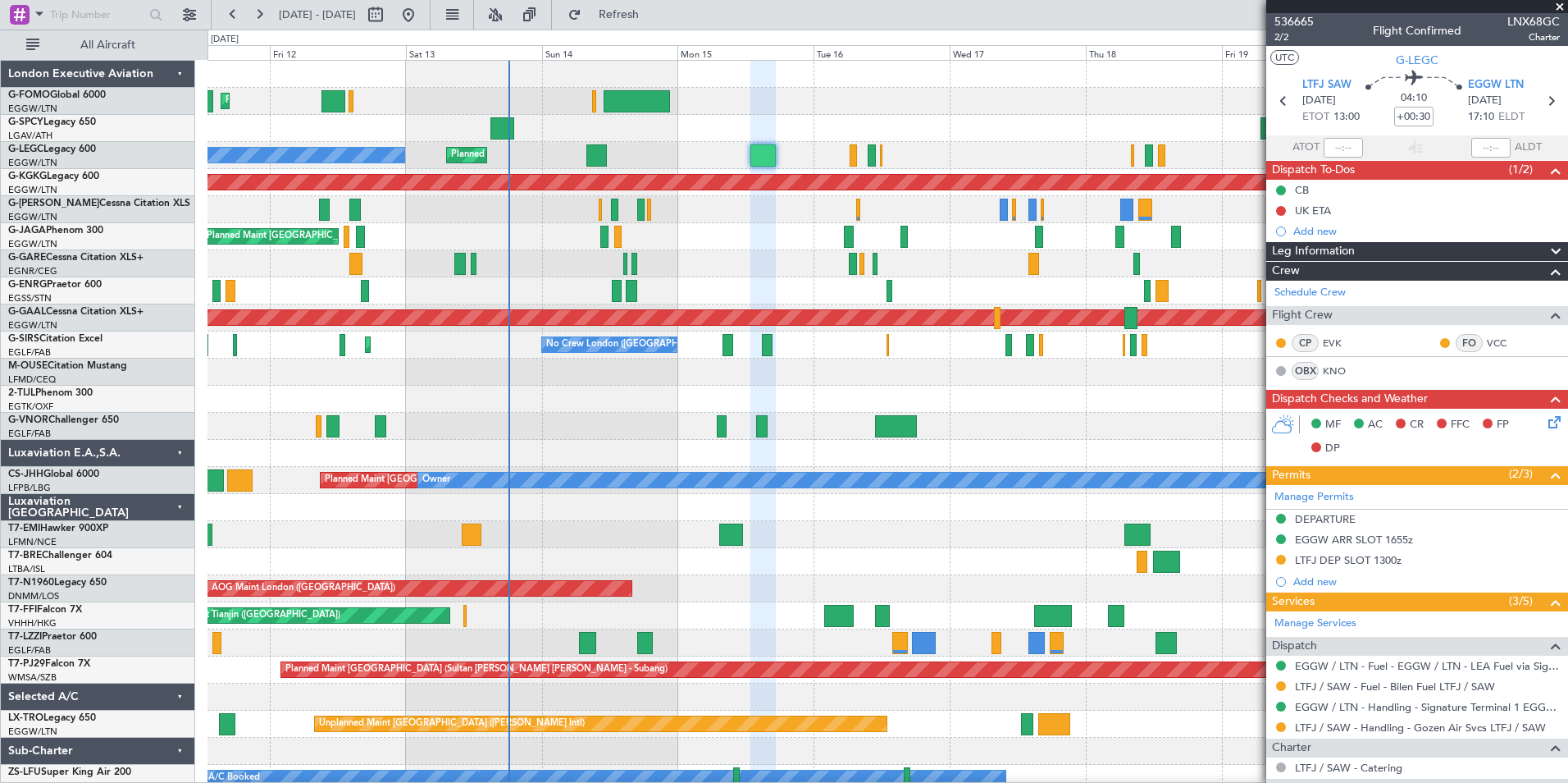
click at [583, 610] on div "Planned Maint London (Luton) Unplanned Maint Athens (Eleftherios Venizelos Intl…" at bounding box center [888, 440] width 1360 height 758
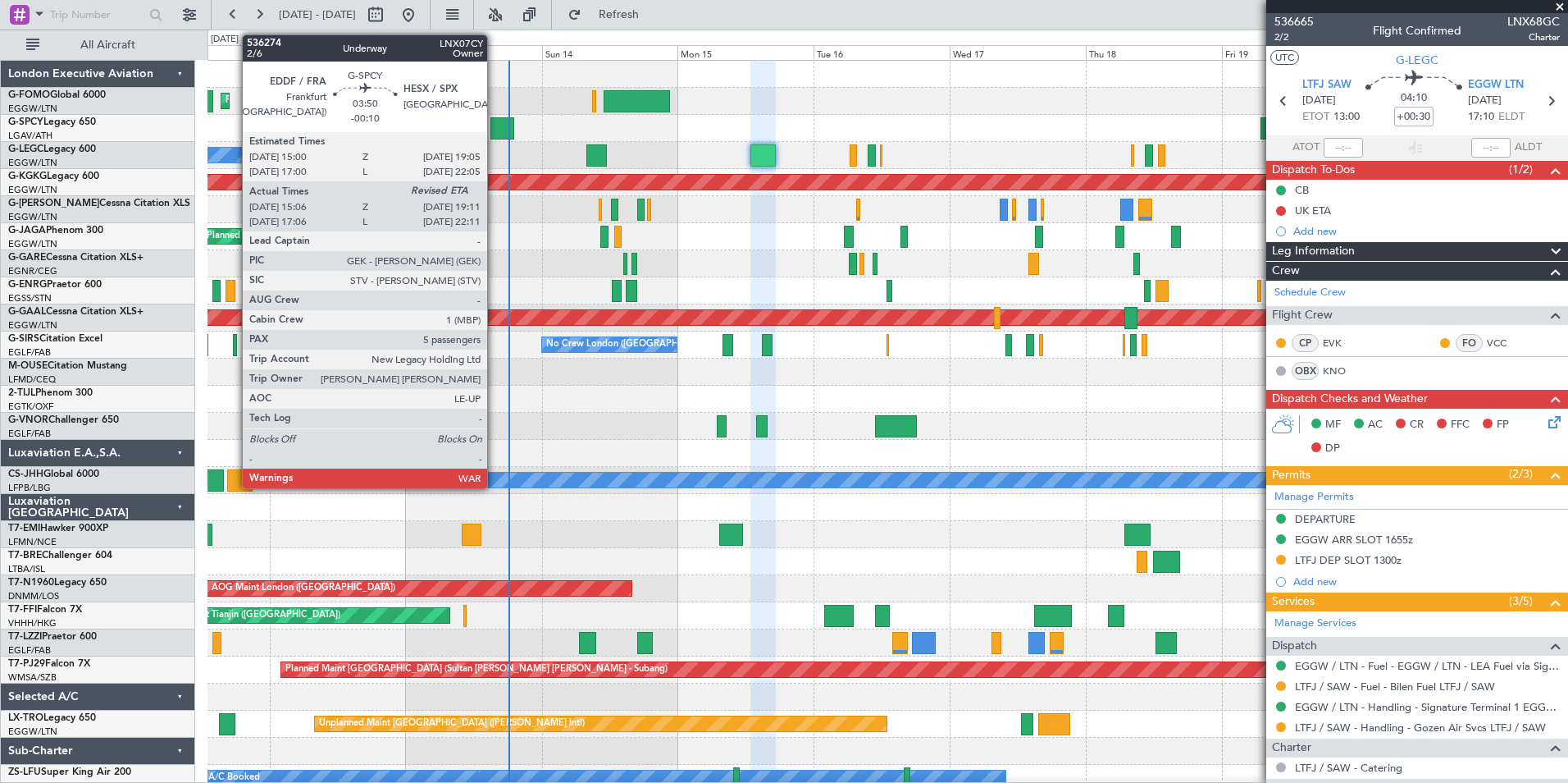
click at [494, 132] on div at bounding box center [503, 128] width 24 height 22
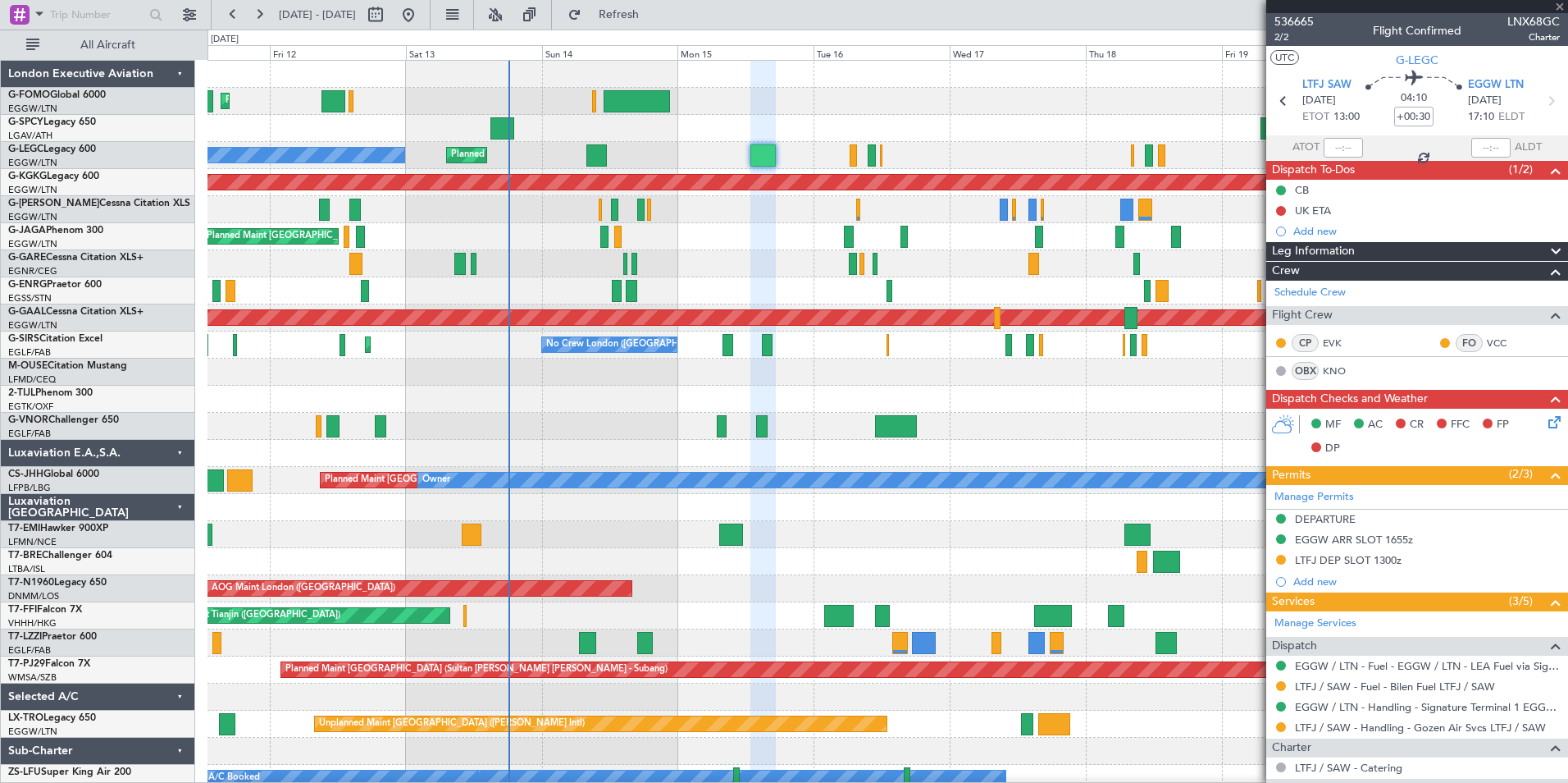
type input "-00:10"
type input "15:06"
type input "5"
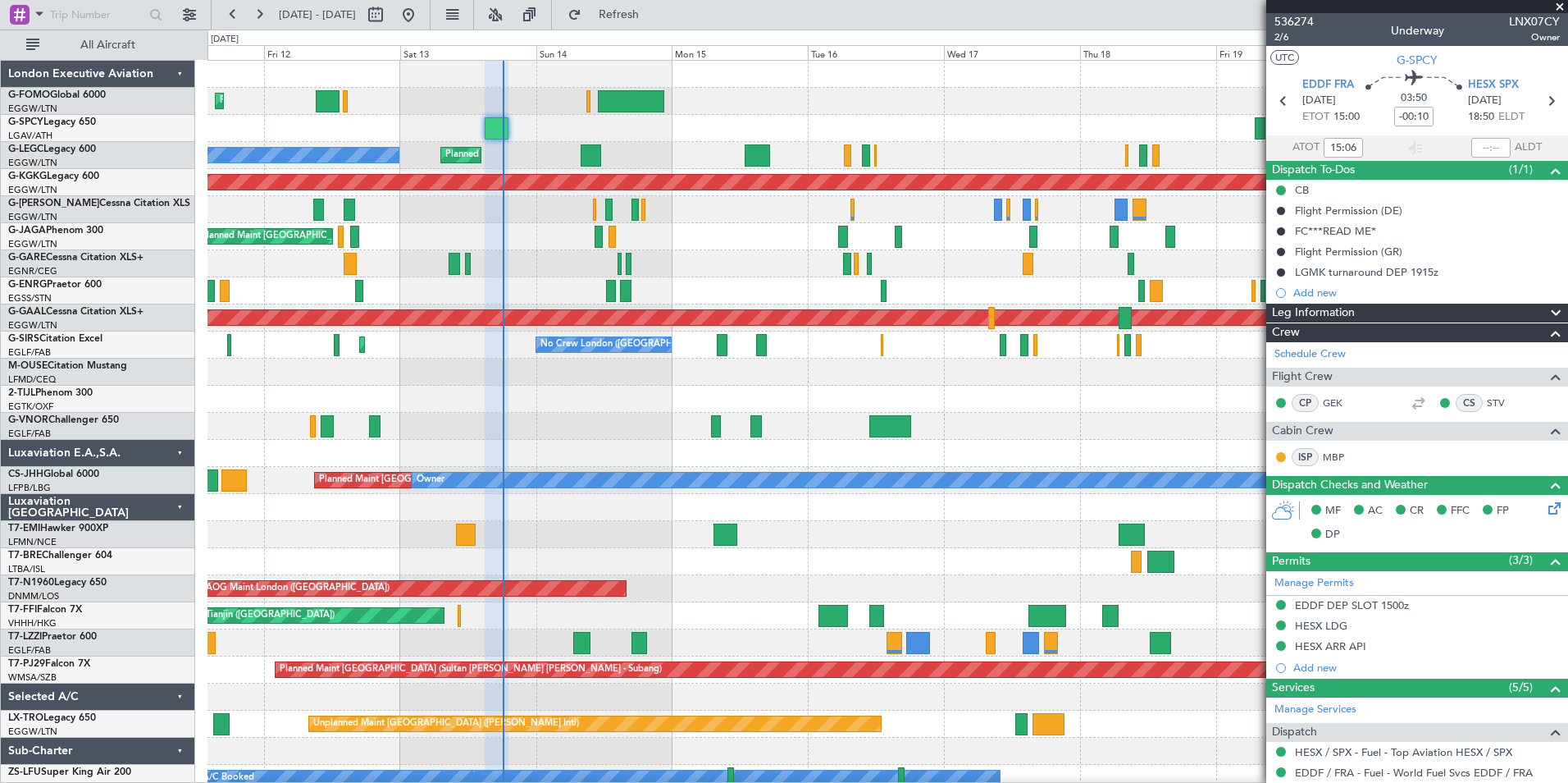
click at [499, 397] on div "Planned Maint London (Luton) Unplanned Maint Athens (Eleftherios Venizelos Intl…" at bounding box center [888, 440] width 1360 height 758
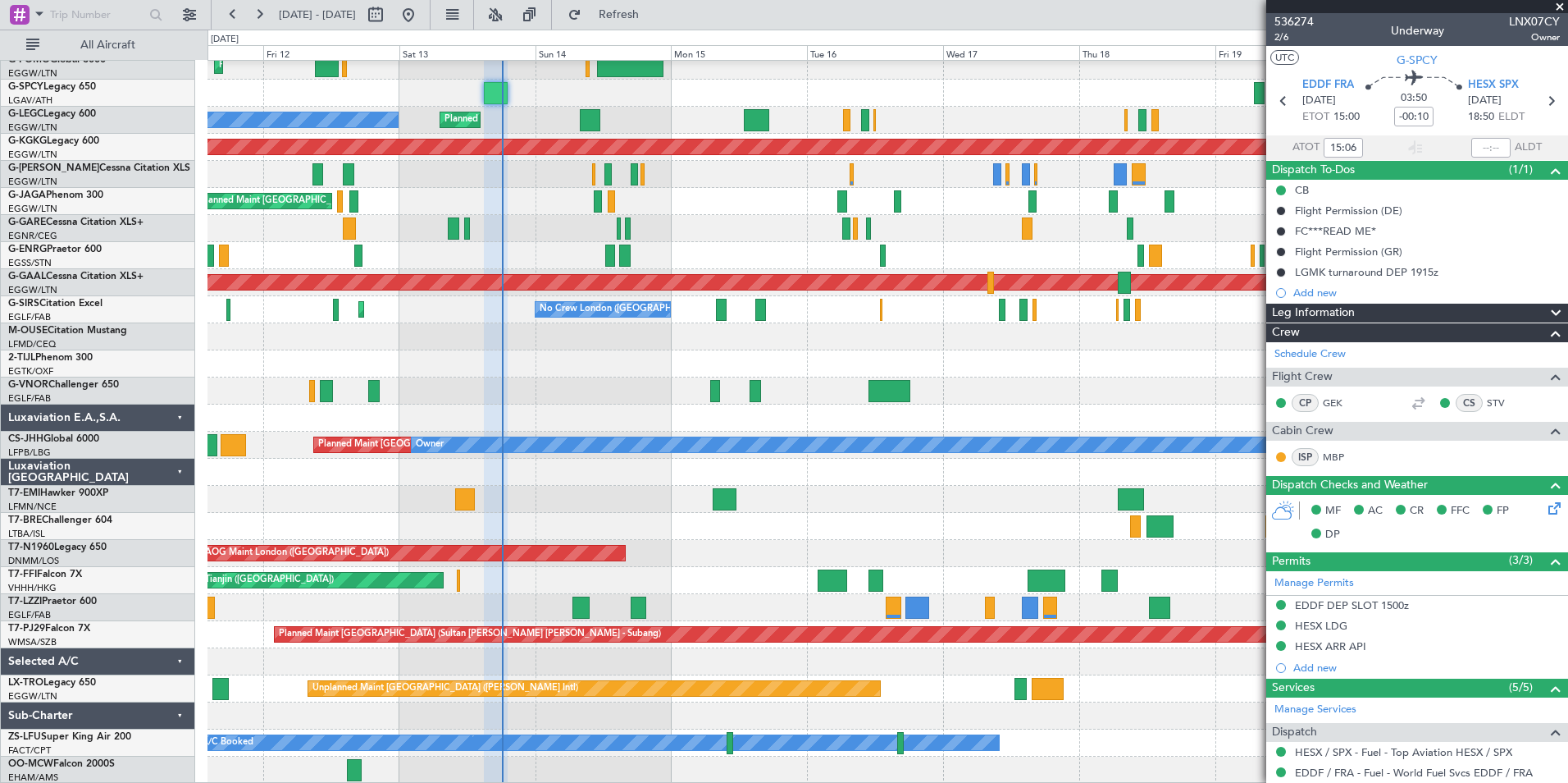
click at [558, 433] on div "Planned Maint London (Luton) Unplanned Maint Athens (Eleftherios Venizelos Intl…" at bounding box center [888, 405] width 1360 height 758
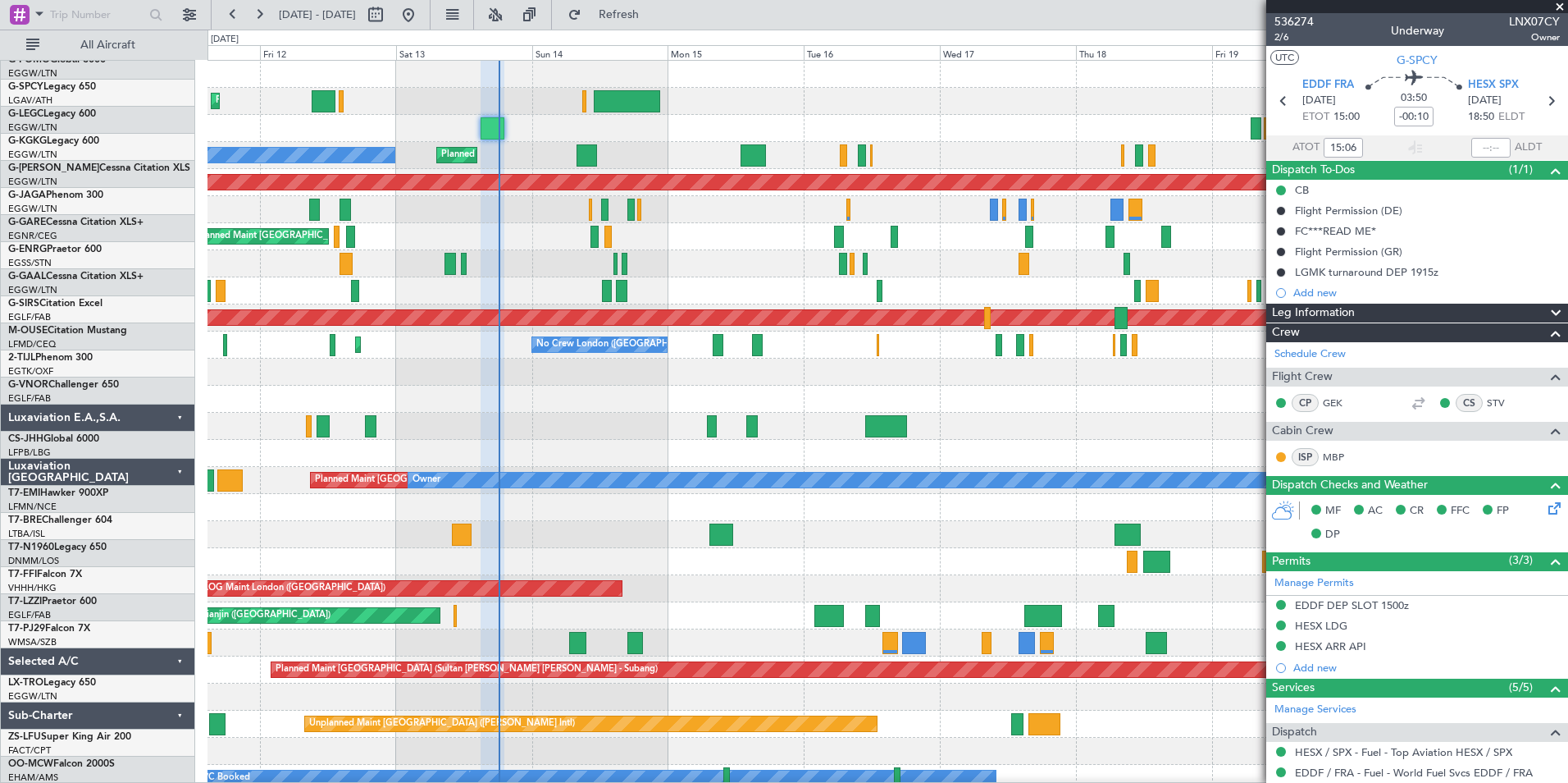
scroll to position [0, 0]
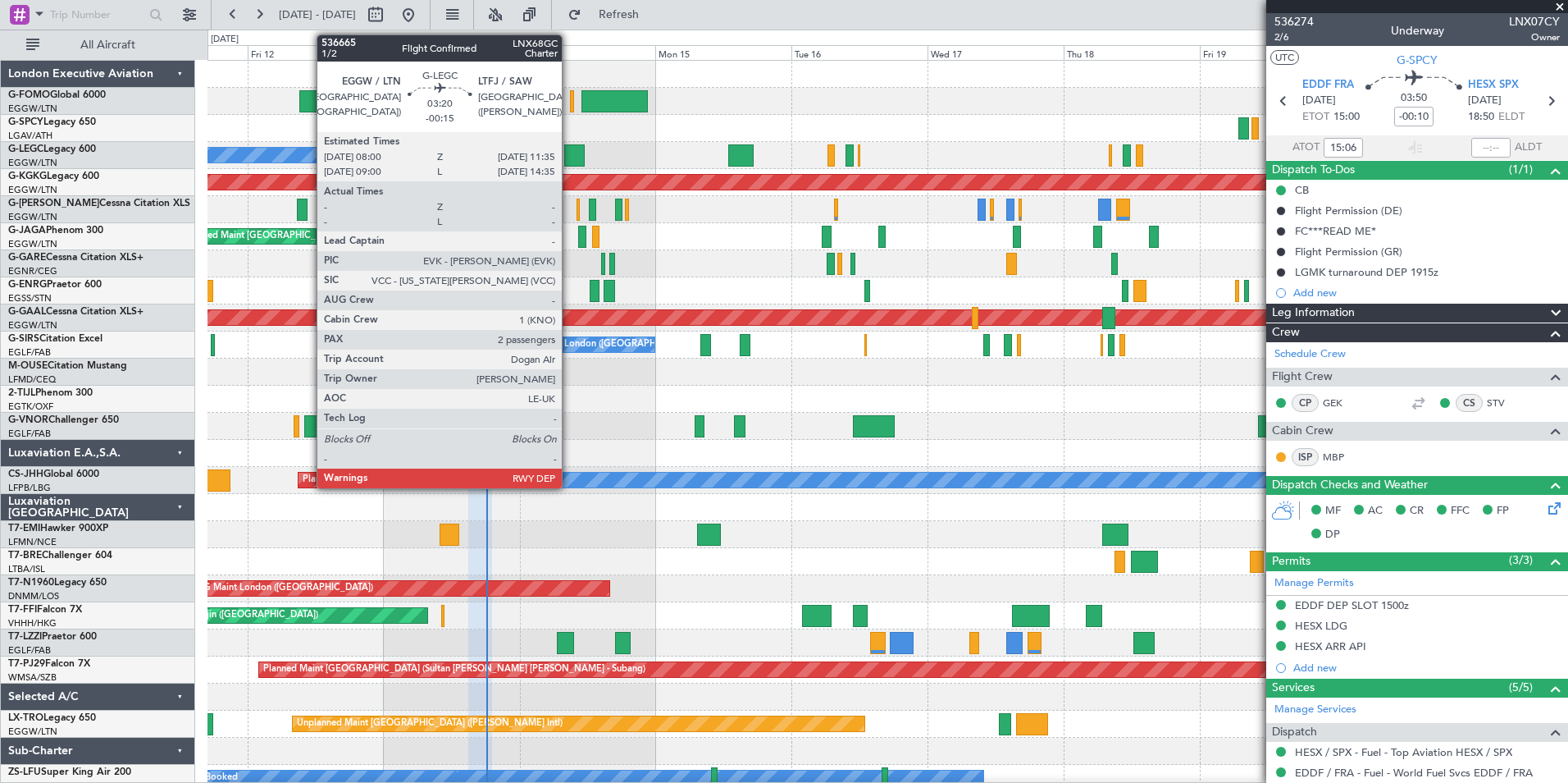
click at [569, 147] on div at bounding box center [574, 156] width 20 height 22
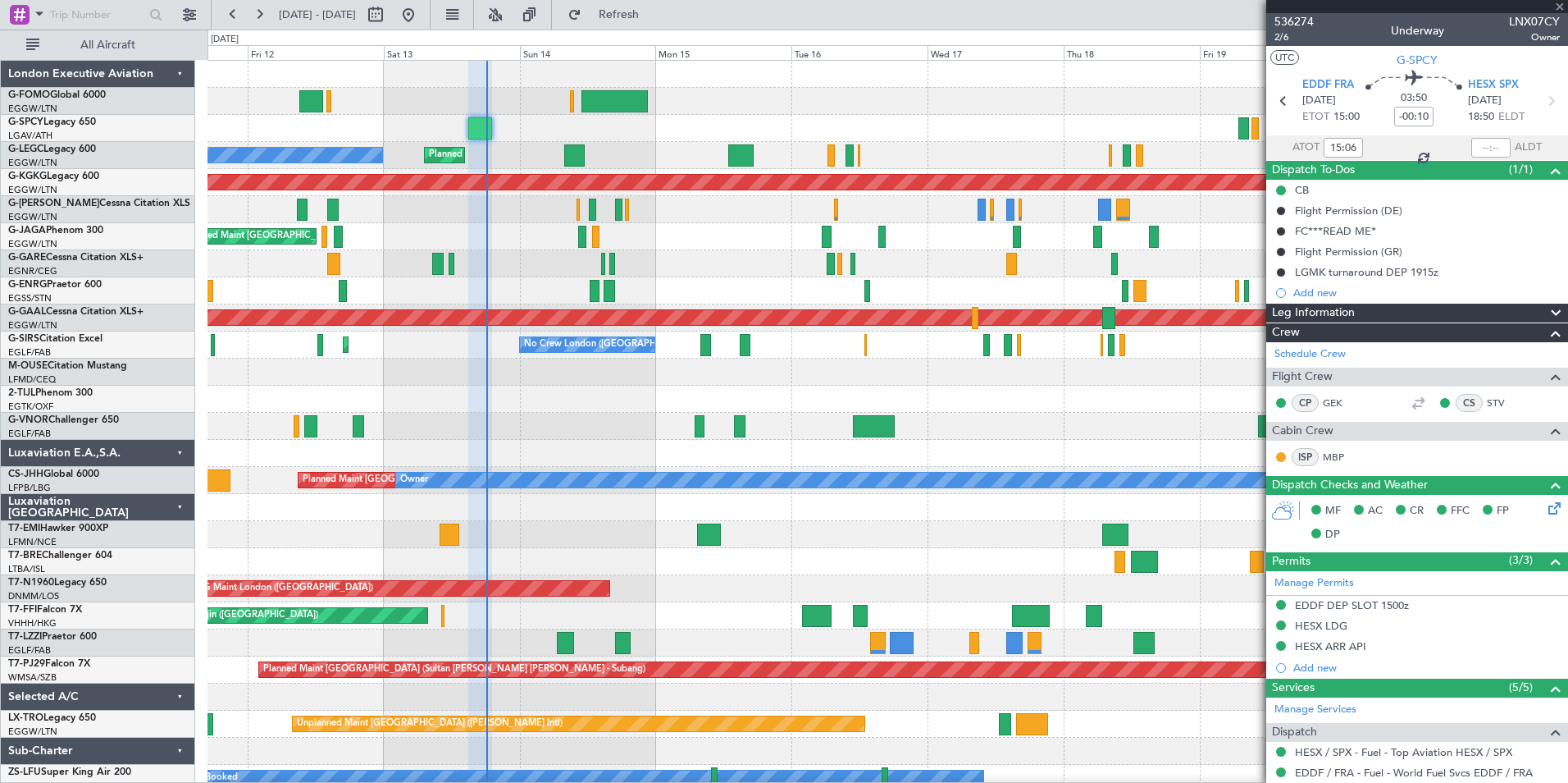
type input "-00:15"
type input "2"
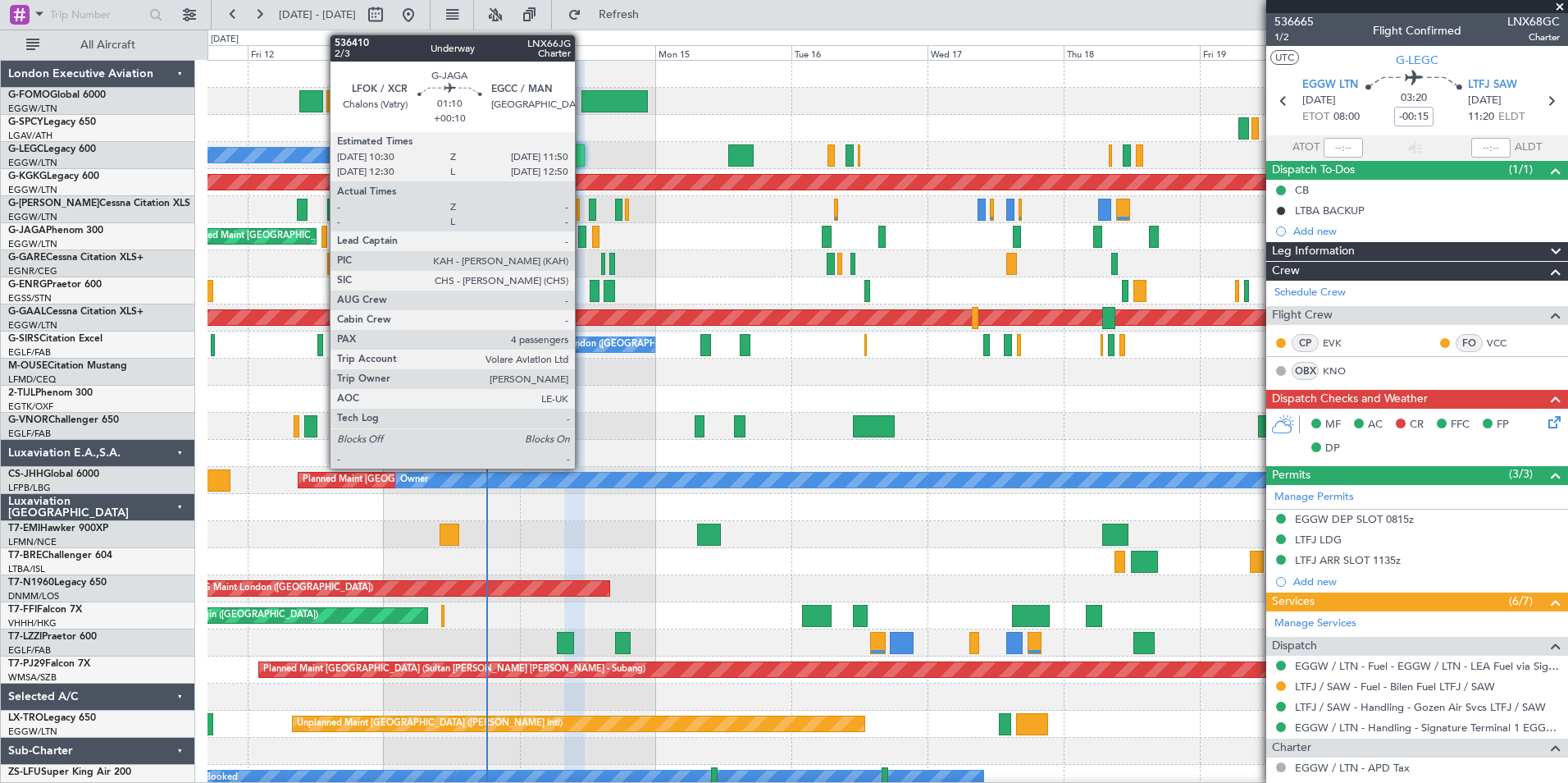
click at [582, 237] on div at bounding box center [582, 236] width 8 height 22
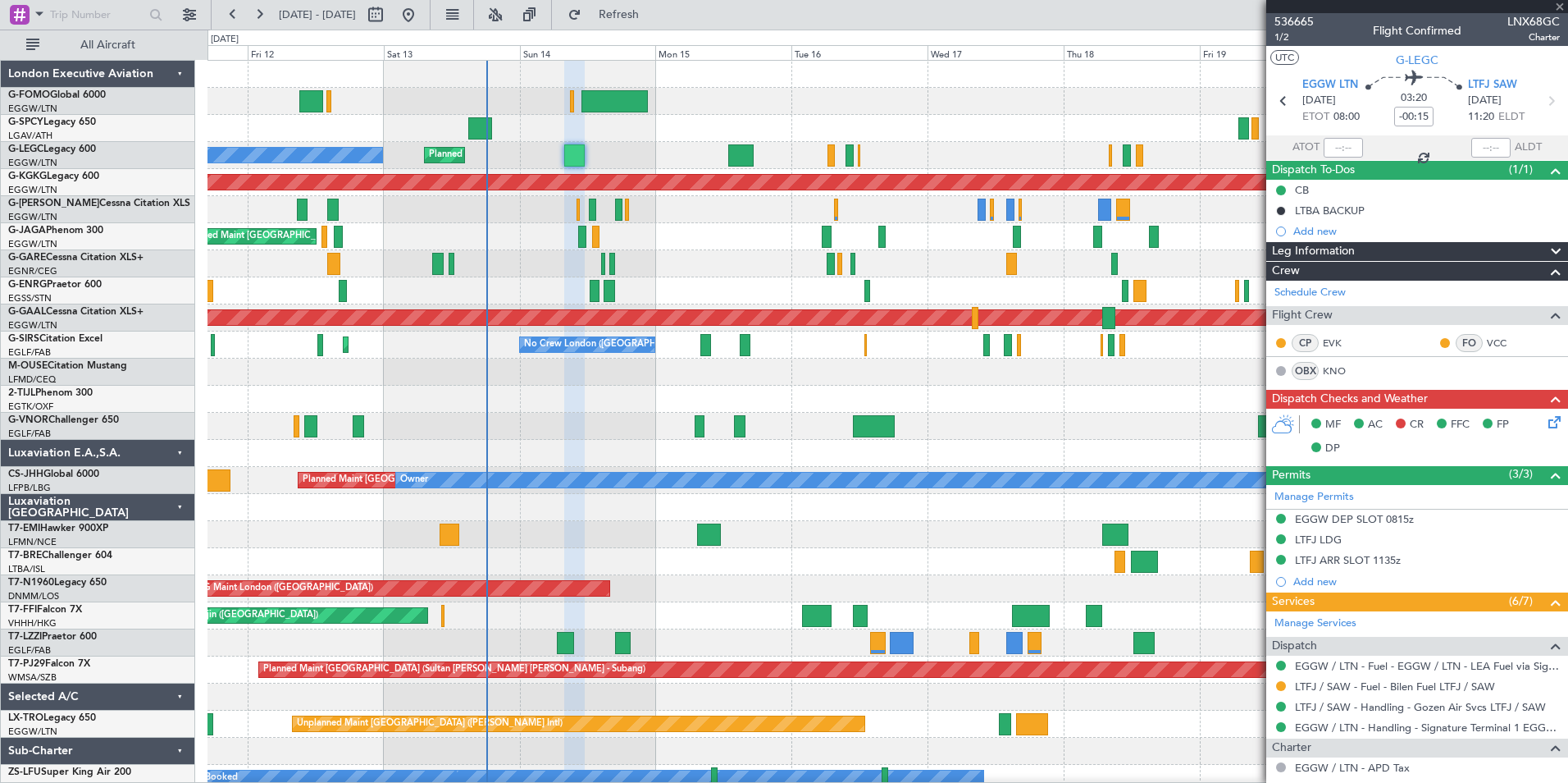
type input "+00:10"
type input "4"
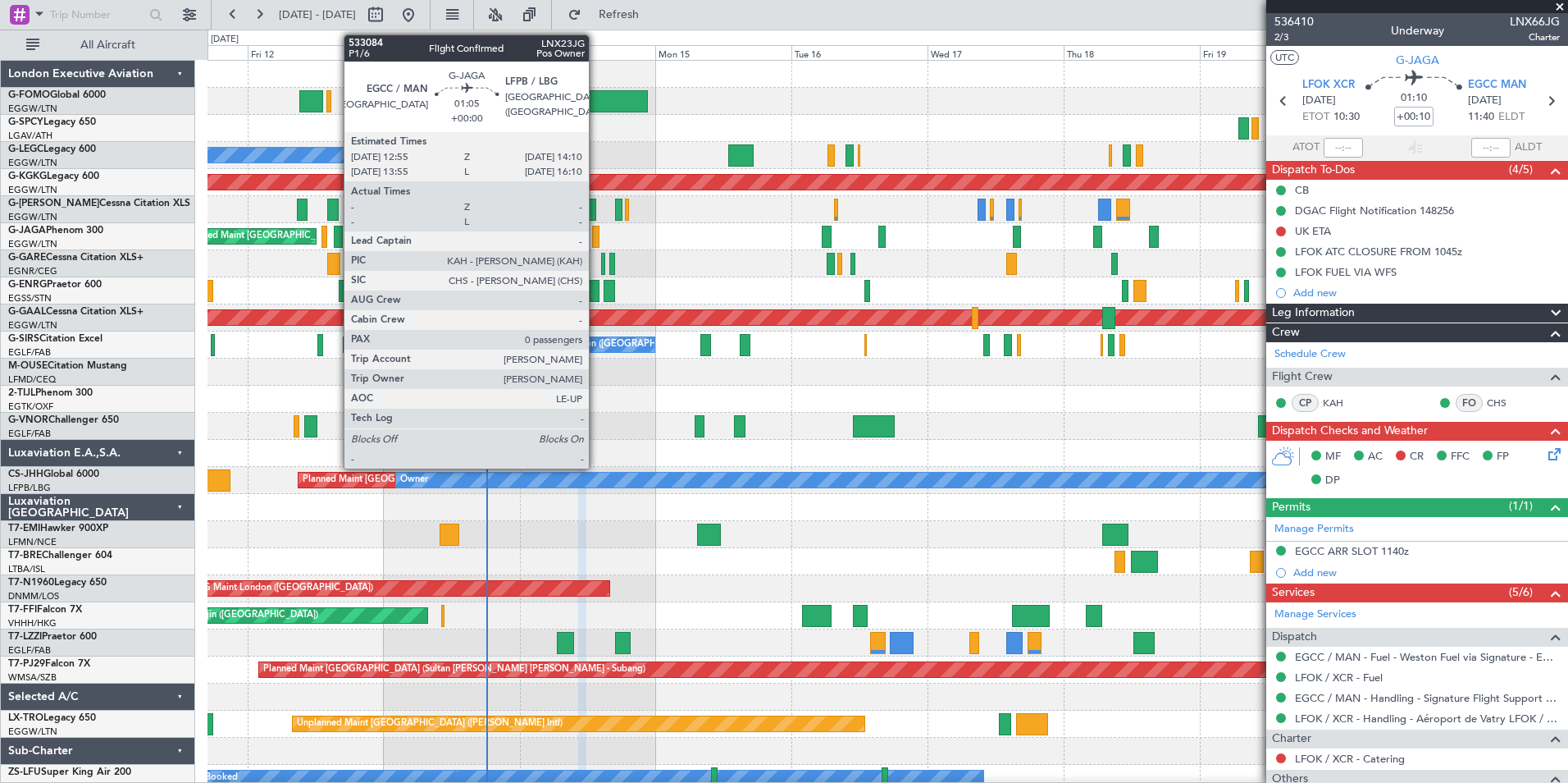
click at [596, 238] on div at bounding box center [596, 236] width 7 height 22
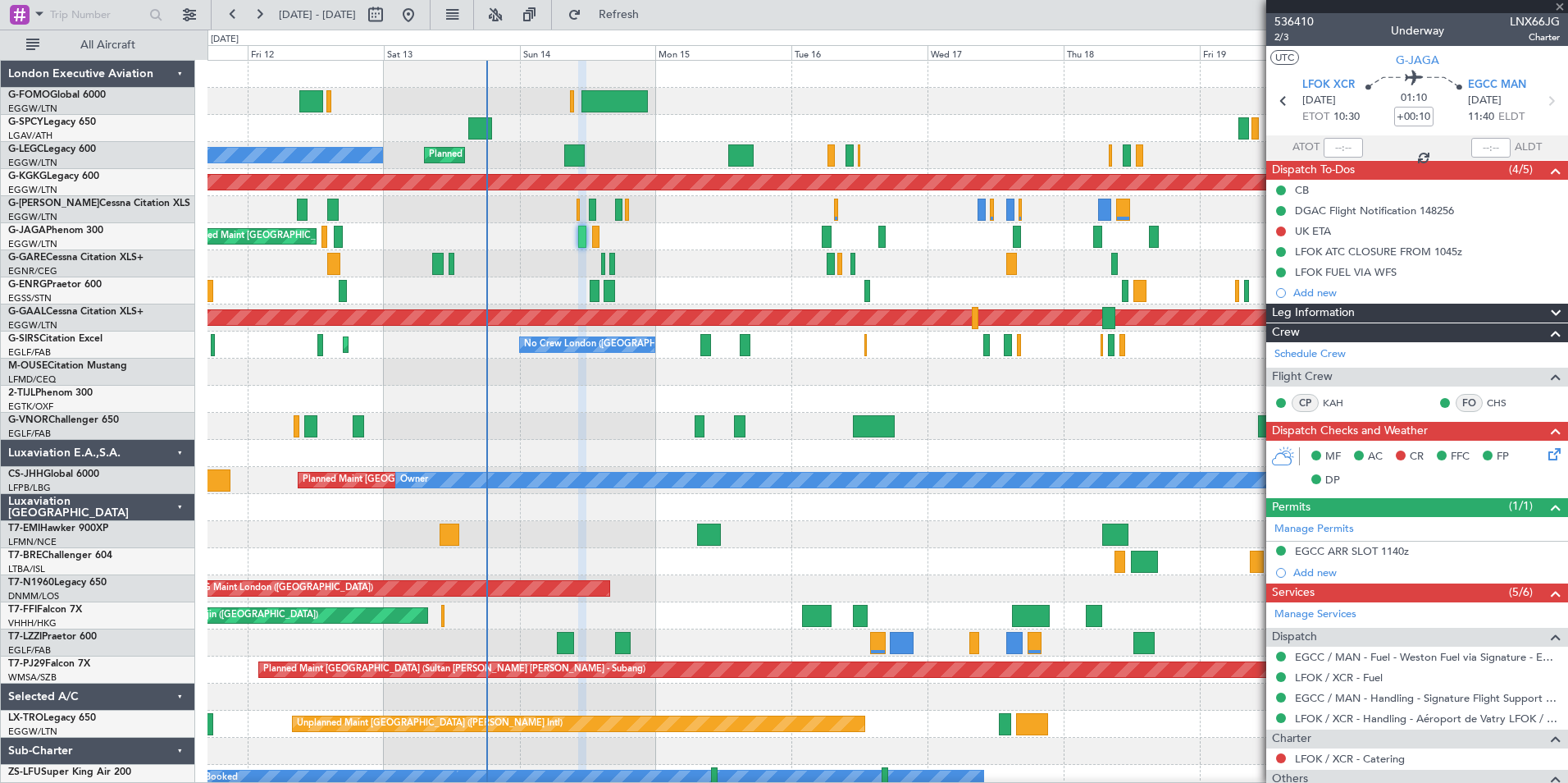
type input "0"
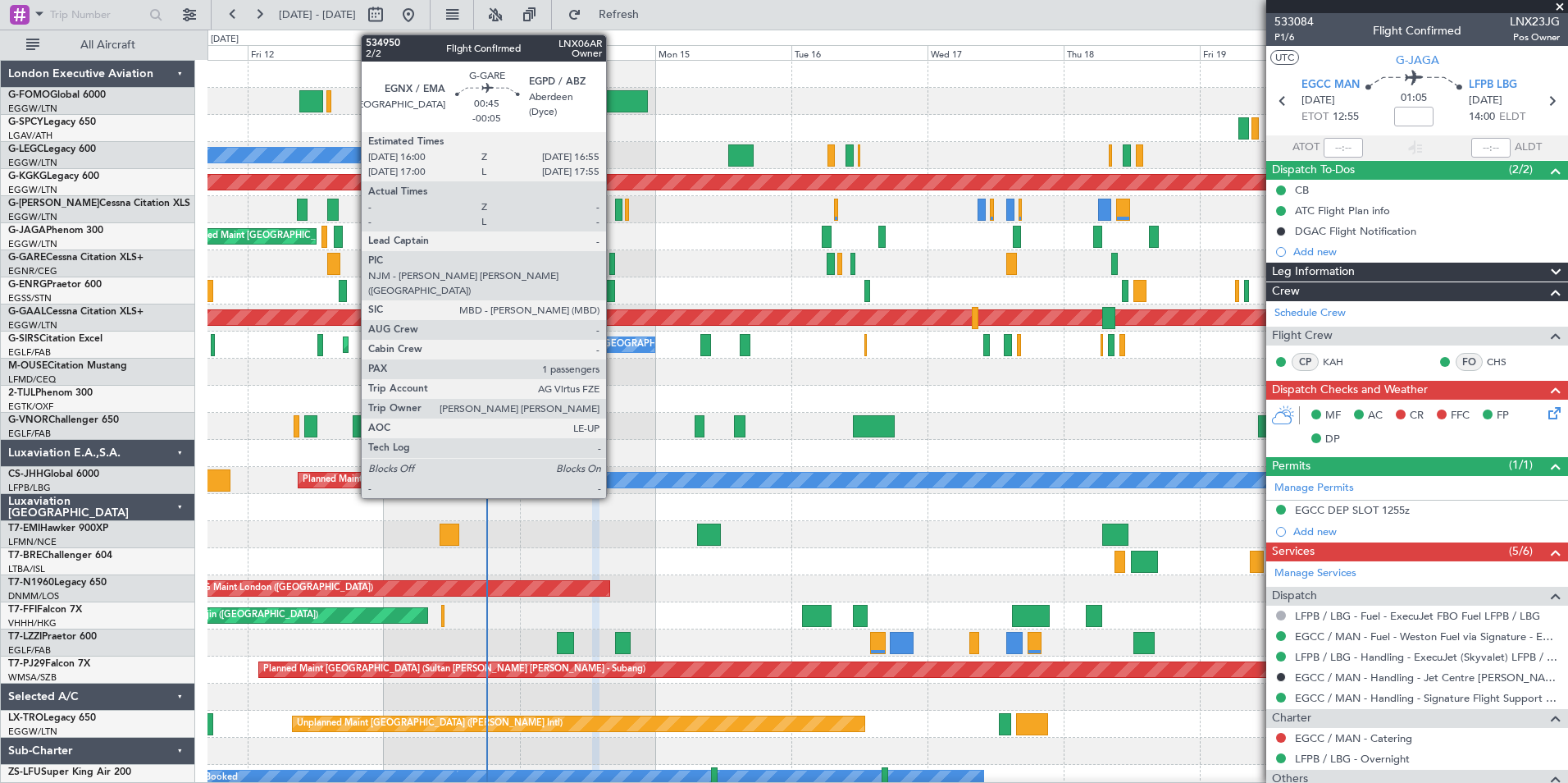
click at [613, 265] on div at bounding box center [612, 264] width 5 height 22
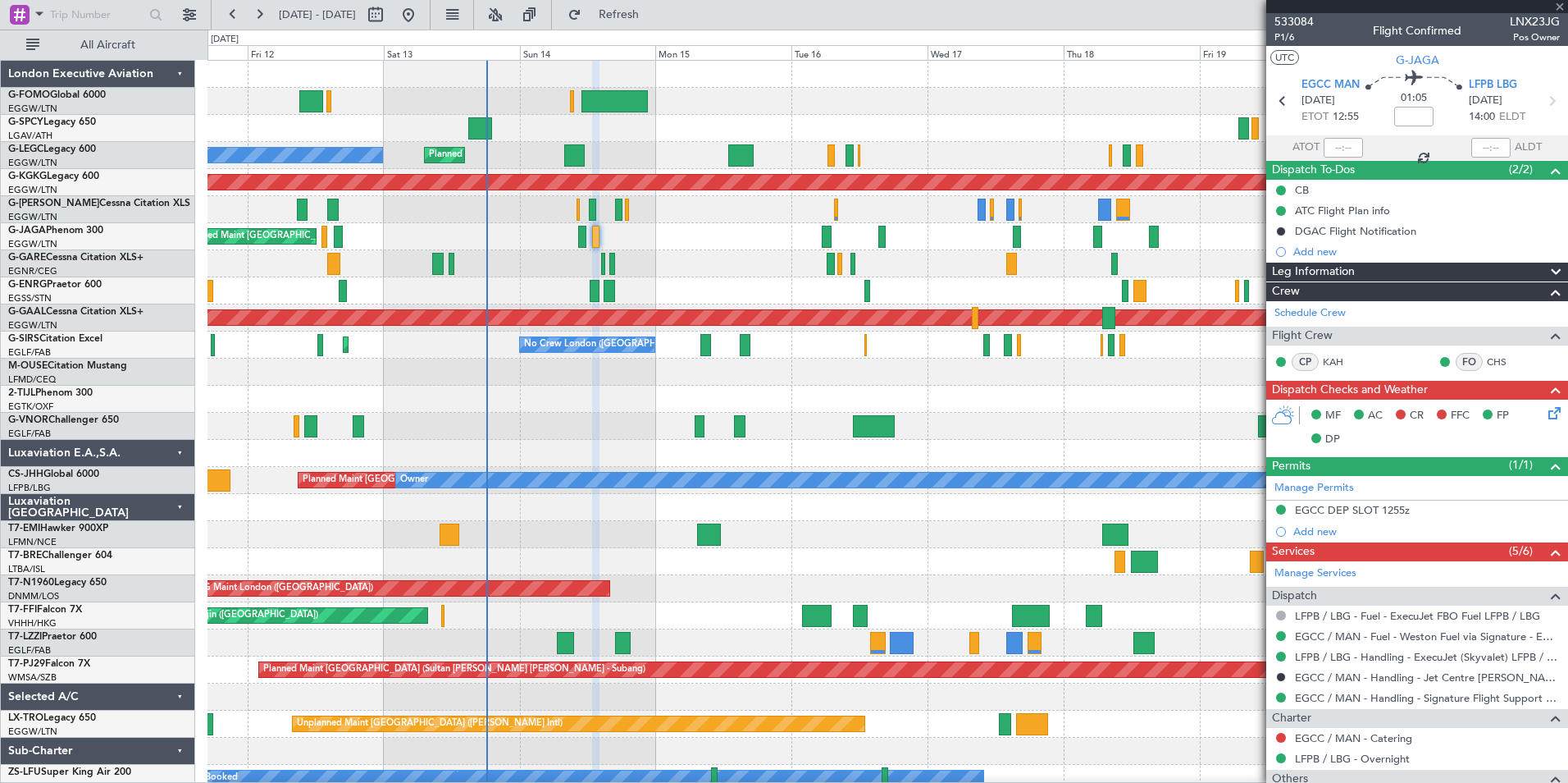
type input "-00:05"
type input "1"
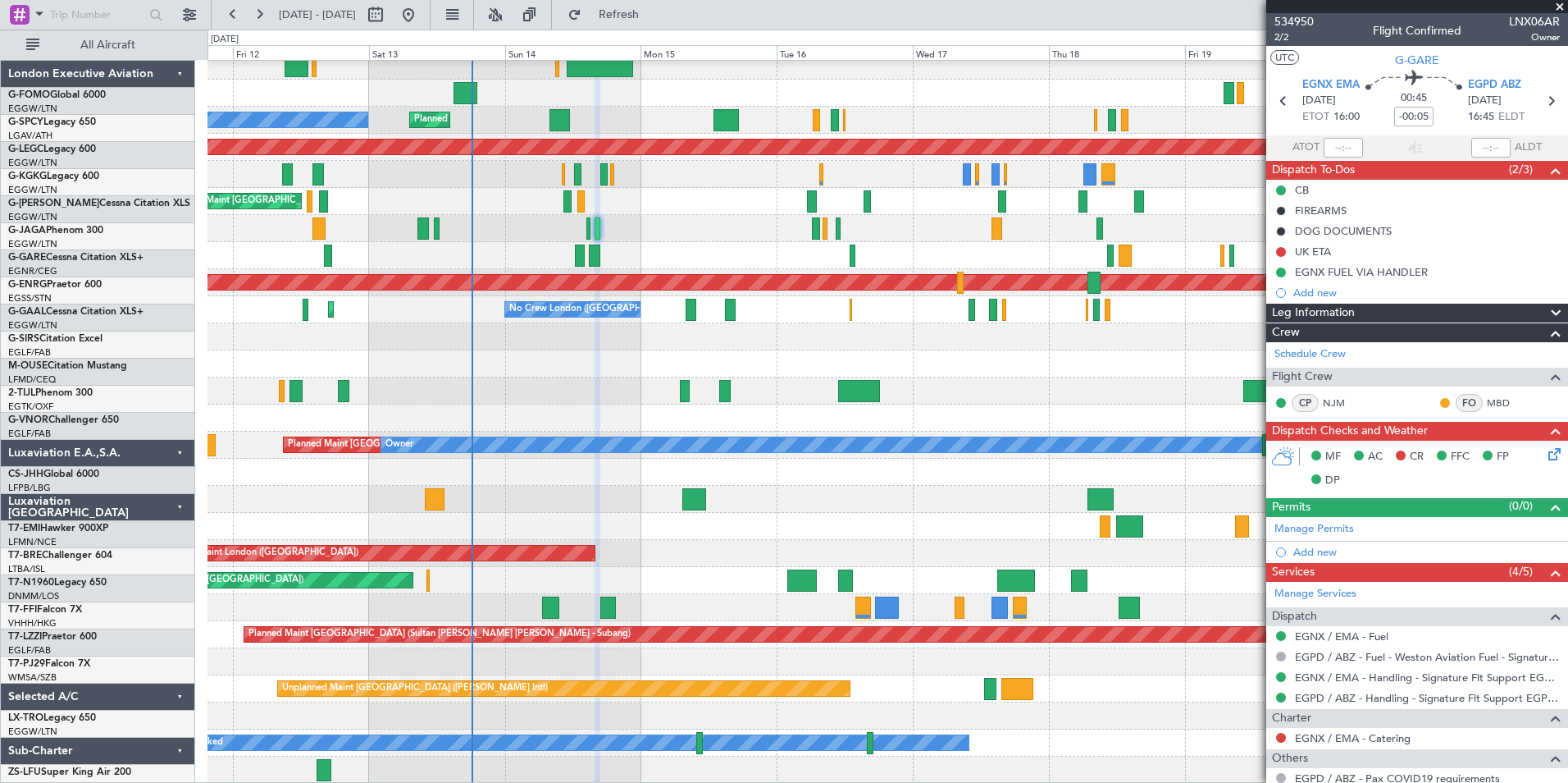
scroll to position [36, 0]
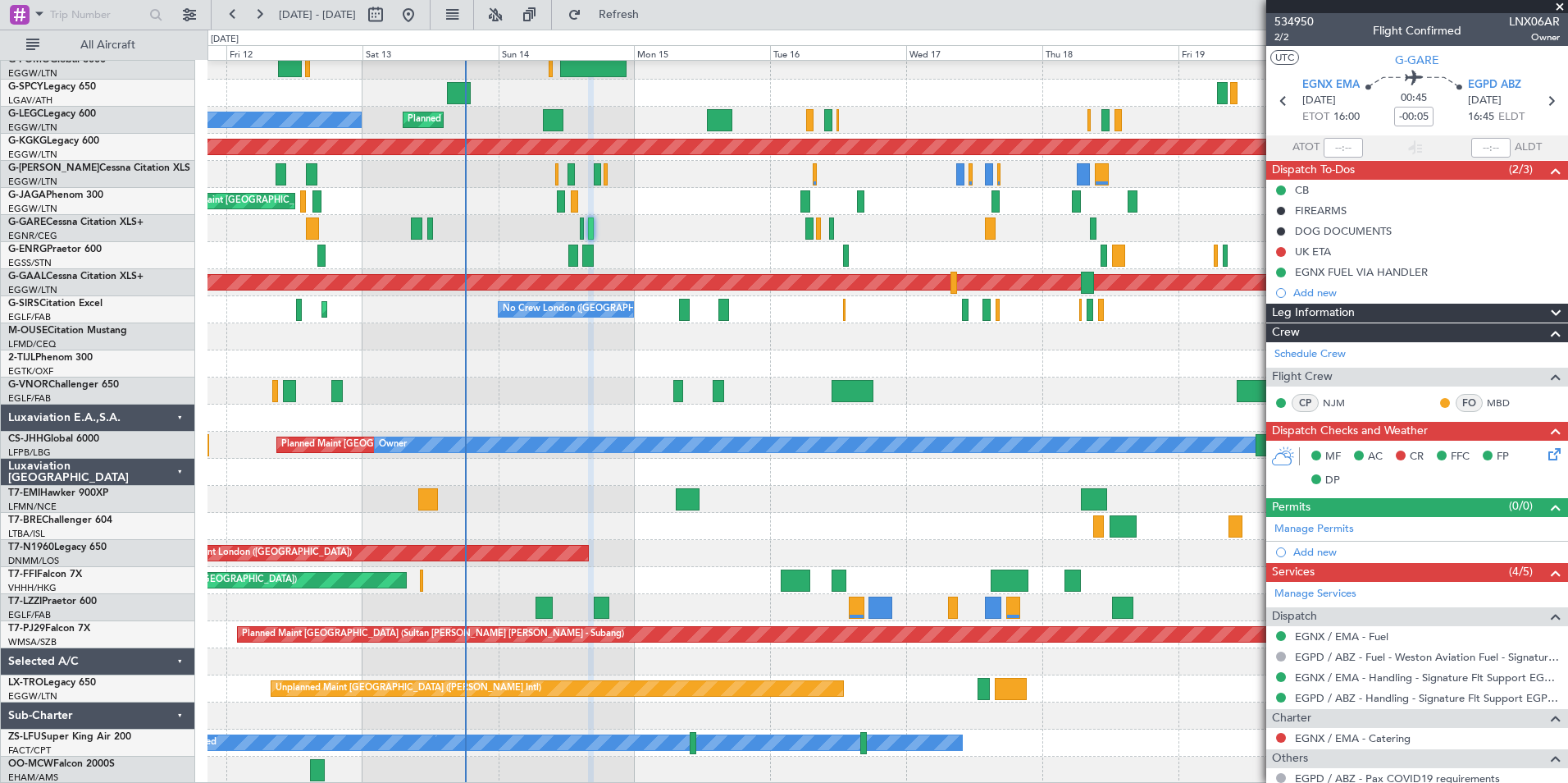
click at [550, 188] on div "Planned Maint London (Luton) Unplanned Maint Athens (Eleftherios Venizelos Intl…" at bounding box center [888, 405] width 1360 height 758
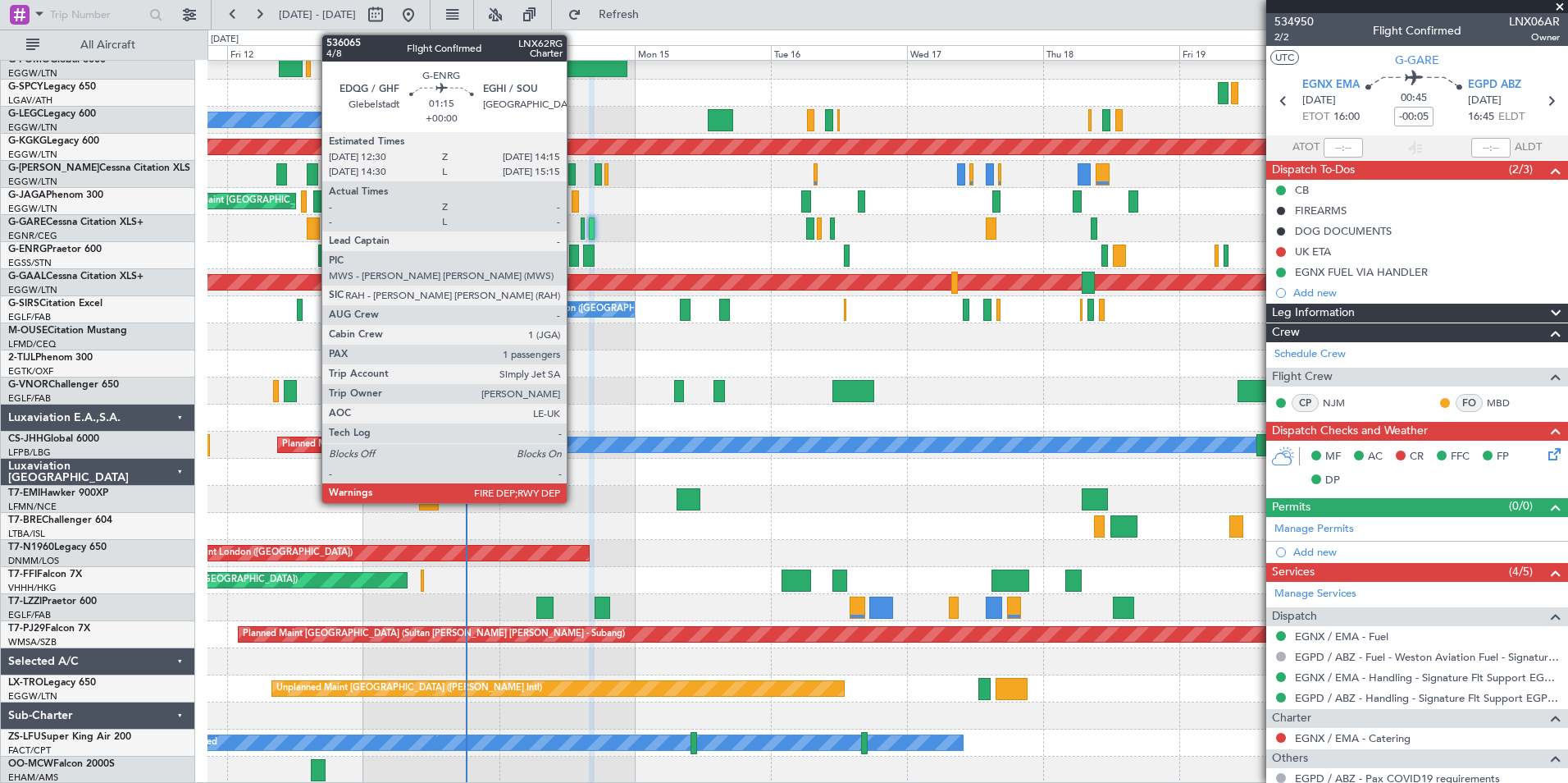
click at [574, 253] on div at bounding box center [575, 256] width 11 height 22
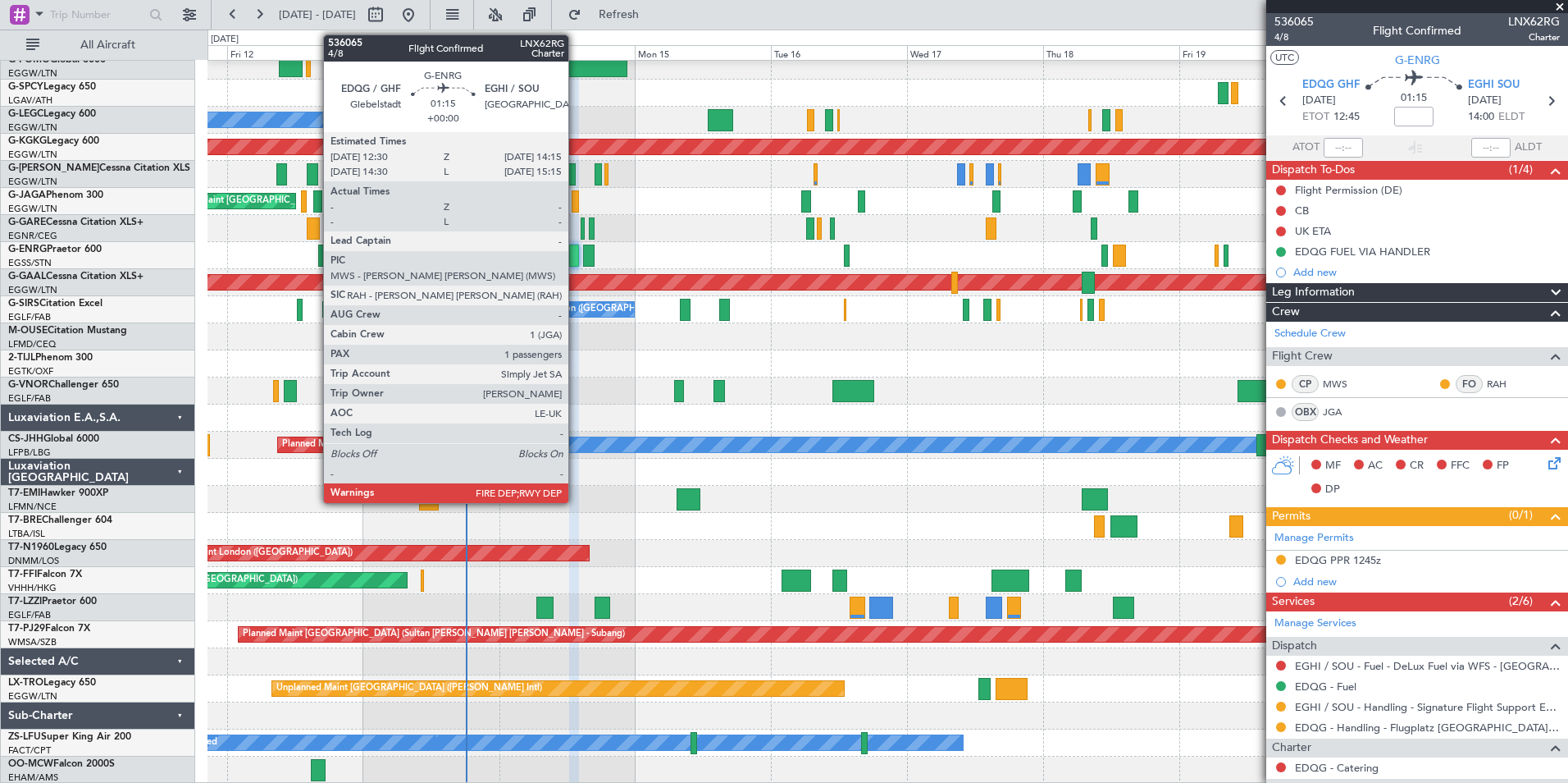
click at [576, 263] on div at bounding box center [575, 256] width 11 height 22
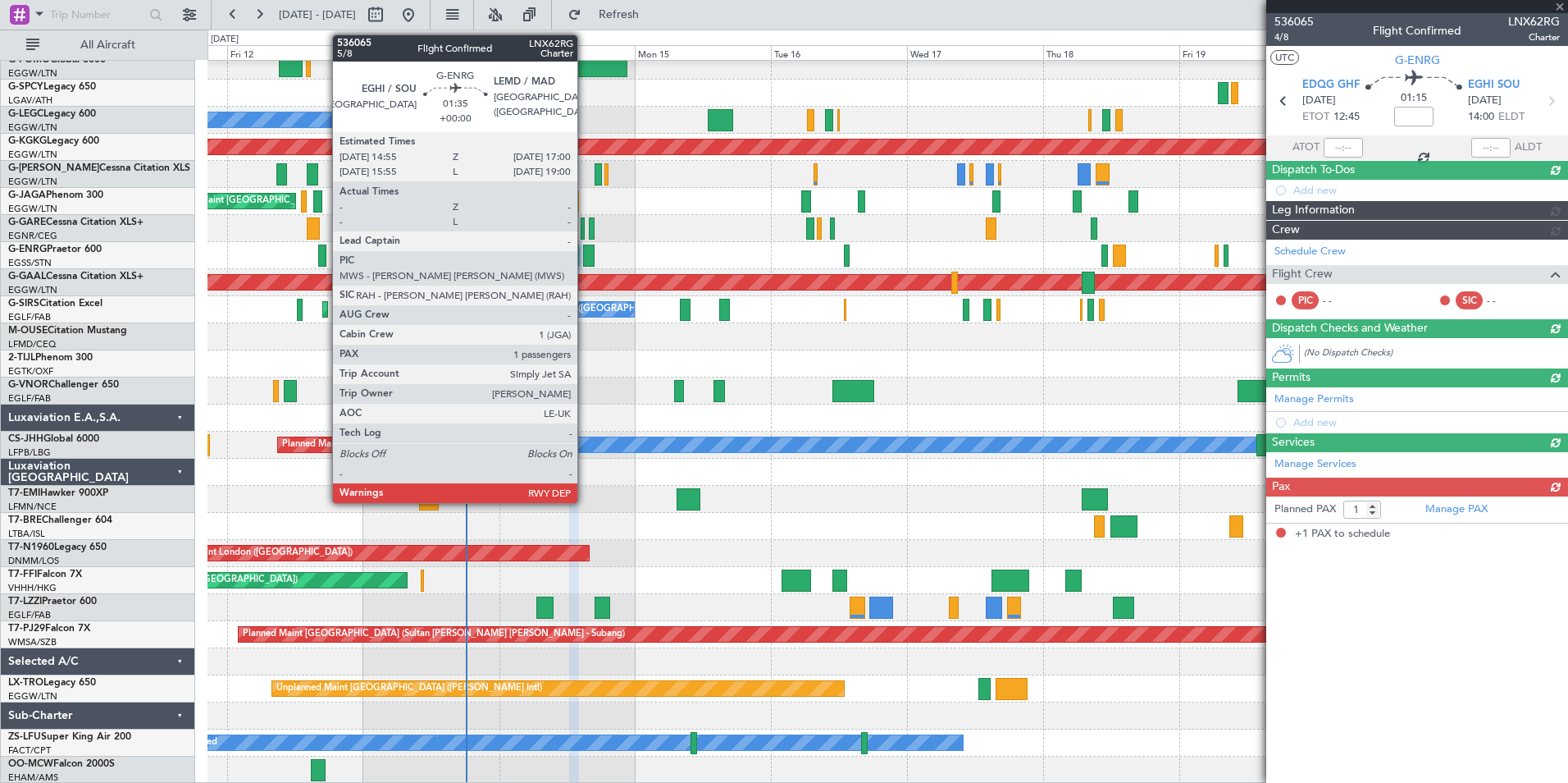
click at [585, 259] on div at bounding box center [589, 256] width 12 height 22
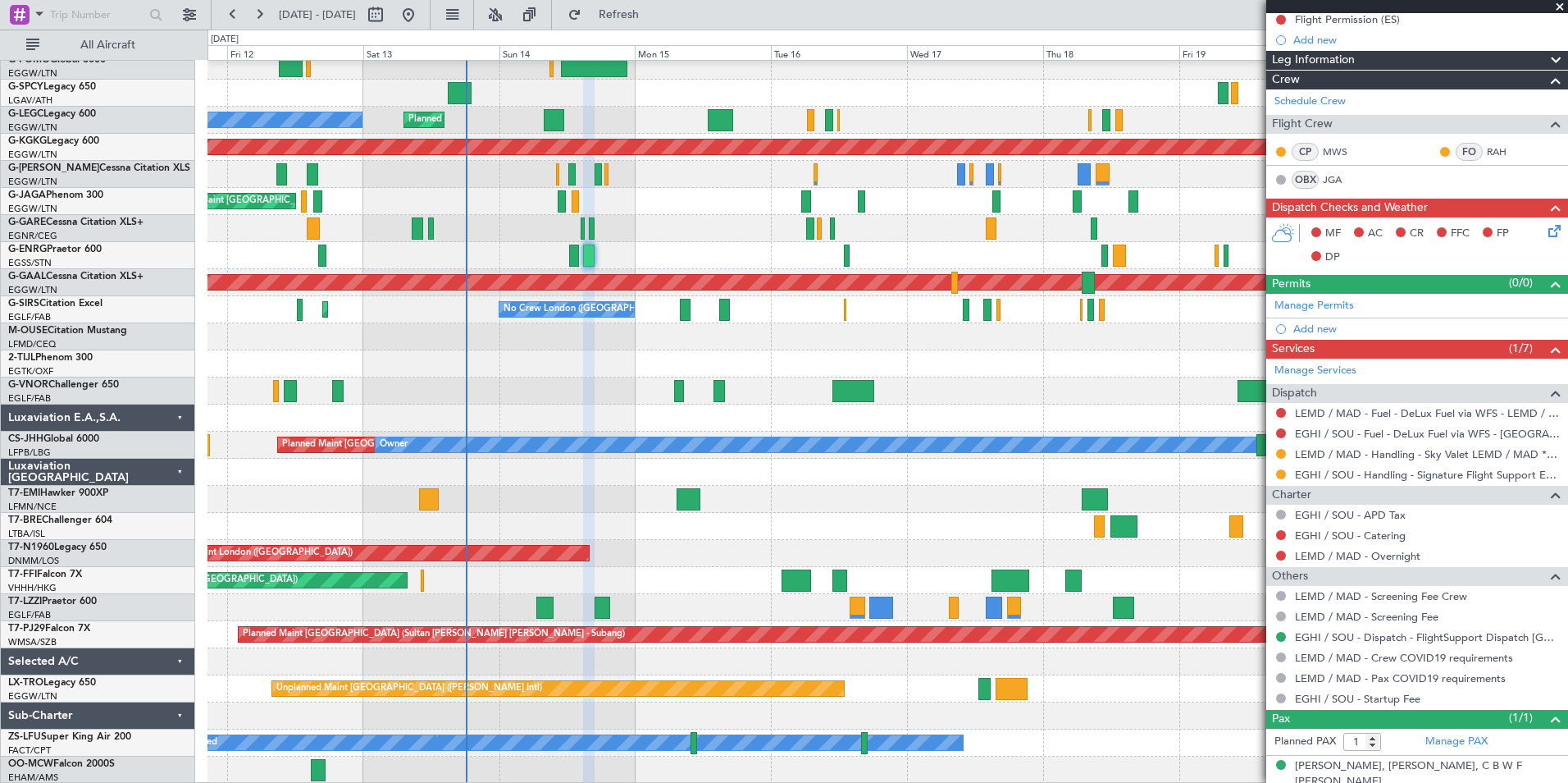
scroll to position [201, 0]
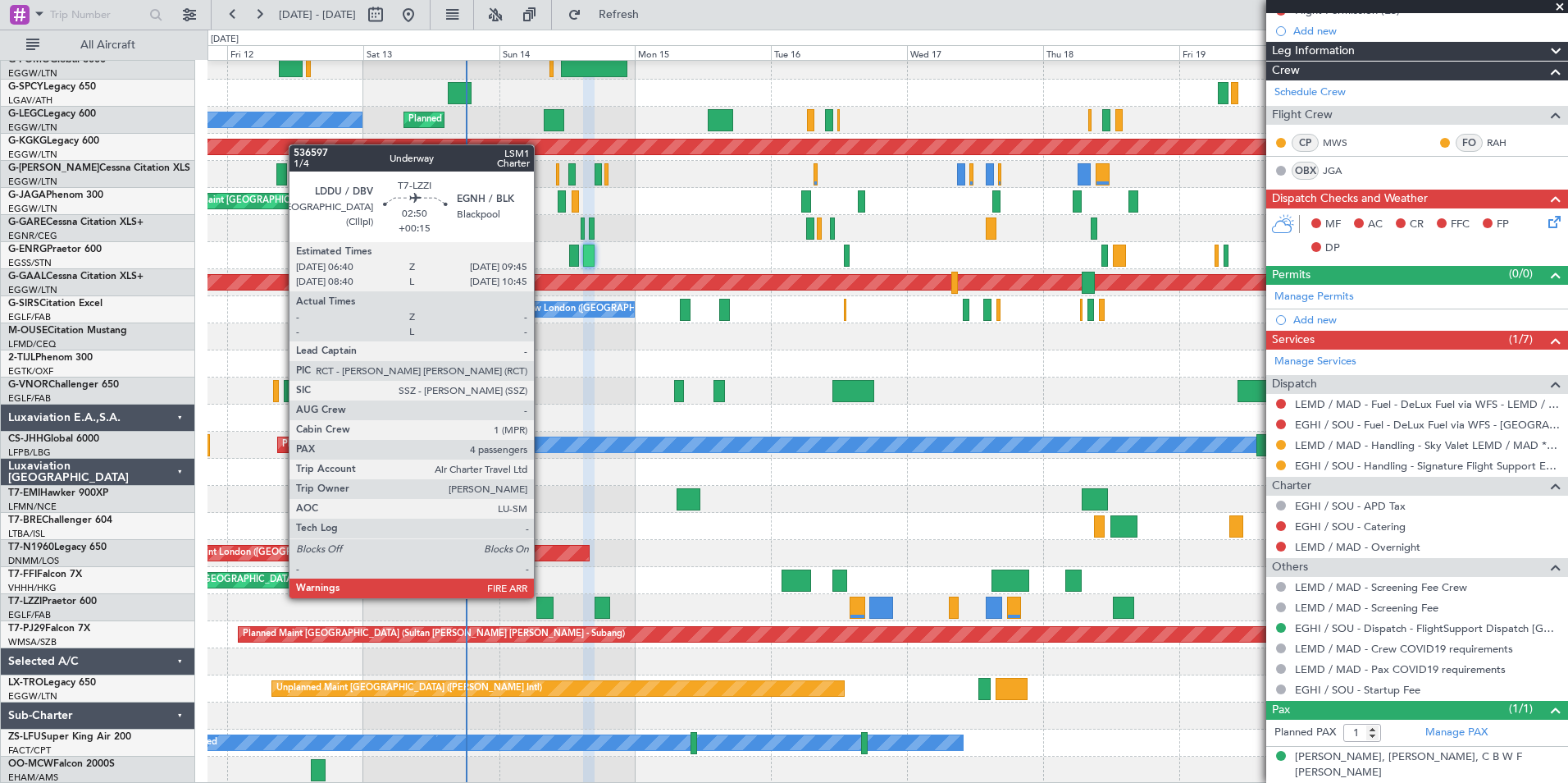
click at [541, 596] on div at bounding box center [546, 607] width 18 height 22
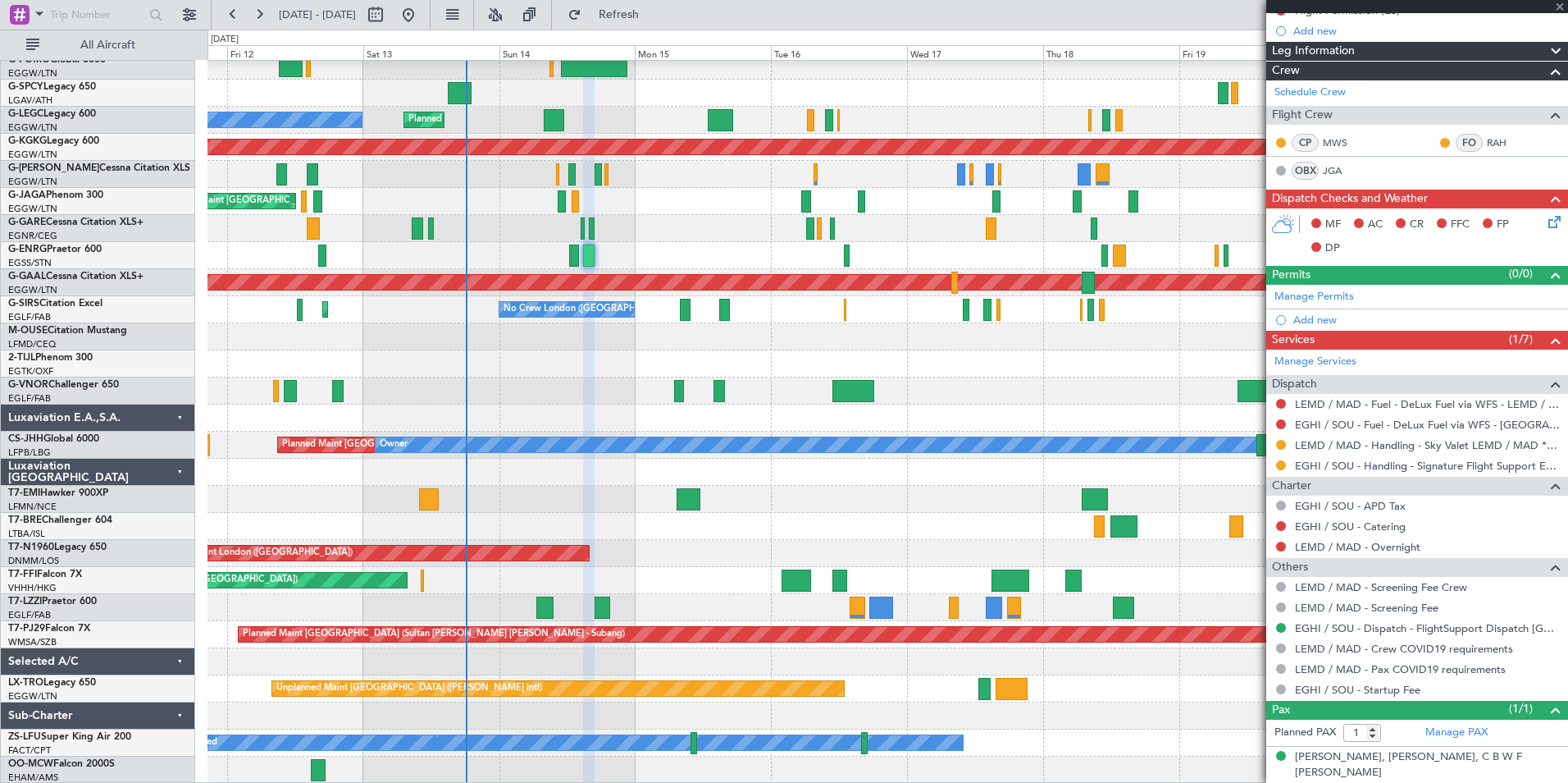
type input "+00:15"
type input "4"
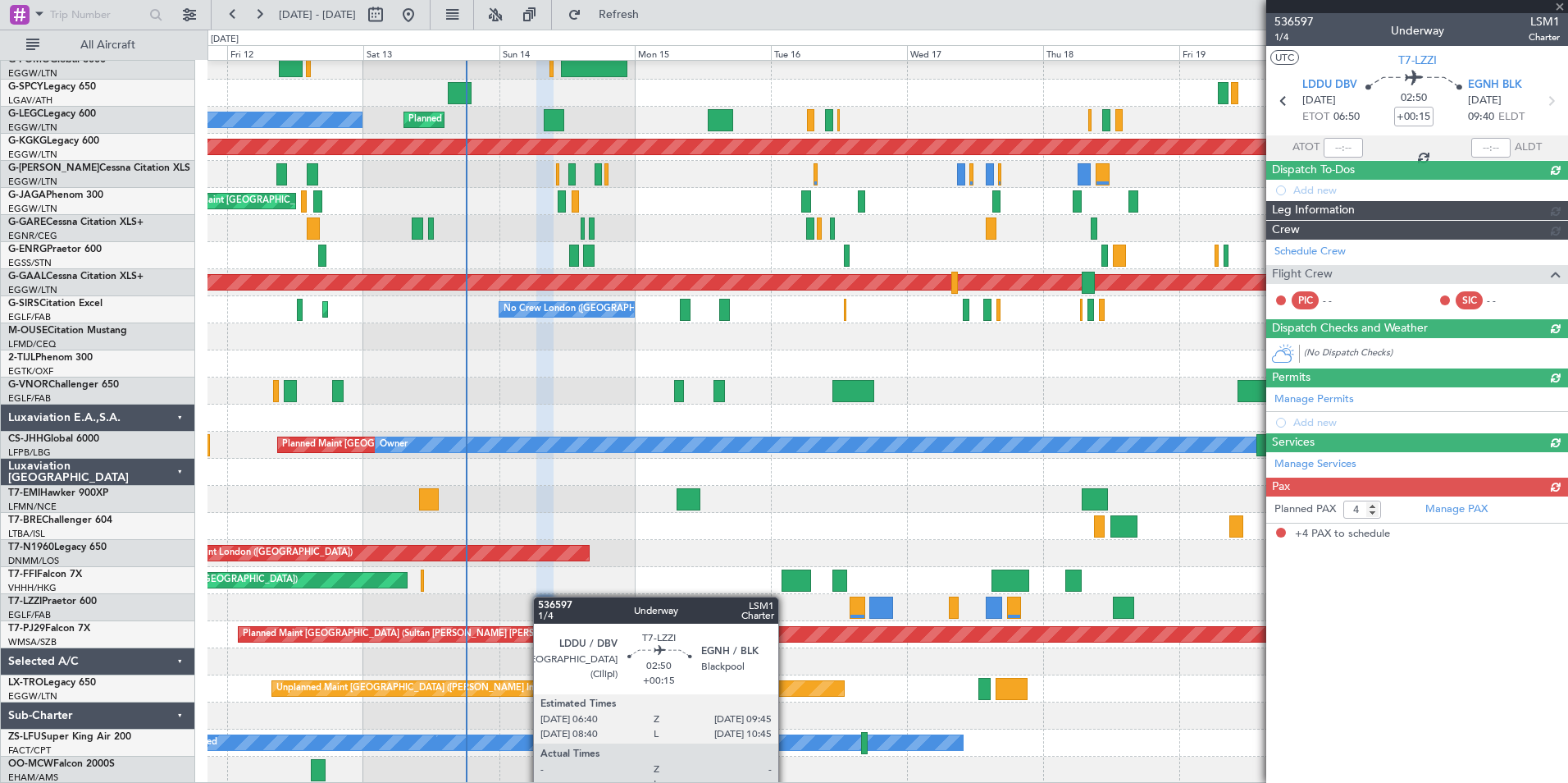
scroll to position [0, 0]
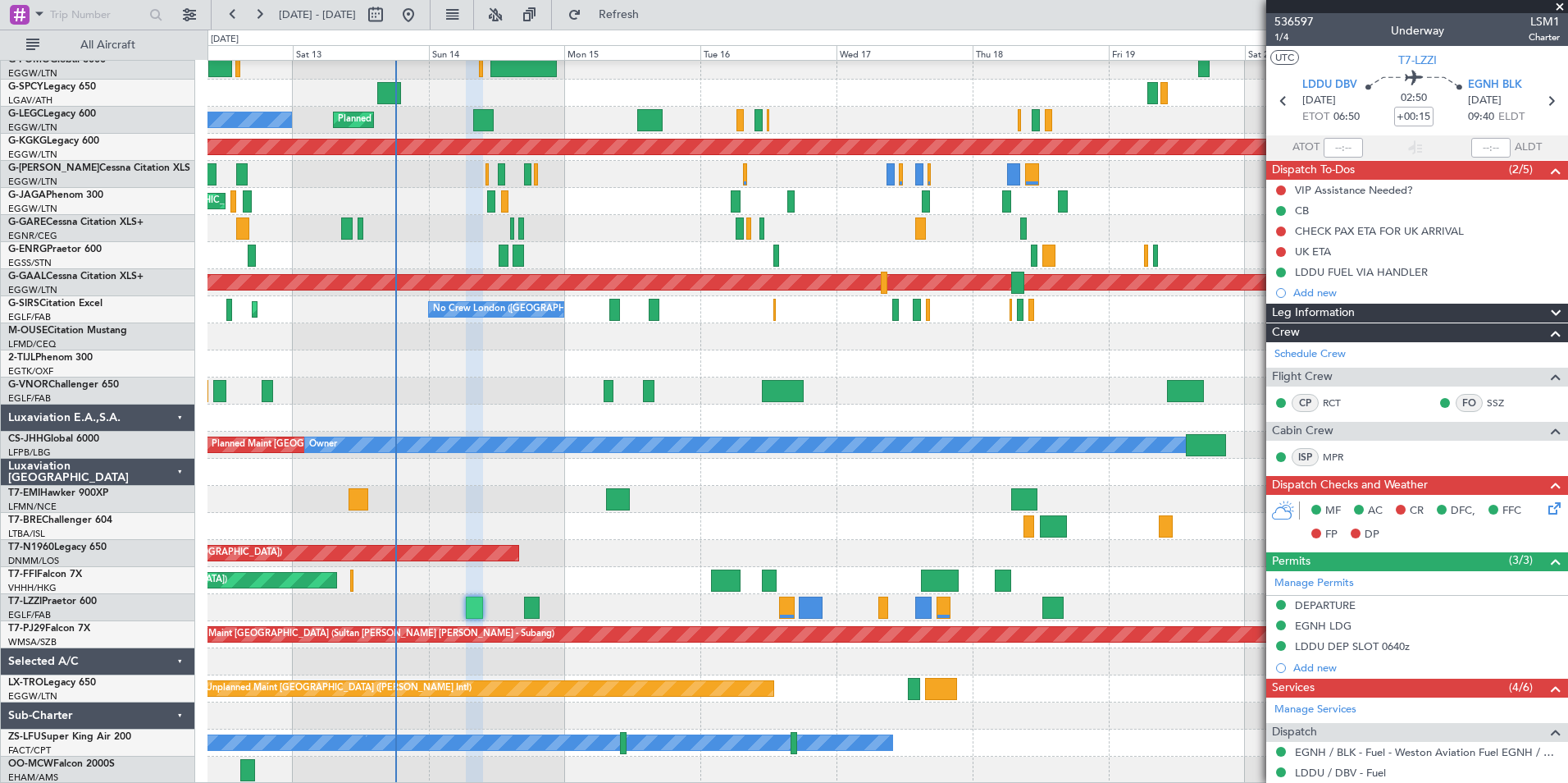
click at [514, 592] on div "Planned Maint London (Luton) Unplanned Maint Athens (Eleftherios Venizelos Intl…" at bounding box center [888, 405] width 1360 height 758
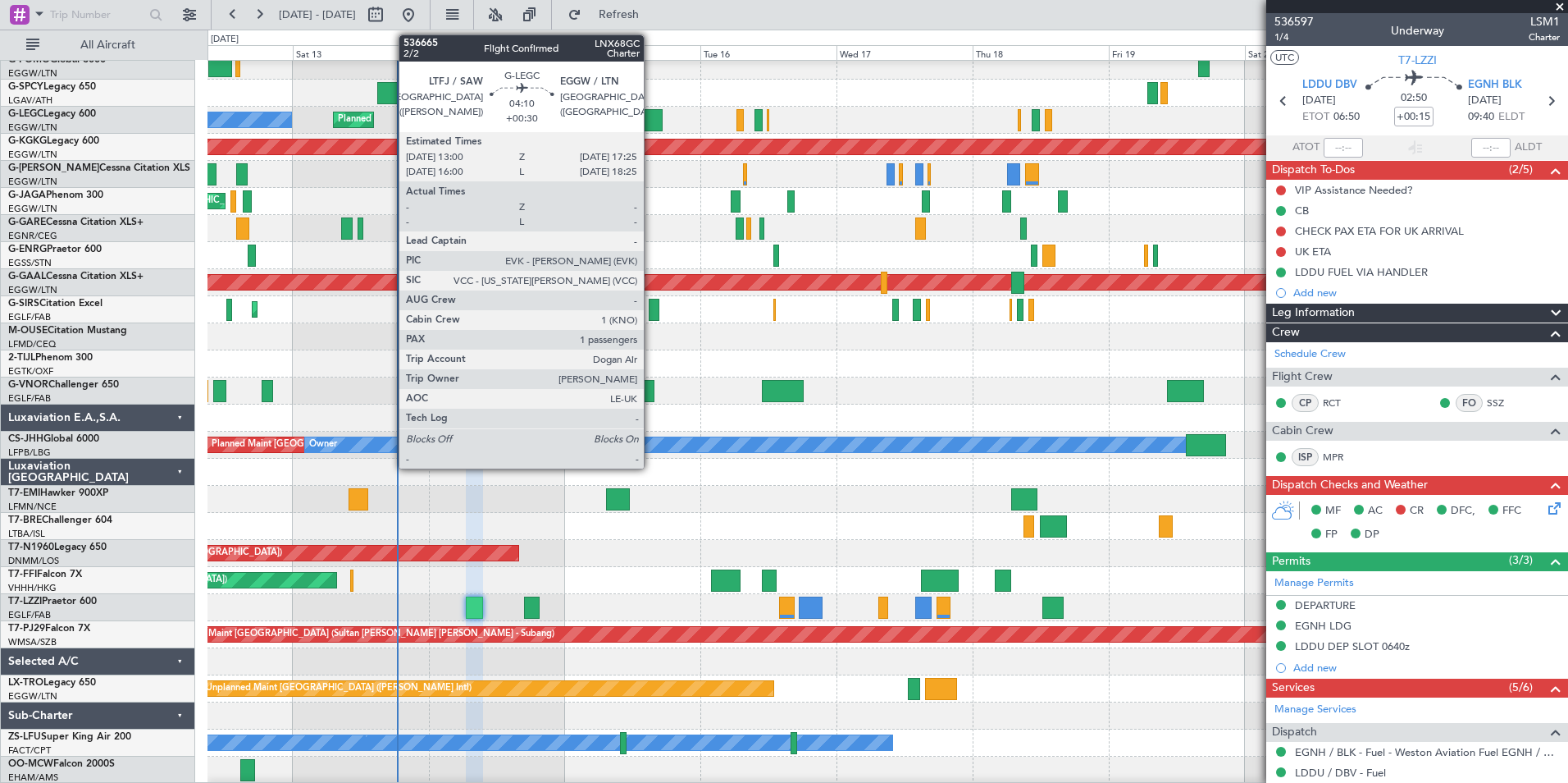
click at [651, 120] on div at bounding box center [650, 120] width 26 height 22
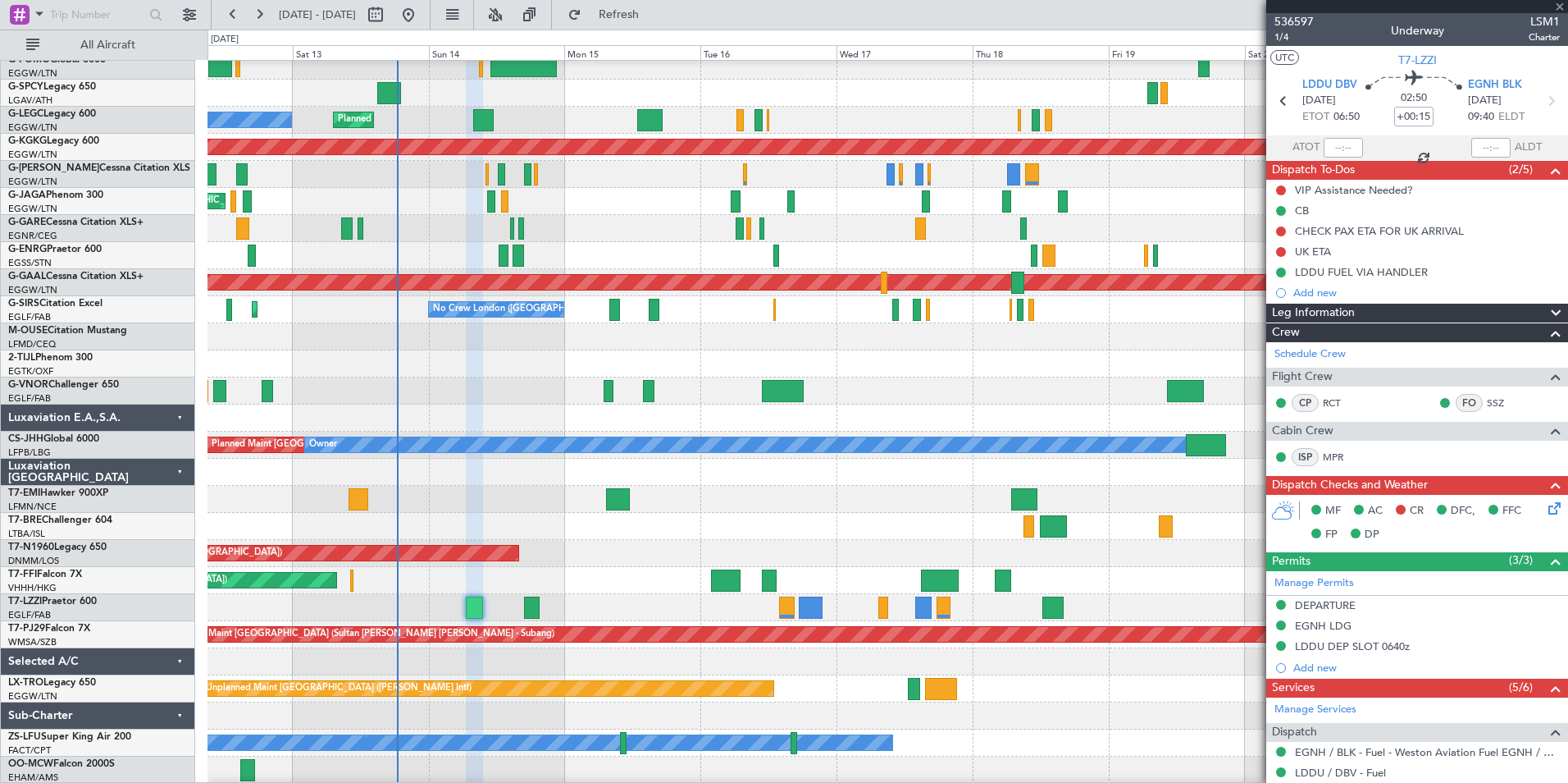
type input "+00:30"
type input "1"
